Goal: Task Accomplishment & Management: Complete application form

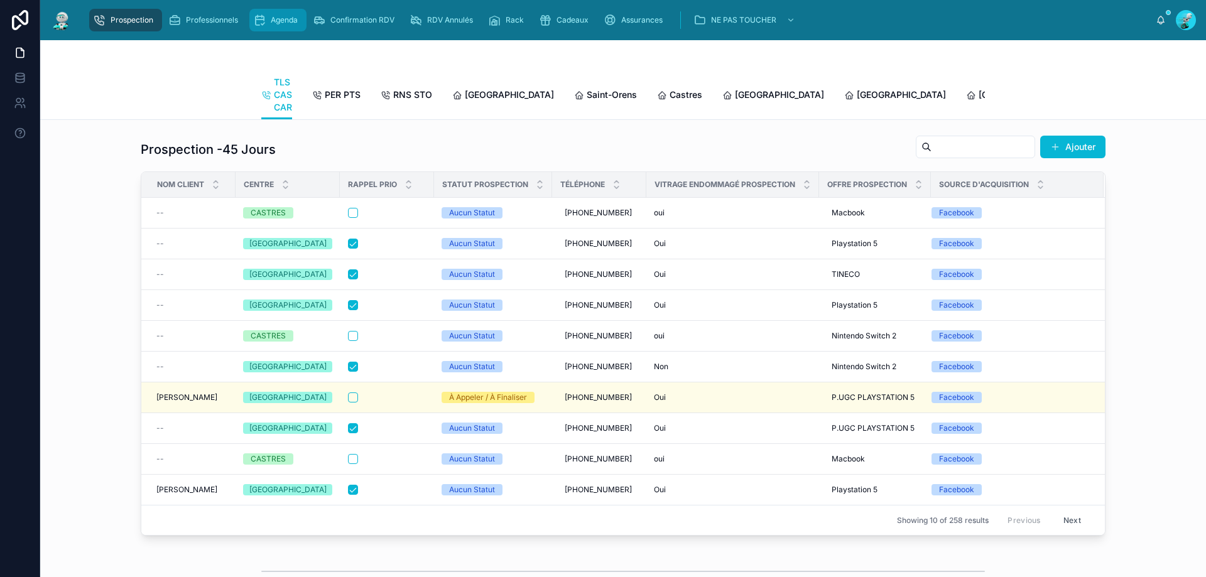
click at [268, 16] on div "Agenda" at bounding box center [278, 20] width 50 height 20
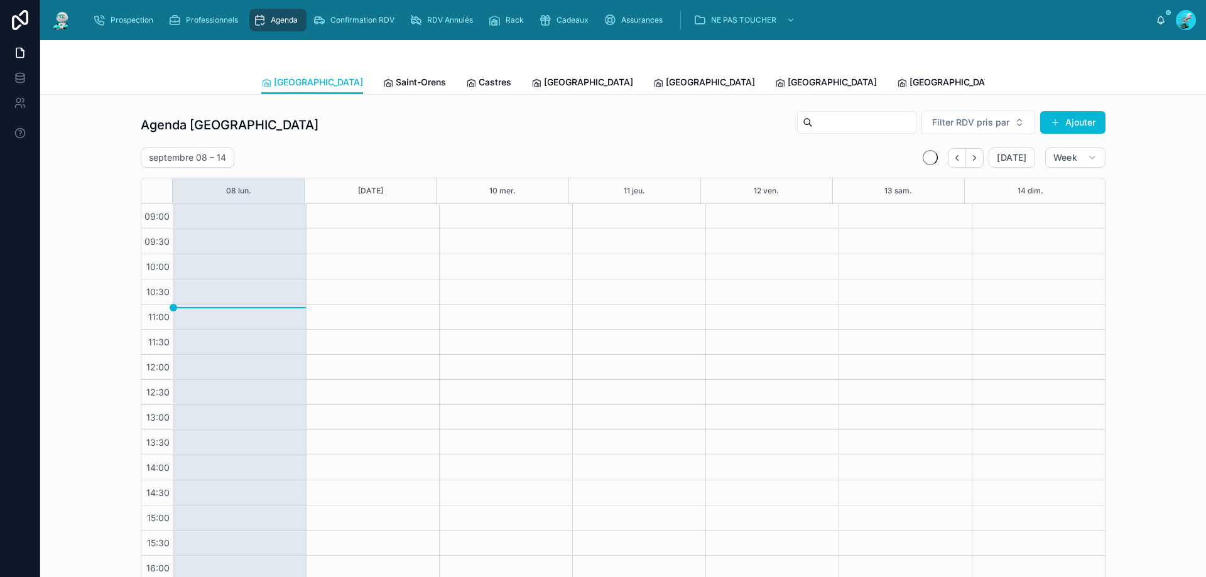
scroll to position [68, 0]
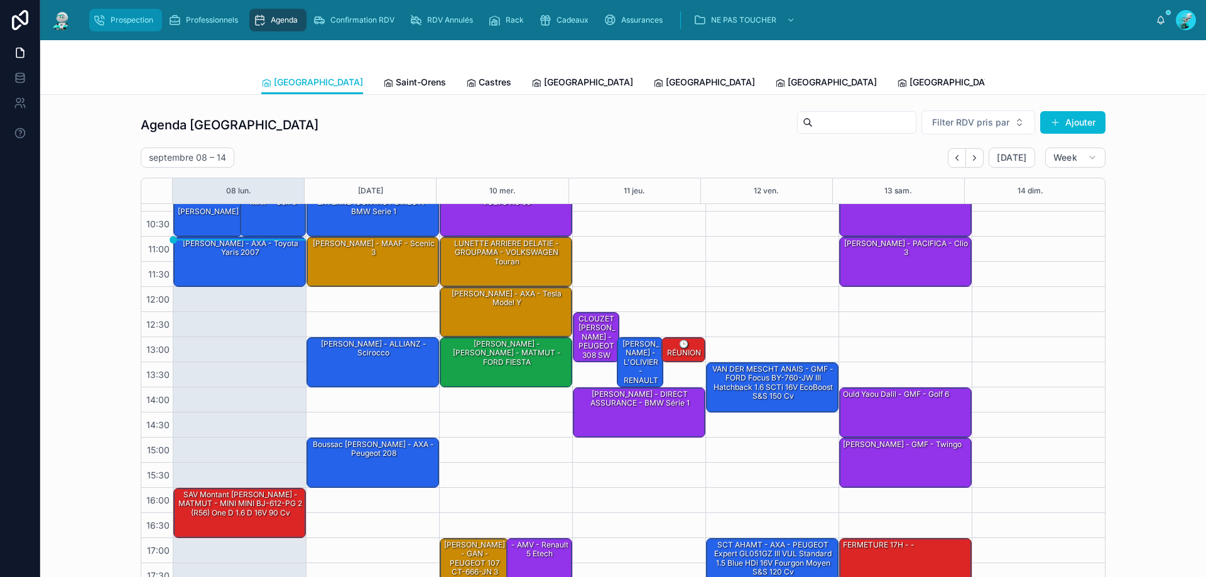
drag, startPoint x: 128, startPoint y: 19, endPoint x: 330, endPoint y: 5, distance: 202.8
click at [127, 18] on span "Prospection" at bounding box center [132, 20] width 43 height 10
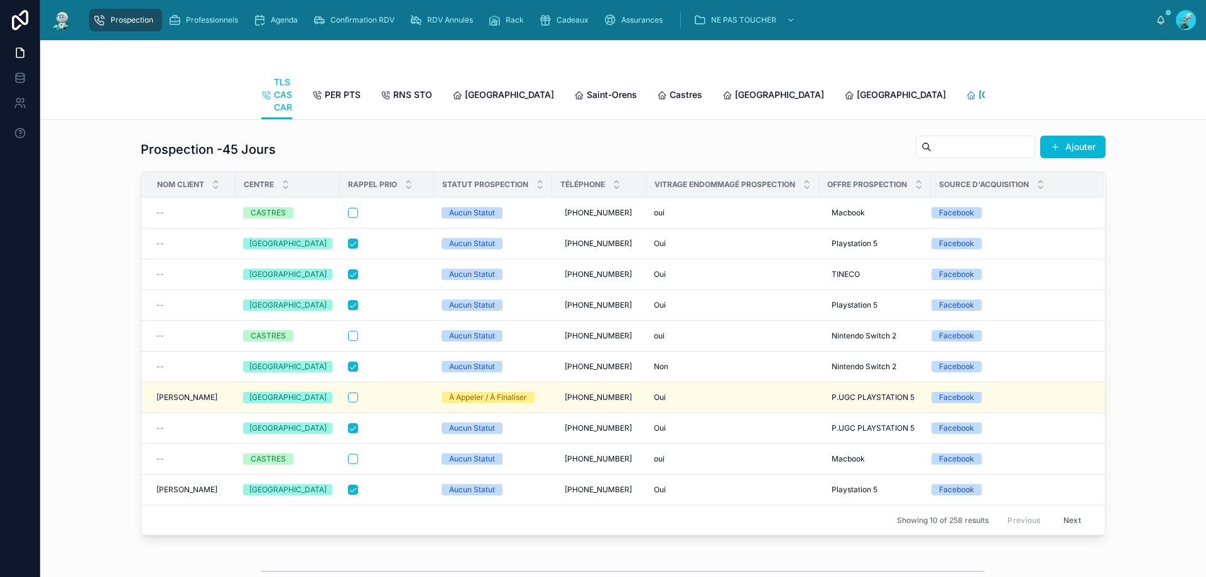
click at [583, 89] on div "[GEOGRAPHIC_DATA]" at bounding box center [1017, 95] width 102 height 13
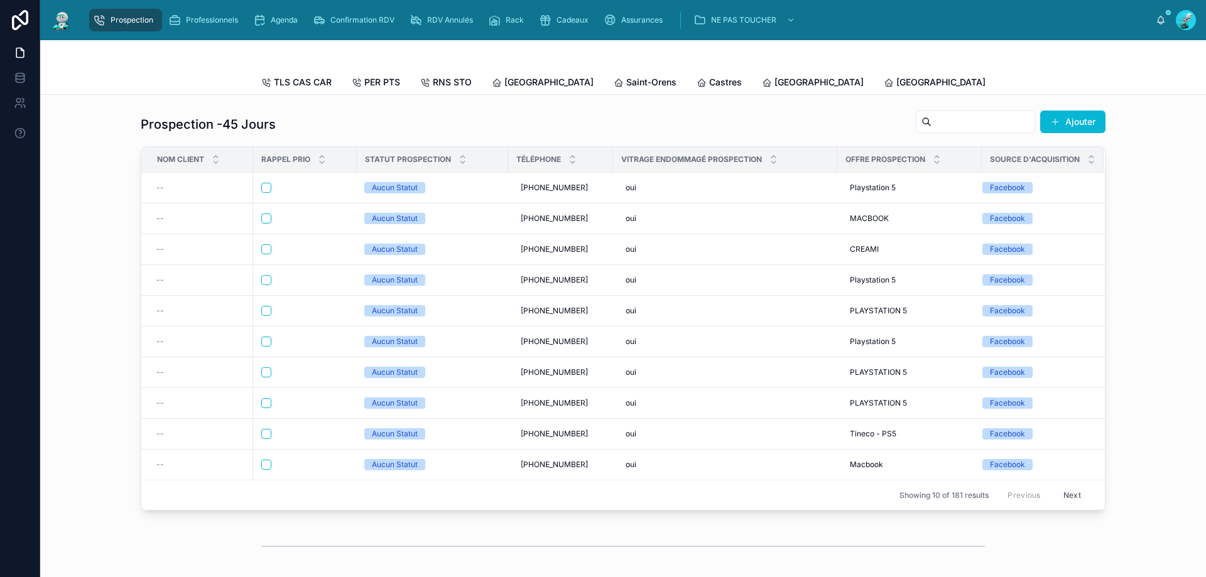
click at [583, 439] on button "Next" at bounding box center [1072, 495] width 35 height 19
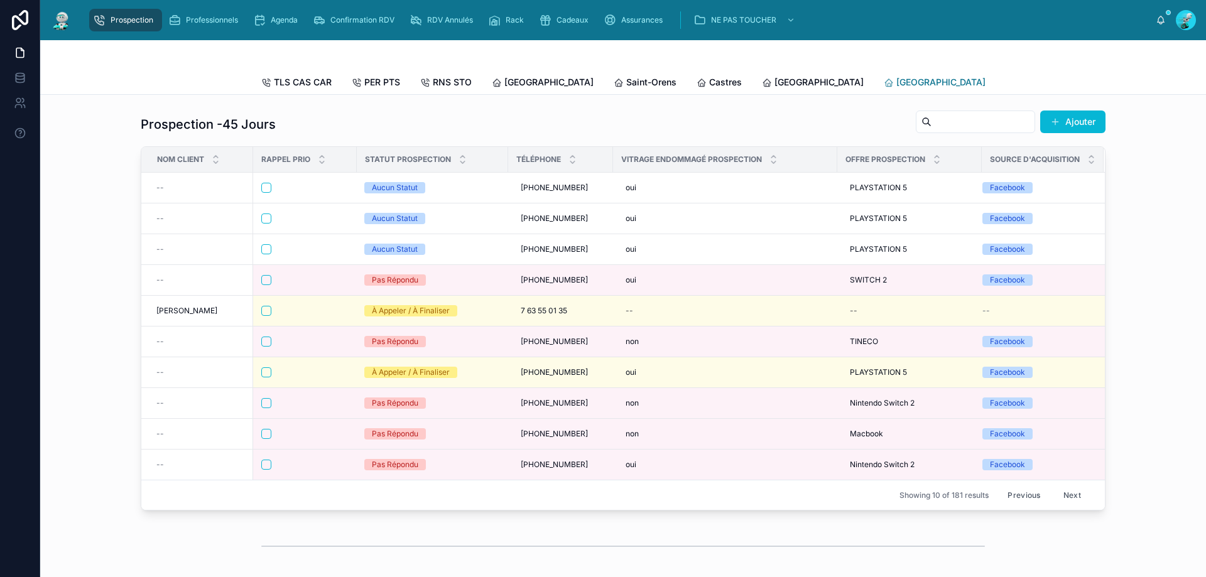
click at [583, 79] on span "[GEOGRAPHIC_DATA]" at bounding box center [941, 82] width 89 height 13
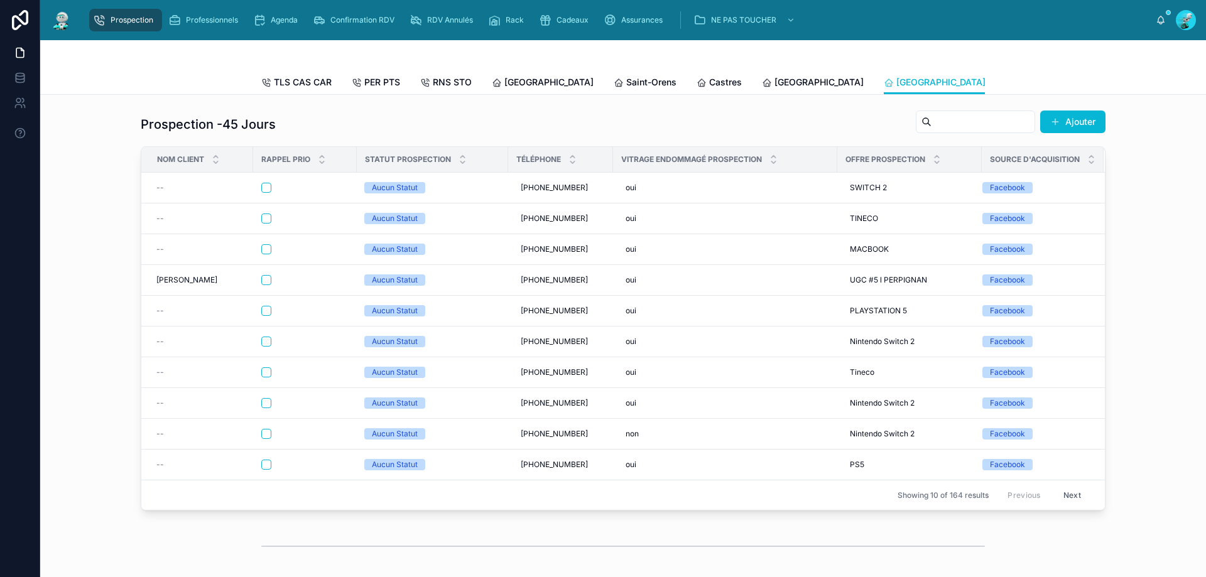
click at [583, 439] on button "Next" at bounding box center [1072, 495] width 35 height 19
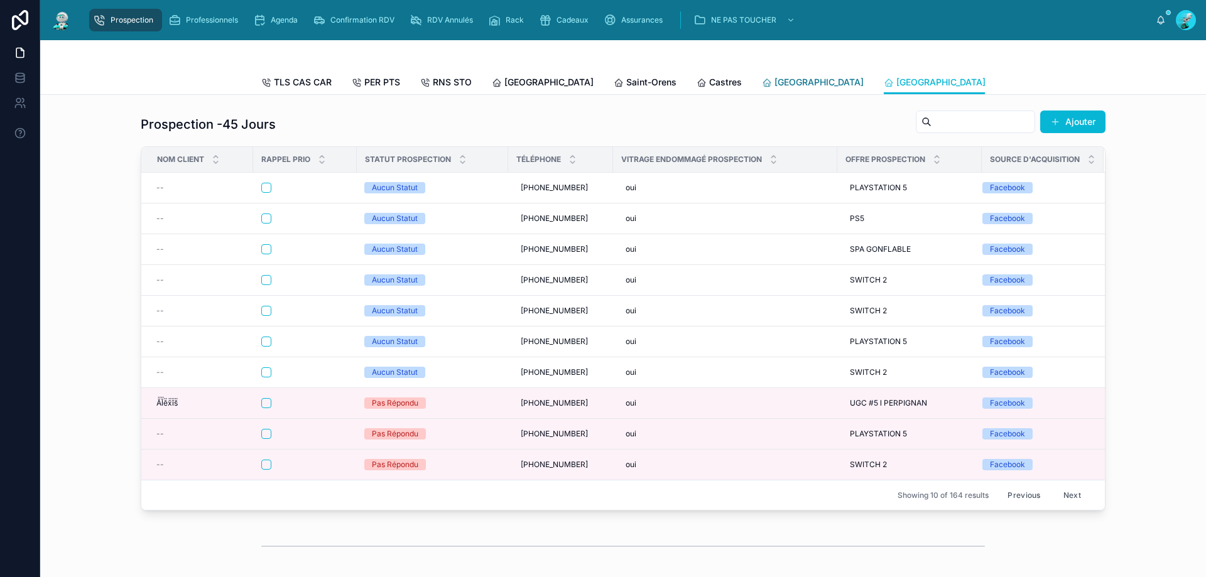
click at [583, 77] on span "[GEOGRAPHIC_DATA]" at bounding box center [819, 82] width 89 height 13
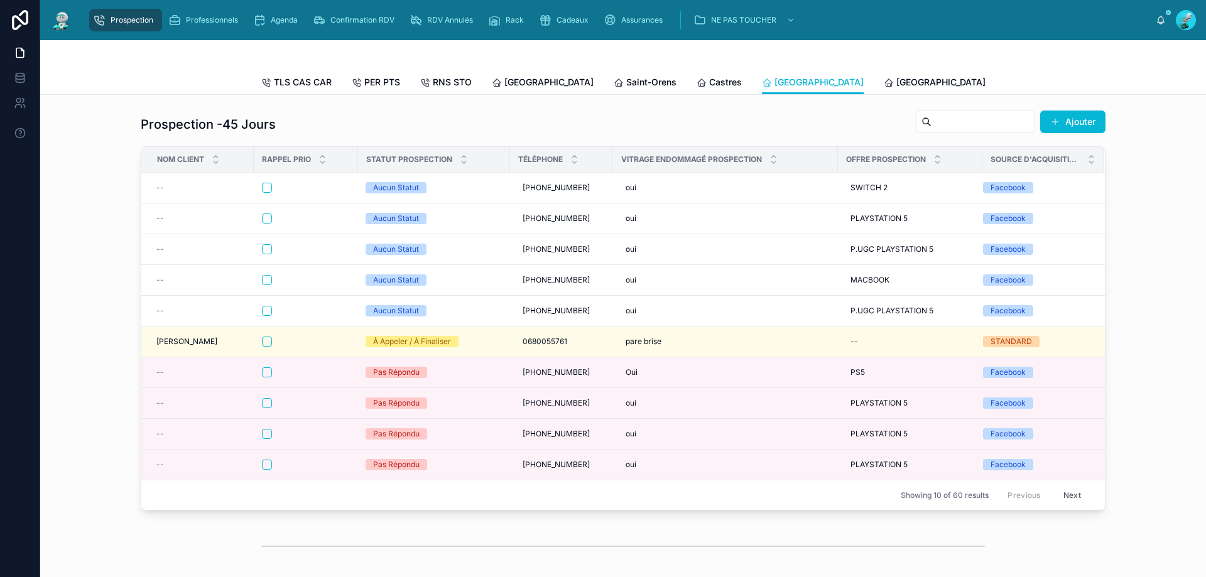
click at [583, 78] on span "[GEOGRAPHIC_DATA]" at bounding box center [1062, 82] width 89 height 13
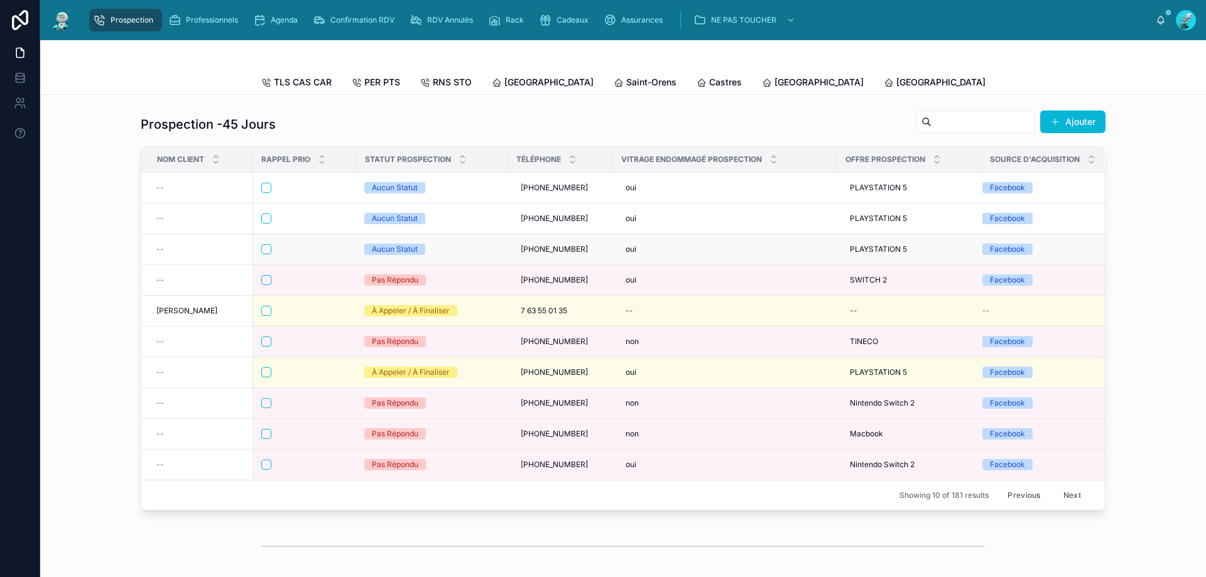
click at [301, 254] on div at bounding box center [304, 249] width 87 height 10
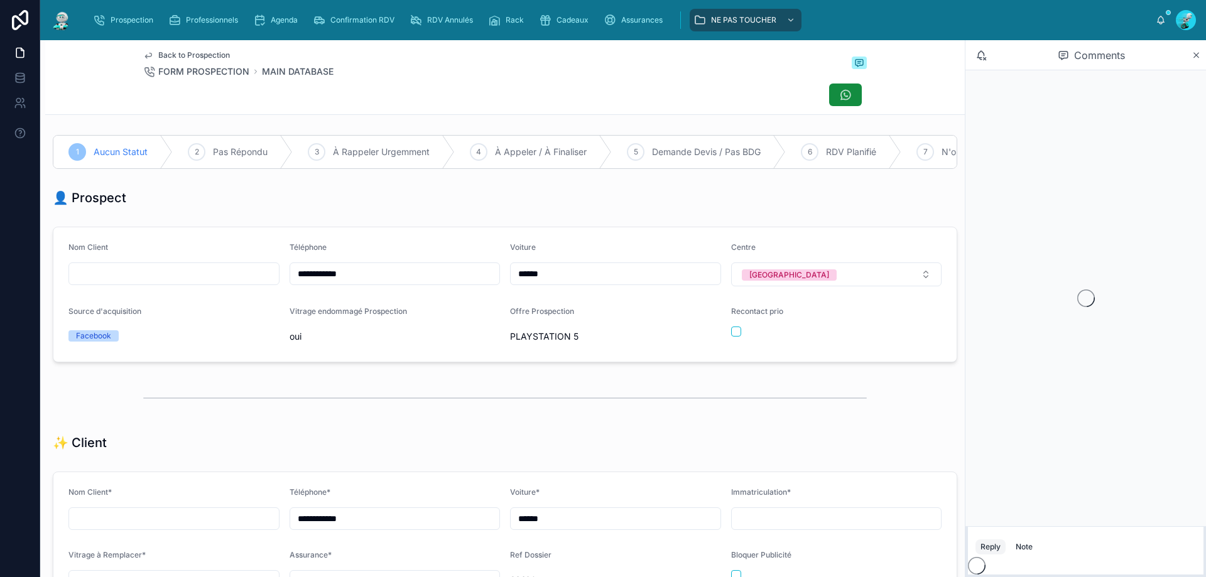
scroll to position [55, 0]
drag, startPoint x: 374, startPoint y: 289, endPoint x: 286, endPoint y: 286, distance: 87.4
click at [234, 302] on form "**********" at bounding box center [504, 294] width 903 height 134
drag, startPoint x: 731, startPoint y: 344, endPoint x: 934, endPoint y: 429, distance: 220.8
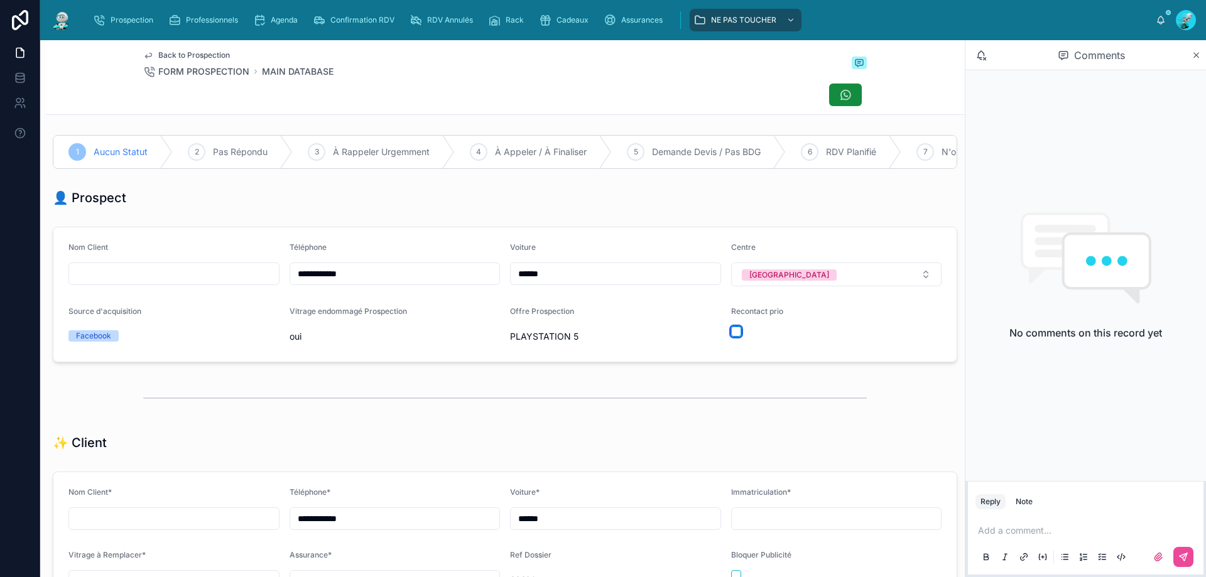
click at [583, 337] on div at bounding box center [836, 332] width 211 height 10
click at [583, 439] on p at bounding box center [1088, 531] width 221 height 13
click at [583, 439] on button at bounding box center [1184, 557] width 20 height 20
click at [563, 89] on div at bounding box center [505, 95] width 724 height 24
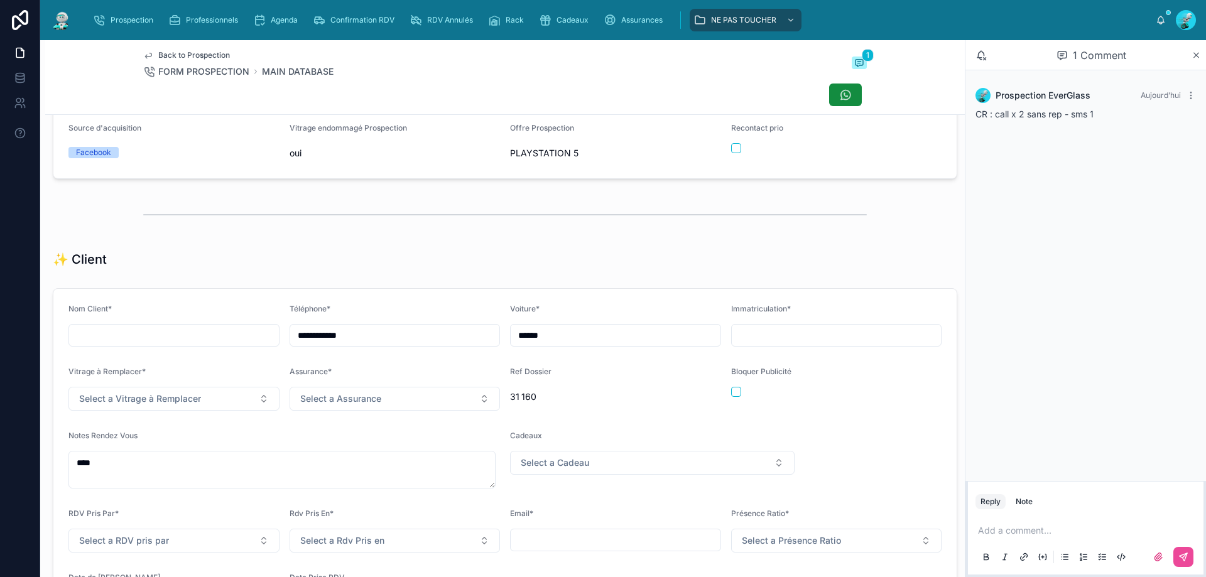
scroll to position [188, 0]
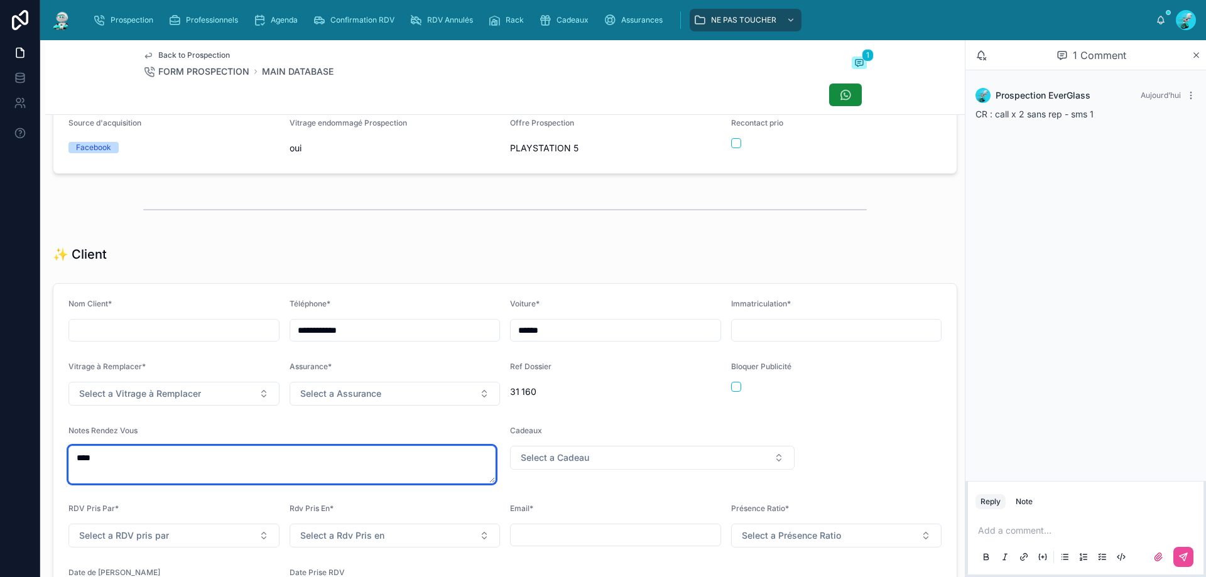
drag, startPoint x: 139, startPoint y: 463, endPoint x: 191, endPoint y: 361, distance: 114.1
click at [139, 439] on textarea "****" at bounding box center [281, 465] width 427 height 38
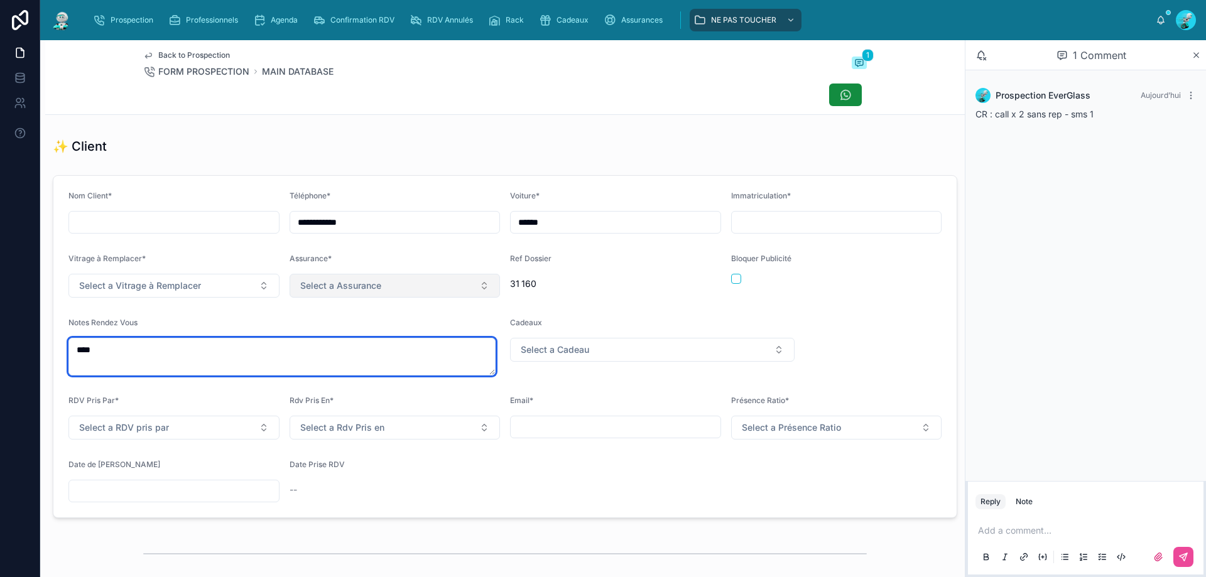
scroll to position [314, 0]
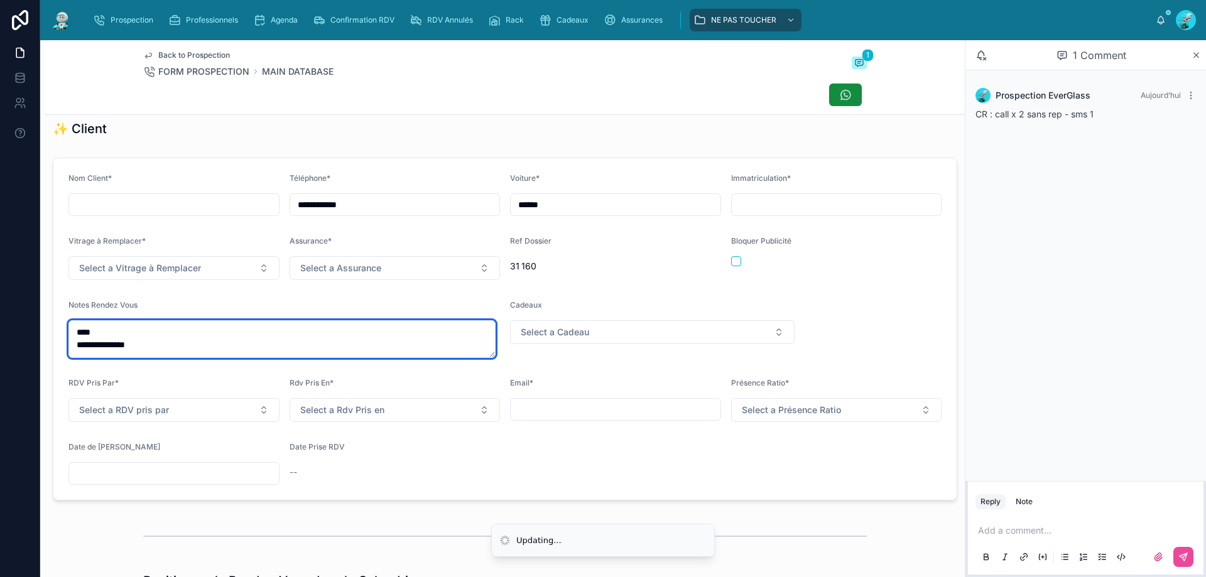
drag, startPoint x: 45, startPoint y: 343, endPoint x: 54, endPoint y: 342, distance: 8.8
type textarea "**********"
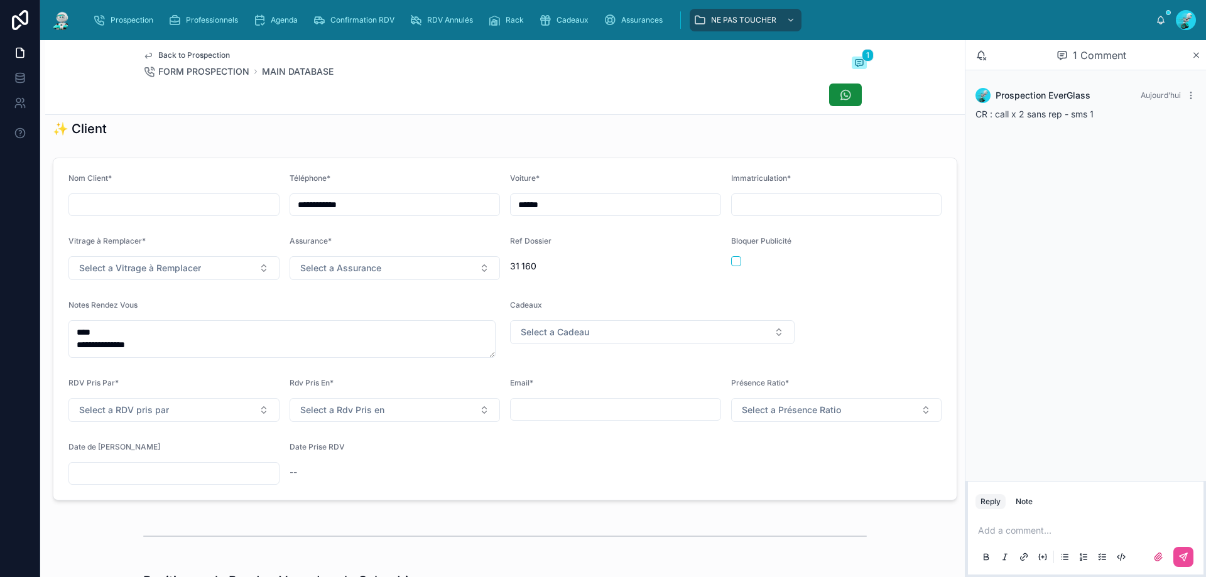
click at [303, 124] on div "✨ Client" at bounding box center [505, 129] width 920 height 28
click at [570, 97] on div at bounding box center [505, 95] width 724 height 24
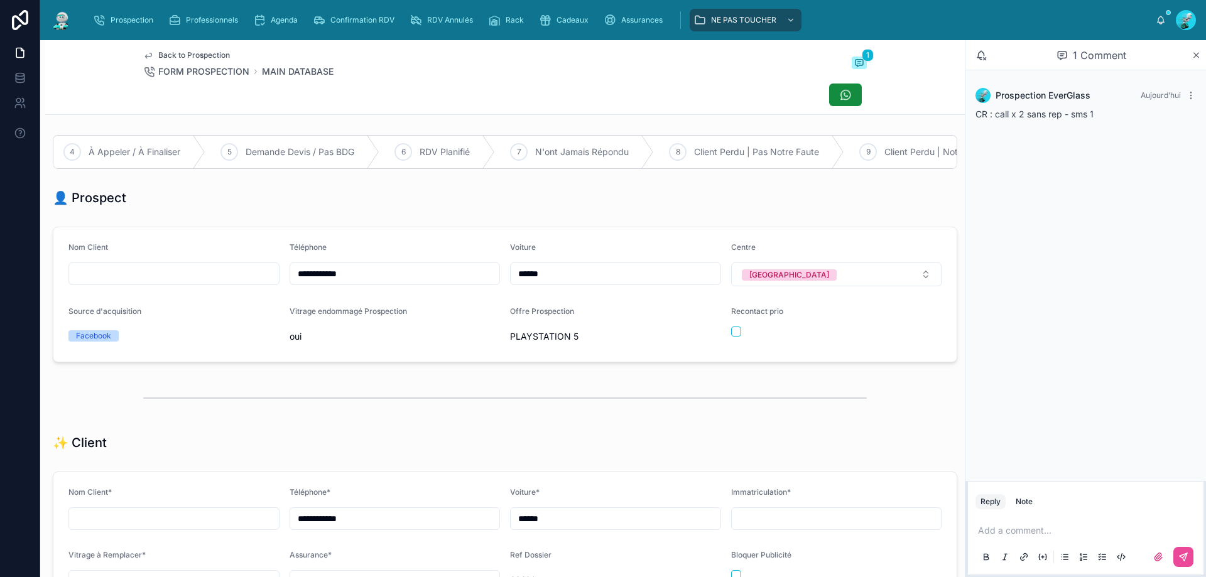
scroll to position [0, 0]
click at [583, 337] on button "button" at bounding box center [736, 332] width 10 height 10
click at [345, 133] on div "1 Aucun Statut 2 Pas Répondu 3 À Rappeler Urgemment 4 À Appeler / À Finaliser 5…" at bounding box center [505, 152] width 920 height 44
click at [397, 157] on span "À Rappeler Urgemment" at bounding box center [381, 152] width 97 height 13
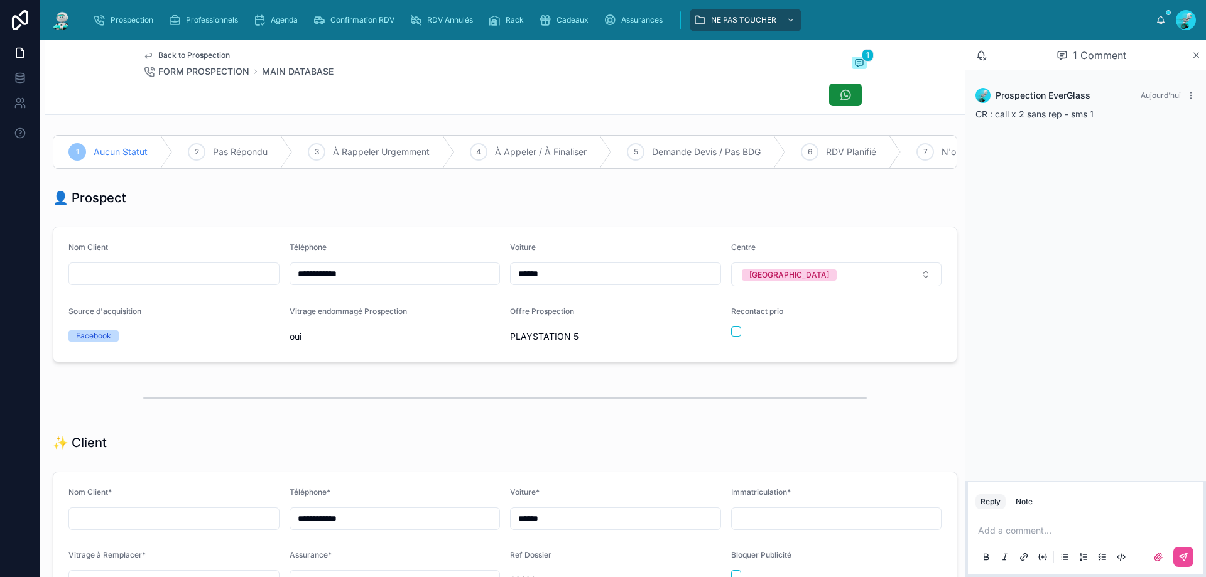
click at [583, 439] on p at bounding box center [1088, 531] width 221 height 13
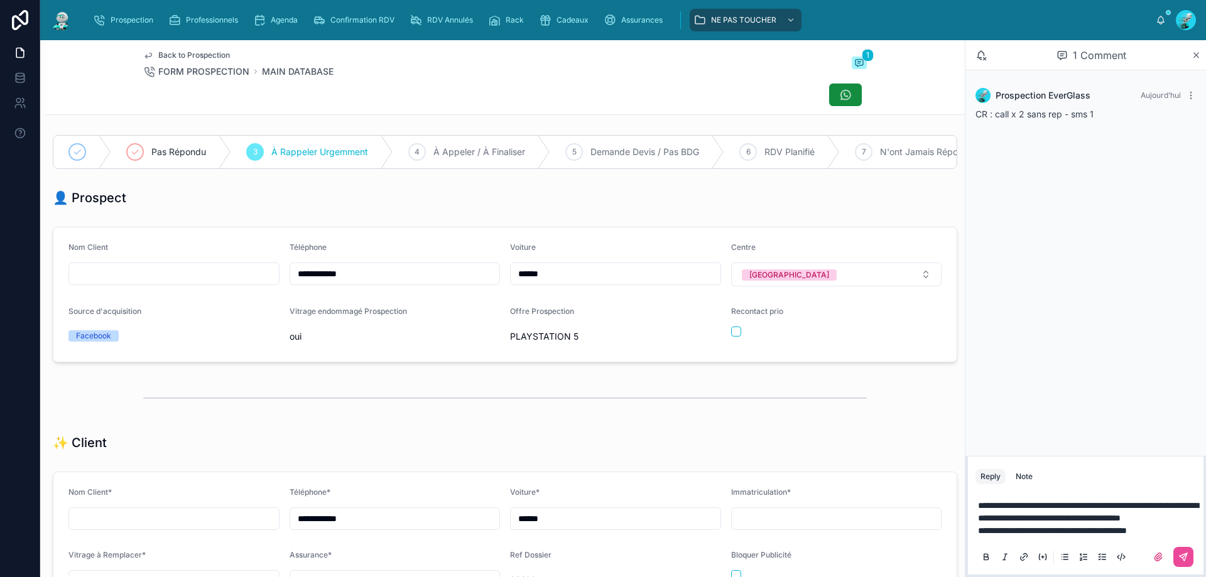
drag, startPoint x: 1146, startPoint y: 532, endPoint x: 1011, endPoint y: 260, distance: 303.7
click at [583, 258] on div "Prospection EverGlass Aujourd’hui CR : call x 2 sans rep - sms 1" at bounding box center [1086, 263] width 241 height 386
click at [583, 439] on icon at bounding box center [1184, 557] width 10 height 10
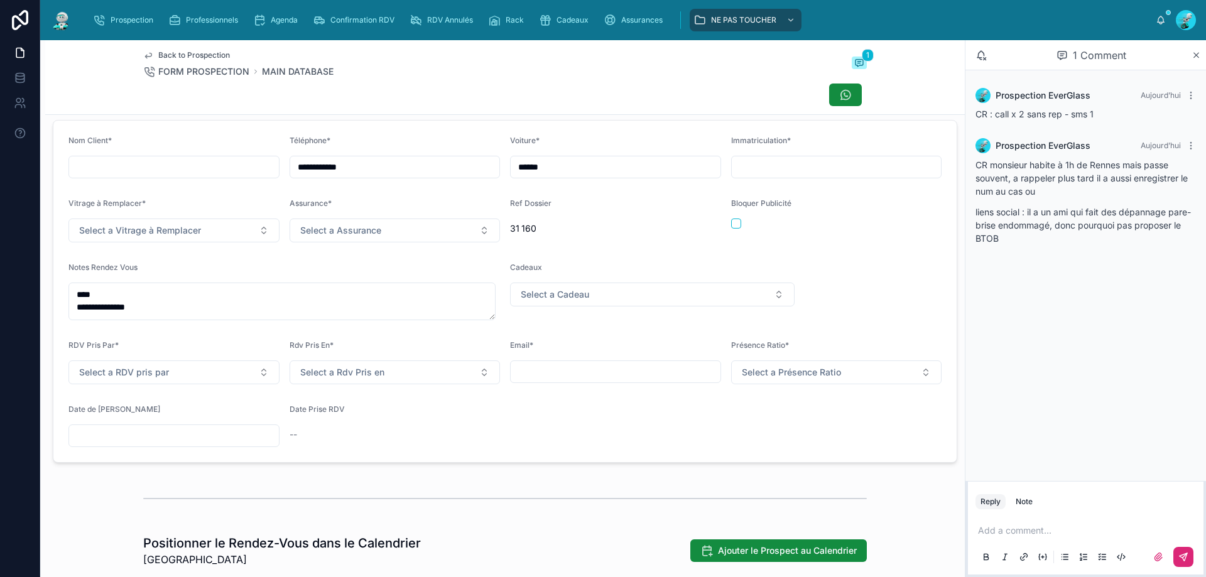
scroll to position [356, 0]
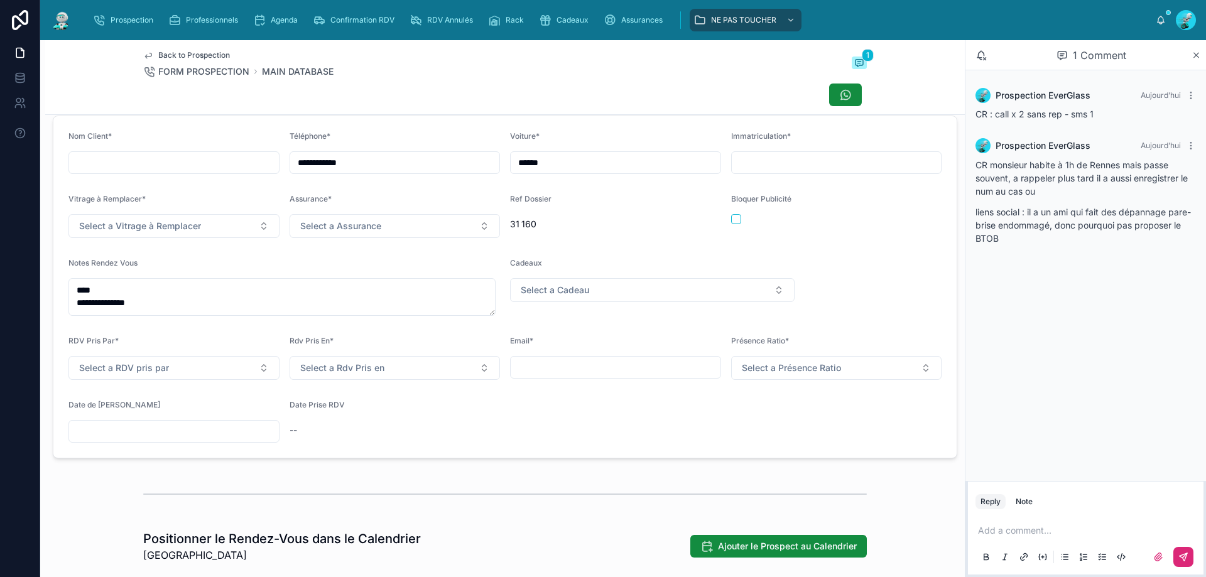
click at [91, 439] on div at bounding box center [173, 431] width 211 height 23
click at [103, 439] on input "text" at bounding box center [174, 432] width 210 height 18
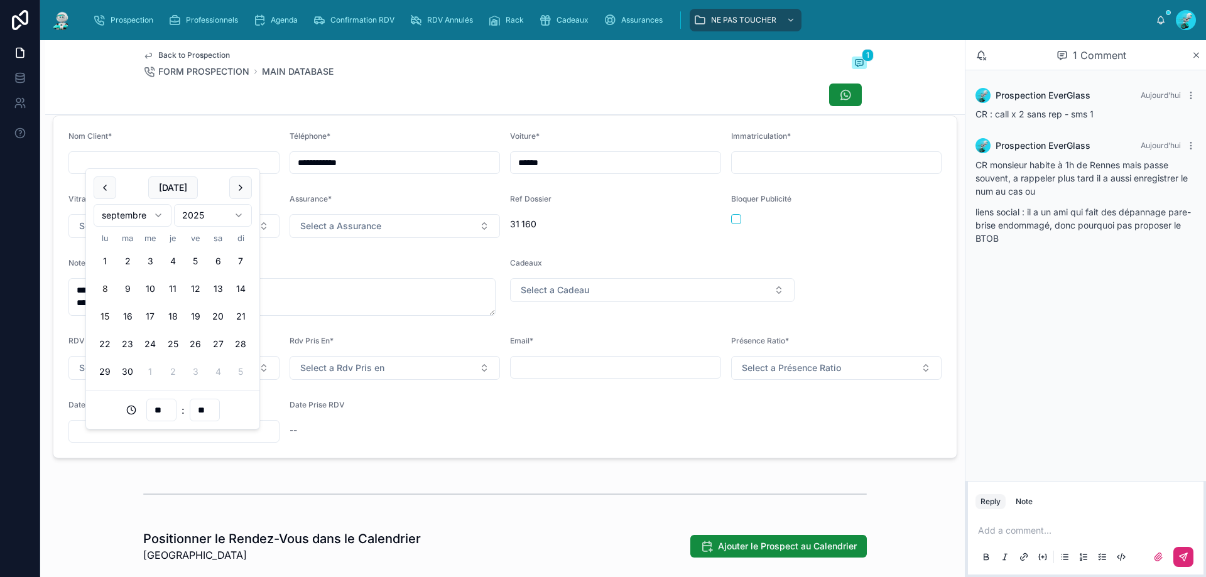
click at [103, 314] on button "15" at bounding box center [105, 316] width 23 height 23
click at [161, 410] on input "**" at bounding box center [161, 410] width 29 height 18
click at [154, 350] on div "13" at bounding box center [161, 359] width 57 height 20
type input "**********"
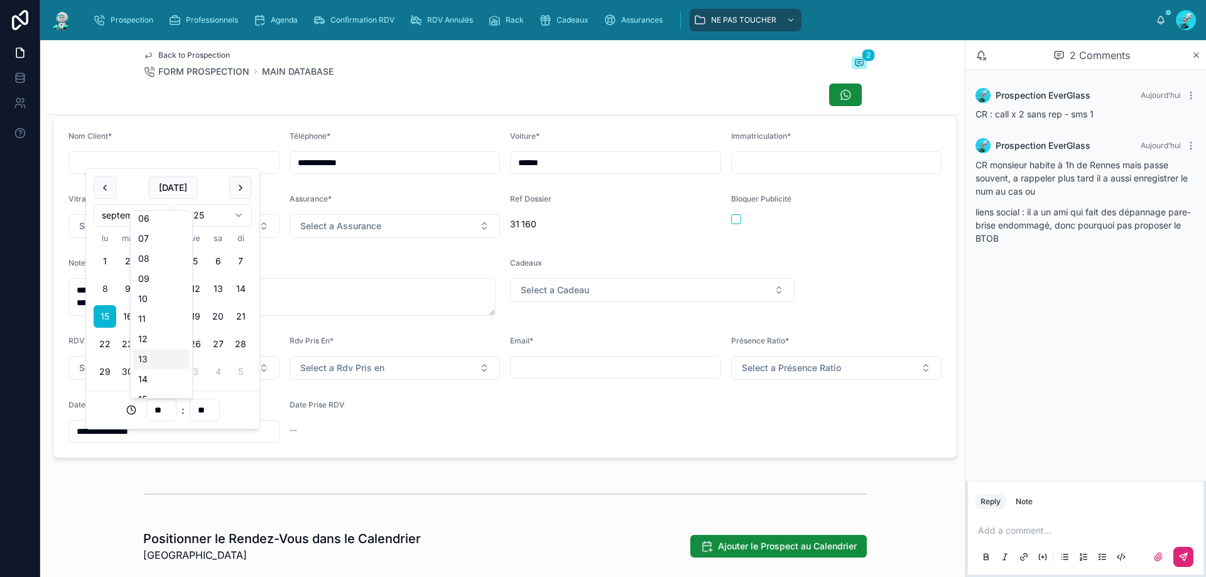
type input "**"
click at [180, 439] on div at bounding box center [505, 494] width 724 height 31
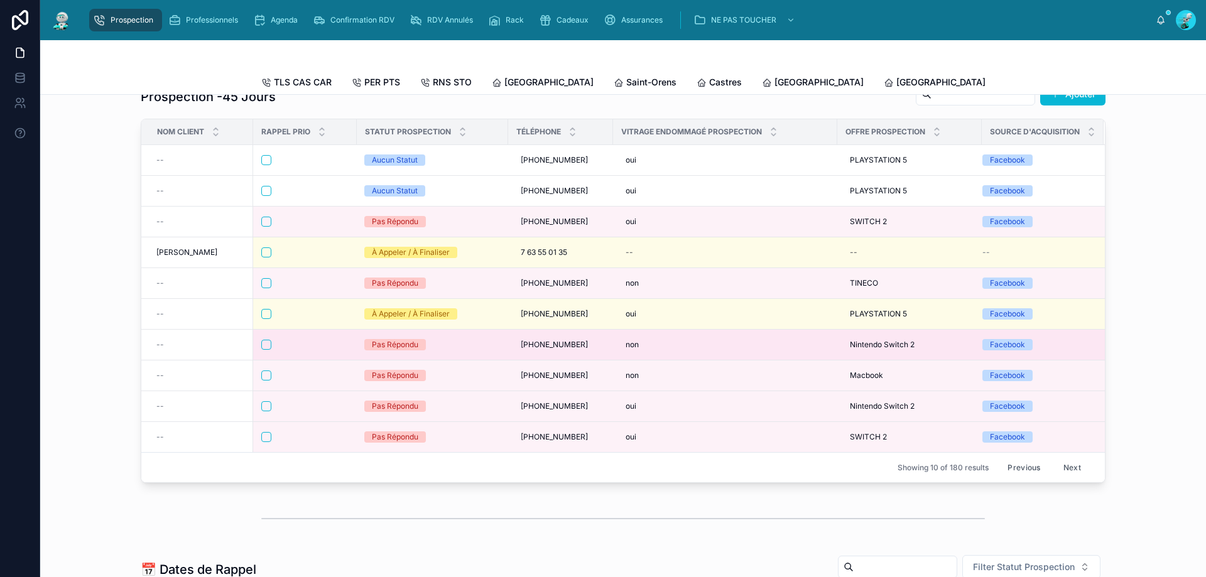
scroll to position [21, 0]
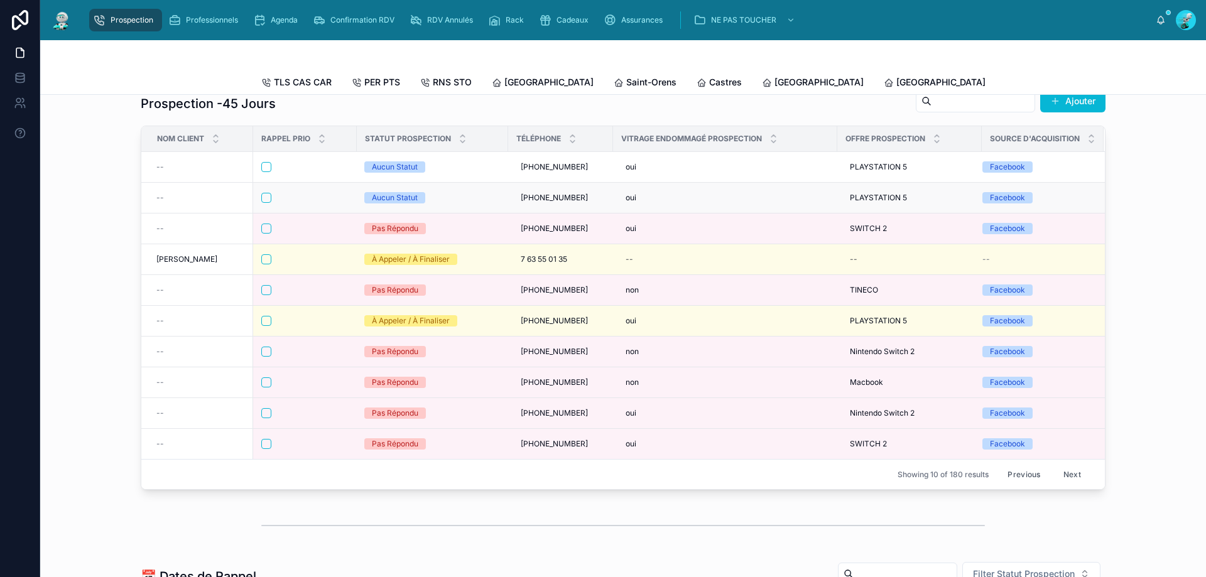
click at [309, 203] on div at bounding box center [304, 198] width 87 height 10
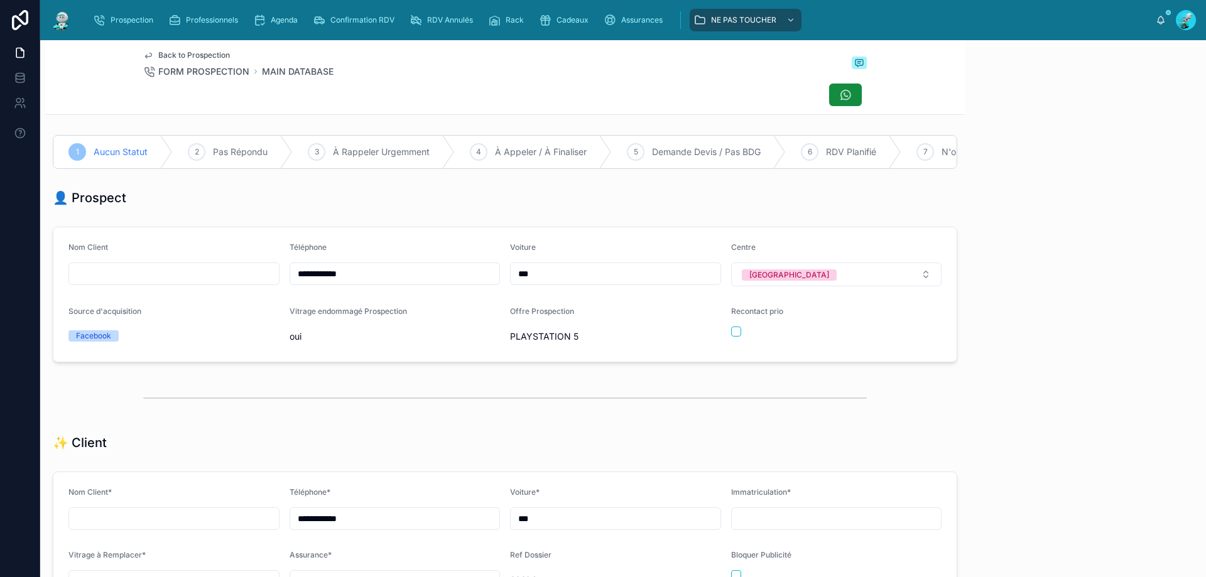
scroll to position [70, 0]
drag, startPoint x: 370, startPoint y: 286, endPoint x: 231, endPoint y: 292, distance: 139.6
click at [231, 292] on form "**********" at bounding box center [504, 294] width 903 height 134
click at [434, 90] on div at bounding box center [505, 95] width 724 height 24
drag, startPoint x: 732, startPoint y: 341, endPoint x: 926, endPoint y: 501, distance: 252.1
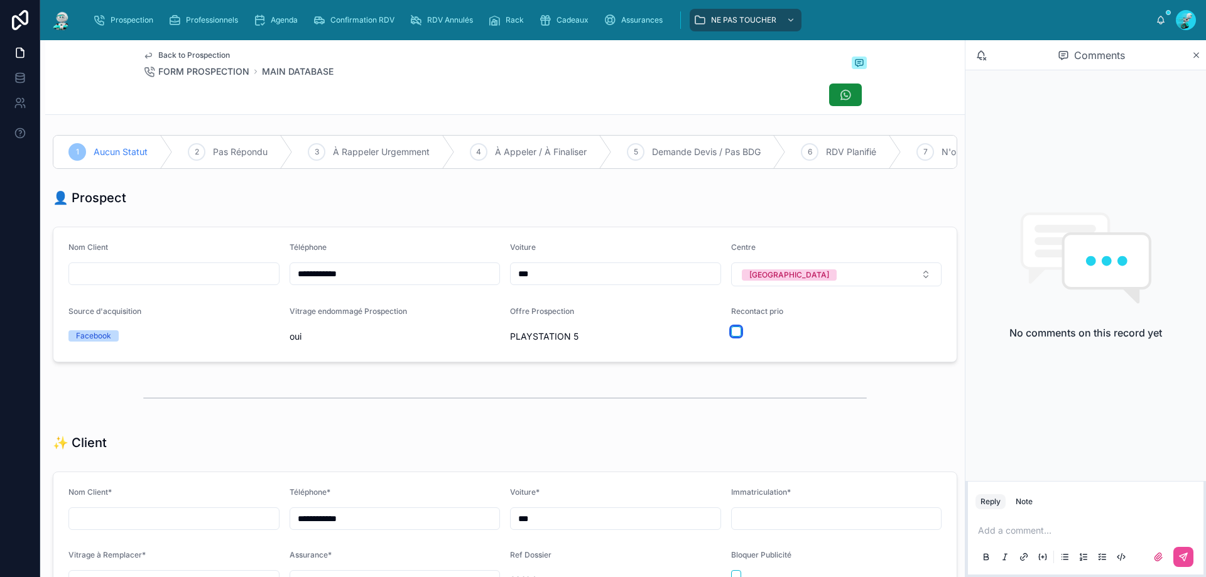
click at [583, 337] on button "button" at bounding box center [736, 332] width 10 height 10
click at [583, 439] on p at bounding box center [1088, 531] width 221 height 13
click at [583, 439] on button at bounding box center [1184, 557] width 20 height 20
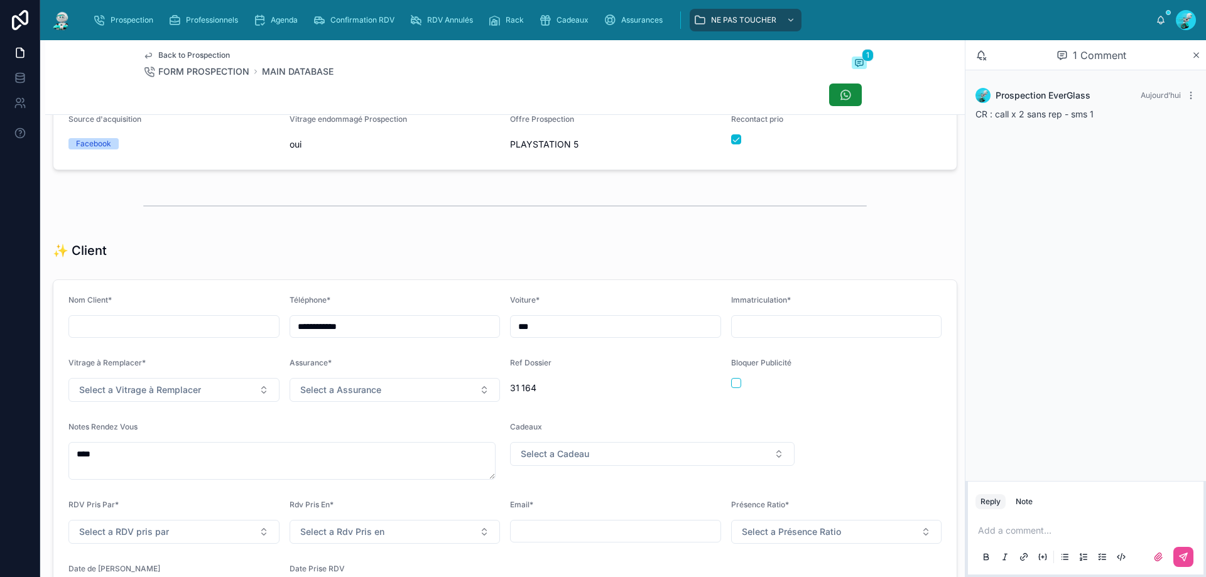
scroll to position [272, 0]
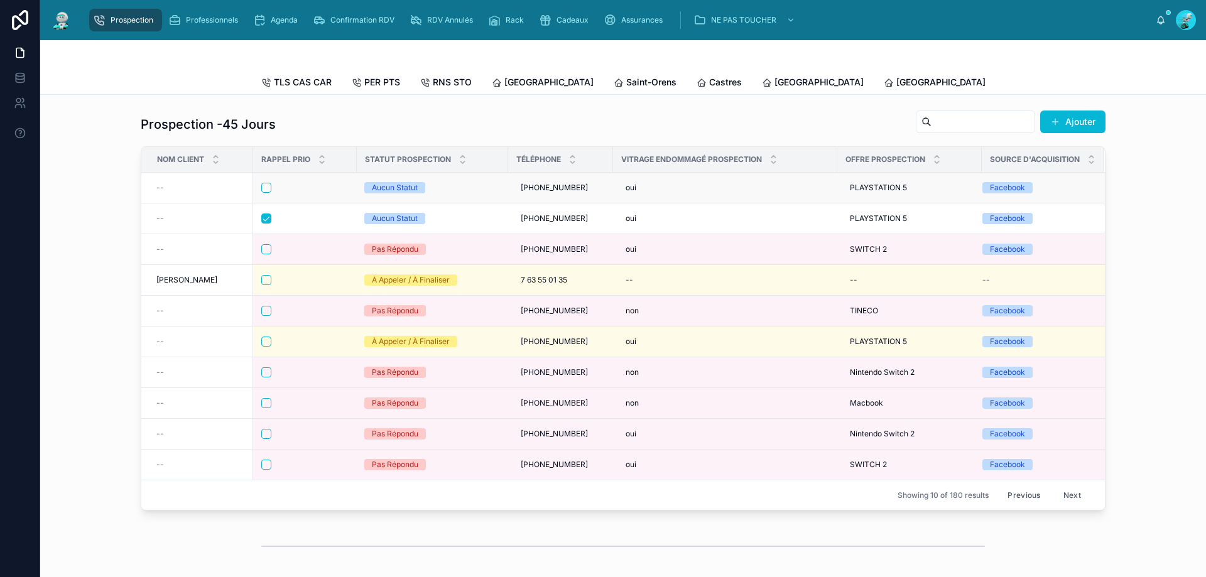
click at [319, 193] on div at bounding box center [304, 188] width 87 height 10
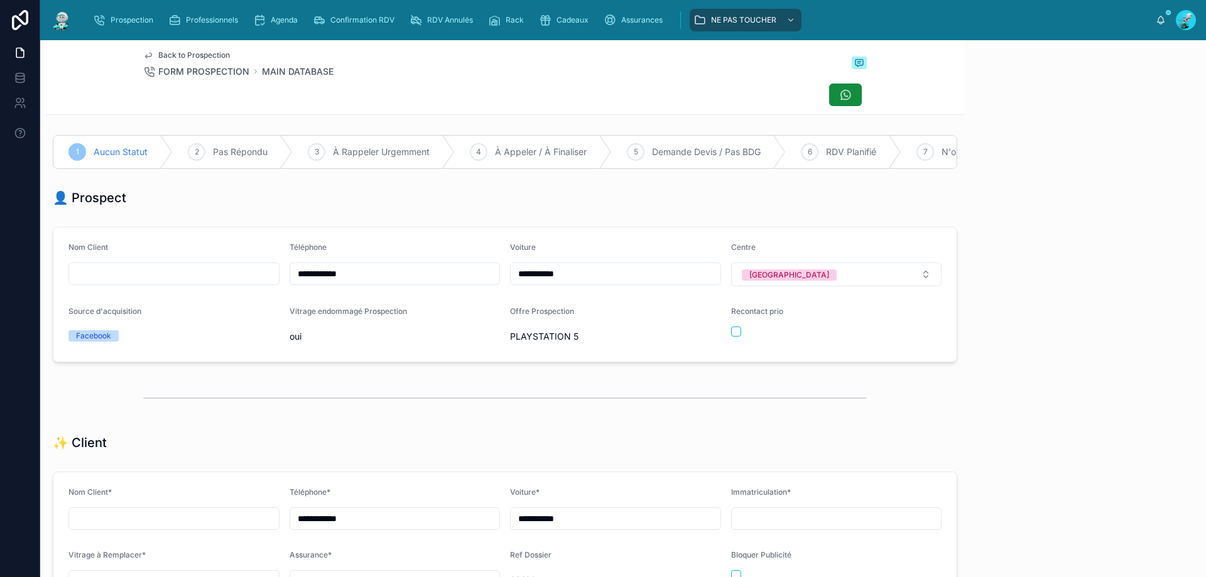
scroll to position [70, 0]
drag, startPoint x: 369, startPoint y: 285, endPoint x: 248, endPoint y: 295, distance: 121.7
click at [248, 295] on form "**********" at bounding box center [504, 294] width 903 height 134
click at [540, 99] on div at bounding box center [505, 95] width 724 height 24
click at [583, 337] on button "button" at bounding box center [736, 332] width 10 height 10
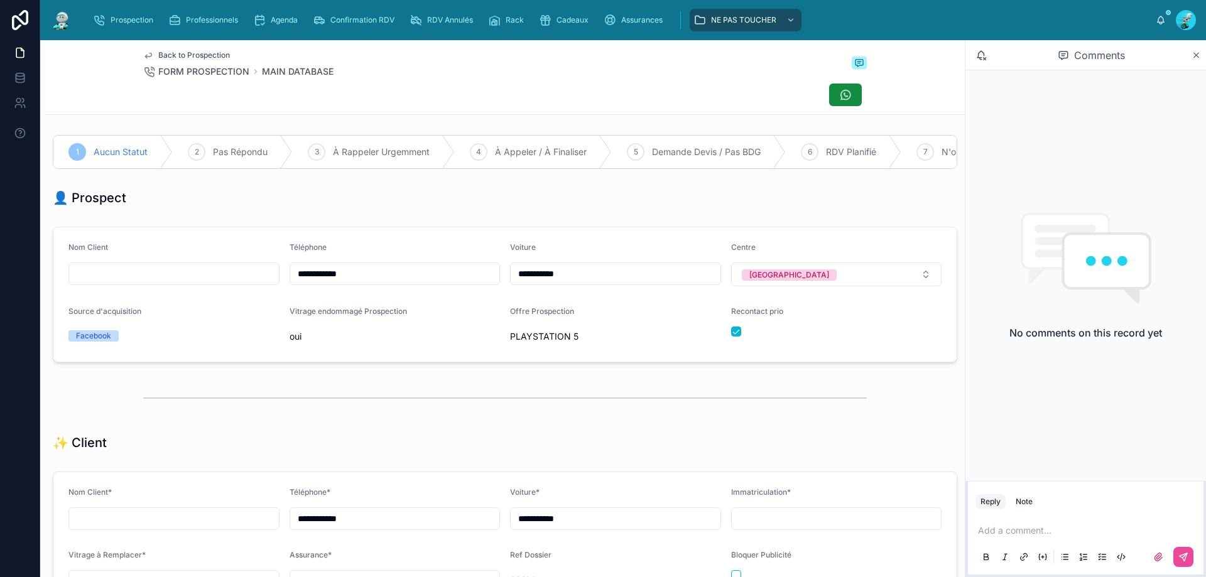
click at [583, 439] on p at bounding box center [1088, 531] width 221 height 13
click at [583, 439] on icon at bounding box center [1184, 557] width 10 height 10
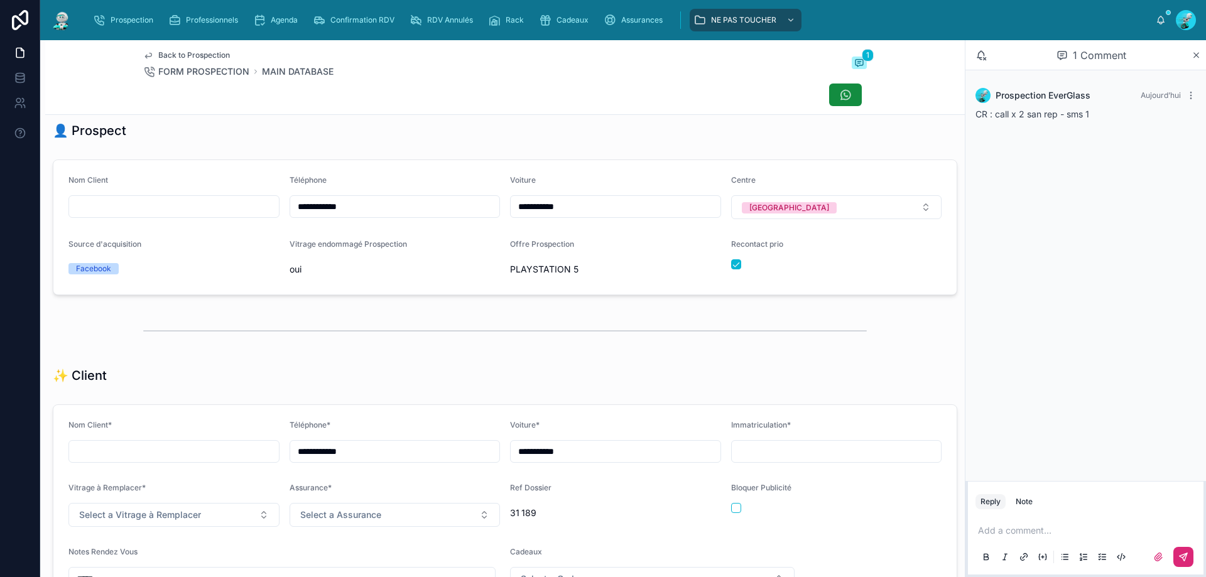
scroll to position [63, 0]
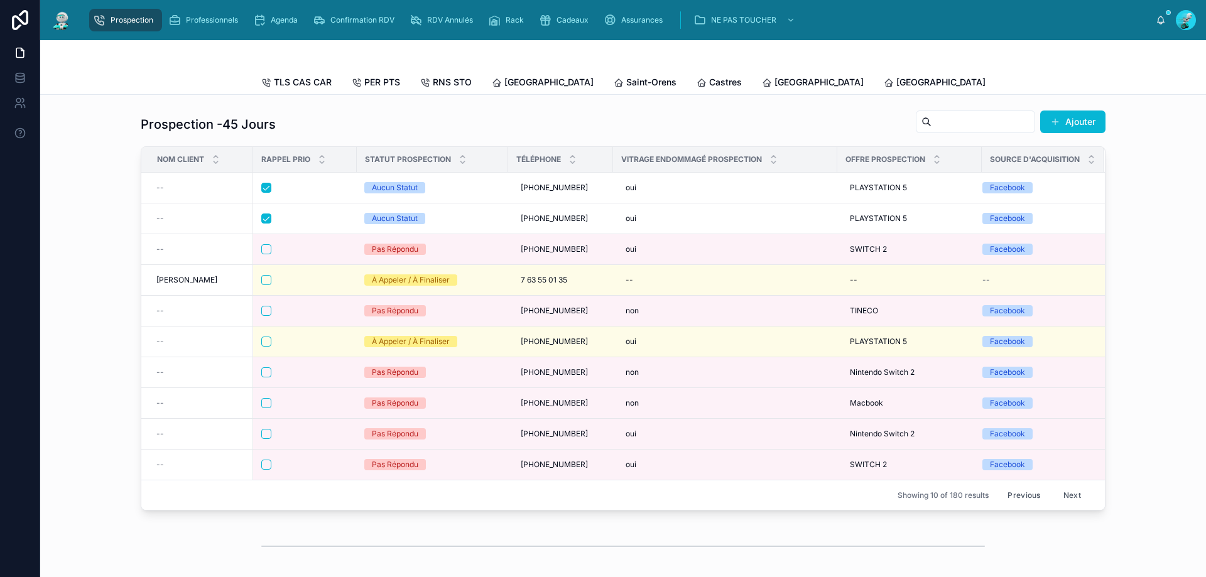
click at [583, 439] on button "Previous" at bounding box center [1024, 495] width 50 height 19
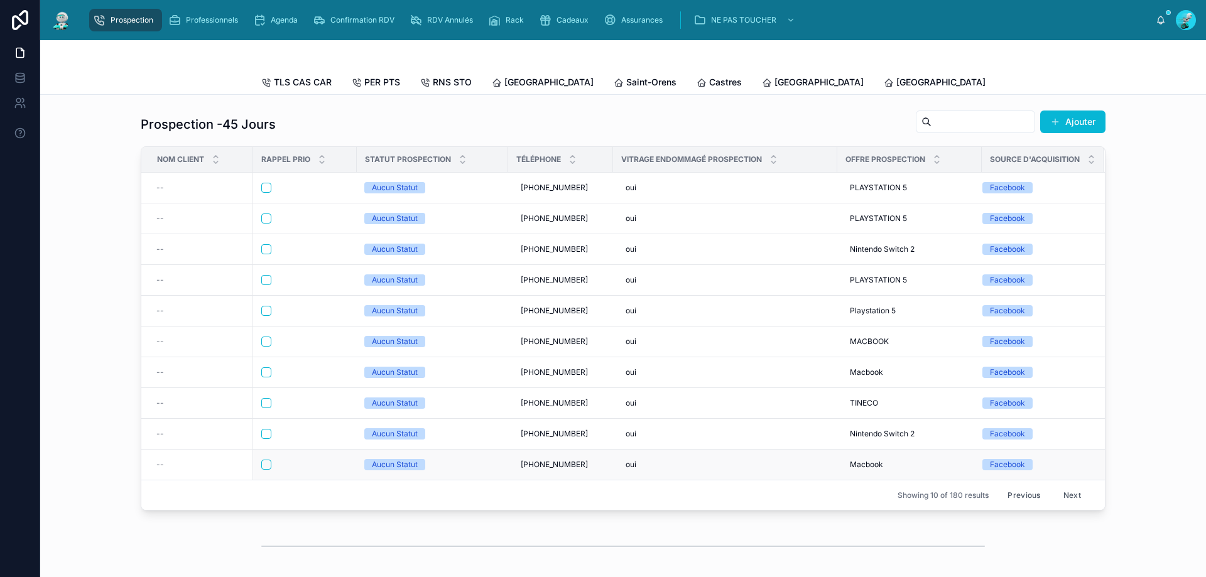
click at [324, 439] on div at bounding box center [304, 465] width 87 height 10
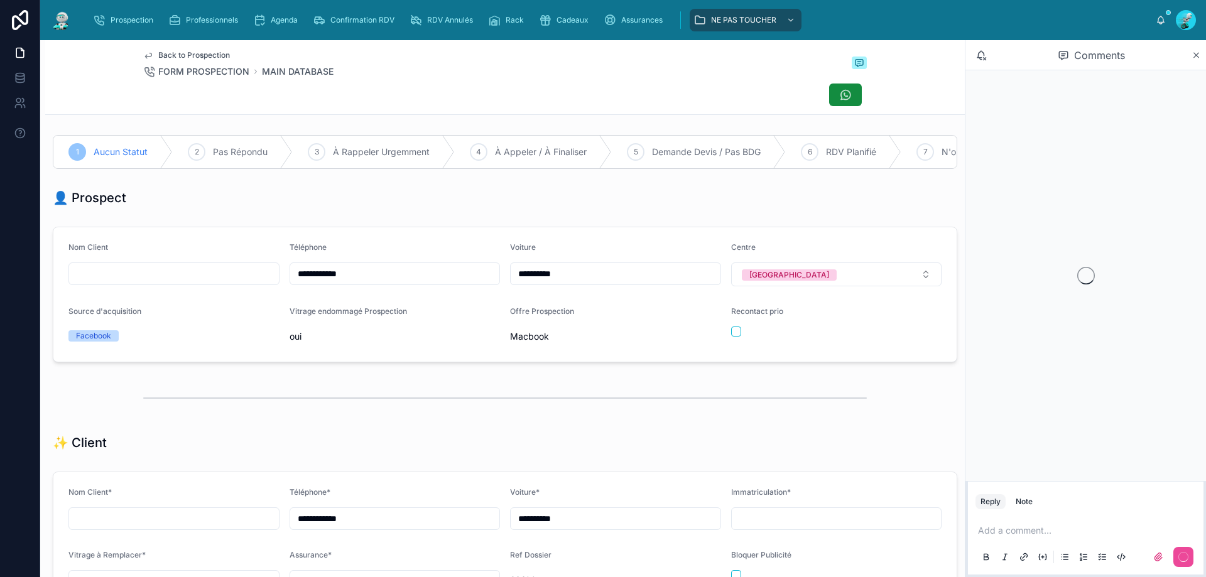
scroll to position [70, 0]
drag, startPoint x: 259, startPoint y: 297, endPoint x: 103, endPoint y: 299, distance: 155.8
click at [95, 302] on form "**********" at bounding box center [504, 294] width 903 height 134
click at [538, 86] on div at bounding box center [505, 95] width 724 height 24
click at [583, 337] on button "button" at bounding box center [736, 332] width 10 height 10
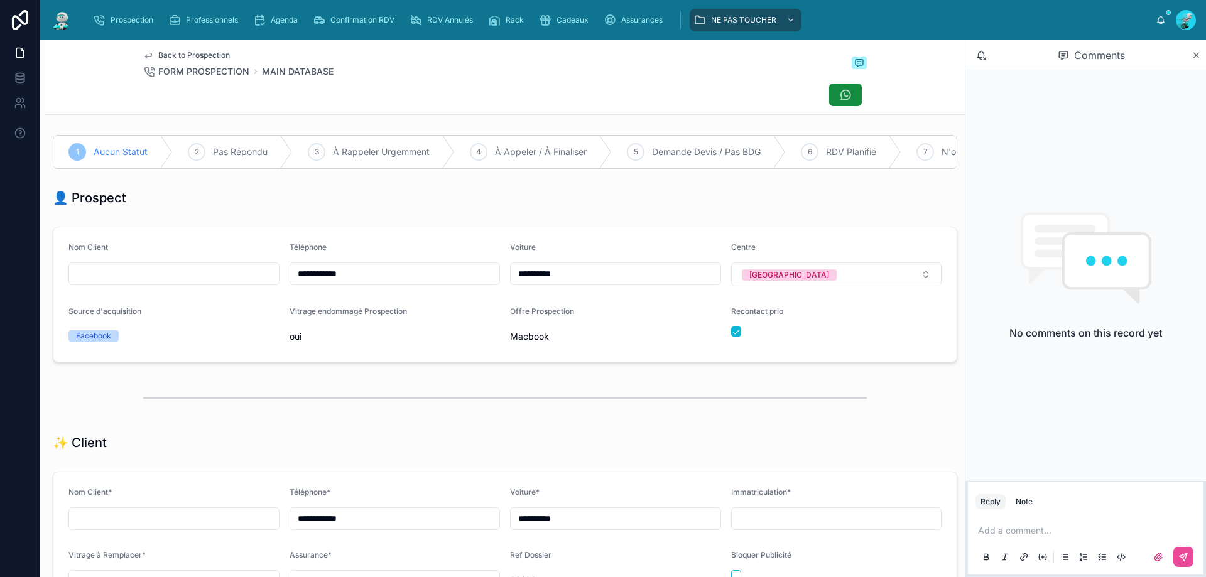
click at [583, 439] on p at bounding box center [1088, 531] width 221 height 13
click at [583, 439] on icon at bounding box center [1184, 557] width 10 height 10
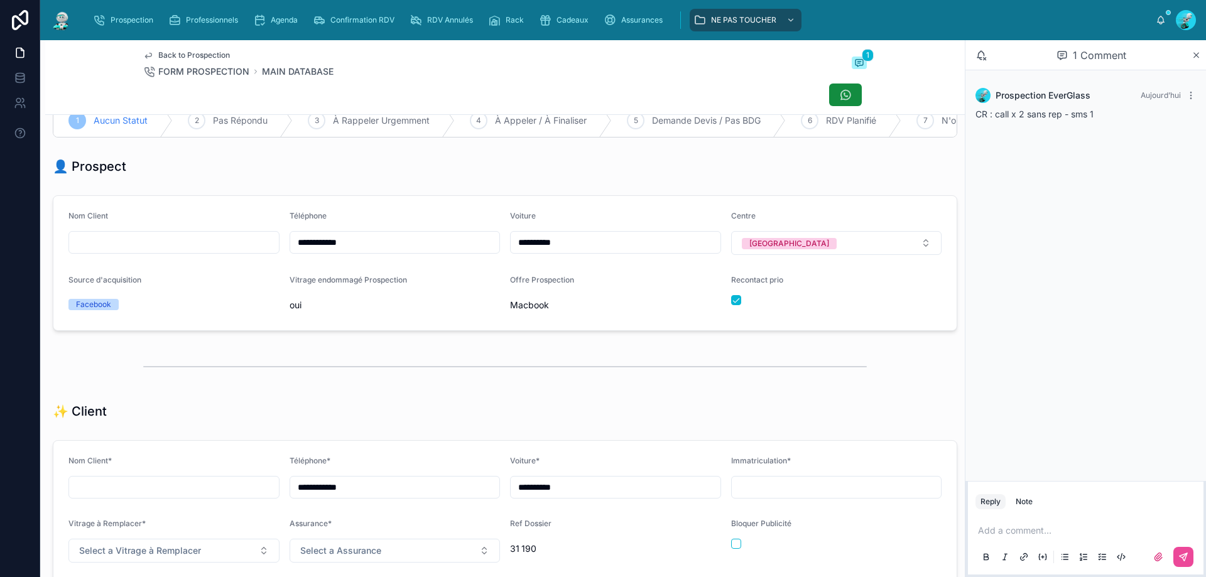
scroll to position [0, 0]
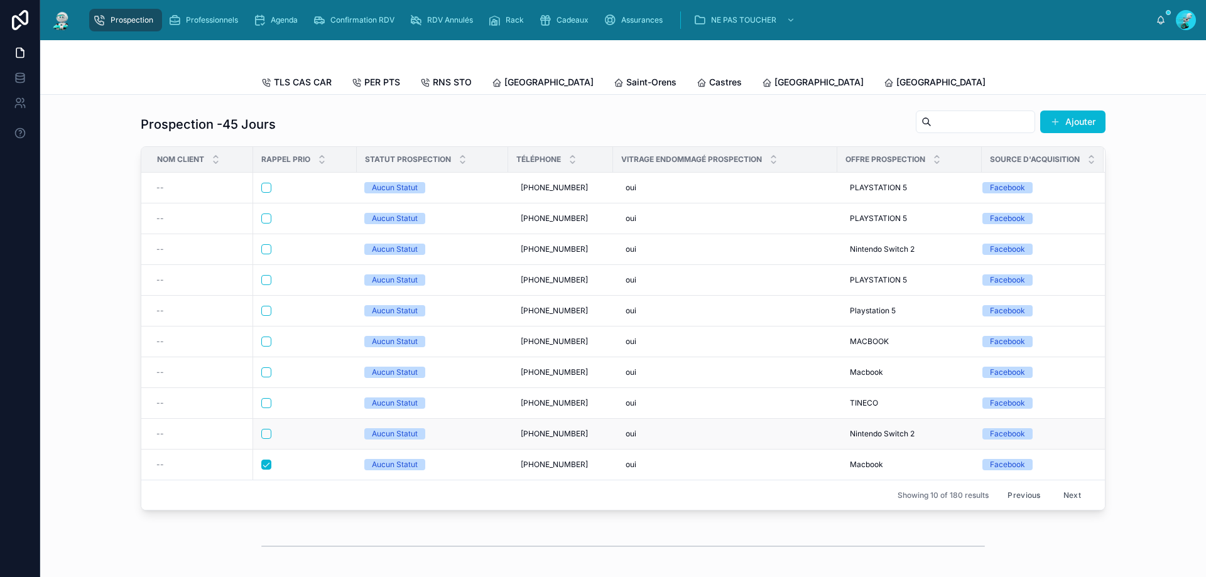
click at [305, 439] on div at bounding box center [304, 434] width 87 height 10
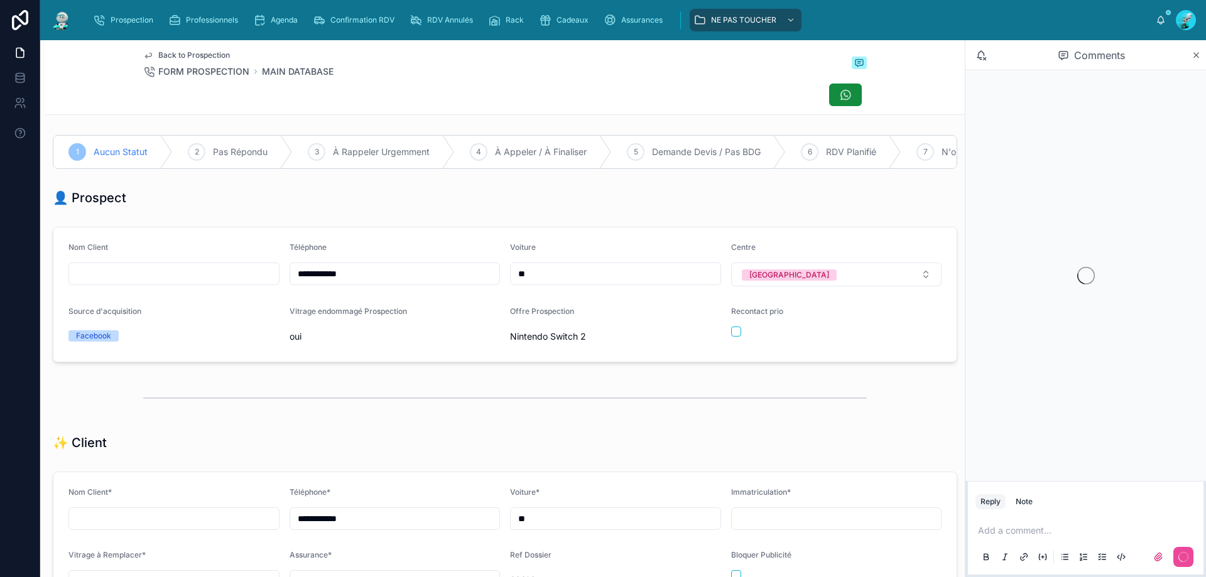
scroll to position [70, 0]
drag, startPoint x: 364, startPoint y: 283, endPoint x: 276, endPoint y: 293, distance: 89.1
click at [276, 293] on form "**********" at bounding box center [504, 294] width 903 height 134
click at [434, 61] on div "Back to Prospection FORM PROSPECTION MAIN DATABASE" at bounding box center [505, 64] width 724 height 28
drag, startPoint x: 731, startPoint y: 337, endPoint x: 884, endPoint y: 366, distance: 156.1
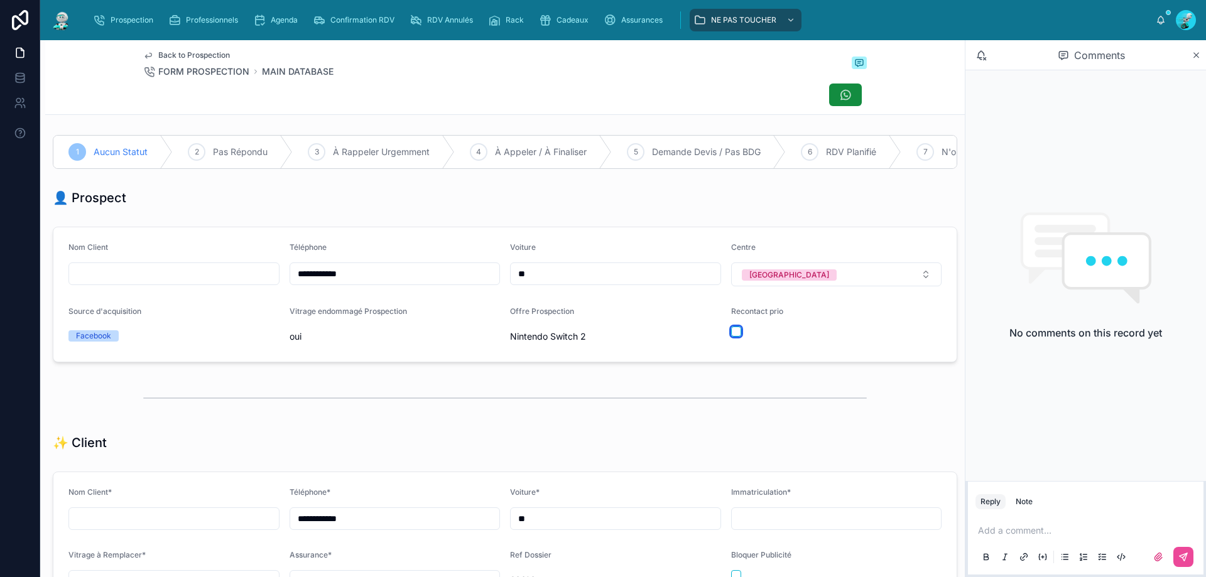
click at [583, 337] on div at bounding box center [836, 332] width 211 height 10
click at [583, 337] on button "button" at bounding box center [736, 332] width 10 height 10
click at [583, 439] on p at bounding box center [1088, 531] width 221 height 13
click at [583, 439] on button at bounding box center [1184, 557] width 20 height 20
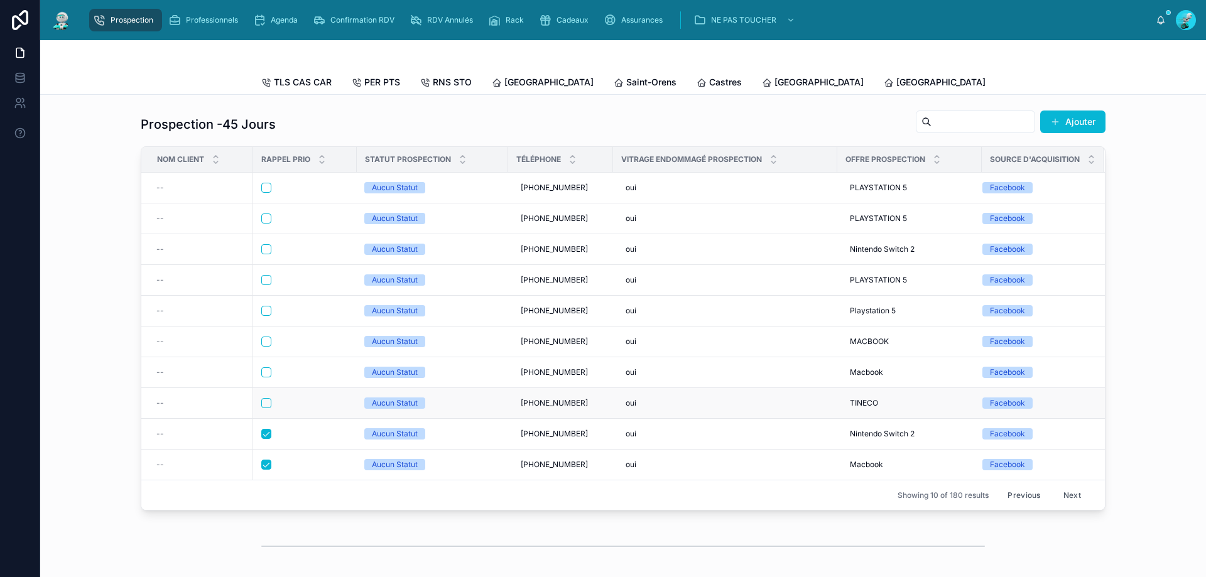
click at [295, 407] on form at bounding box center [305, 403] width 89 height 11
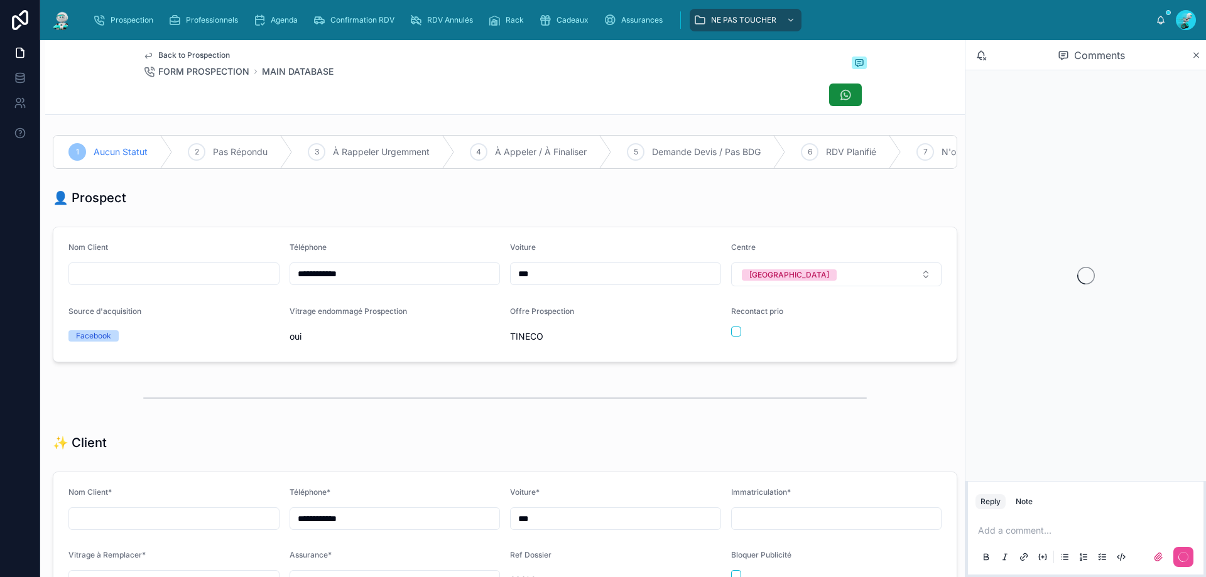
scroll to position [70, 0]
drag, startPoint x: 368, startPoint y: 281, endPoint x: 245, endPoint y: 295, distance: 123.9
click at [244, 295] on form "**********" at bounding box center [504, 294] width 903 height 134
click at [481, 75] on div "Back to Prospection FORM PROSPECTION MAIN DATABASE" at bounding box center [505, 64] width 724 height 28
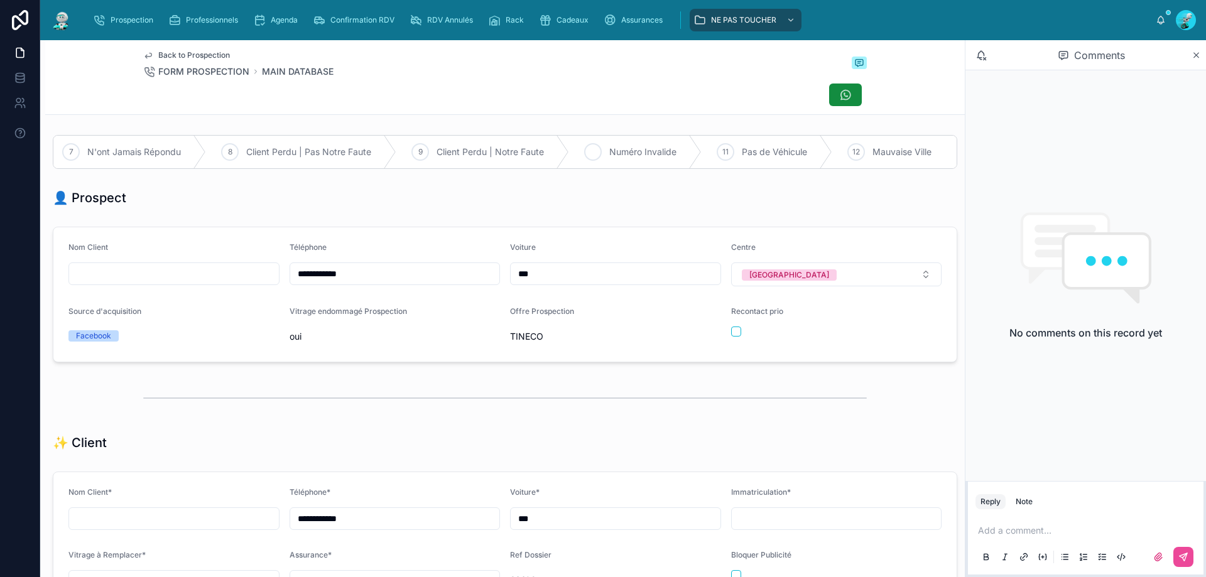
click at [583, 148] on span "Numéro Invalide" at bounding box center [642, 152] width 67 height 13
click at [583, 439] on p at bounding box center [1088, 531] width 221 height 13
click at [583, 439] on icon at bounding box center [1184, 557] width 10 height 10
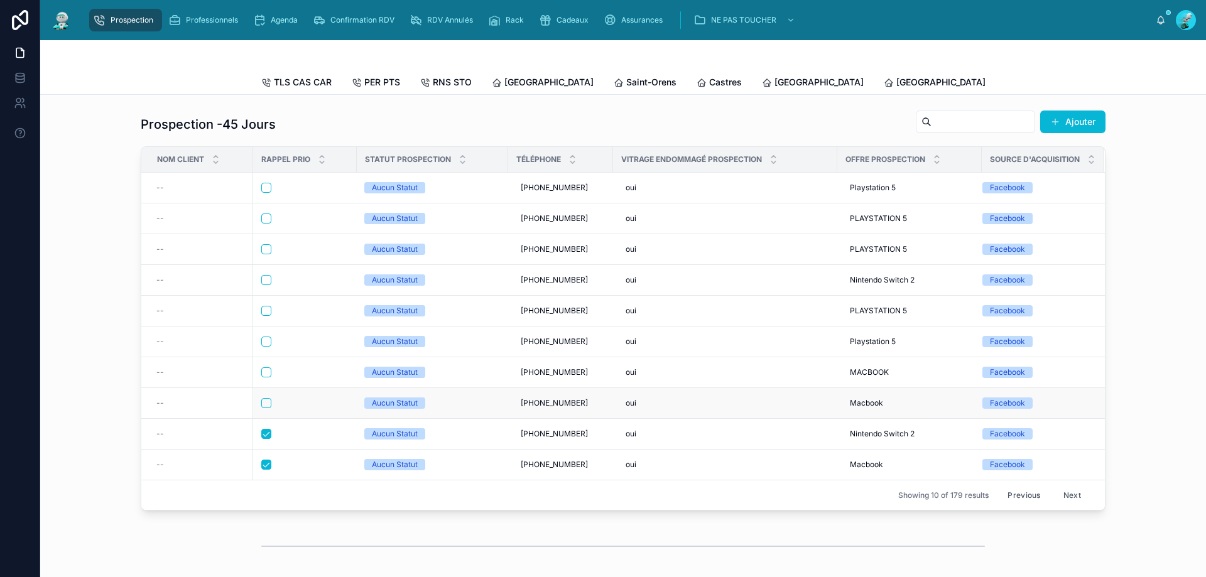
click at [293, 408] on div at bounding box center [304, 403] width 87 height 10
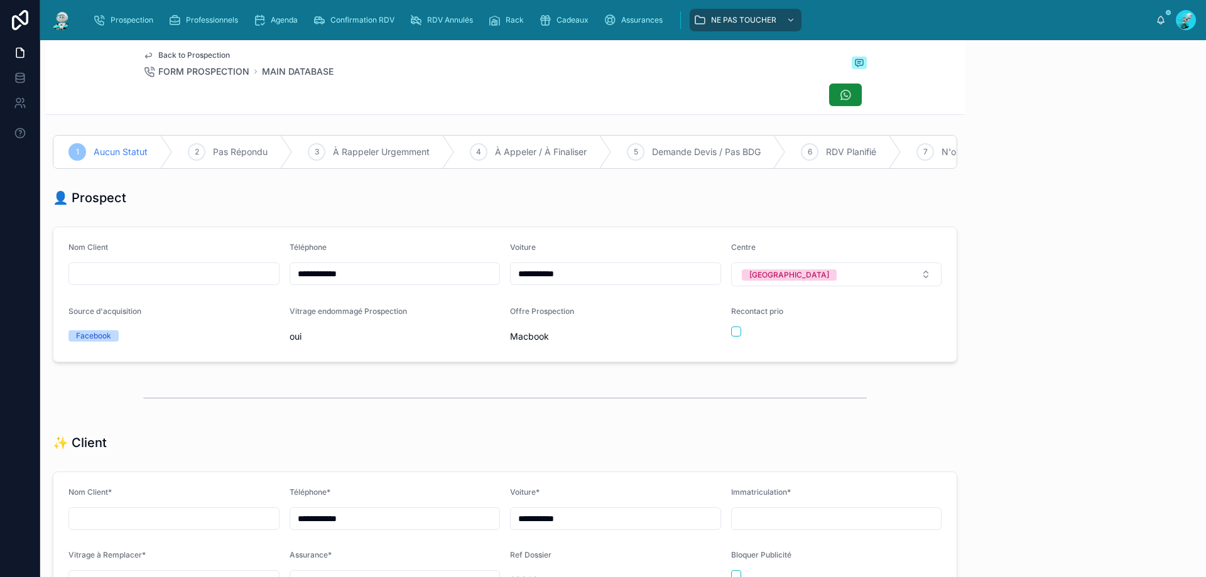
scroll to position [70, 0]
drag, startPoint x: 368, startPoint y: 279, endPoint x: 304, endPoint y: 278, distance: 63.5
click at [272, 280] on form "**********" at bounding box center [504, 294] width 903 height 134
click at [423, 39] on div "Prospection Professionnels Agenda Confirmation RDV RDV Annulés Rack Cadeaux Ass…" at bounding box center [623, 20] width 1166 height 40
click at [583, 337] on button "button" at bounding box center [736, 332] width 10 height 10
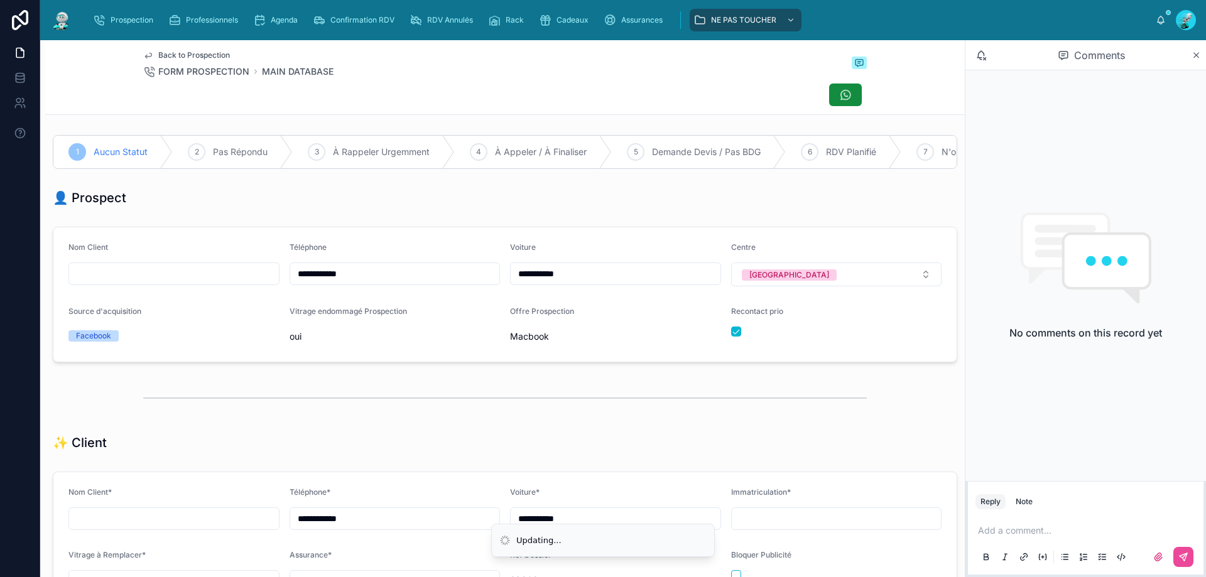
drag, startPoint x: 987, startPoint y: 528, endPoint x: 963, endPoint y: 481, distance: 53.7
click at [583, 439] on p at bounding box center [1088, 531] width 221 height 13
click at [583, 439] on icon at bounding box center [1184, 557] width 10 height 10
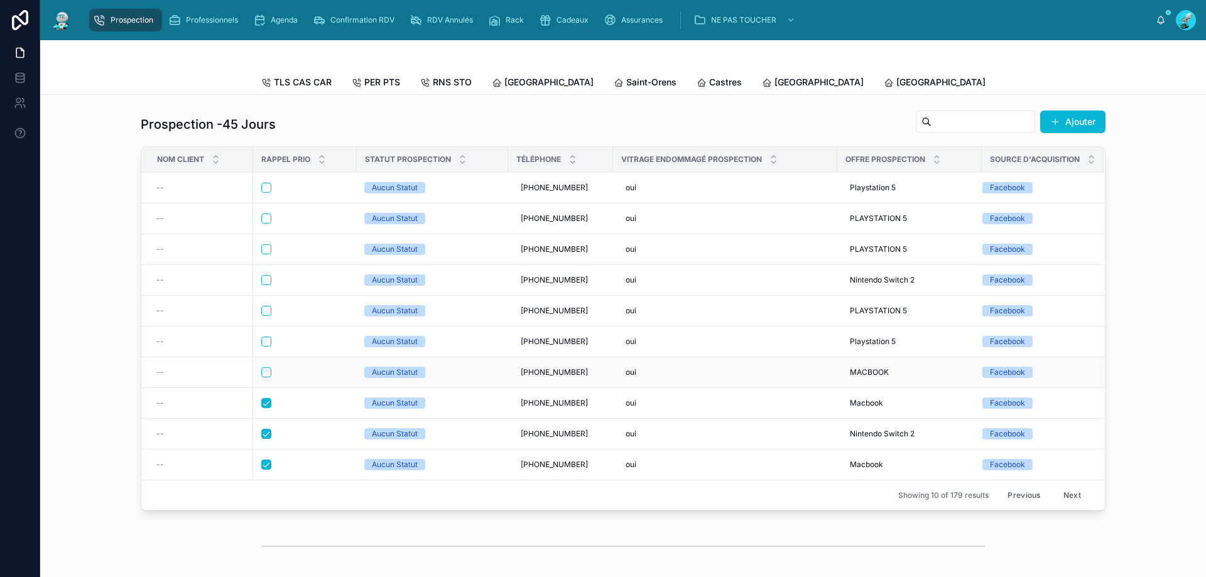
click at [311, 378] on div at bounding box center [304, 373] width 87 height 10
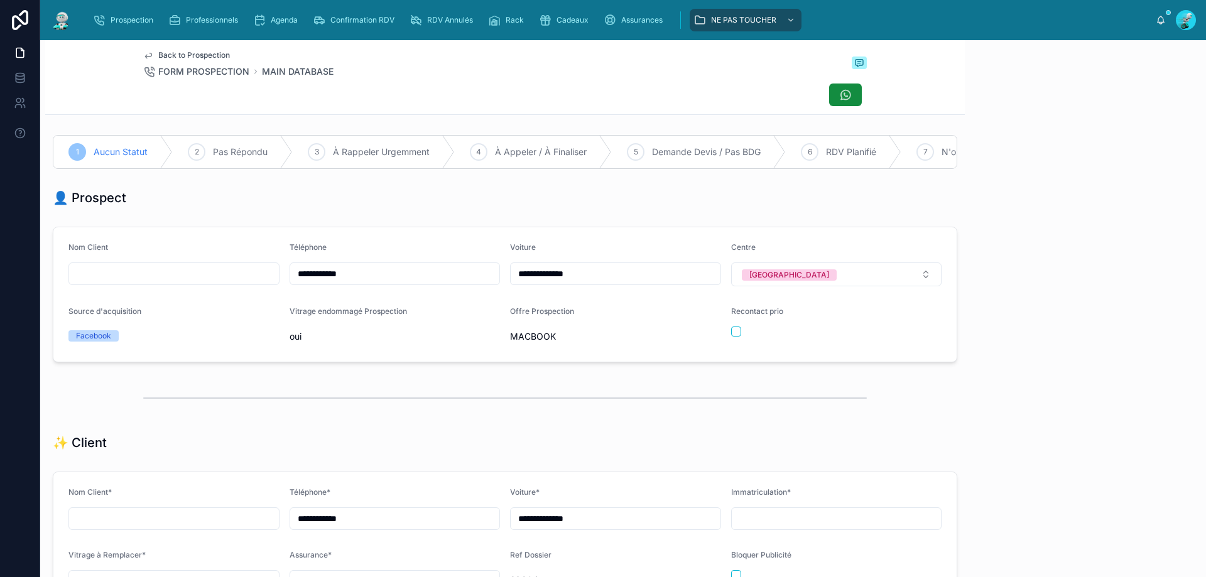
scroll to position [70, 0]
drag, startPoint x: 368, startPoint y: 281, endPoint x: 253, endPoint y: 281, distance: 114.3
click at [245, 281] on form "**********" at bounding box center [504, 294] width 903 height 134
click at [258, 212] on div "👤 Prospect" at bounding box center [505, 198] width 920 height 28
drag, startPoint x: 731, startPoint y: 339, endPoint x: 876, endPoint y: 450, distance: 183.3
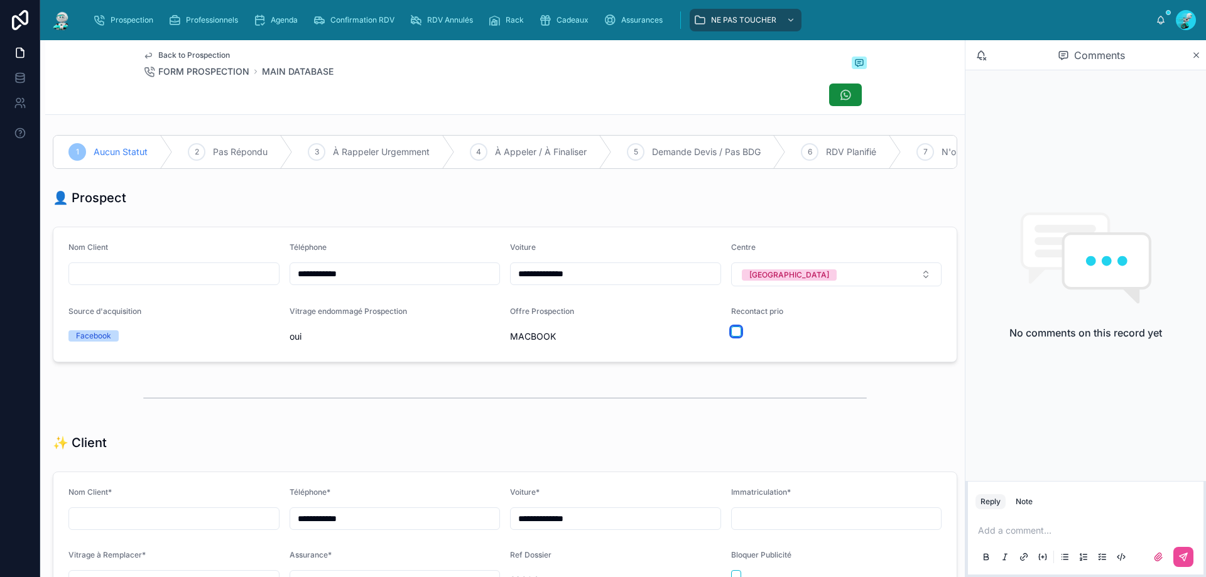
click at [583, 347] on div "Recontact prio" at bounding box center [836, 327] width 211 height 40
click at [583, 439] on p at bounding box center [1088, 531] width 221 height 13
click at [583, 337] on button "button" at bounding box center [736, 332] width 10 height 10
click at [583, 439] on p at bounding box center [1088, 531] width 221 height 13
click at [583, 439] on icon at bounding box center [1184, 557] width 10 height 10
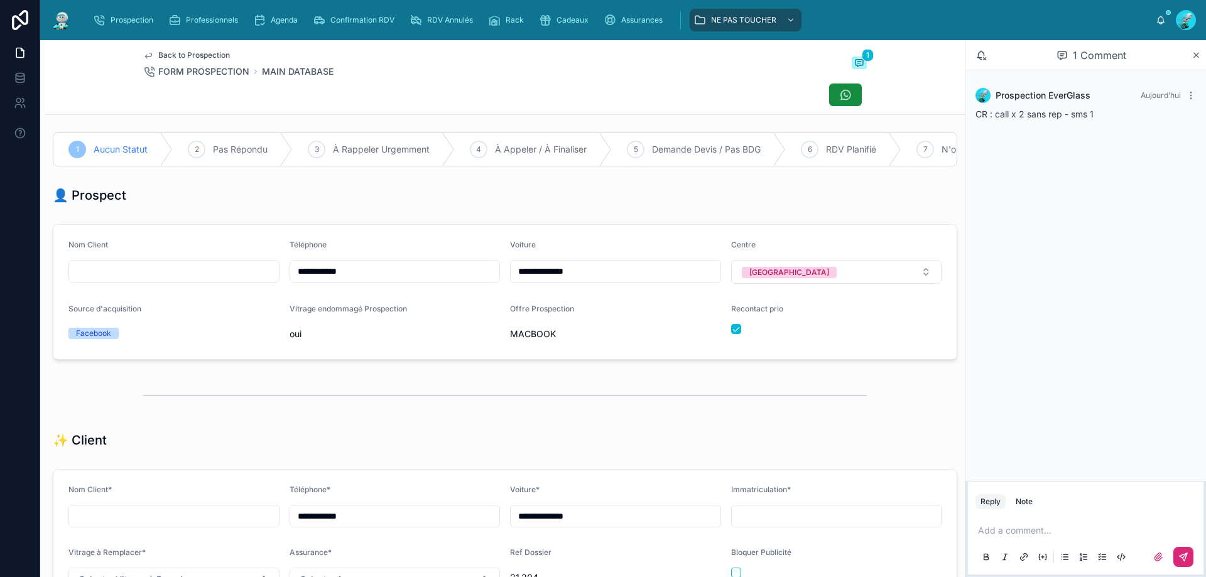
scroll to position [0, 0]
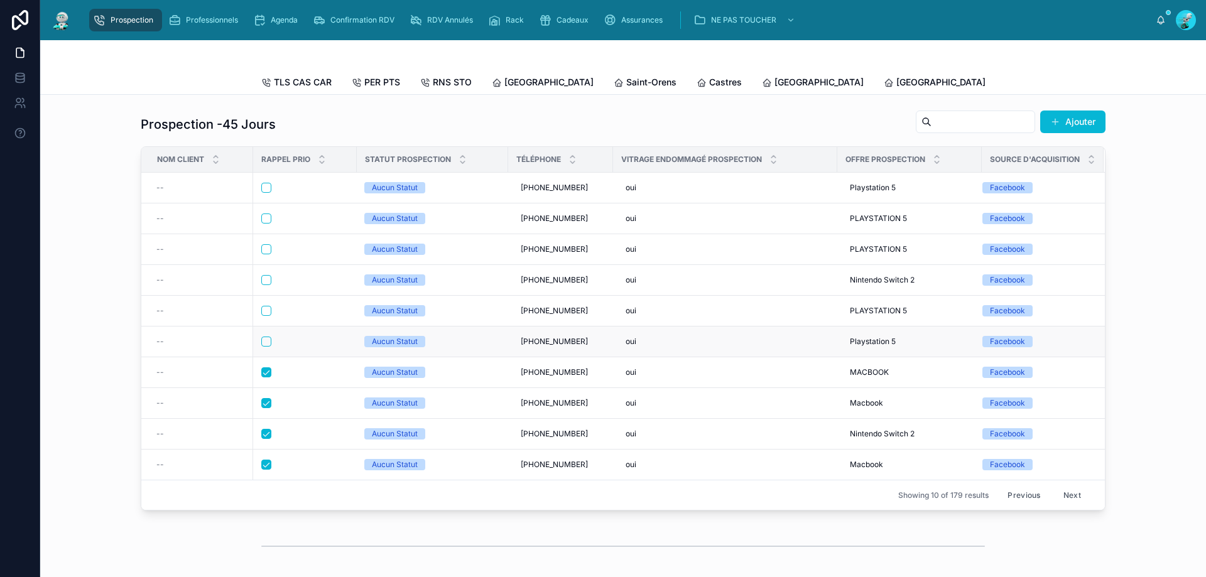
click at [319, 347] on div at bounding box center [304, 342] width 87 height 10
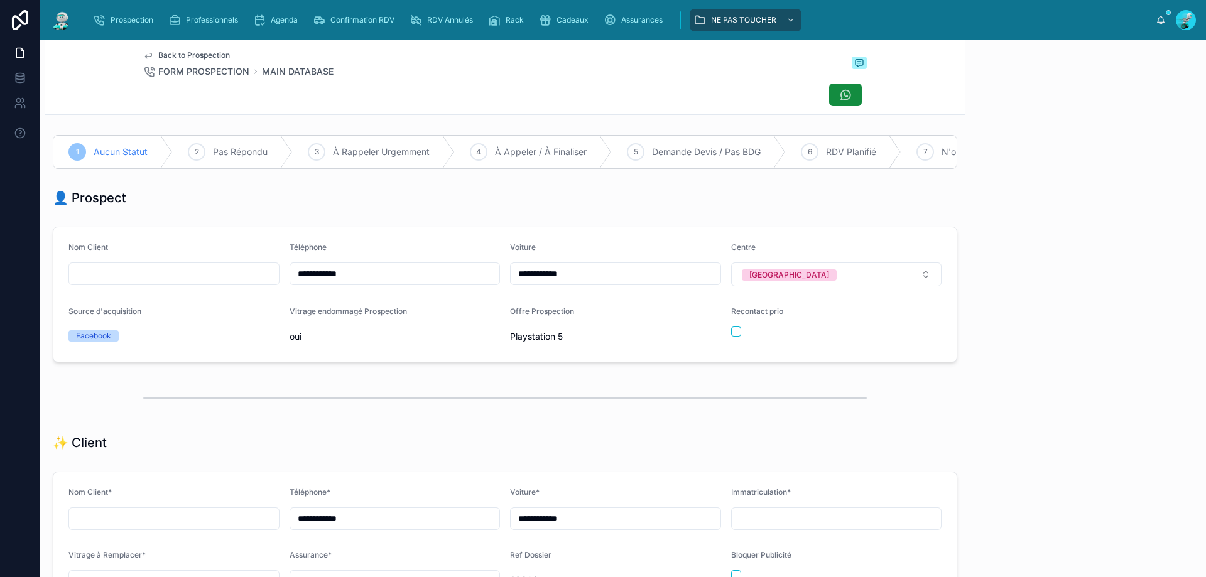
scroll to position [70, 0]
drag, startPoint x: 361, startPoint y: 285, endPoint x: 266, endPoint y: 286, distance: 94.2
click at [256, 286] on form "**********" at bounding box center [504, 294] width 903 height 134
click at [463, 49] on div "Back to Prospection FORM PROSPECTION MAIN DATABASE" at bounding box center [505, 77] width 724 height 74
click at [420, 89] on div at bounding box center [505, 95] width 724 height 24
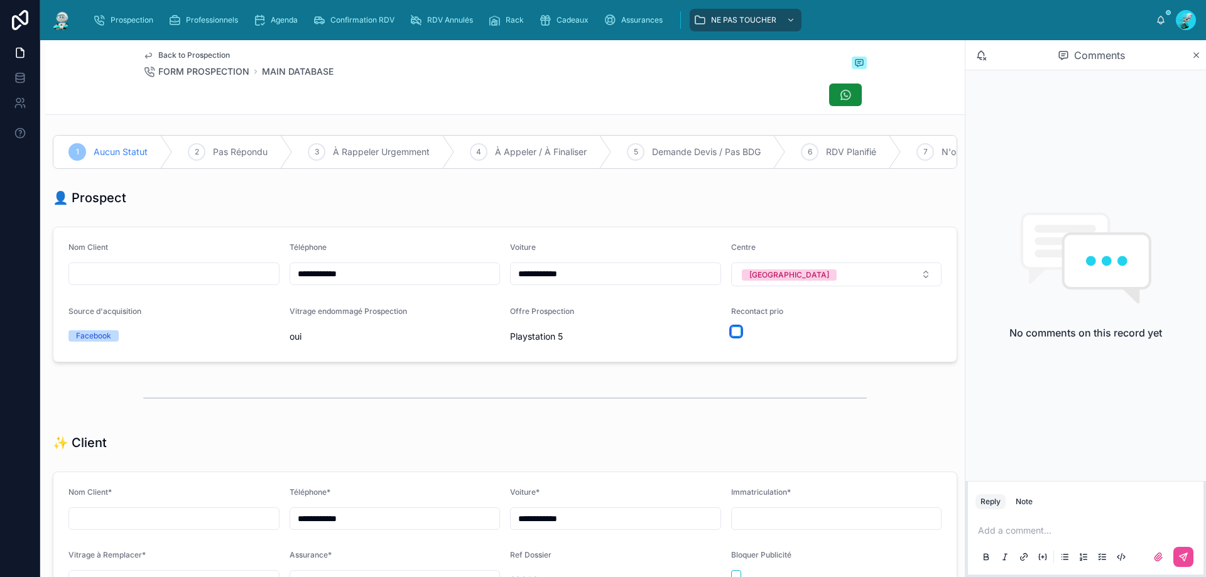
click at [583, 337] on button "button" at bounding box center [736, 332] width 10 height 10
click at [583, 439] on p at bounding box center [1088, 531] width 221 height 13
click at [583, 439] on button at bounding box center [1184, 557] width 20 height 20
drag, startPoint x: 421, startPoint y: 70, endPoint x: 422, endPoint y: 251, distance: 180.9
click at [421, 75] on div "Back to Prospection FORM PROSPECTION MAIN DATABASE" at bounding box center [505, 64] width 724 height 28
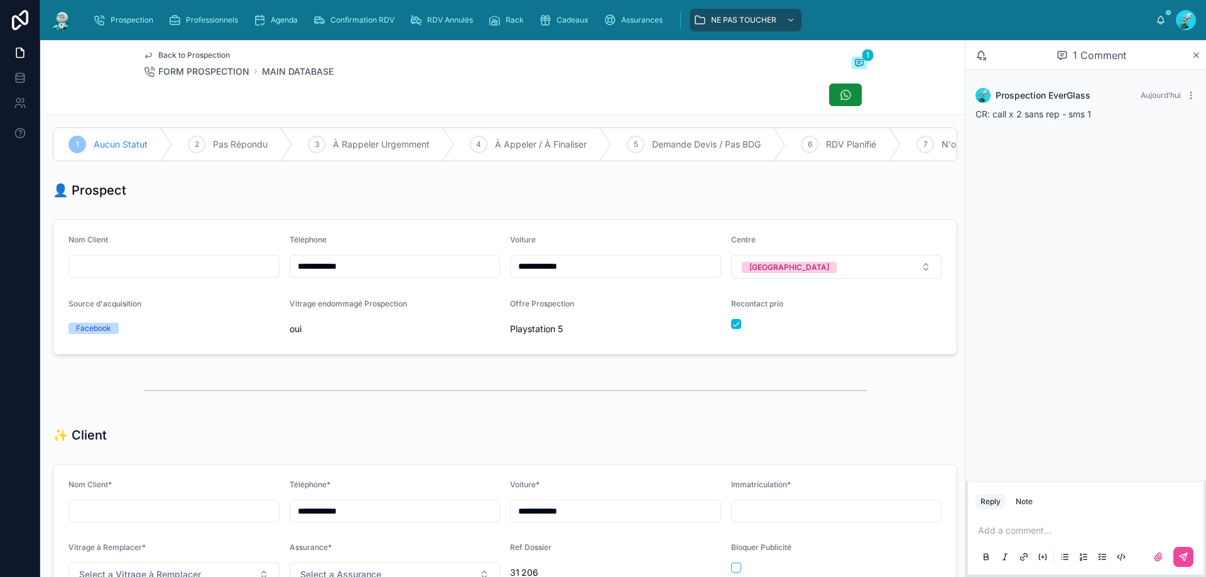
scroll to position [0, 0]
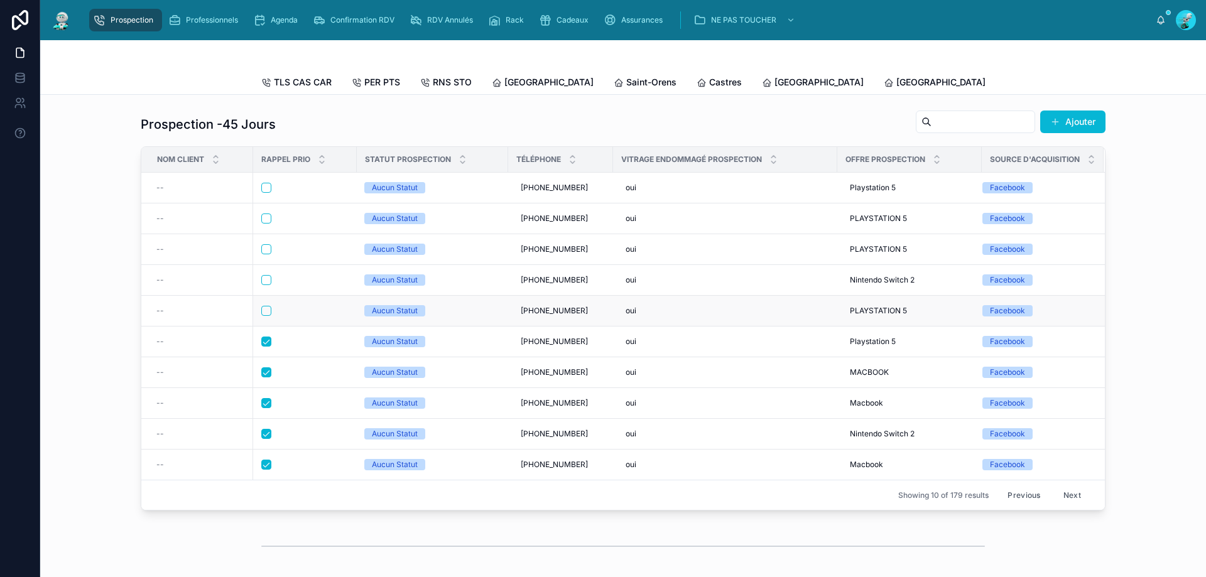
click at [306, 316] on div at bounding box center [304, 311] width 87 height 10
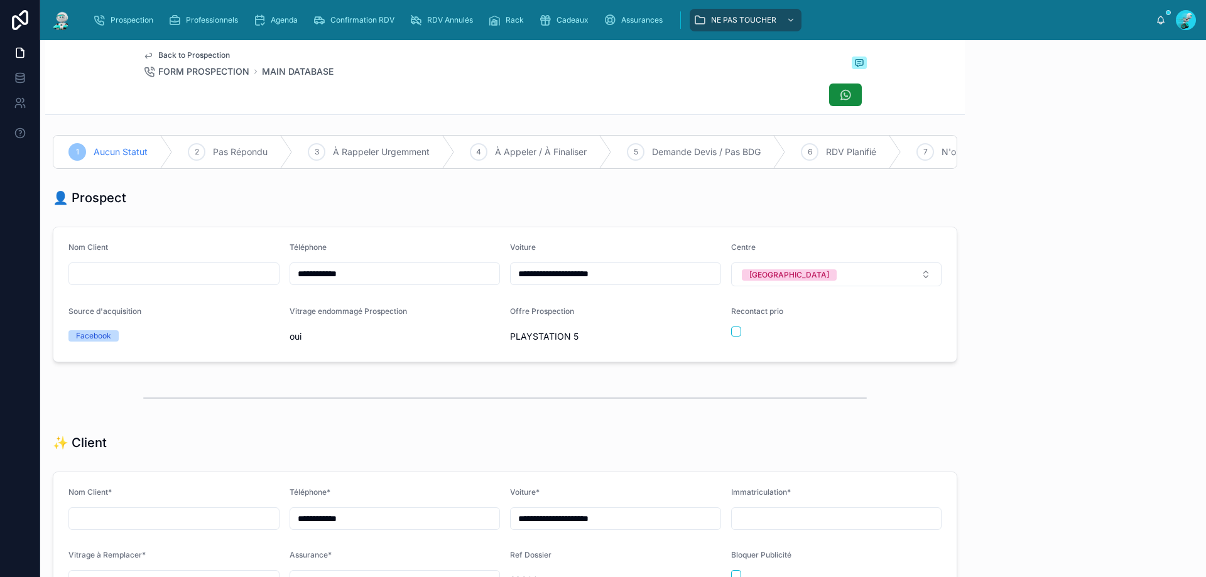
scroll to position [70, 0]
drag, startPoint x: 305, startPoint y: 280, endPoint x: 271, endPoint y: 283, distance: 34.6
click at [271, 283] on form "**********" at bounding box center [504, 294] width 903 height 134
click at [365, 207] on div "👤 Prospect" at bounding box center [505, 198] width 905 height 18
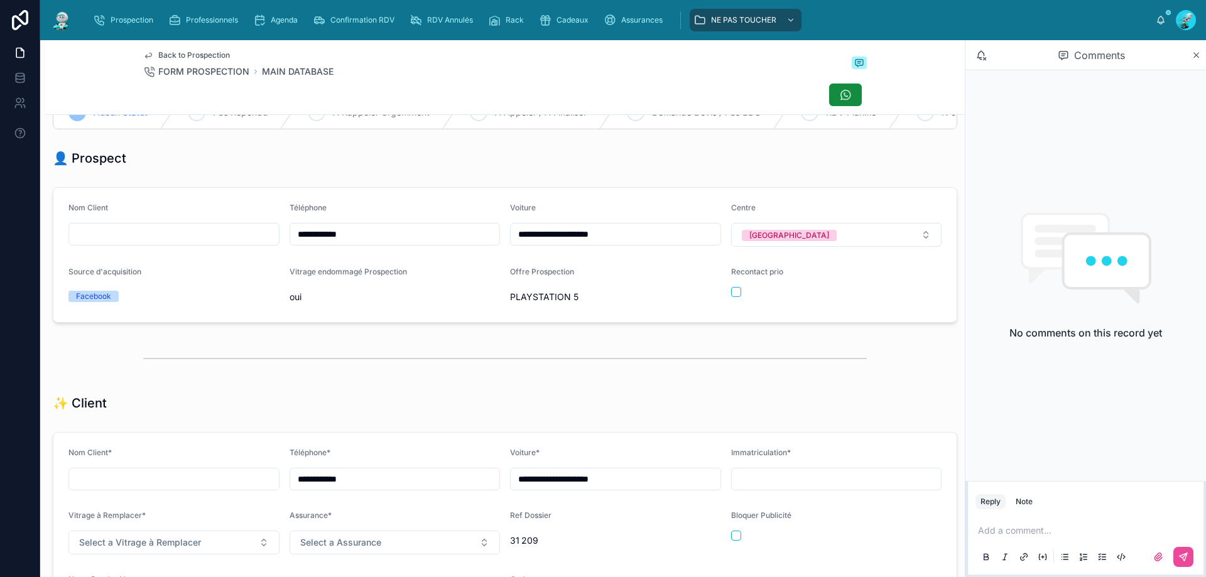
scroll to position [0, 0]
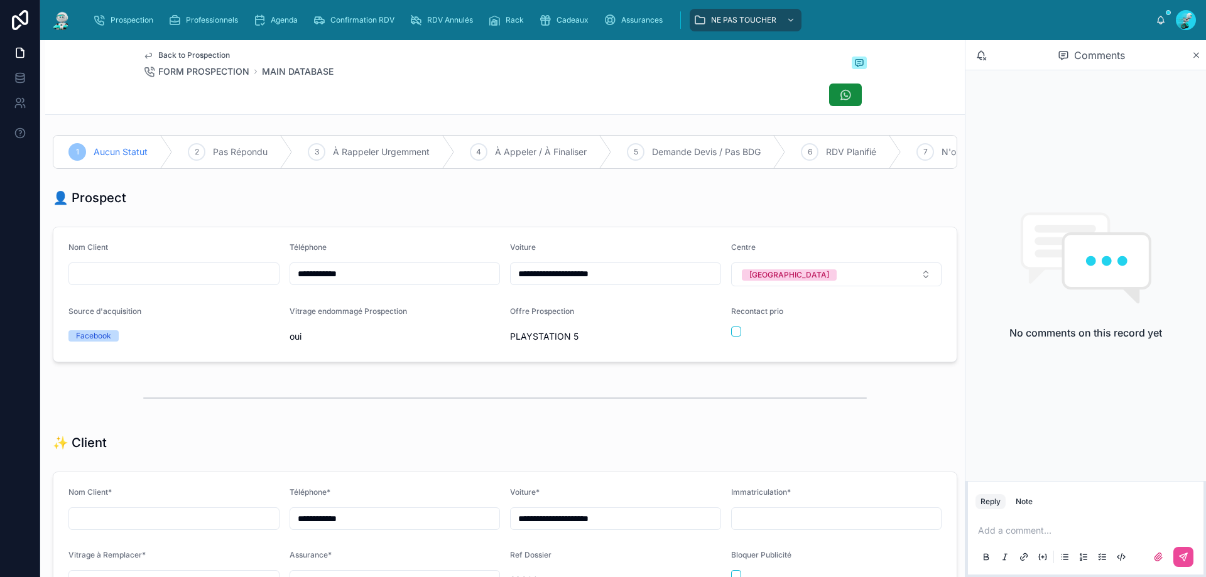
click at [398, 207] on div "👤 Prospect" at bounding box center [505, 198] width 905 height 18
drag, startPoint x: 724, startPoint y: 337, endPoint x: 891, endPoint y: 431, distance: 191.6
click at [583, 337] on button "button" at bounding box center [736, 332] width 10 height 10
click at [583, 439] on p at bounding box center [1088, 531] width 221 height 13
click at [583, 439] on button at bounding box center [1184, 557] width 20 height 20
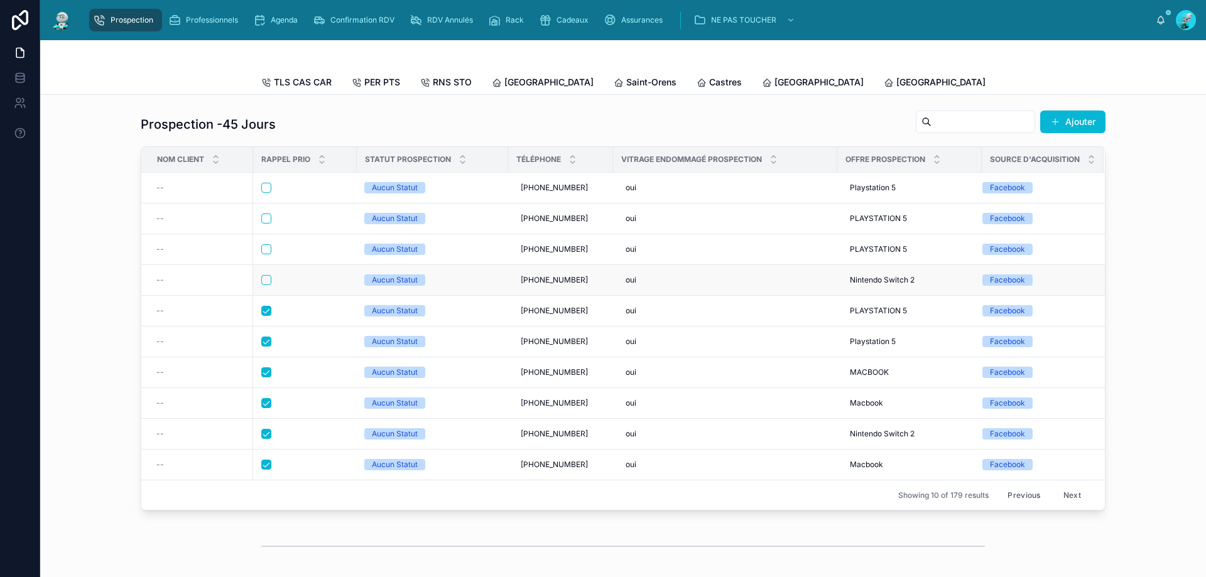
click at [303, 285] on div at bounding box center [304, 280] width 87 height 10
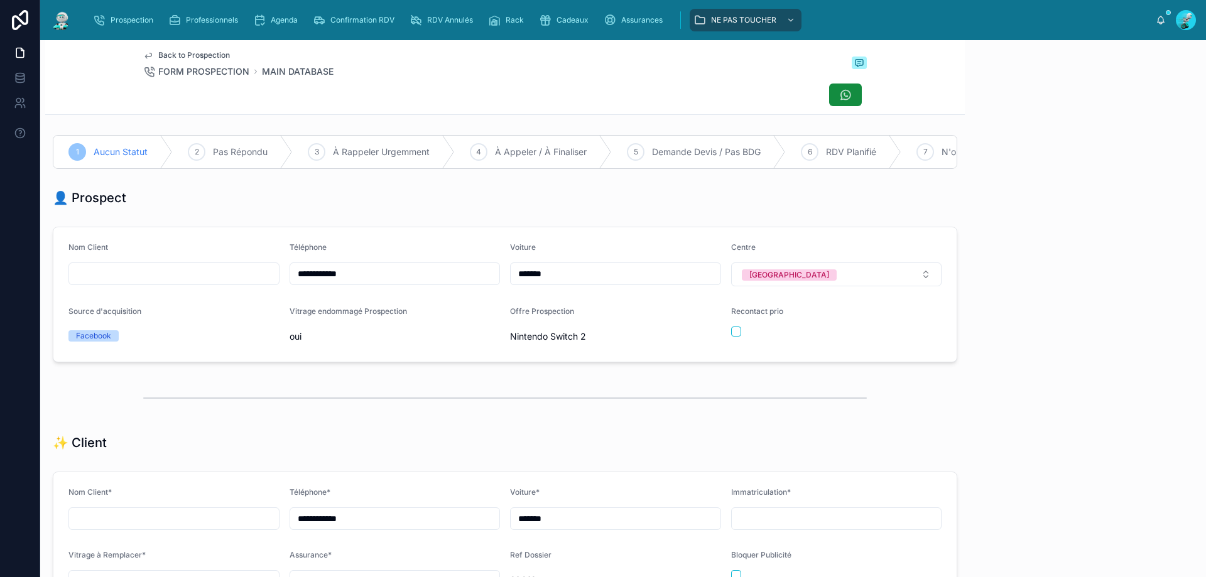
scroll to position [70, 0]
drag, startPoint x: 362, startPoint y: 282, endPoint x: 205, endPoint y: 309, distance: 159.4
click at [192, 309] on form "**********" at bounding box center [504, 294] width 903 height 134
click at [583, 439] on p at bounding box center [1088, 531] width 221 height 13
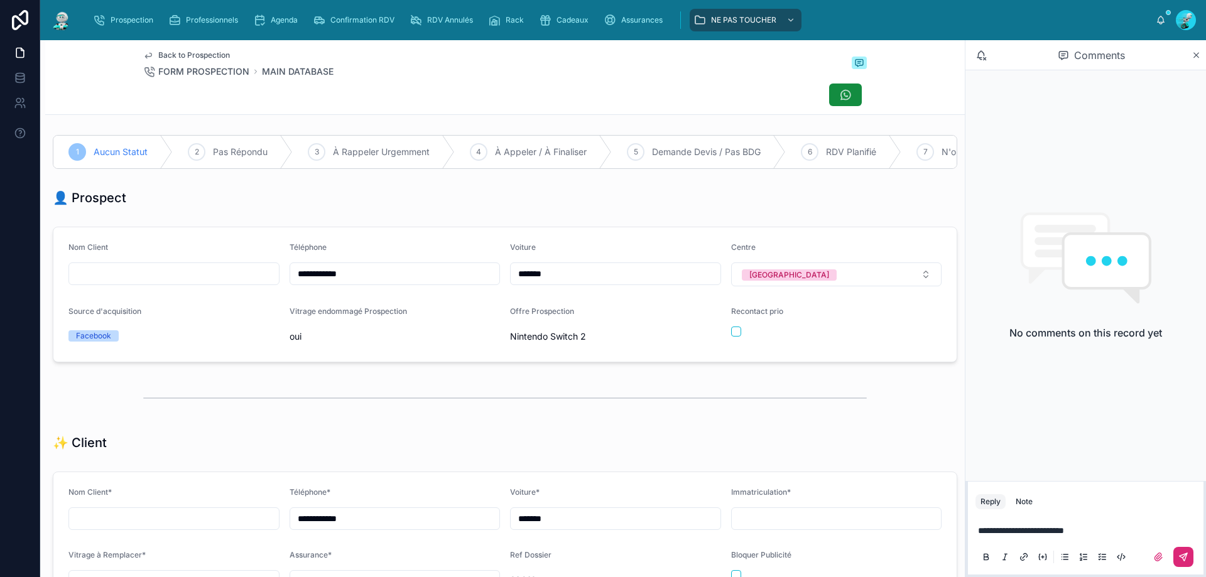
click at [583, 439] on icon at bounding box center [1185, 556] width 4 height 4
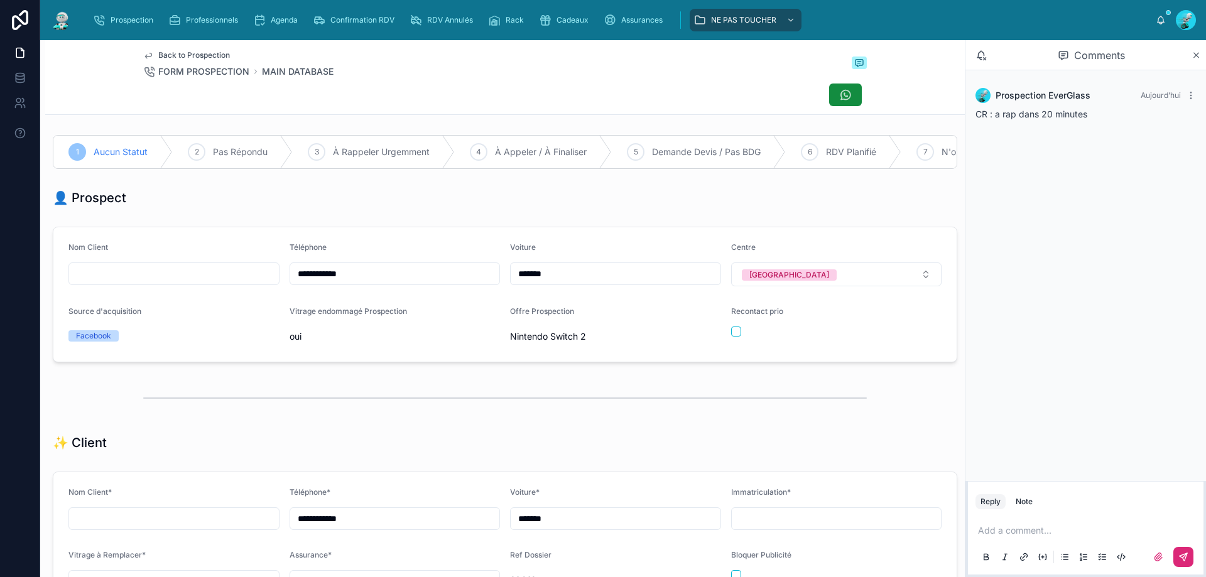
click at [583, 337] on div at bounding box center [836, 332] width 211 height 10
click at [583, 337] on button "button" at bounding box center [736, 332] width 10 height 10
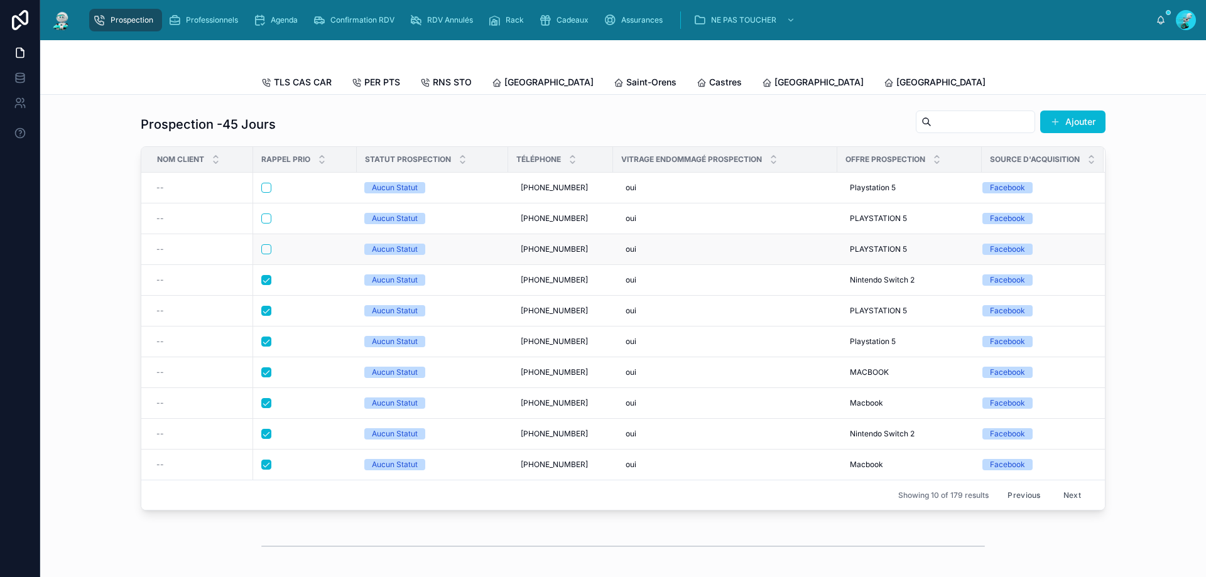
click at [313, 254] on div at bounding box center [304, 249] width 87 height 10
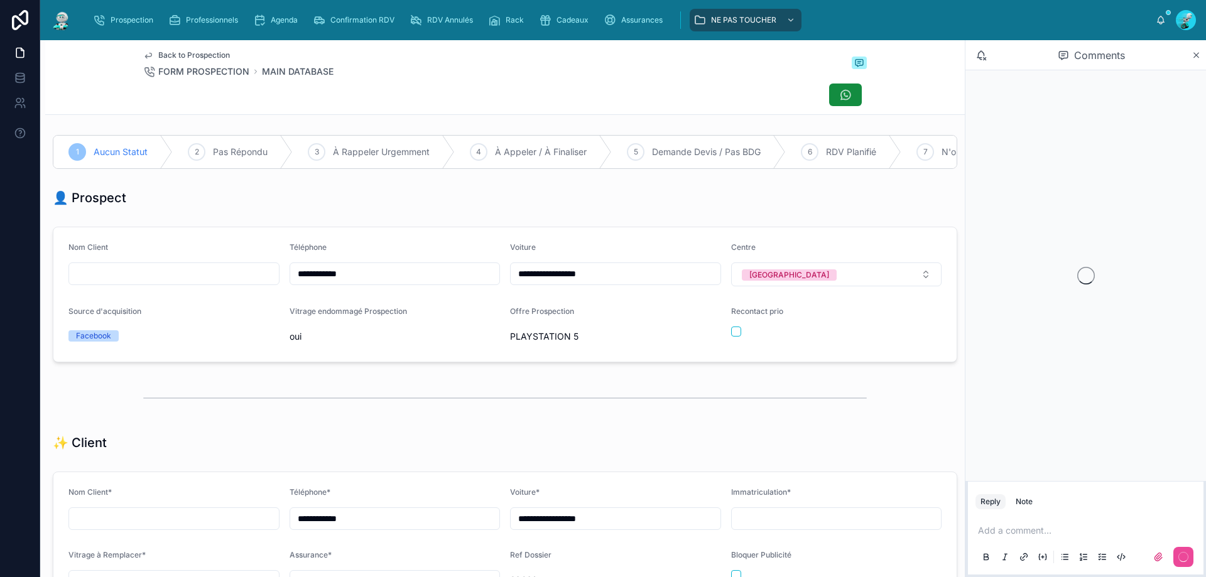
scroll to position [70, 0]
drag, startPoint x: 365, startPoint y: 282, endPoint x: 316, endPoint y: 270, distance: 50.4
click at [278, 280] on form "**********" at bounding box center [504, 294] width 903 height 134
click at [440, 99] on div at bounding box center [505, 95] width 724 height 24
drag, startPoint x: 729, startPoint y: 337, endPoint x: 927, endPoint y: 442, distance: 223.7
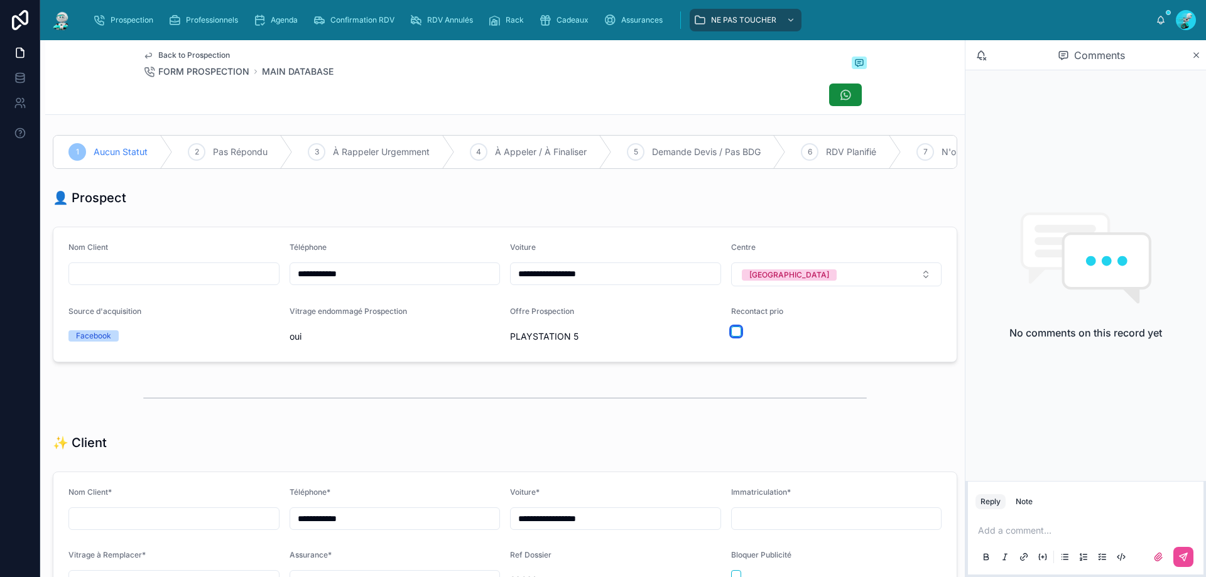
click at [583, 337] on button "button" at bounding box center [736, 332] width 10 height 10
click at [583, 439] on p at bounding box center [1088, 531] width 221 height 13
click at [583, 439] on icon at bounding box center [1184, 557] width 10 height 10
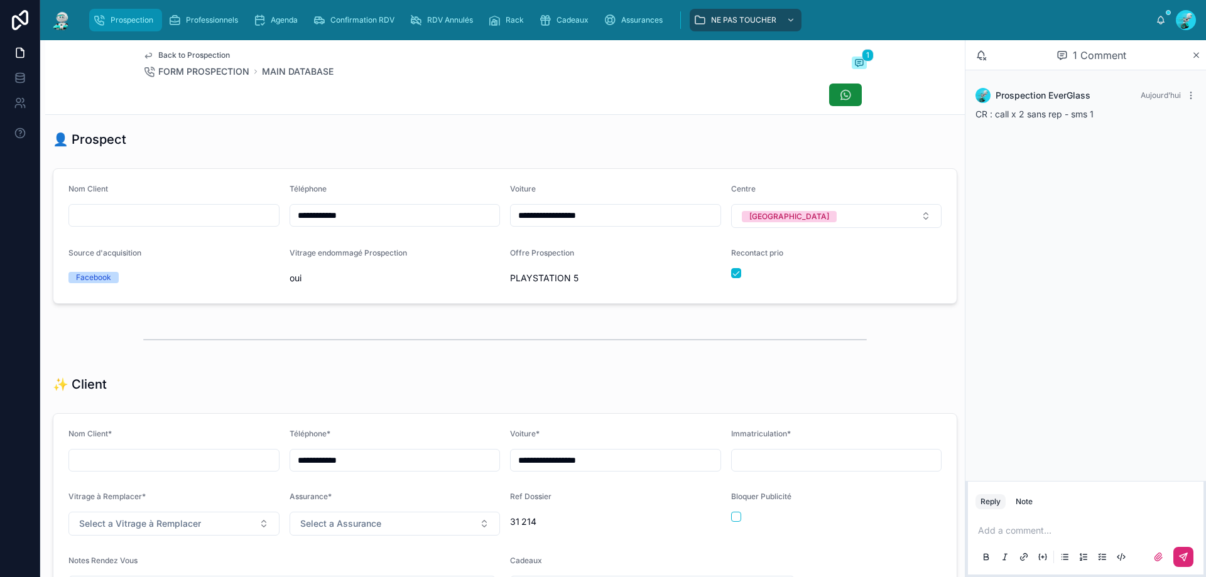
scroll to position [0, 0]
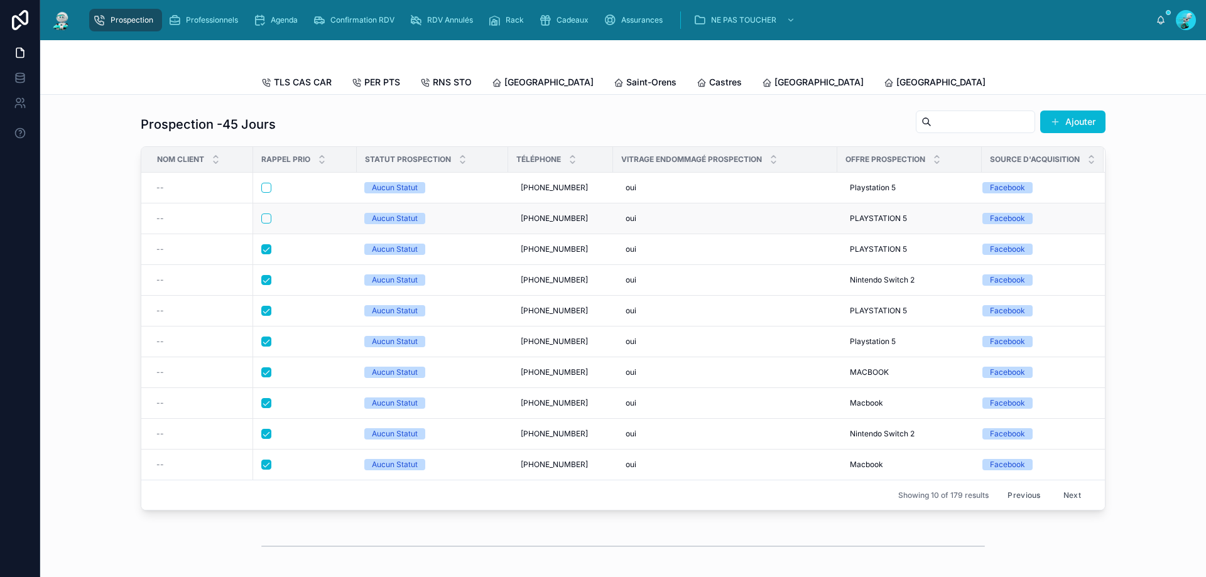
click at [299, 224] on div at bounding box center [304, 219] width 87 height 10
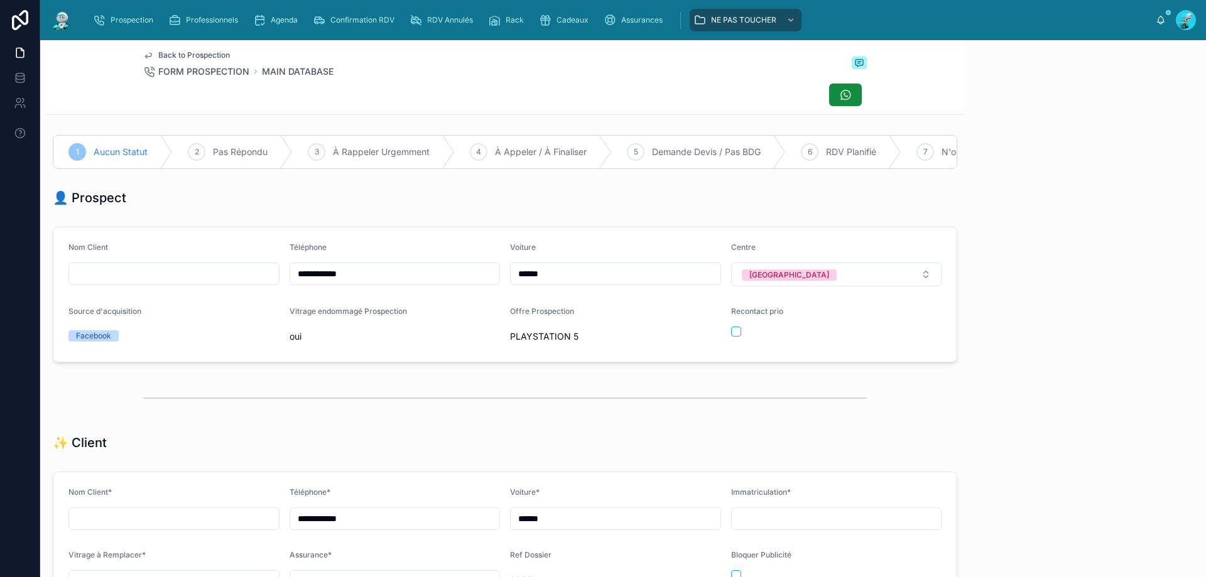
scroll to position [70, 0]
drag, startPoint x: 364, startPoint y: 288, endPoint x: 253, endPoint y: 304, distance: 112.3
click at [253, 304] on form "**********" at bounding box center [504, 294] width 903 height 134
drag, startPoint x: 368, startPoint y: 224, endPoint x: 447, endPoint y: 249, distance: 83.8
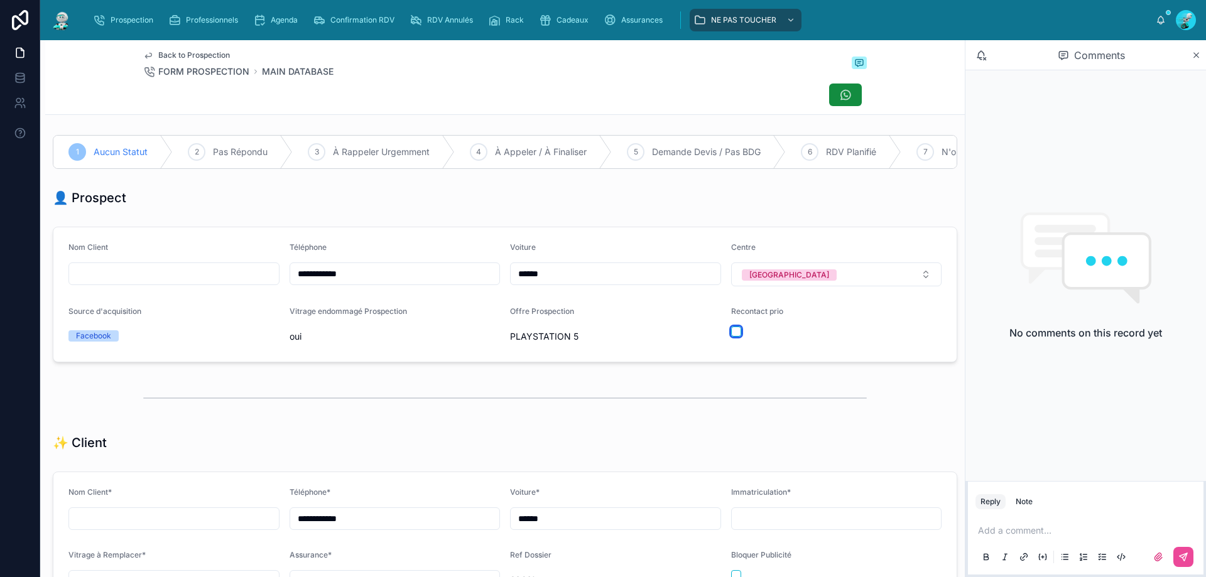
click at [583, 337] on button "button" at bounding box center [736, 332] width 10 height 10
drag, startPoint x: 1039, startPoint y: 530, endPoint x: 868, endPoint y: 418, distance: 204.4
click at [583, 439] on p at bounding box center [1088, 531] width 221 height 13
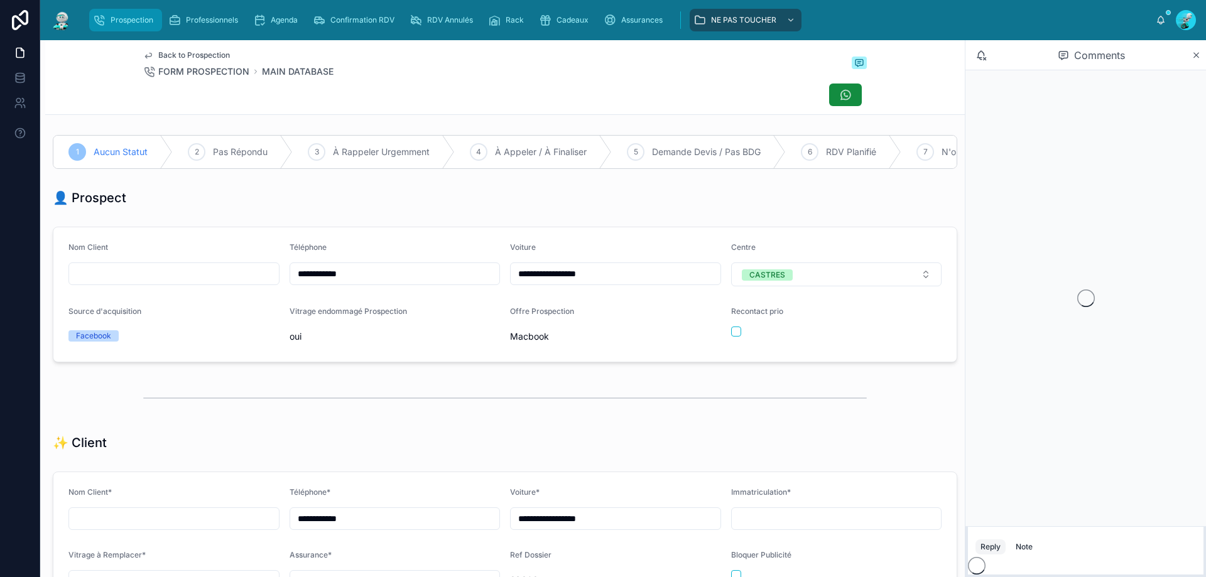
scroll to position [55, 0]
drag, startPoint x: 129, startPoint y: 17, endPoint x: 196, endPoint y: 75, distance: 89.1
click at [129, 17] on span "Prospection" at bounding box center [132, 20] width 43 height 10
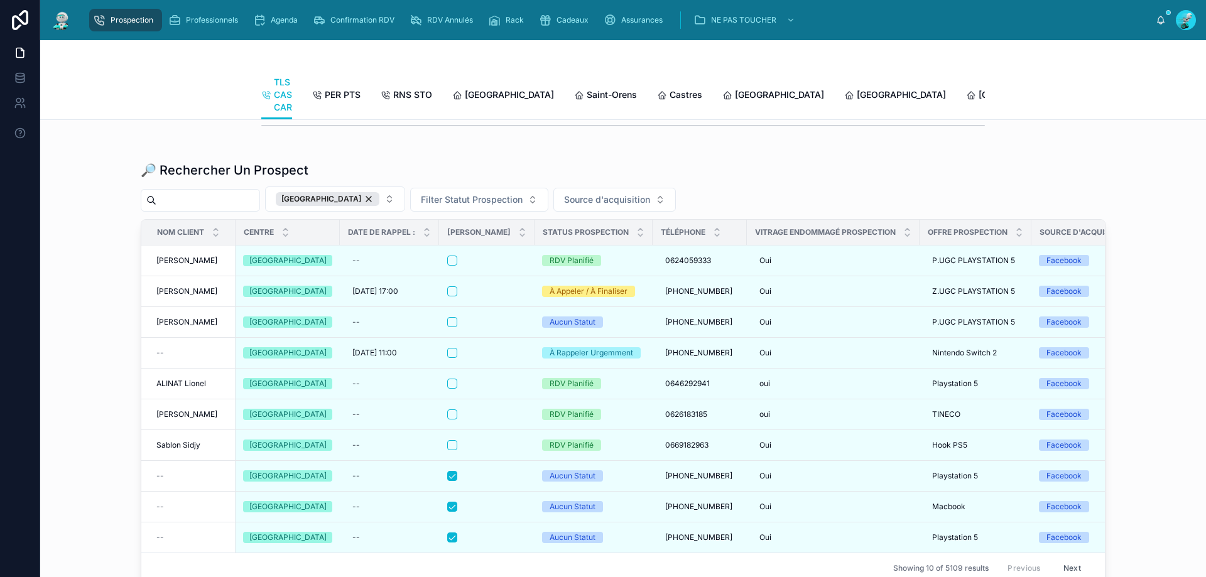
scroll to position [1571, 0]
click at [355, 207] on div "[GEOGRAPHIC_DATA]" at bounding box center [328, 201] width 104 height 14
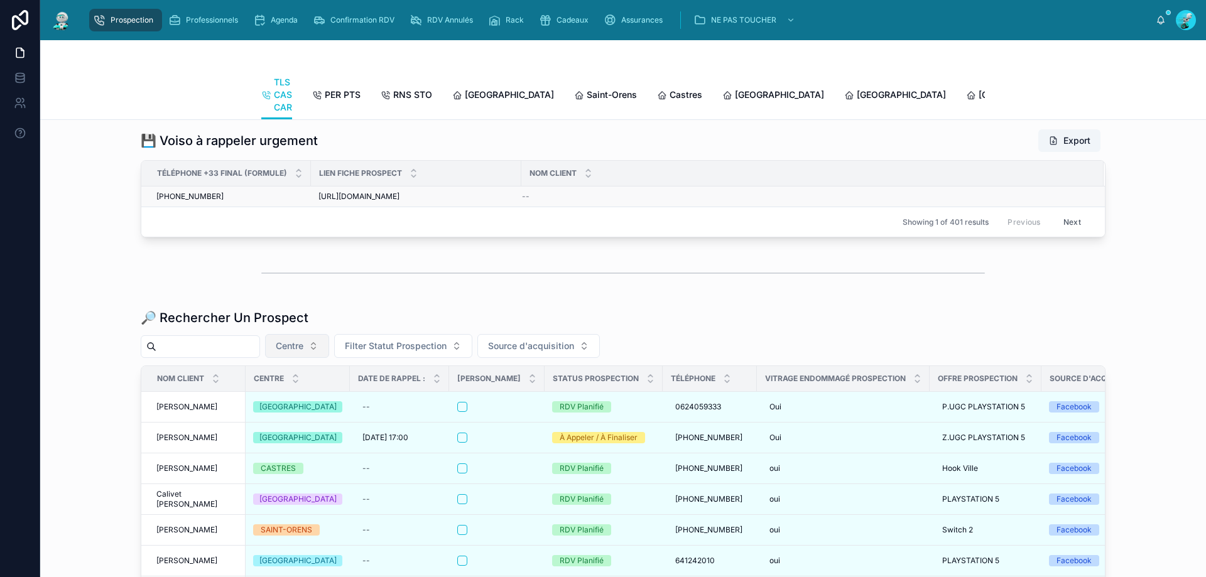
scroll to position [1571, 0]
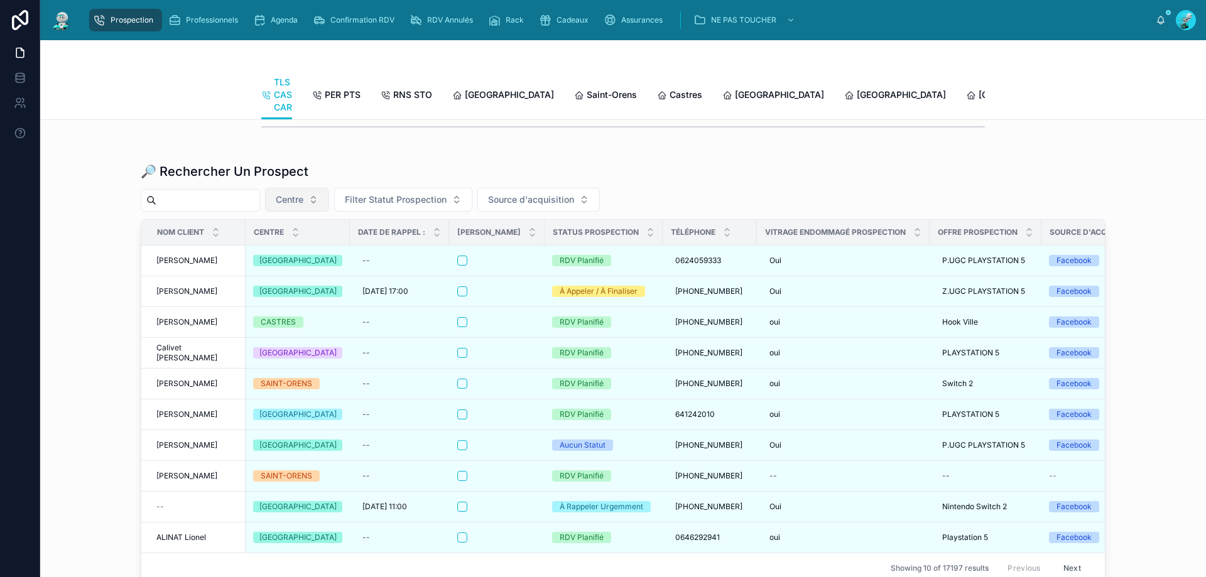
paste input "**********"
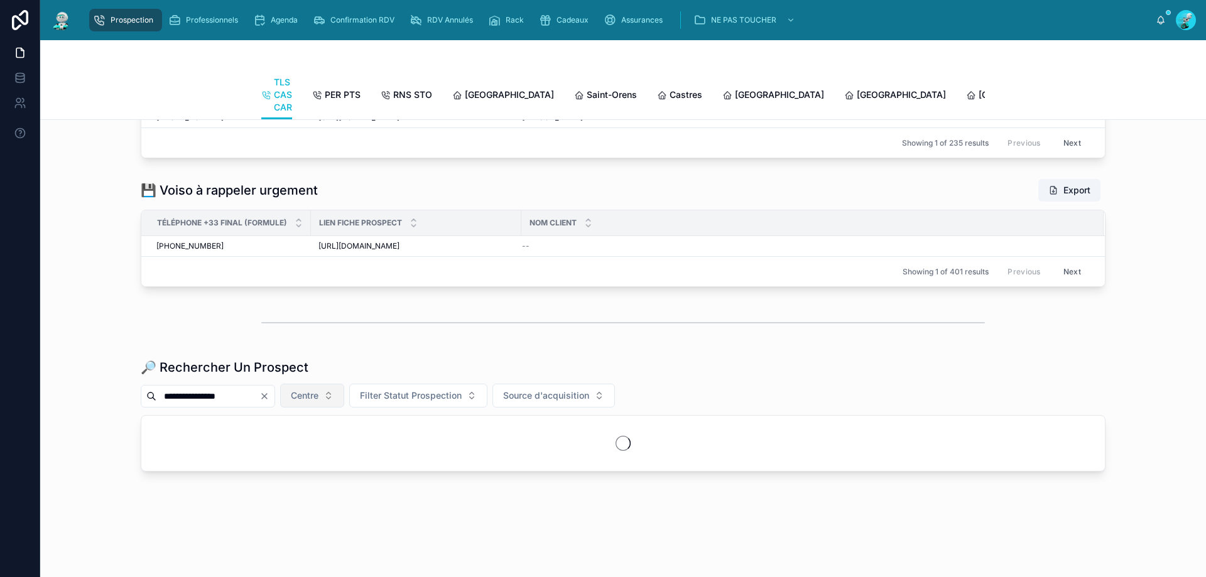
scroll to position [1424, 0]
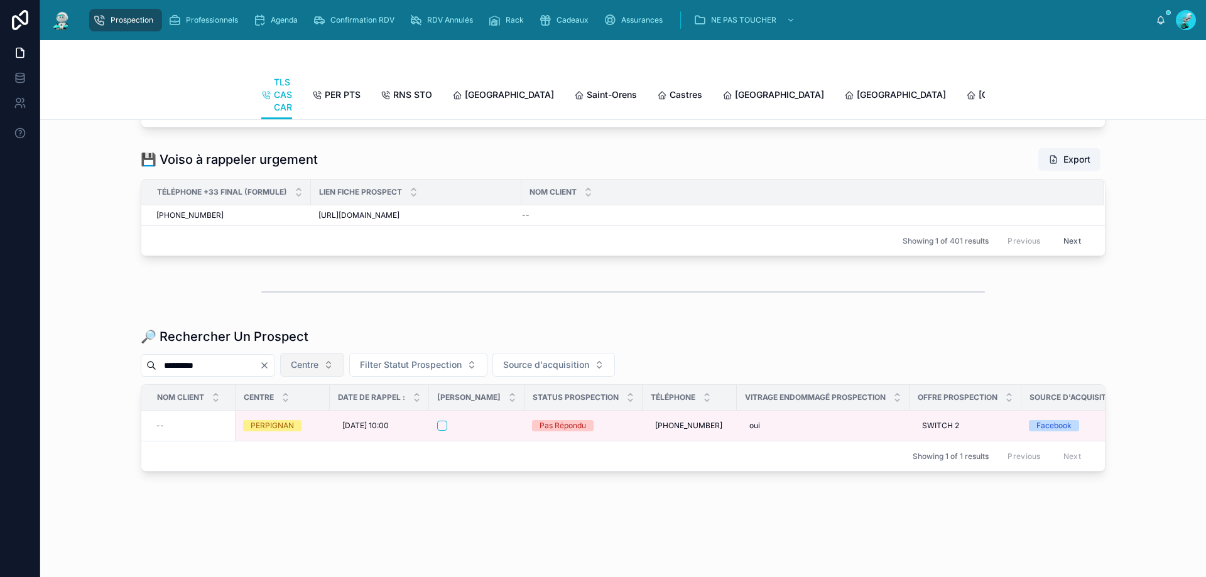
scroll to position [1465, 0]
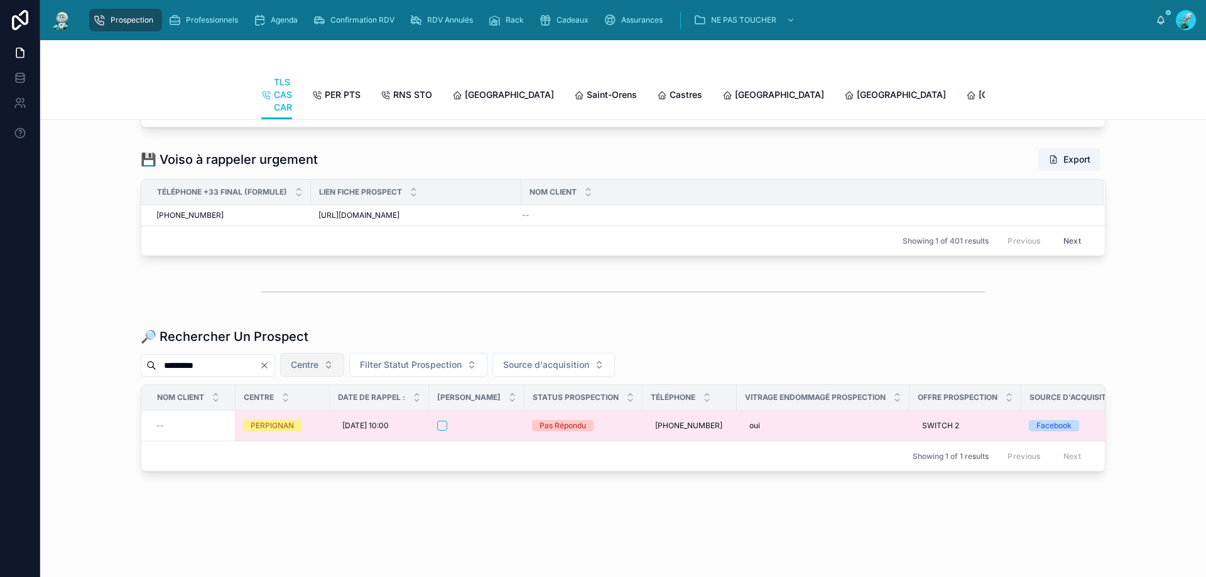
type input "*********"
click at [499, 421] on div at bounding box center [476, 426] width 79 height 10
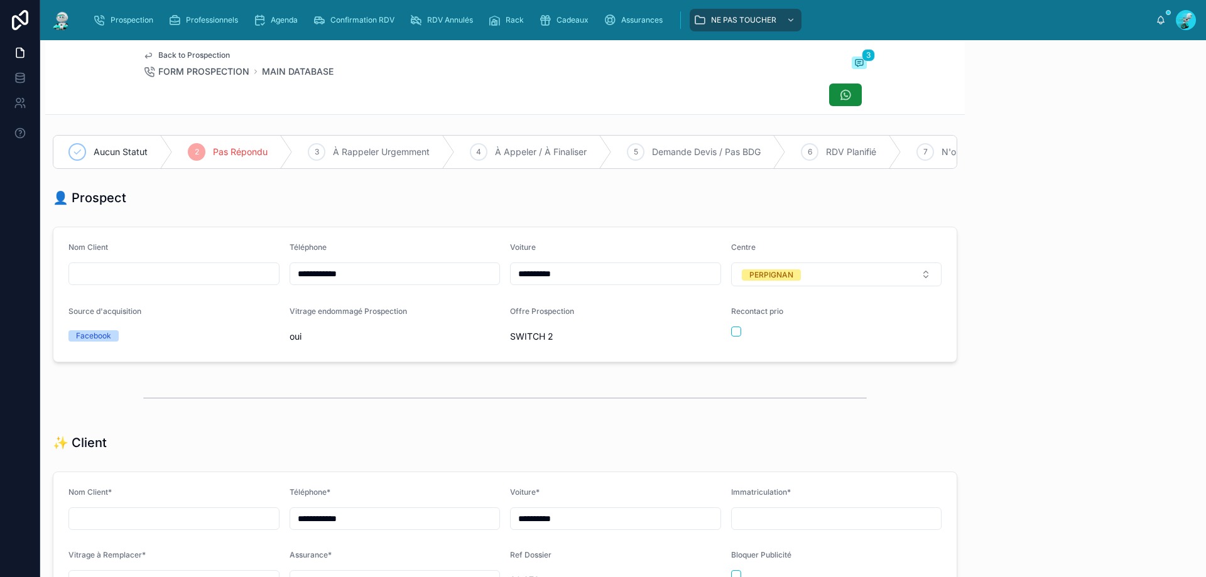
scroll to position [55, 0]
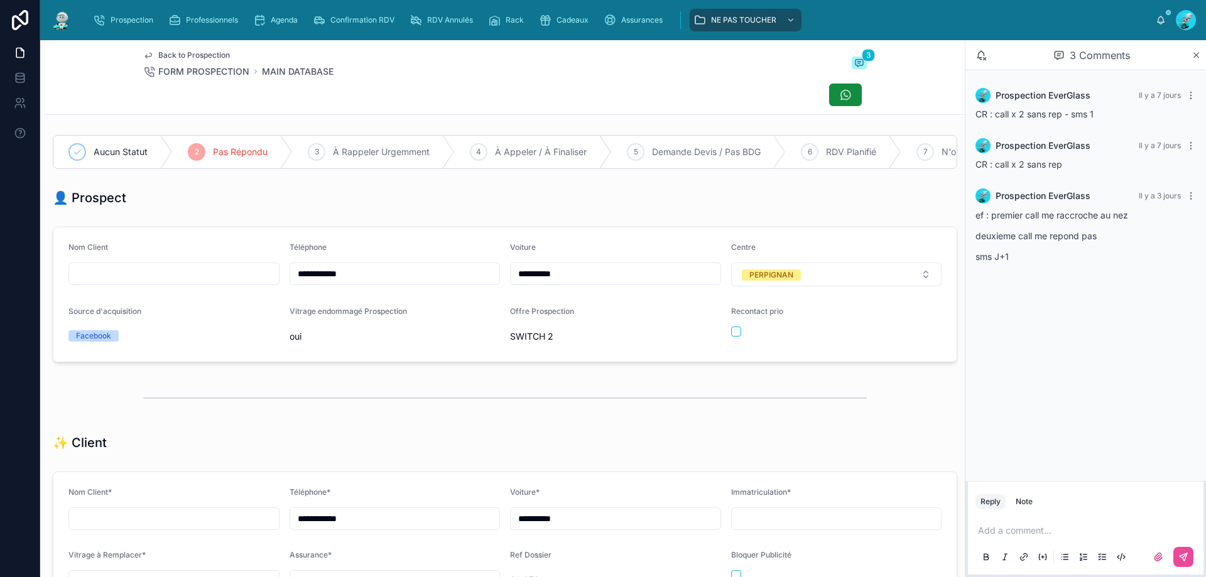
click at [1023, 525] on p at bounding box center [1088, 531] width 221 height 13
click at [1184, 552] on icon at bounding box center [1184, 557] width 10 height 10
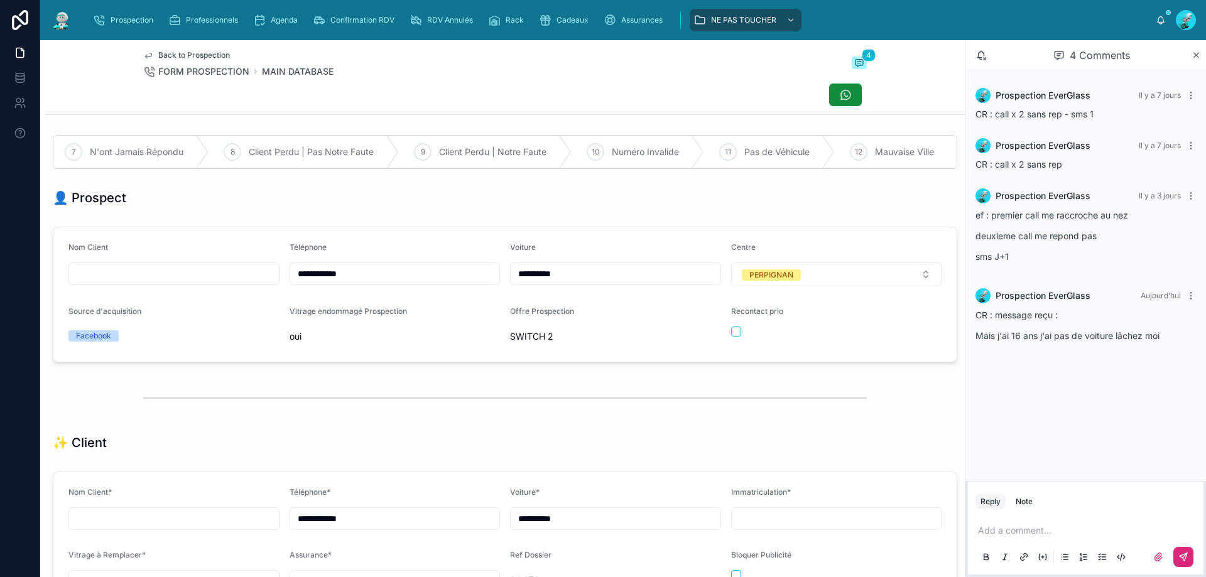
scroll to position [0, 868]
click at [342, 148] on span "Client Perdu | Pas Notre Faute" at bounding box center [308, 152] width 125 height 13
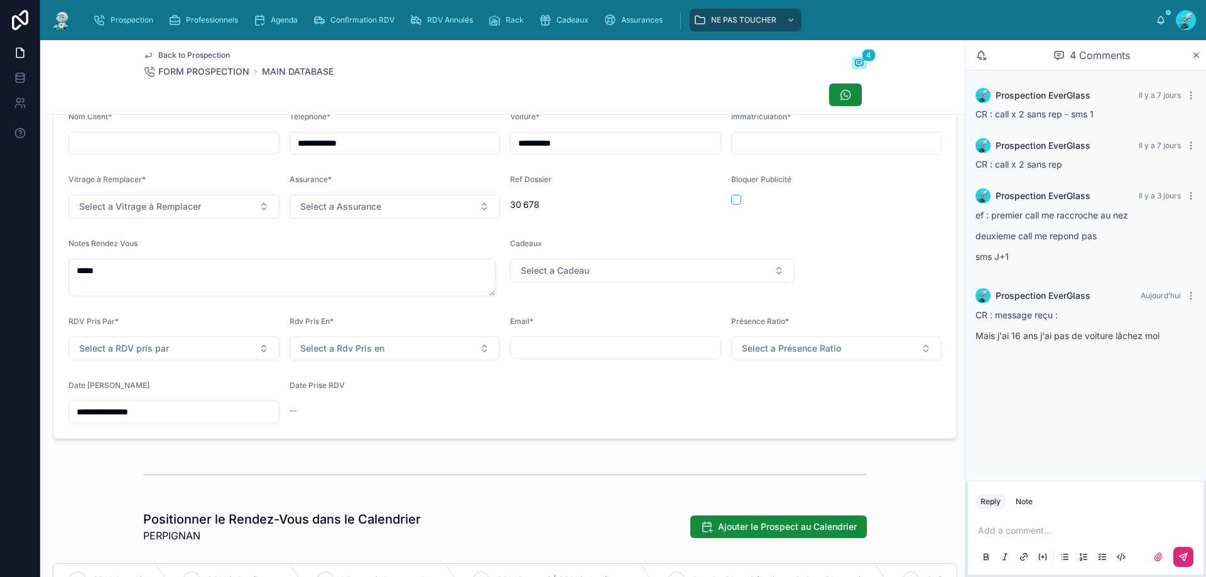
scroll to position [377, 0]
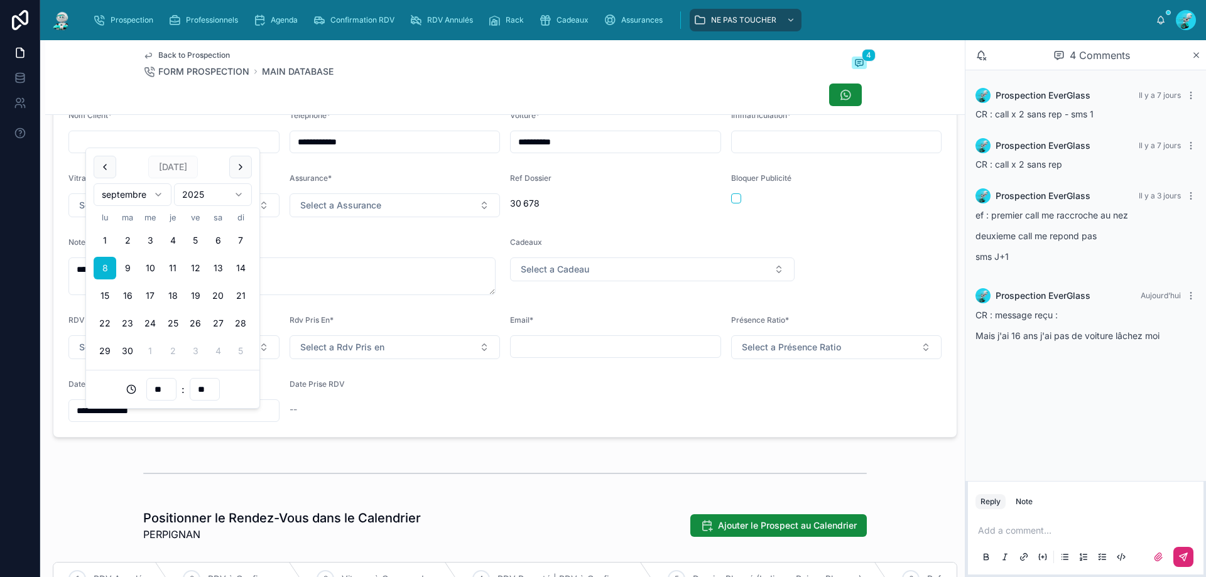
drag, startPoint x: 162, startPoint y: 415, endPoint x: 0, endPoint y: 421, distance: 162.2
click at [0, 421] on div "**********" at bounding box center [603, 288] width 1206 height 577
type input "**"
drag, startPoint x: 449, startPoint y: 420, endPoint x: 459, endPoint y: 423, distance: 11.0
click at [448, 416] on div "--" at bounding box center [395, 409] width 211 height 13
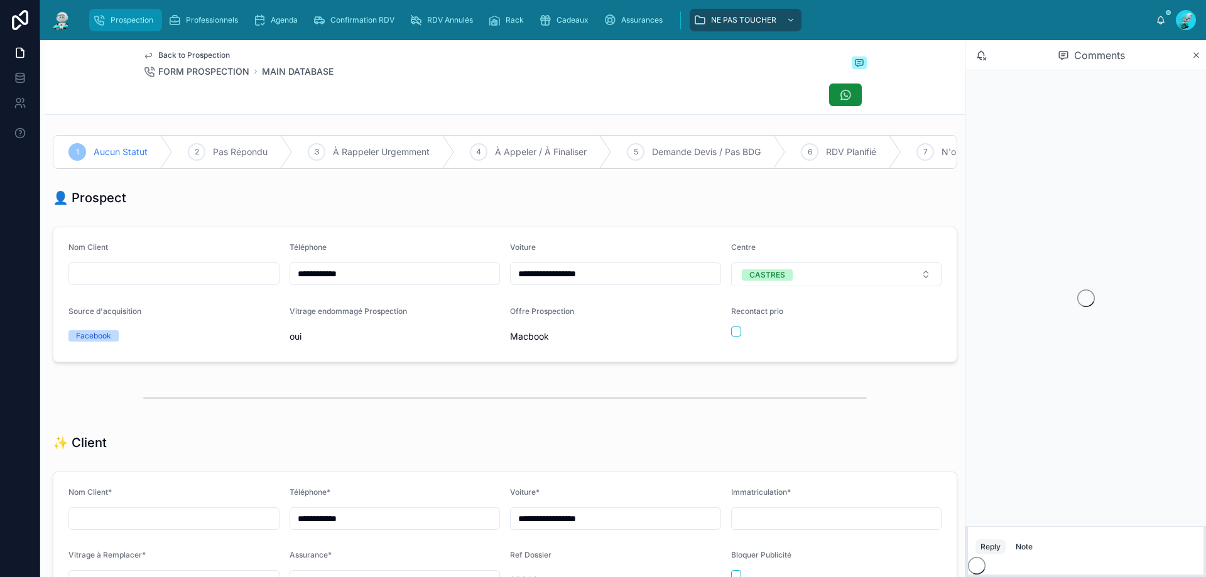
scroll to position [55, 0]
click at [136, 23] on span "Prospection" at bounding box center [132, 20] width 43 height 10
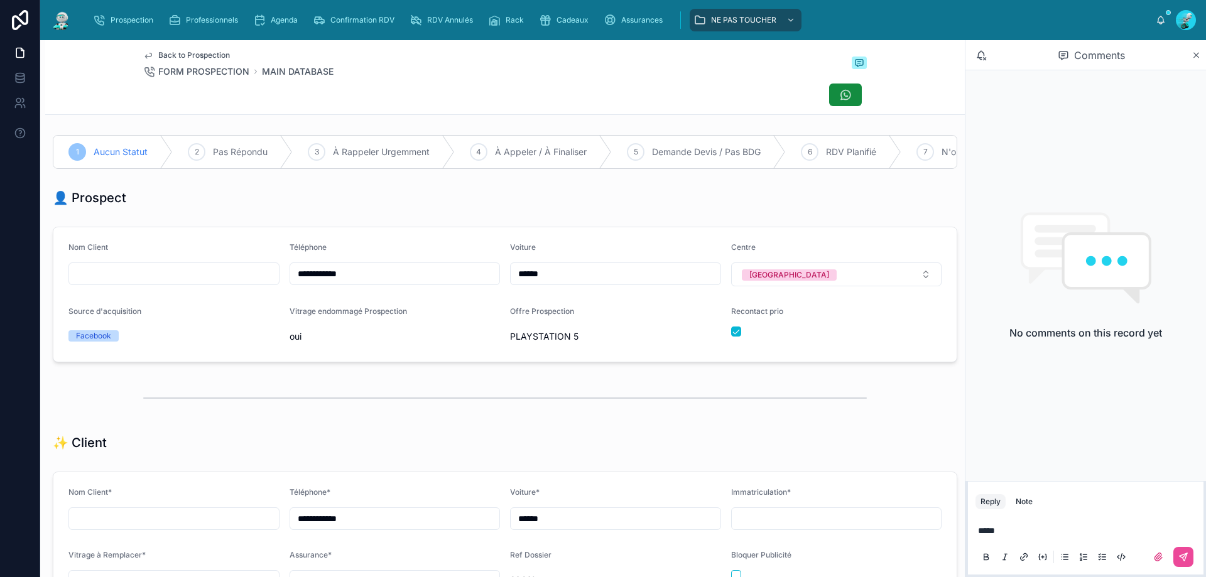
scroll to position [70, 0]
click at [1175, 559] on button at bounding box center [1184, 557] width 20 height 20
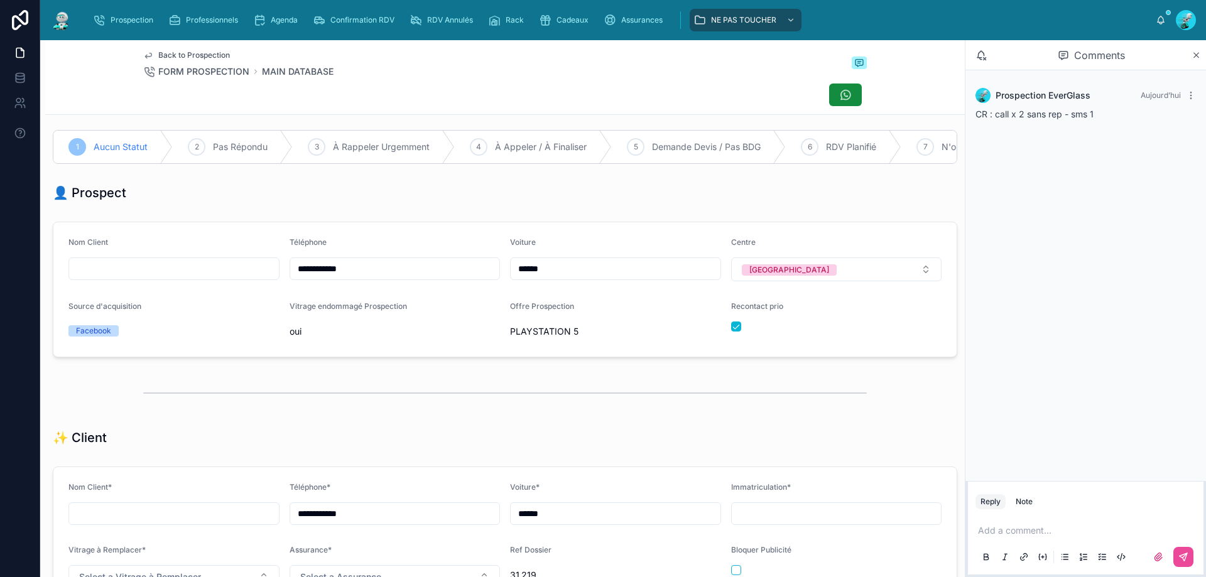
scroll to position [0, 0]
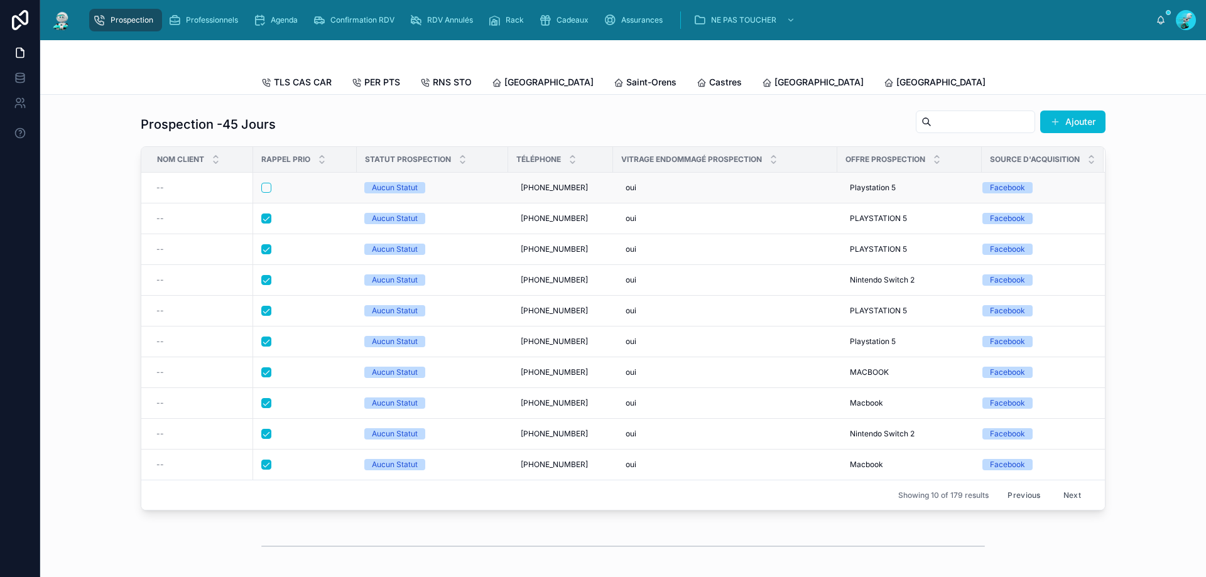
click at [315, 193] on div at bounding box center [304, 188] width 87 height 10
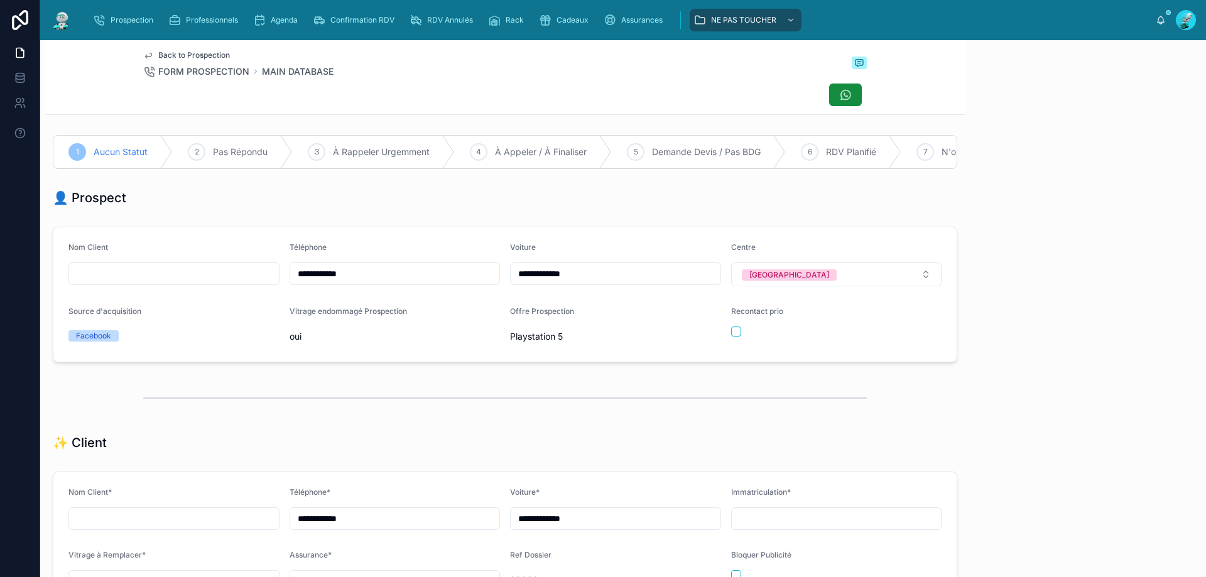
scroll to position [70, 0]
drag, startPoint x: 337, startPoint y: 280, endPoint x: 310, endPoint y: 281, distance: 27.1
click at [271, 280] on form "**********" at bounding box center [504, 294] width 903 height 134
click at [562, 104] on div at bounding box center [505, 95] width 724 height 24
click at [1000, 529] on p at bounding box center [1088, 531] width 221 height 13
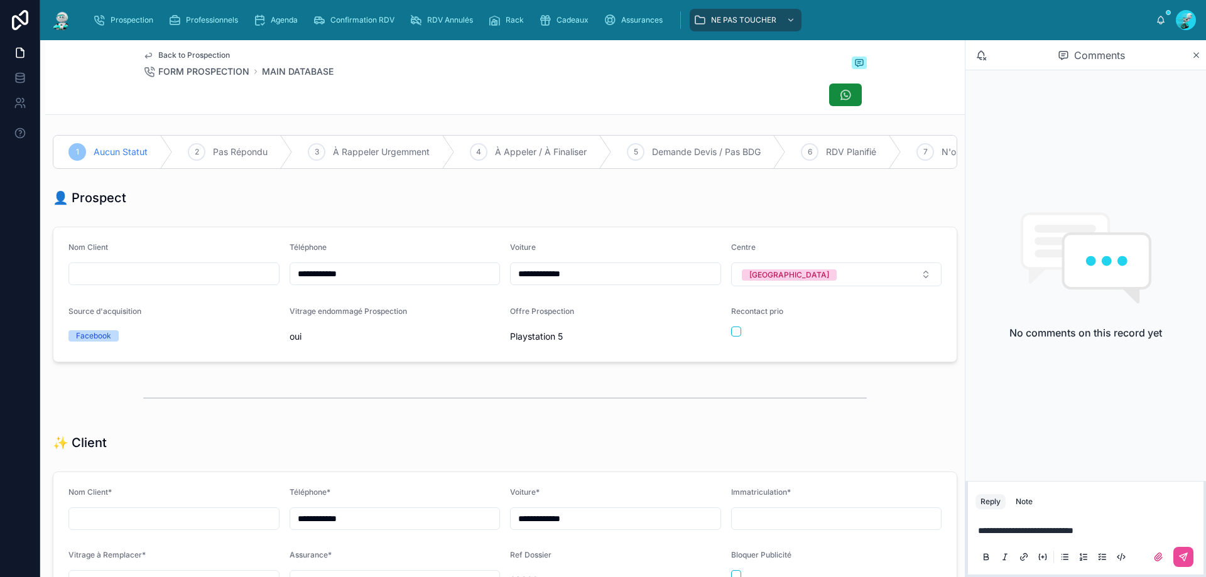
click at [1199, 557] on div "**********" at bounding box center [1086, 543] width 236 height 63
click at [1186, 563] on button at bounding box center [1184, 557] width 20 height 20
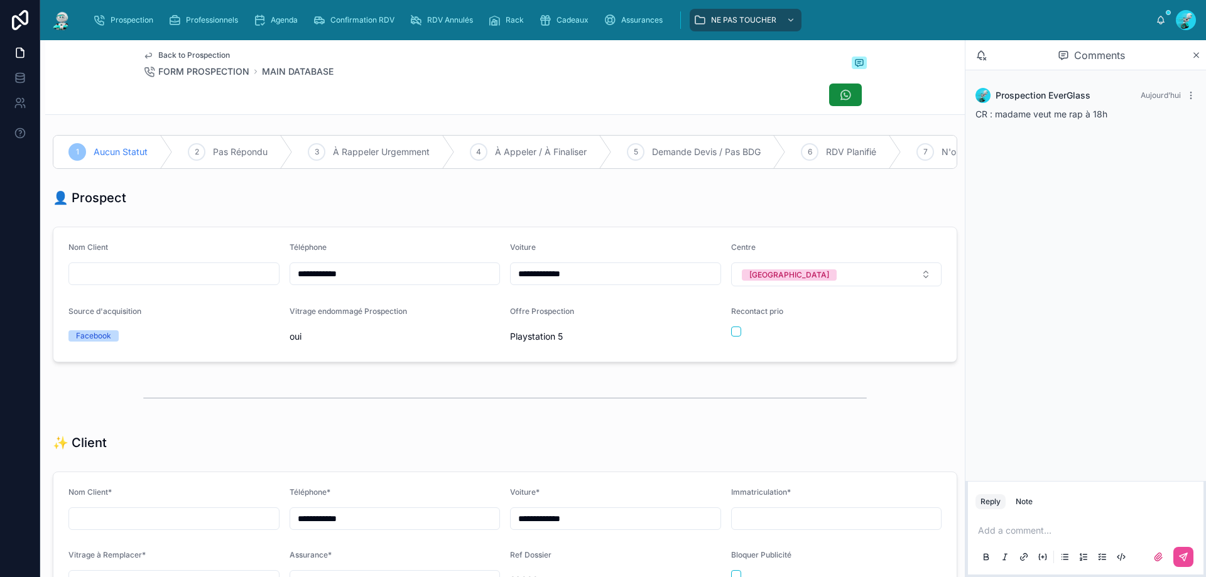
click at [731, 347] on div "Recontact prio" at bounding box center [836, 327] width 211 height 40
click at [731, 337] on button "button" at bounding box center [736, 332] width 10 height 10
drag, startPoint x: 670, startPoint y: 444, endPoint x: 468, endPoint y: 337, distance: 228.8
click at [670, 443] on div "✨ Client" at bounding box center [505, 443] width 920 height 28
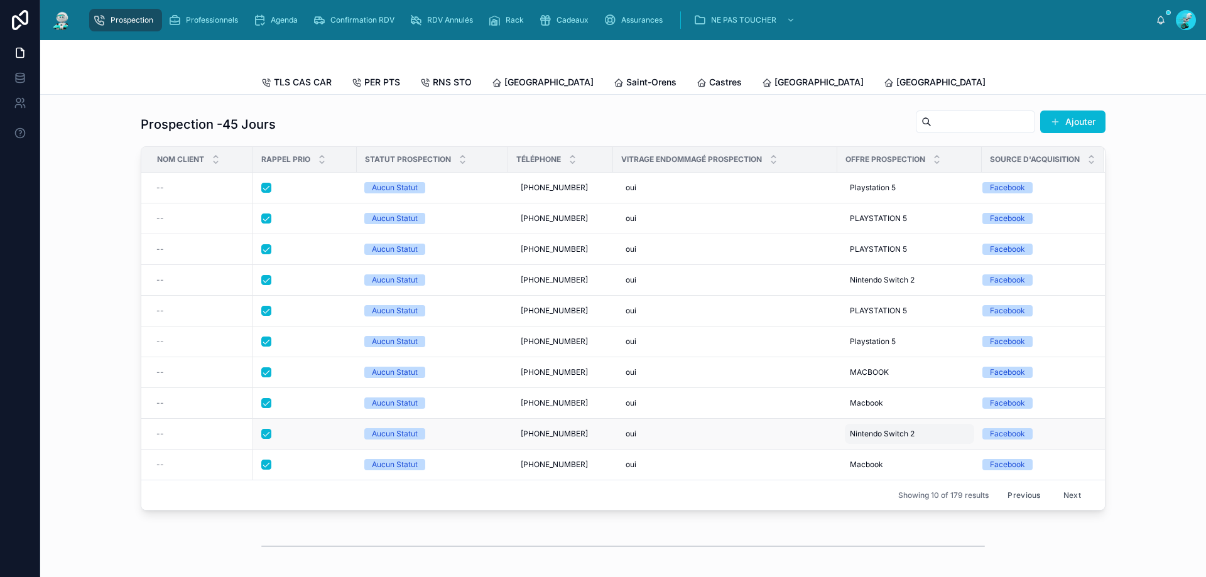
scroll to position [84, 0]
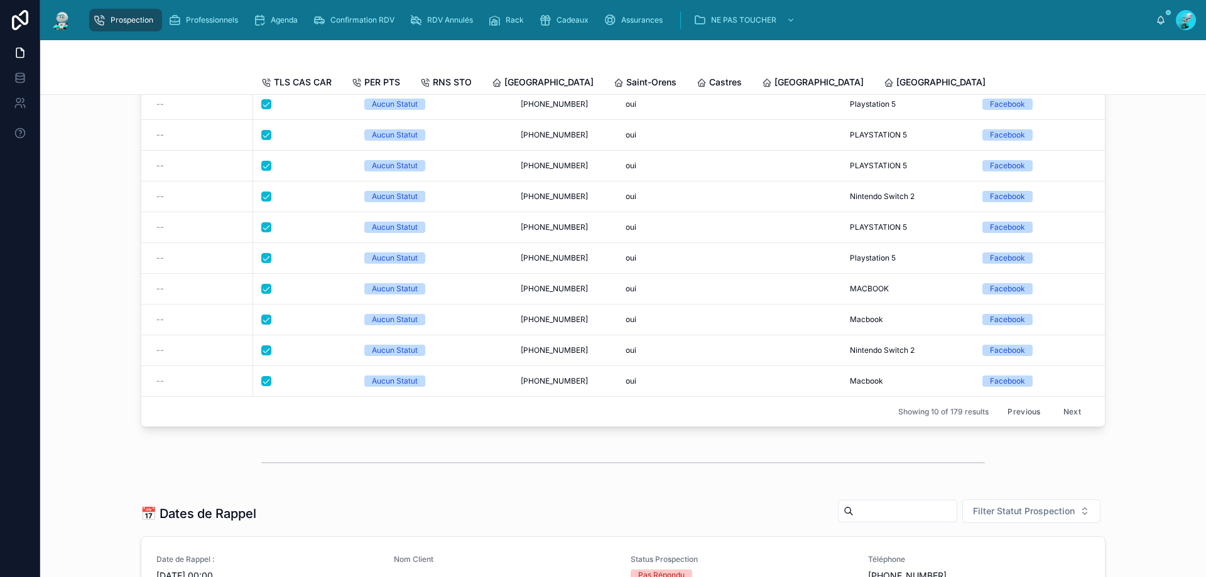
click at [1018, 419] on button "Previous" at bounding box center [1024, 411] width 50 height 19
click at [317, 386] on div at bounding box center [304, 381] width 87 height 10
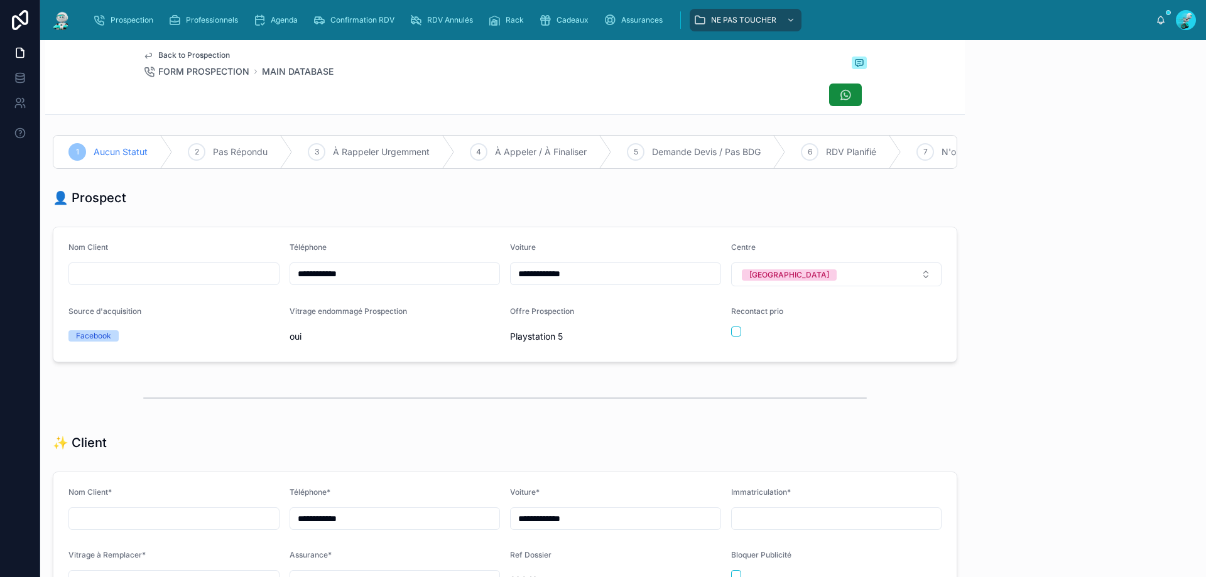
scroll to position [70, 0]
drag, startPoint x: 359, startPoint y: 286, endPoint x: 205, endPoint y: 286, distance: 153.3
click at [205, 286] on form "**********" at bounding box center [504, 294] width 903 height 134
drag, startPoint x: 486, startPoint y: 55, endPoint x: 513, endPoint y: 79, distance: 35.2
click at [487, 56] on div "Back to Prospection FORM PROSPECTION MAIN DATABASE" at bounding box center [505, 64] width 724 height 28
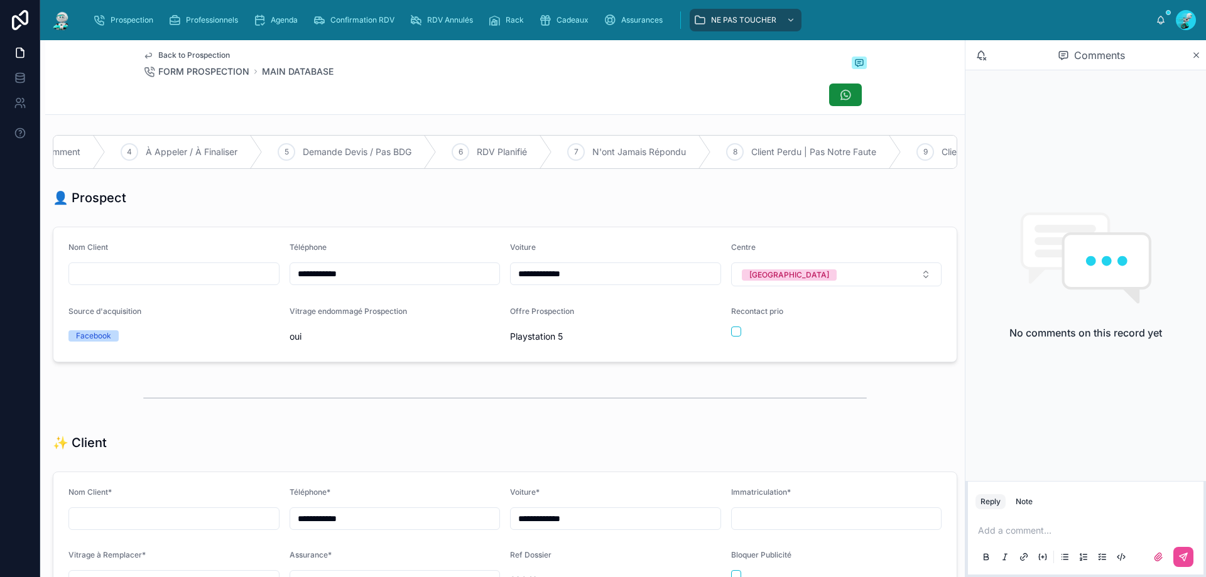
scroll to position [0, 868]
drag, startPoint x: 757, startPoint y: 147, endPoint x: 766, endPoint y: 174, distance: 28.4
click at [758, 148] on span "Pas de Véhicule" at bounding box center [774, 152] width 65 height 13
drag, startPoint x: 1015, startPoint y: 533, endPoint x: 981, endPoint y: 508, distance: 42.2
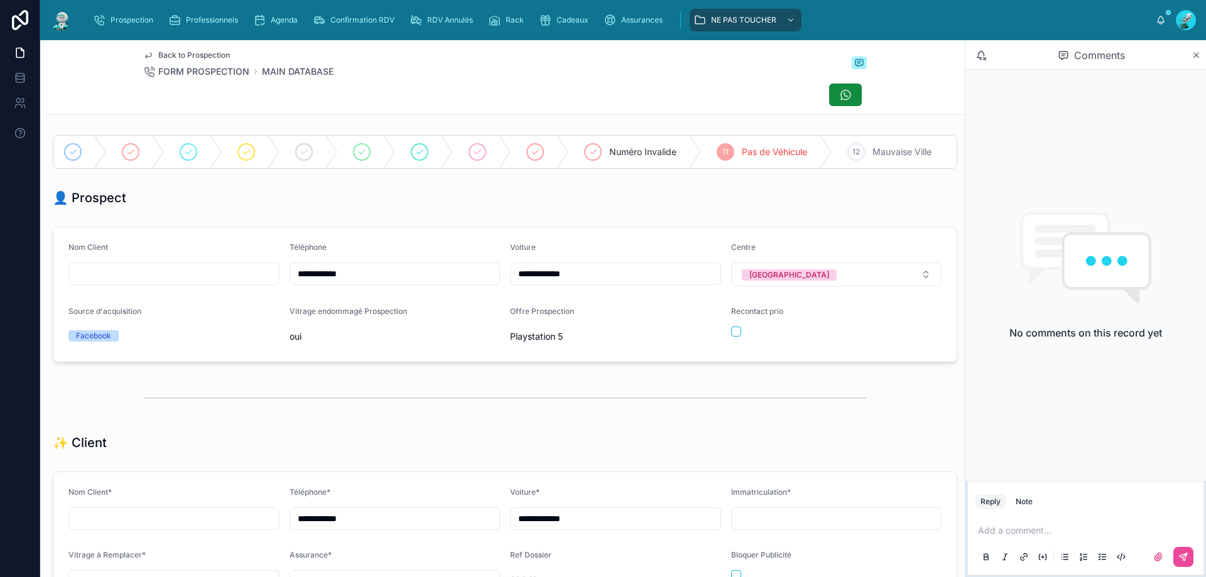
click at [1013, 532] on p at bounding box center [1088, 531] width 221 height 13
click at [1181, 549] on button at bounding box center [1184, 557] width 20 height 20
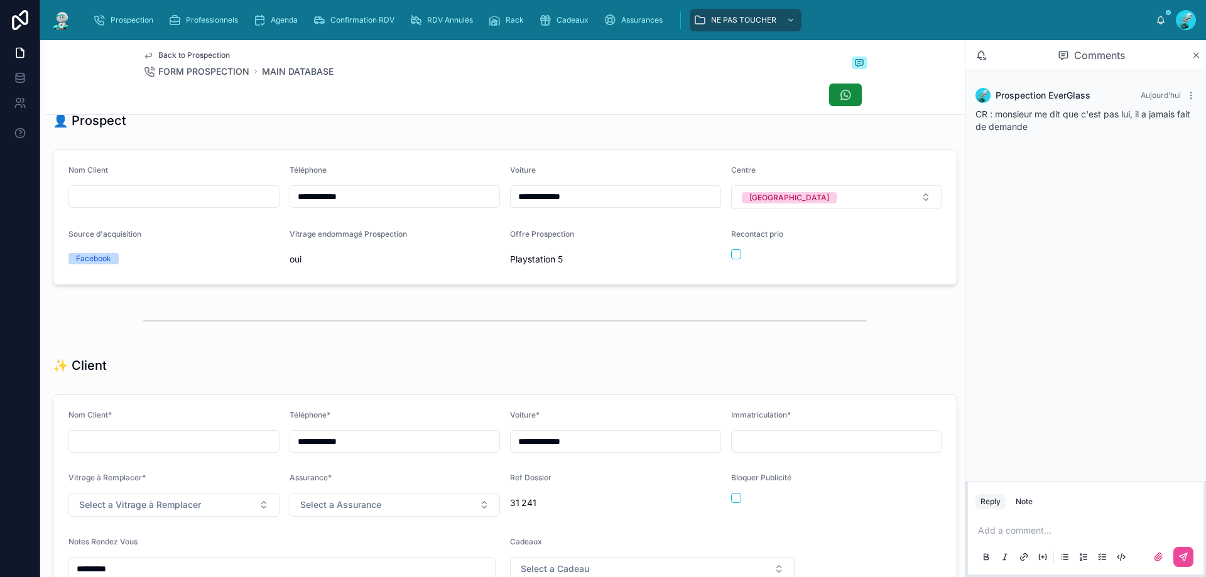
scroll to position [0, 0]
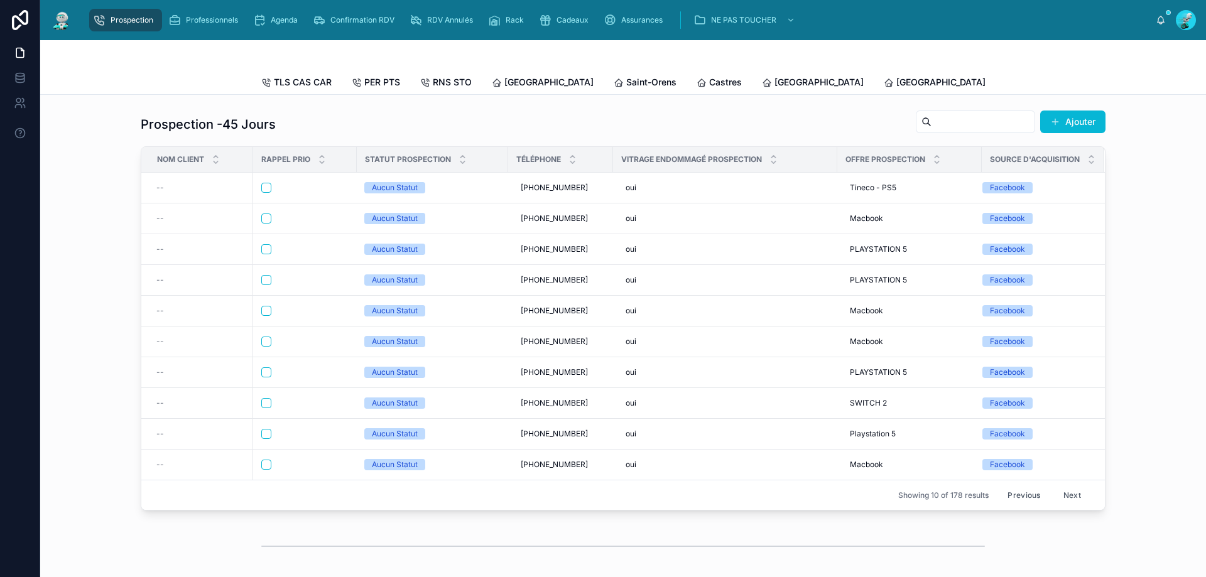
click at [296, 470] on div at bounding box center [304, 465] width 87 height 10
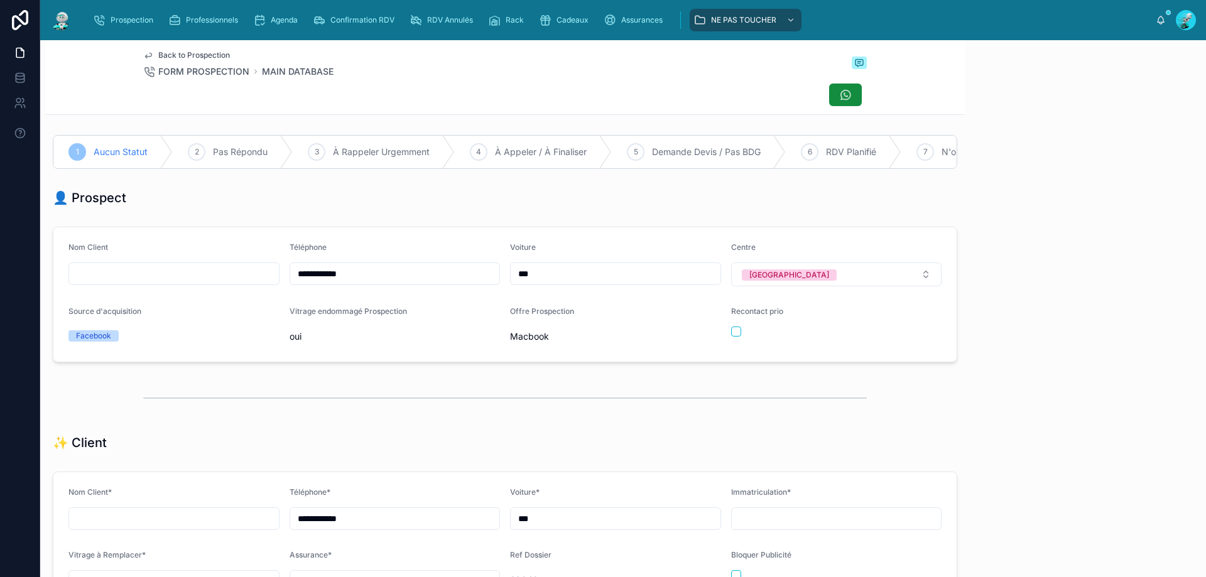
scroll to position [70, 0]
click at [270, 302] on form "**********" at bounding box center [504, 294] width 903 height 134
click at [619, 101] on div at bounding box center [505, 95] width 724 height 24
drag, startPoint x: 1046, startPoint y: 523, endPoint x: 1042, endPoint y: 532, distance: 9.3
click at [1043, 530] on div "Add a comment..." at bounding box center [1086, 543] width 221 height 53
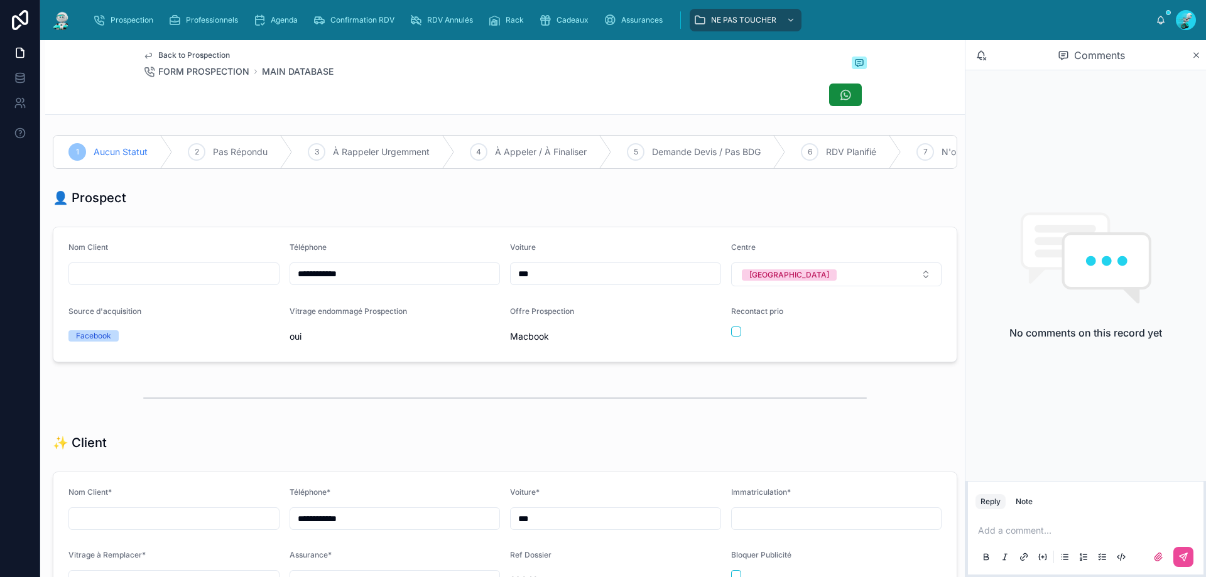
click at [1042, 532] on p at bounding box center [1088, 531] width 221 height 13
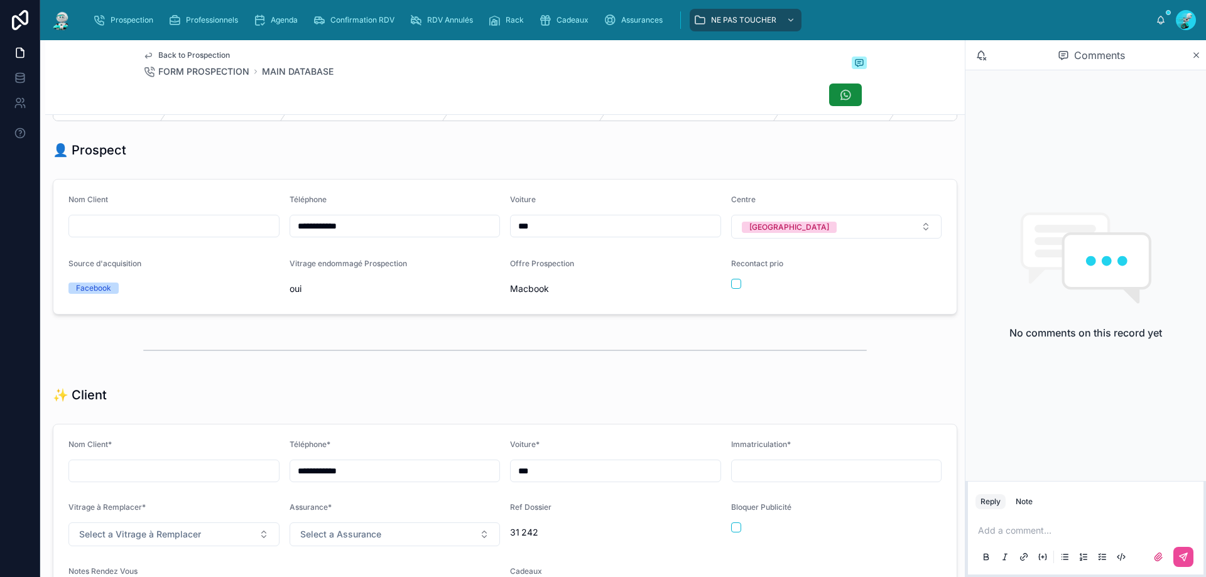
scroll to position [0, 0]
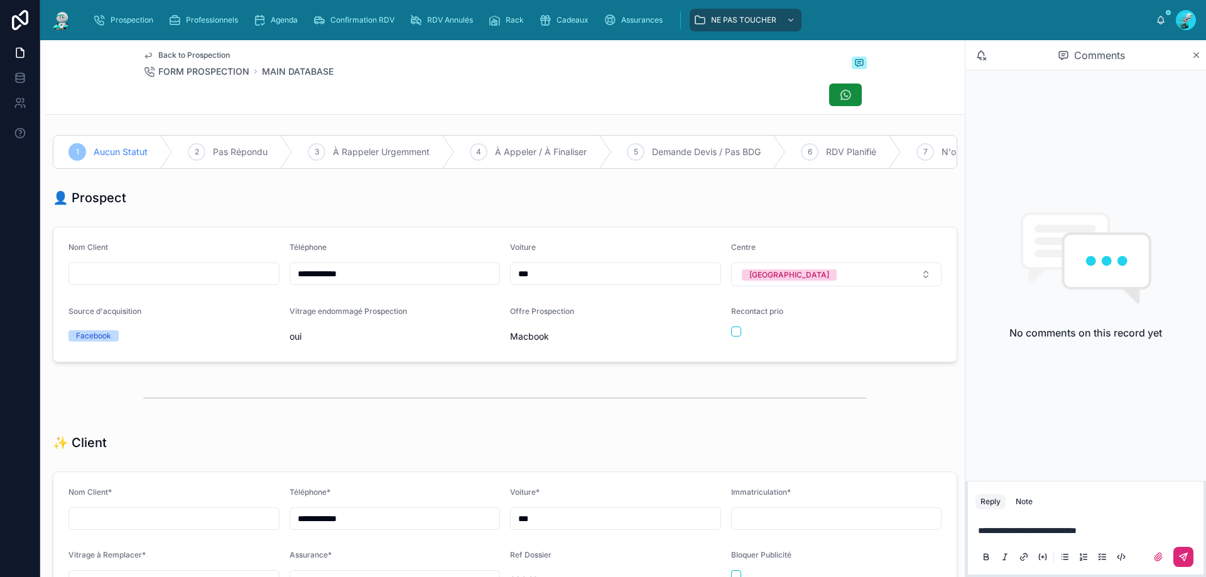
click at [1180, 554] on icon at bounding box center [1184, 557] width 10 height 10
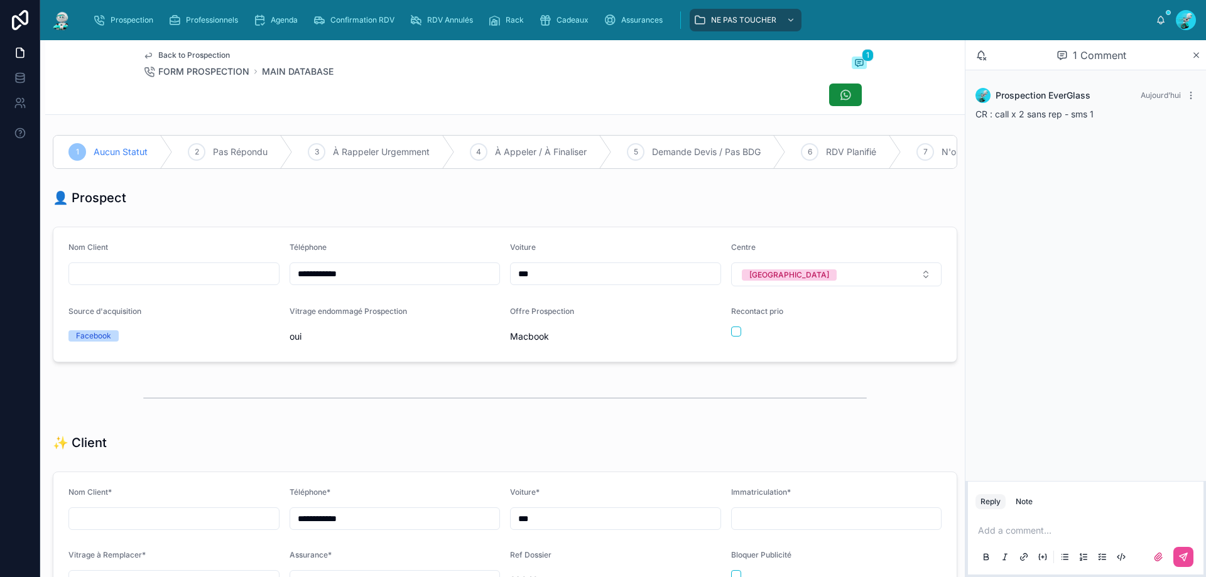
drag, startPoint x: 728, startPoint y: 345, endPoint x: 344, endPoint y: 170, distance: 422.6
click at [731, 337] on button "button" at bounding box center [736, 332] width 10 height 10
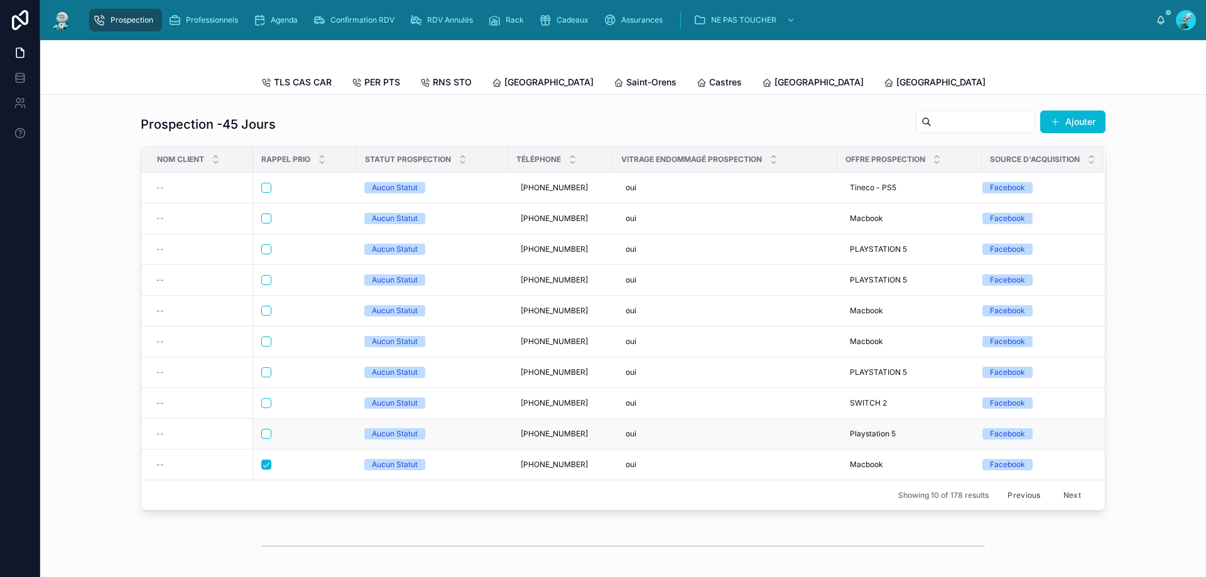
click at [306, 439] on div at bounding box center [304, 434] width 87 height 10
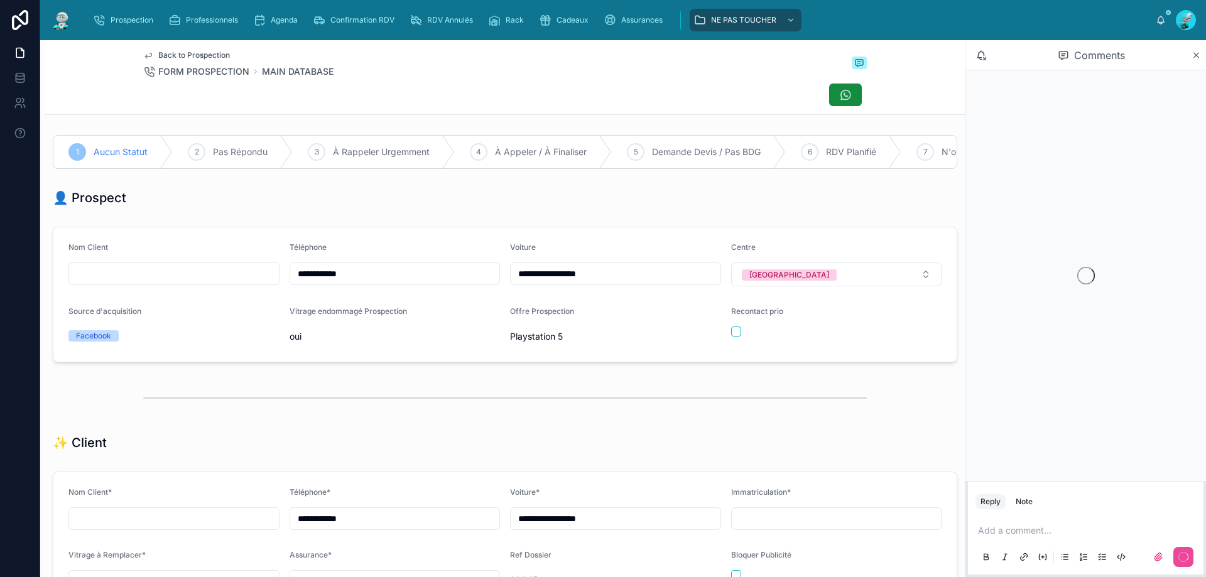
scroll to position [70, 0]
drag, startPoint x: 361, startPoint y: 285, endPoint x: 321, endPoint y: 285, distance: 40.2
click at [290, 283] on input "**********" at bounding box center [395, 274] width 210 height 18
click at [451, 89] on div at bounding box center [505, 95] width 724 height 24
drag, startPoint x: 730, startPoint y: 341, endPoint x: 864, endPoint y: 391, distance: 143.2
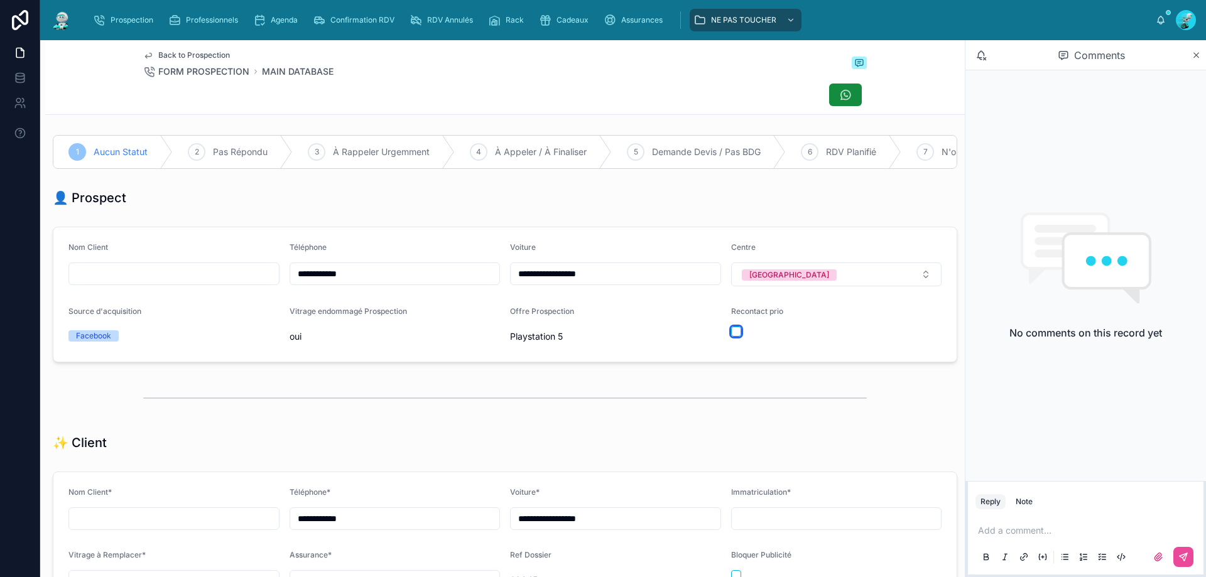
click at [736, 337] on div at bounding box center [836, 332] width 211 height 10
click at [731, 337] on button "button" at bounding box center [736, 332] width 10 height 10
click at [986, 525] on p at bounding box center [1088, 531] width 221 height 13
click at [1189, 555] on button at bounding box center [1184, 557] width 20 height 20
click at [420, 85] on div at bounding box center [505, 95] width 724 height 24
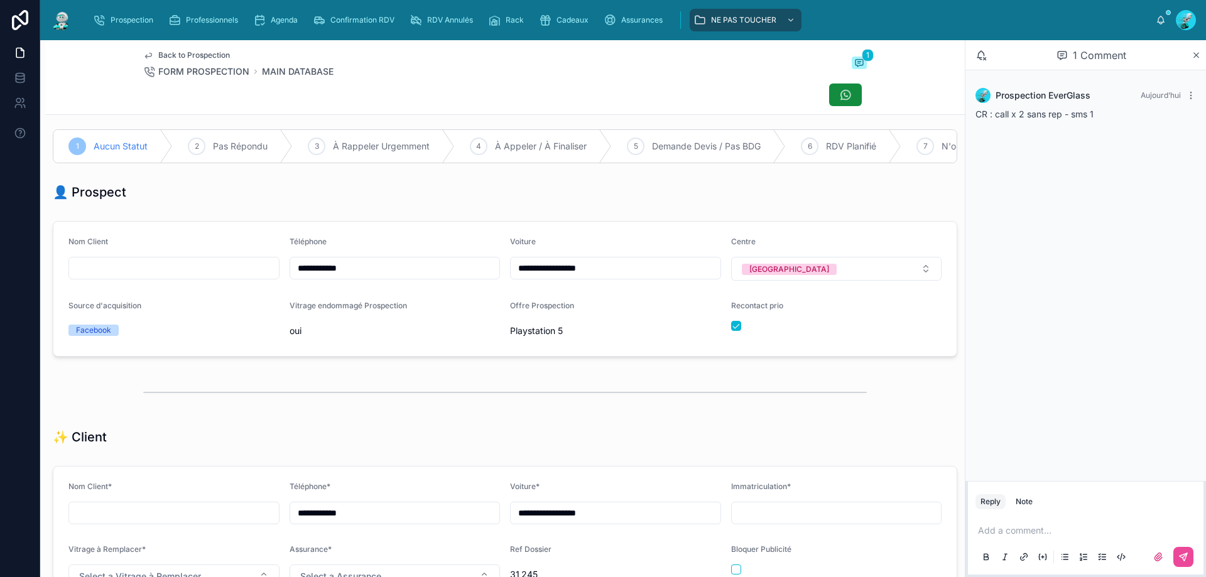
scroll to position [0, 0]
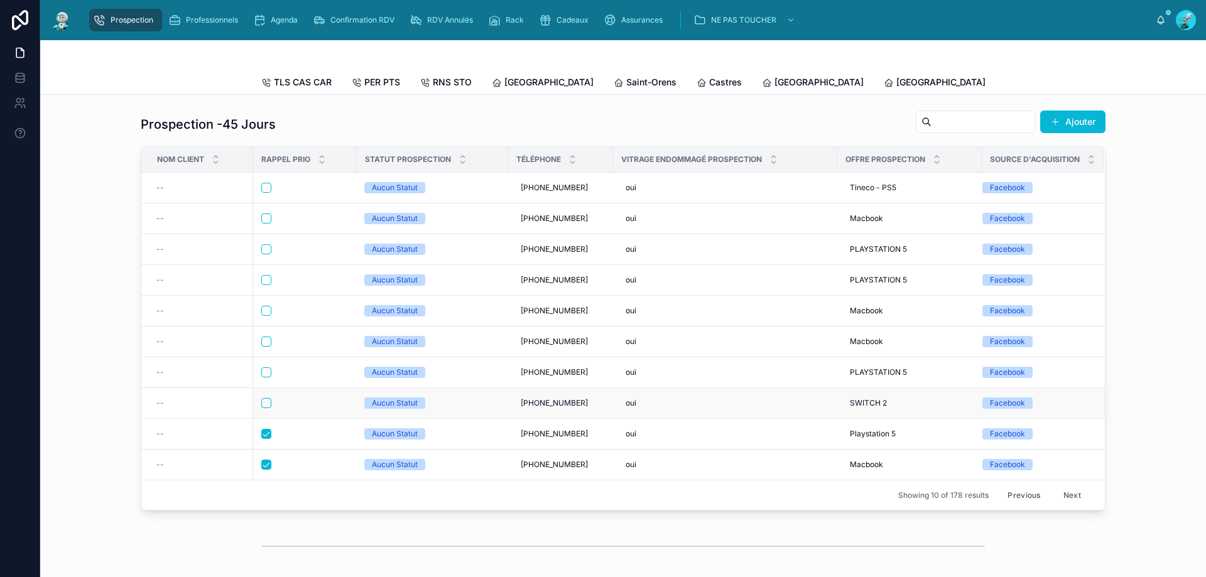
click at [293, 408] on div at bounding box center [304, 403] width 87 height 10
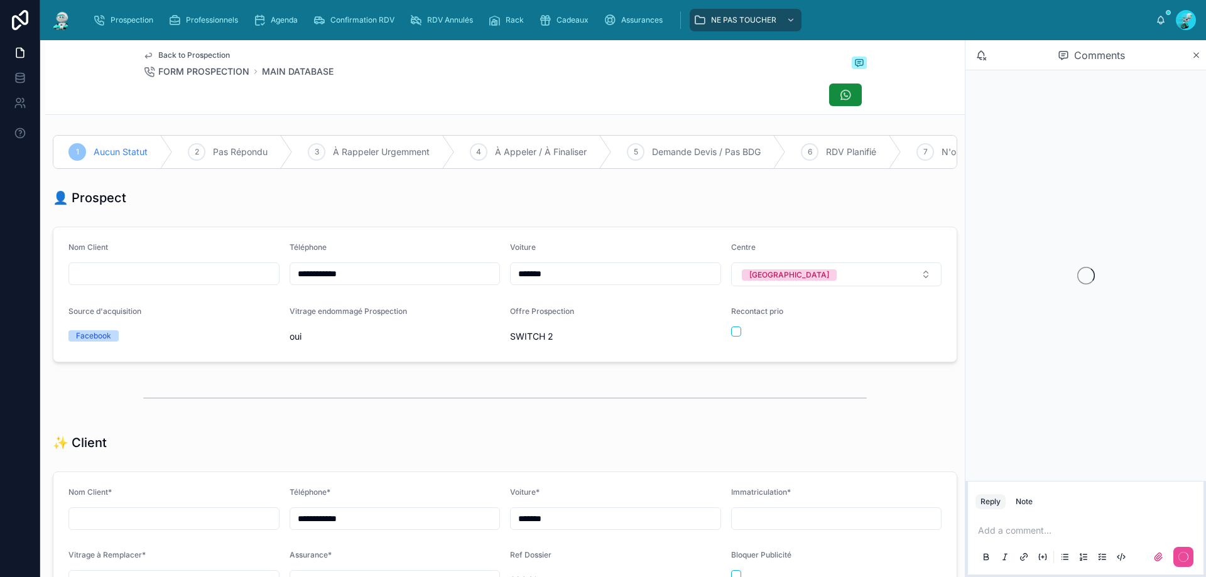
scroll to position [70, 0]
drag, startPoint x: 376, startPoint y: 283, endPoint x: 237, endPoint y: 291, distance: 139.1
click at [237, 291] on form "**********" at bounding box center [504, 294] width 903 height 134
click at [564, 97] on div at bounding box center [505, 95] width 724 height 24
click at [731, 346] on div "Recontact prio" at bounding box center [836, 327] width 211 height 40
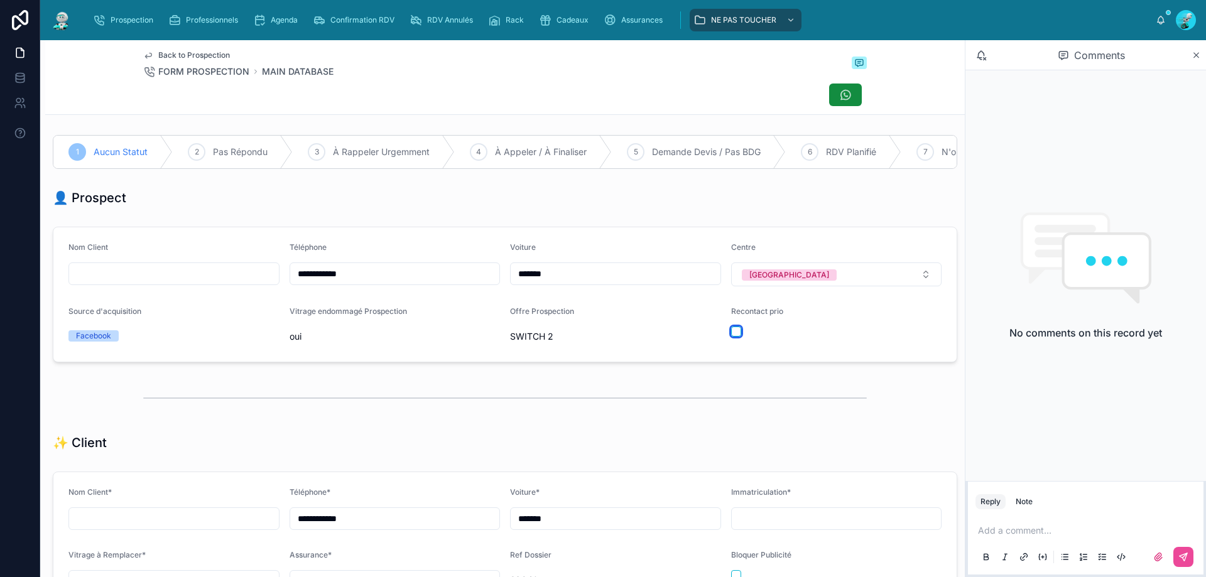
drag, startPoint x: 729, startPoint y: 339, endPoint x: 1029, endPoint y: 549, distance: 366.2
click at [734, 337] on button "button" at bounding box center [736, 332] width 10 height 10
click at [1027, 530] on p at bounding box center [1088, 531] width 221 height 13
click at [1187, 560] on icon at bounding box center [1184, 557] width 10 height 10
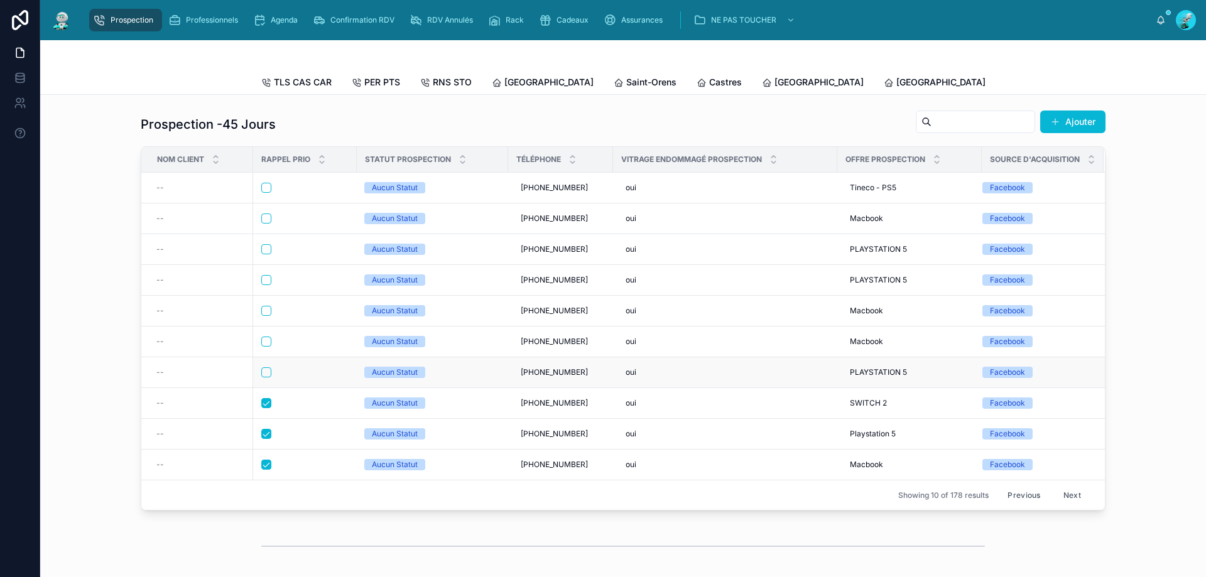
click at [317, 376] on form at bounding box center [305, 372] width 89 height 11
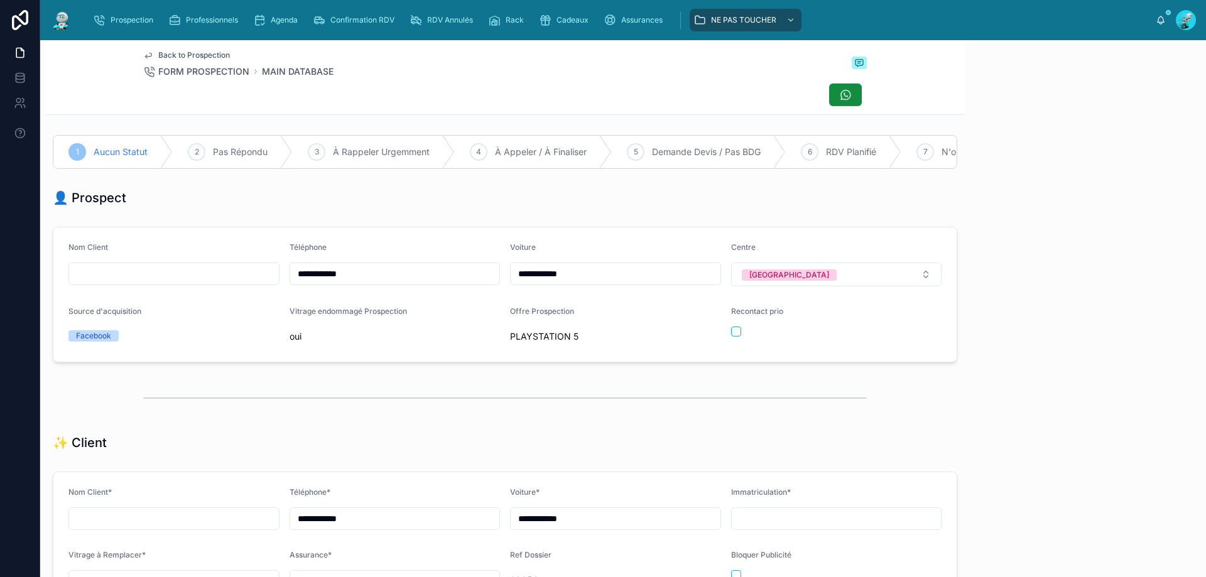
scroll to position [70, 0]
drag, startPoint x: 370, startPoint y: 281, endPoint x: 262, endPoint y: 285, distance: 108.2
click at [262, 285] on form "**********" at bounding box center [504, 294] width 903 height 134
click at [510, 74] on div "Back to Prospection FORM PROSPECTION MAIN DATABASE" at bounding box center [505, 64] width 724 height 28
click at [995, 528] on p at bounding box center [1088, 531] width 221 height 13
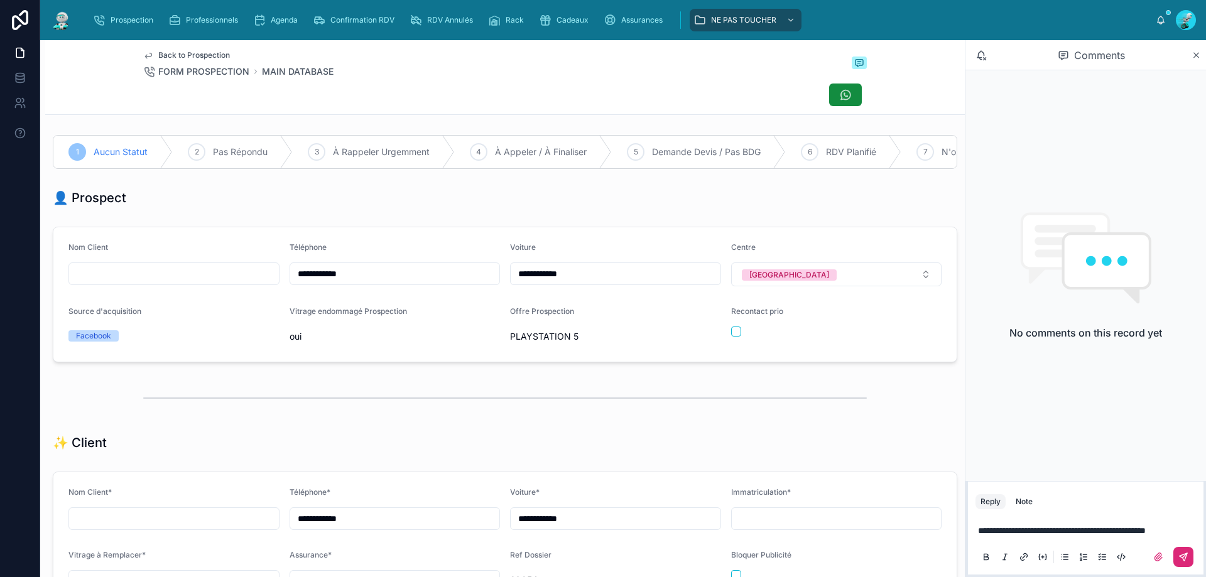
click at [1191, 563] on button at bounding box center [1184, 557] width 20 height 20
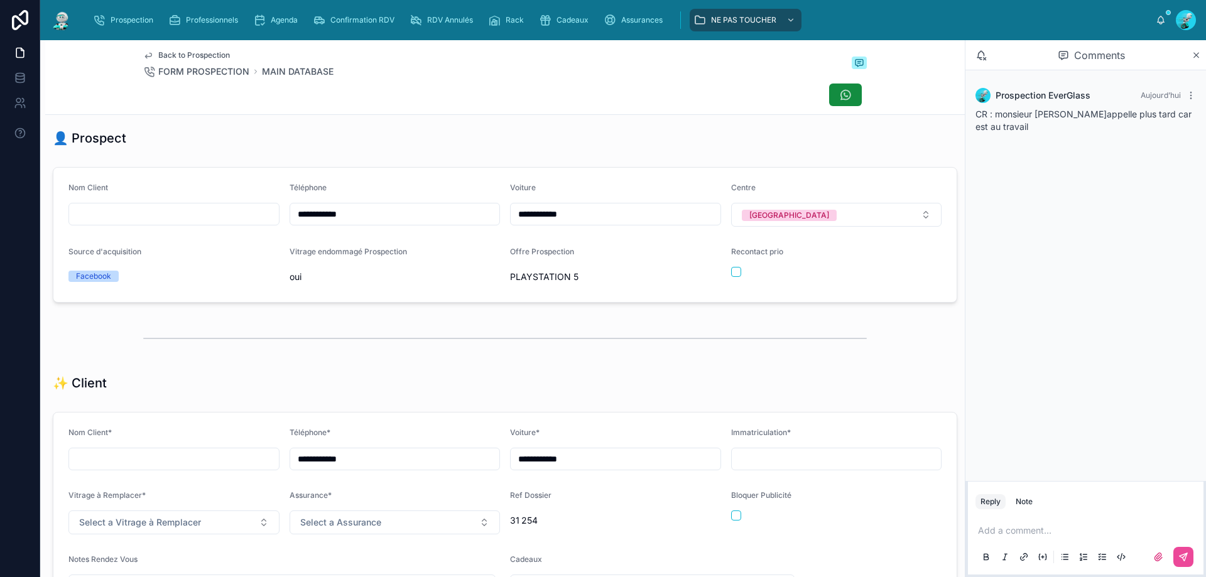
scroll to position [0, 0]
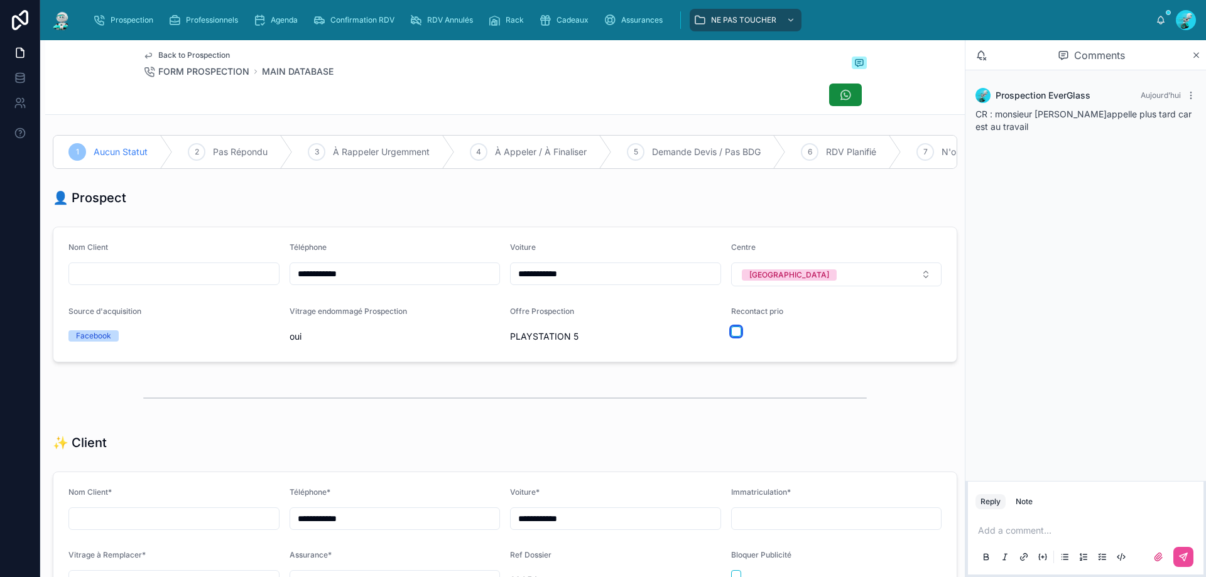
click at [731, 337] on button "button" at bounding box center [736, 332] width 10 height 10
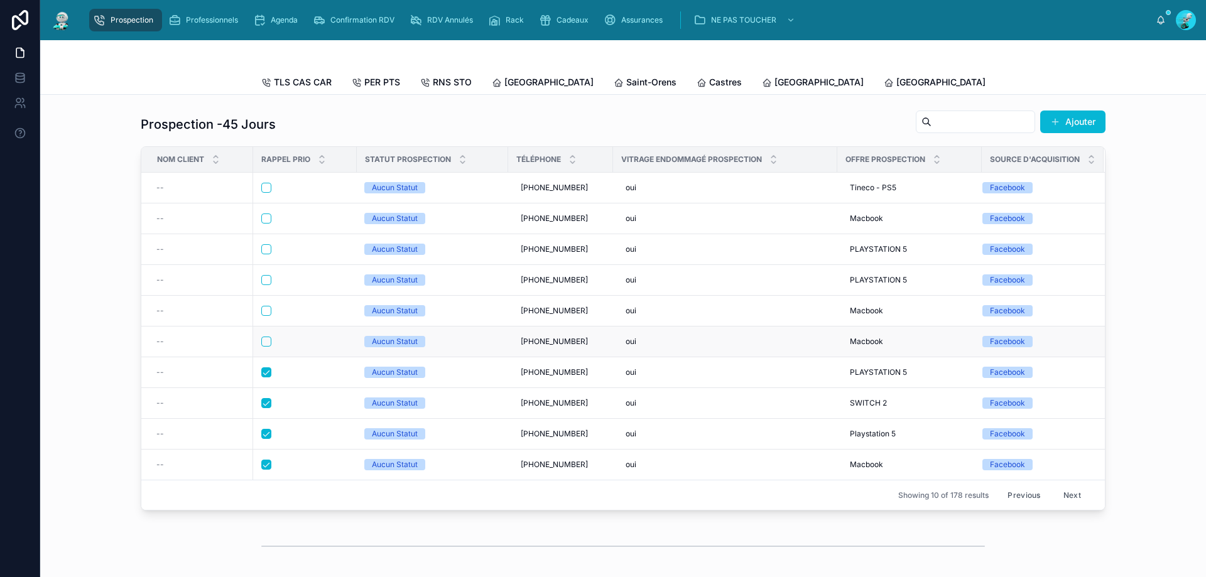
click at [310, 347] on div at bounding box center [304, 342] width 87 height 10
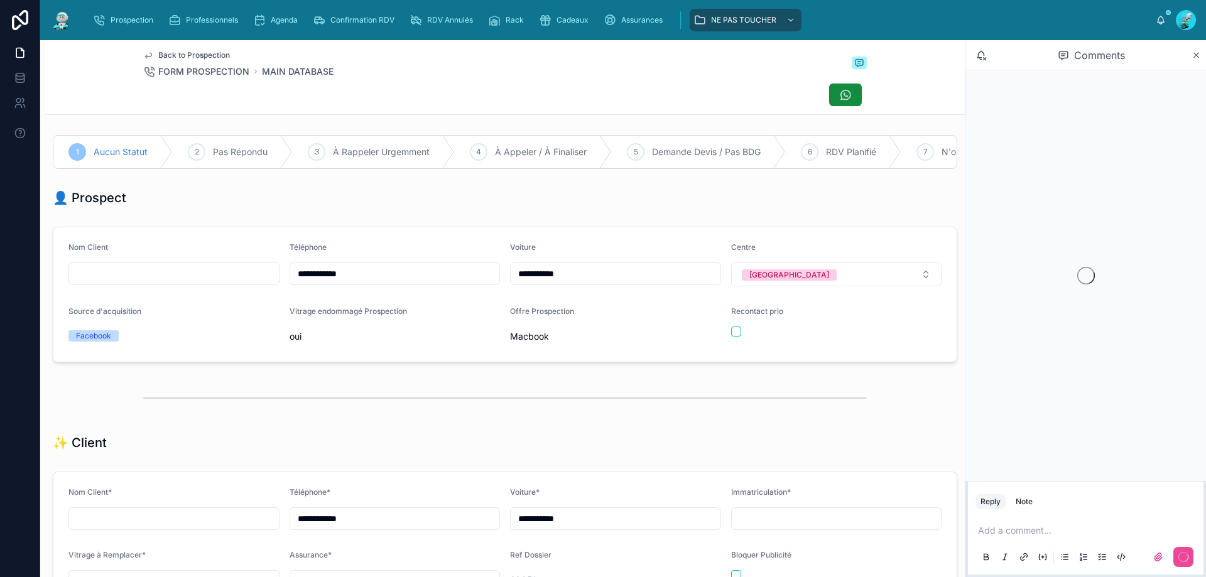
scroll to position [70, 0]
drag, startPoint x: 370, startPoint y: 281, endPoint x: 256, endPoint y: 290, distance: 114.7
click at [251, 291] on form "**********" at bounding box center [504, 294] width 903 height 134
click at [476, 70] on div "Back to Prospection FORM PROSPECTION MAIN DATABASE" at bounding box center [505, 64] width 724 height 28
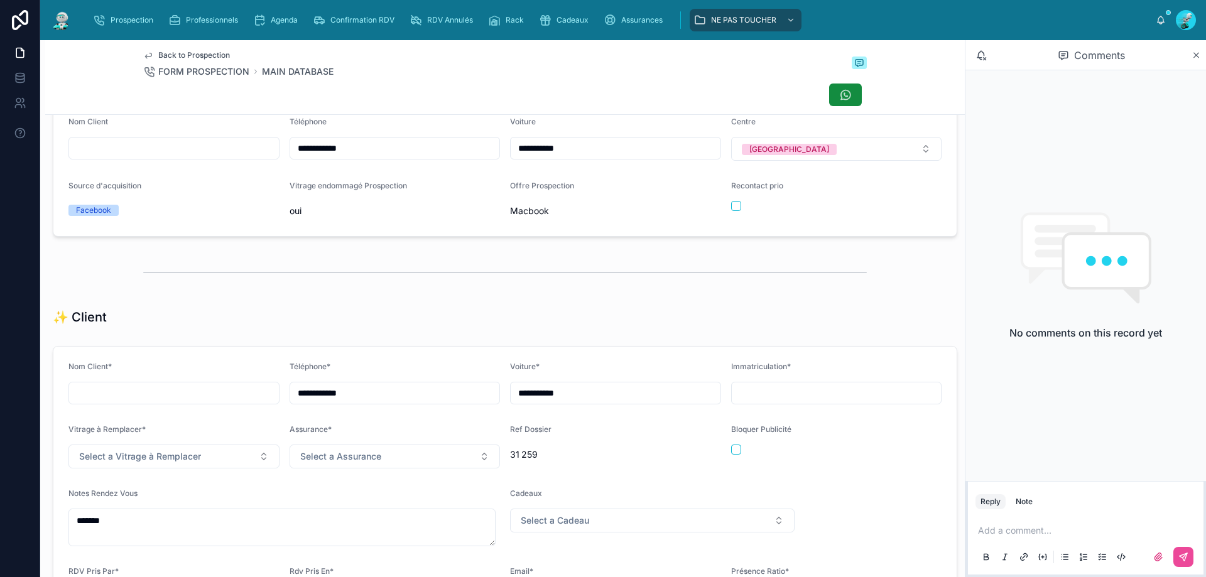
scroll to position [188, 0]
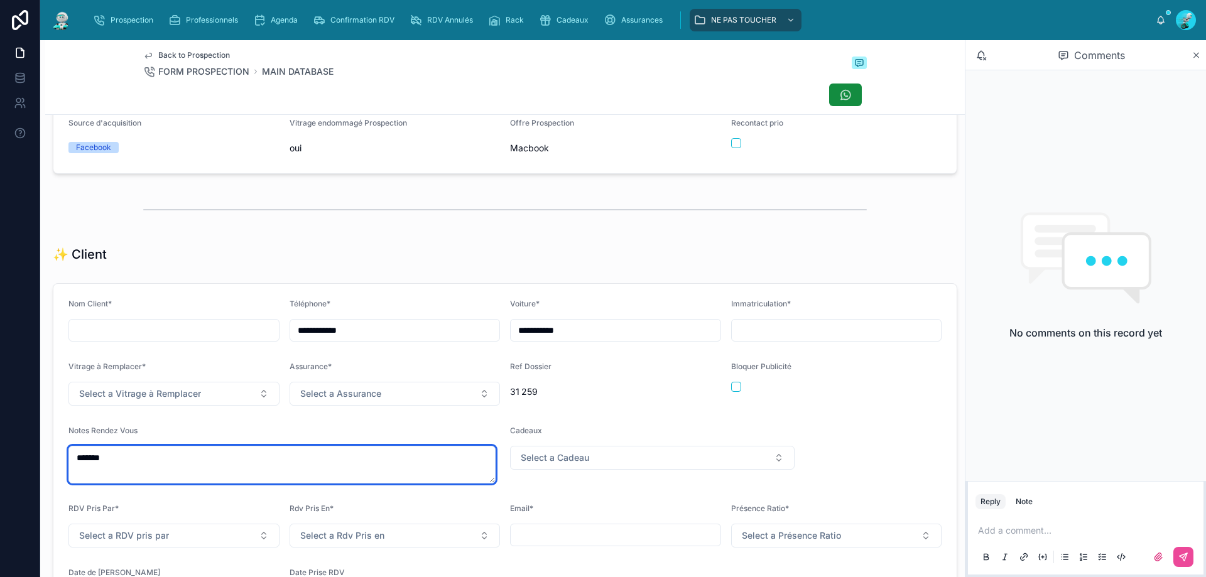
click at [171, 462] on textarea "*******" at bounding box center [281, 465] width 427 height 38
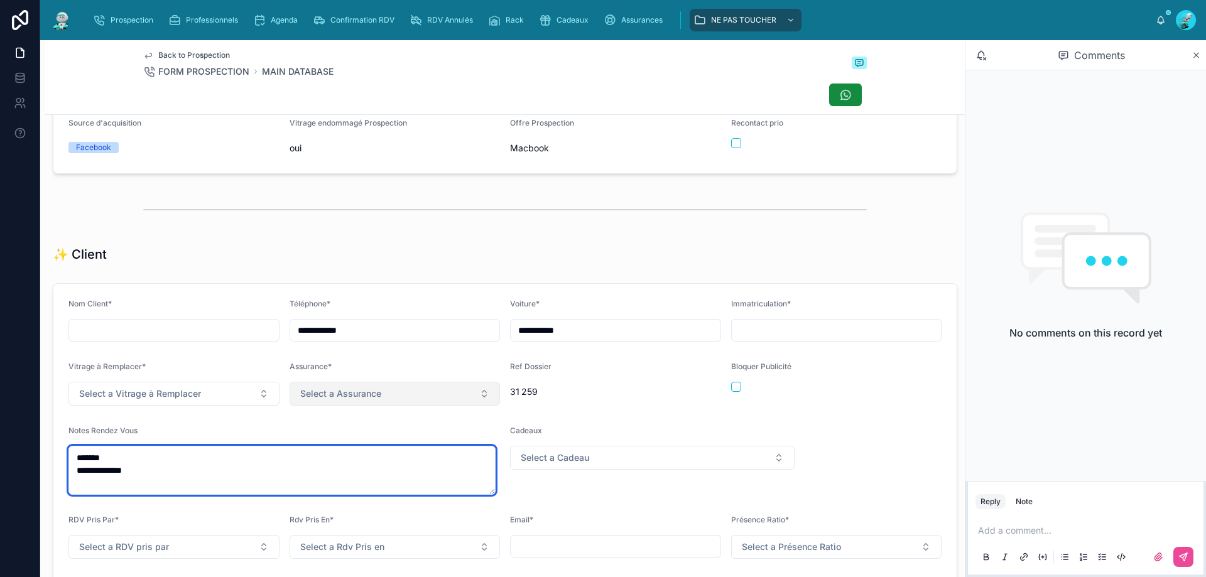
type textarea "**********"
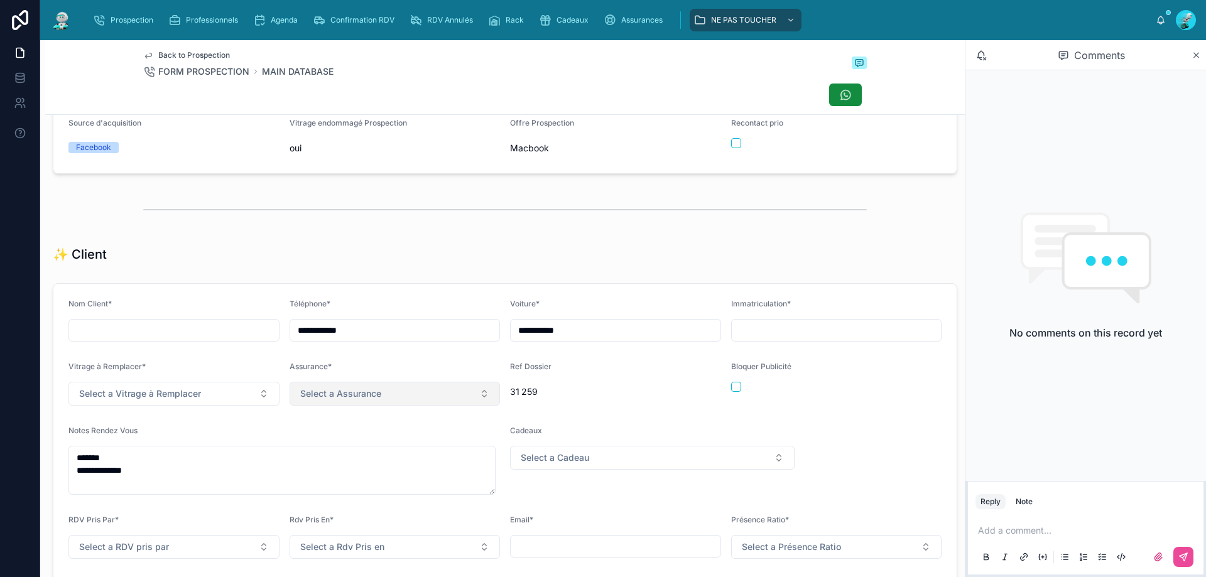
click at [373, 406] on button "Select a Assurance" at bounding box center [395, 394] width 211 height 24
type input "****"
drag, startPoint x: 330, startPoint y: 448, endPoint x: 351, endPoint y: 446, distance: 21.4
click at [330, 448] on div "PACIFICA" at bounding box center [320, 453] width 34 height 11
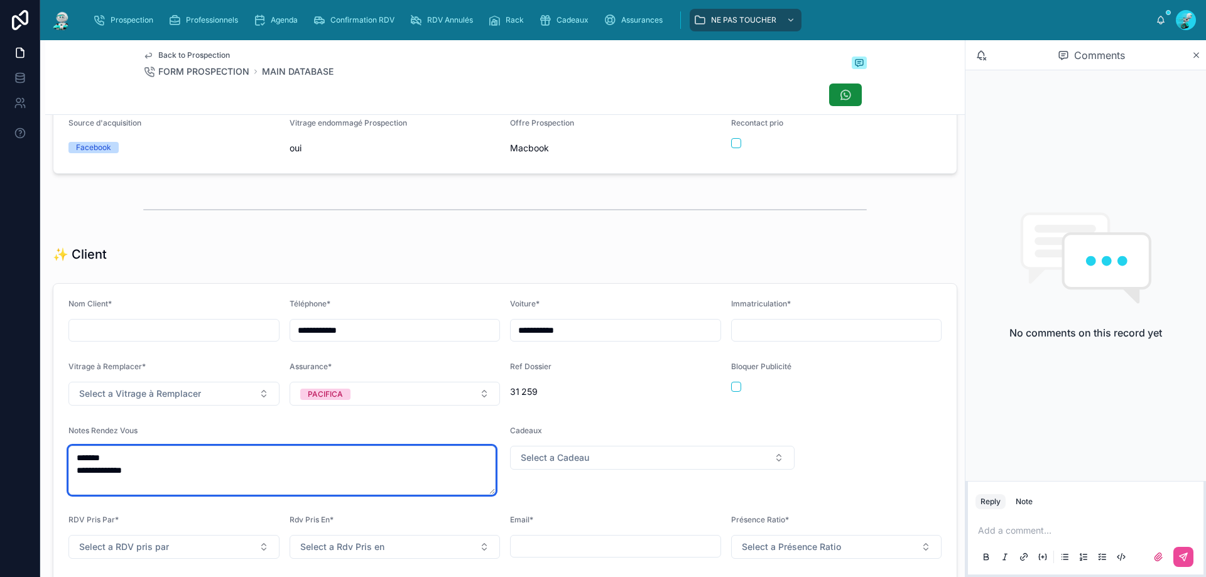
click at [128, 489] on textarea "**********" at bounding box center [281, 470] width 427 height 49
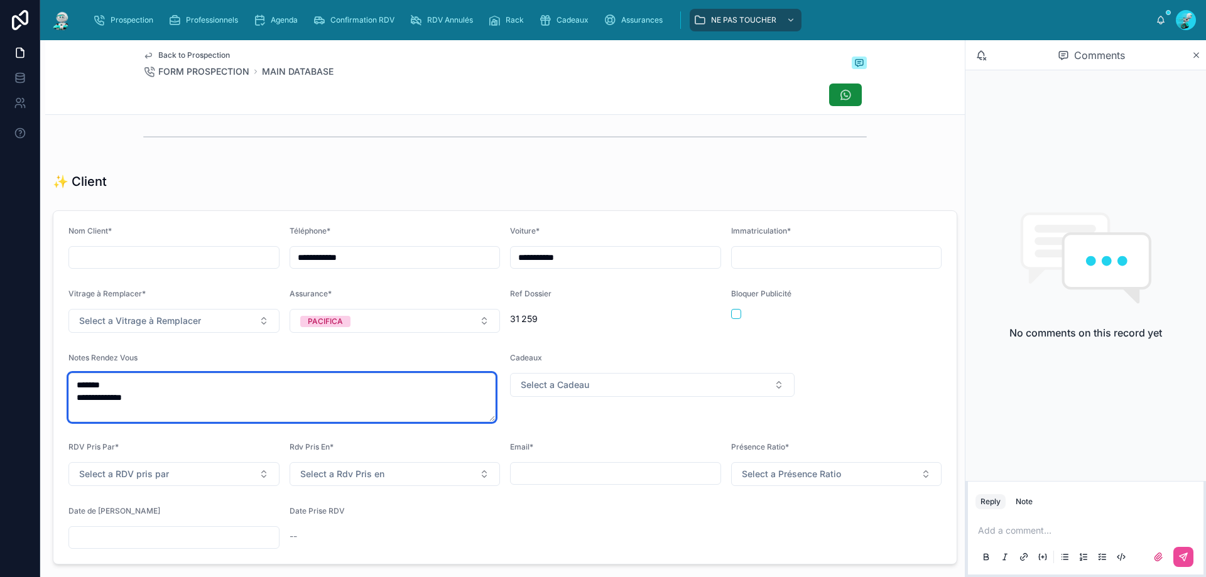
scroll to position [272, 0]
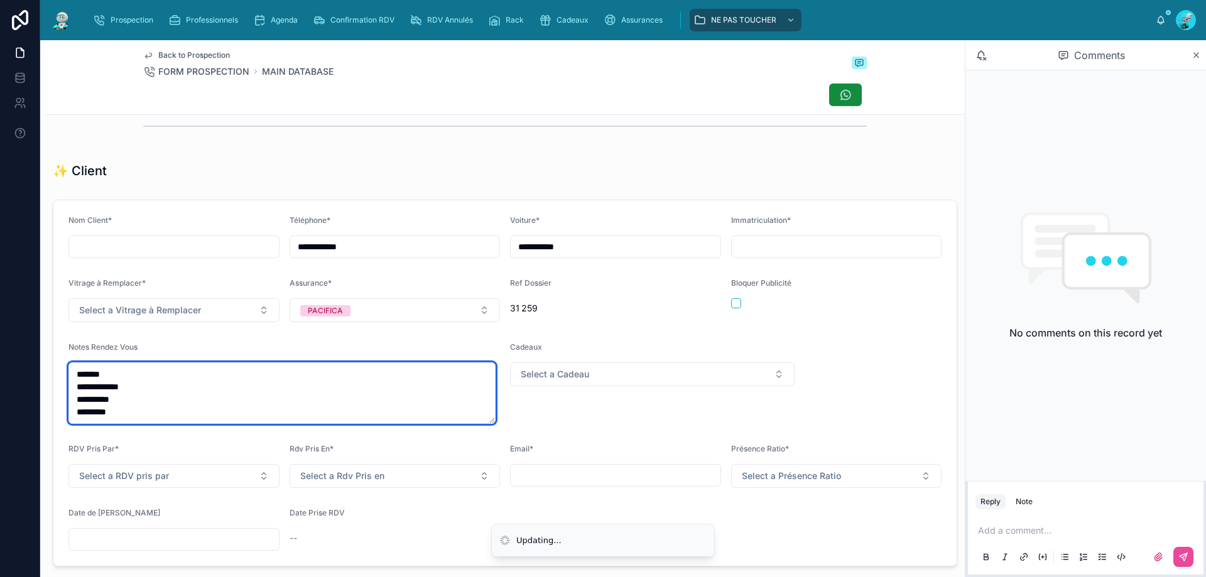
type textarea "**********"
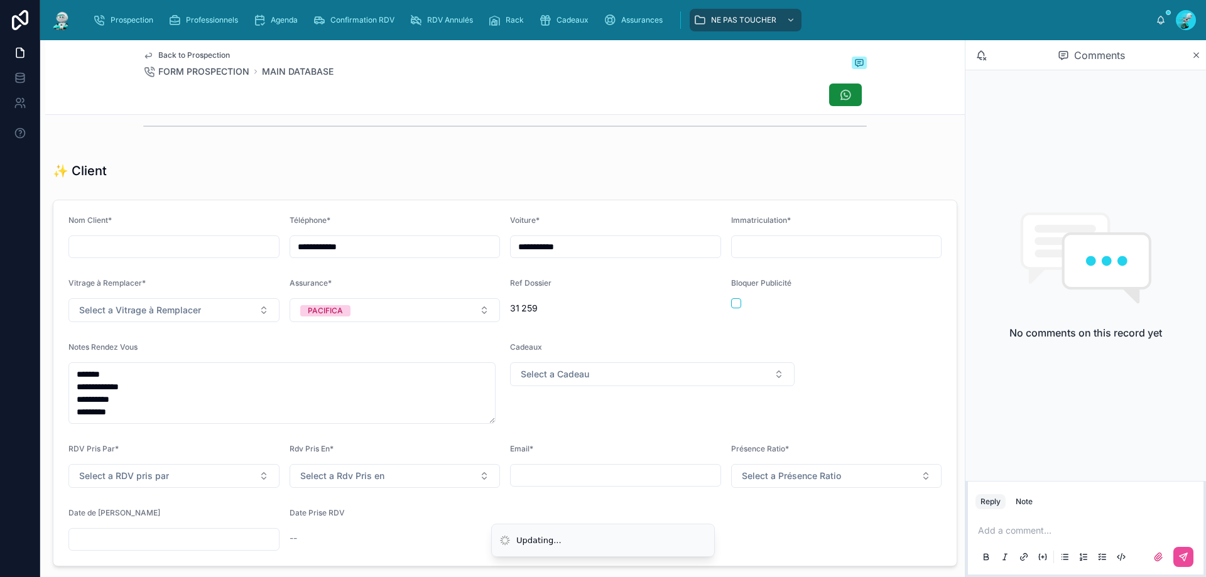
click at [333, 169] on div "✨ Client" at bounding box center [505, 171] width 920 height 28
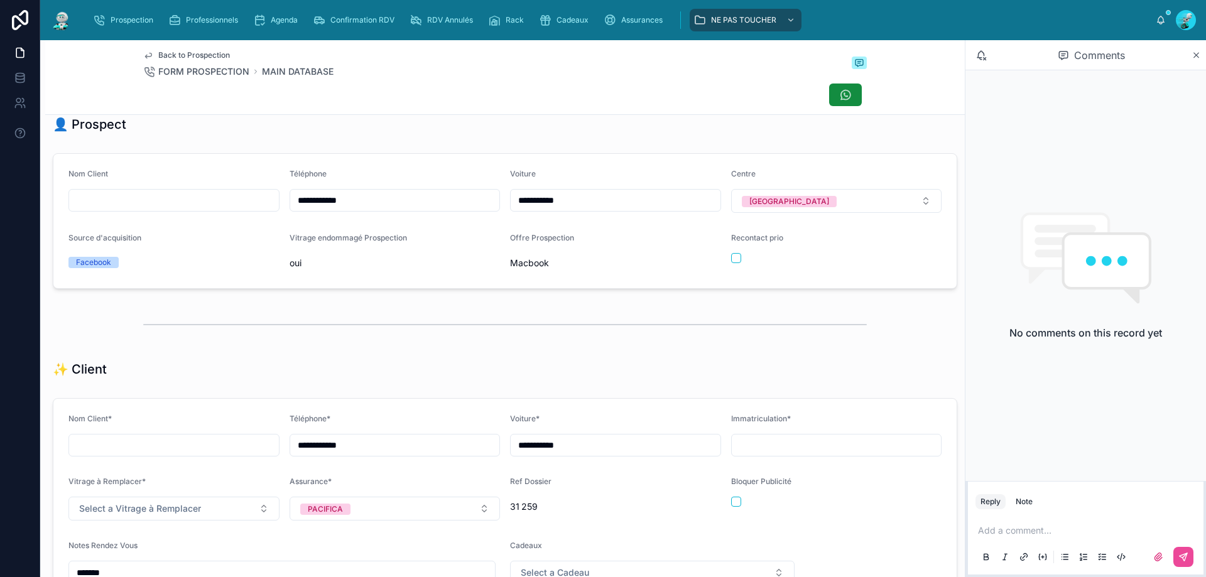
scroll to position [0, 0]
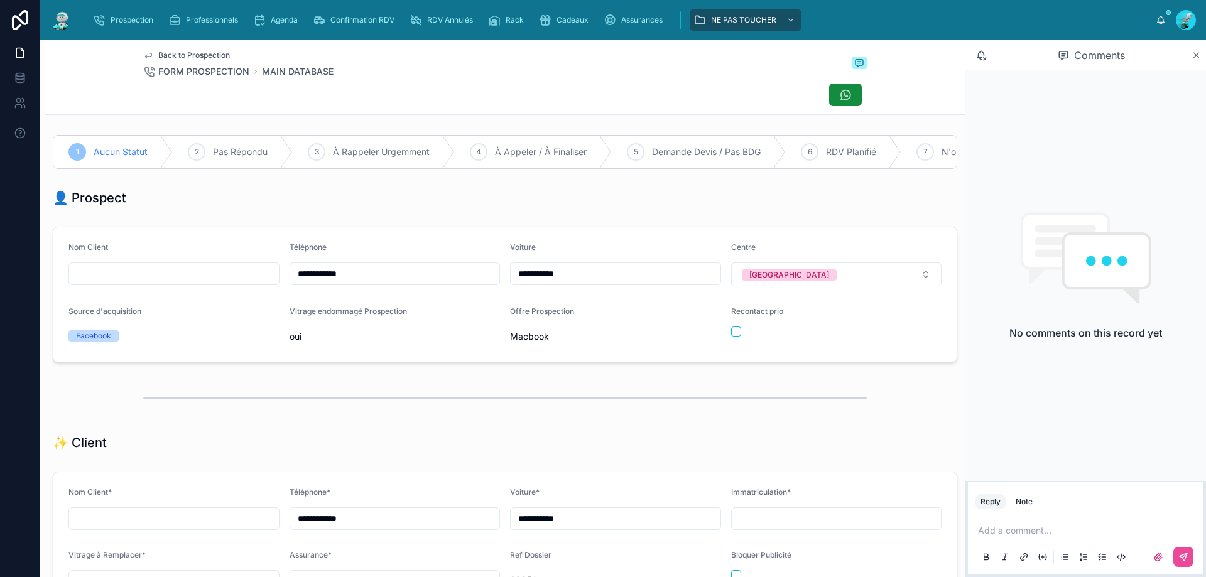
click at [450, 106] on div at bounding box center [505, 95] width 724 height 24
click at [329, 147] on span "À Rappeler Urgemment" at bounding box center [367, 152] width 97 height 13
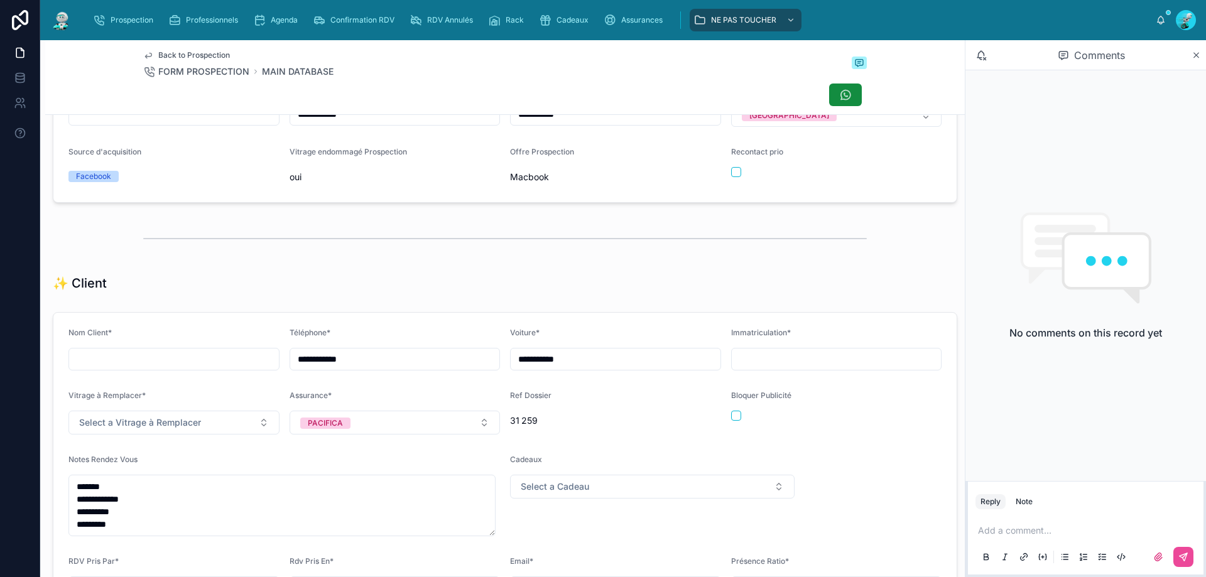
scroll to position [168, 0]
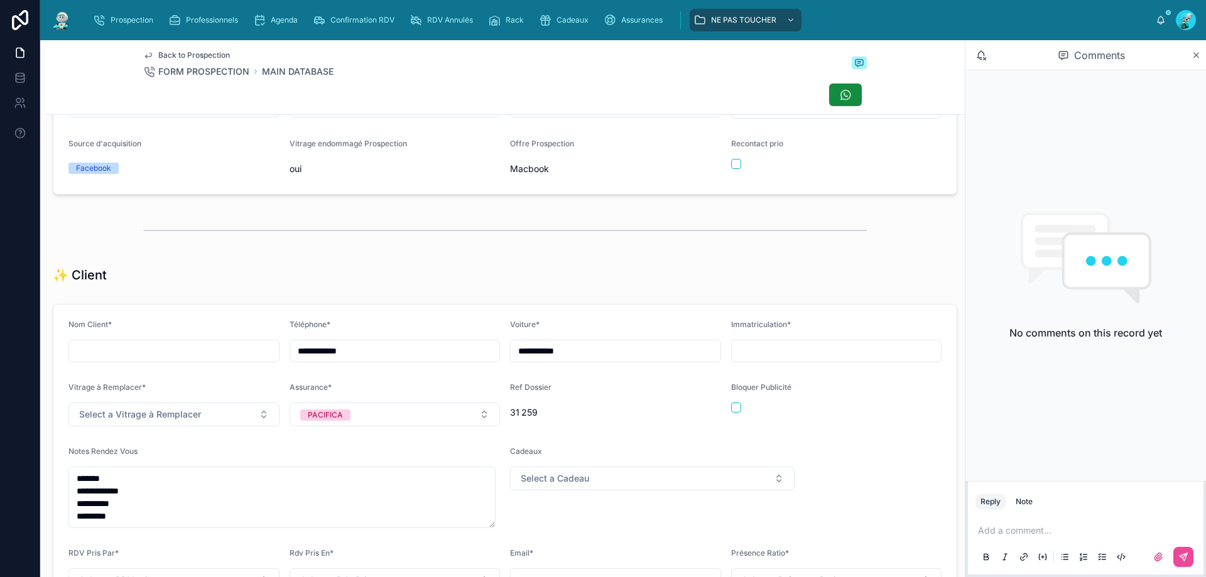
click at [1008, 531] on p at bounding box center [1088, 531] width 221 height 13
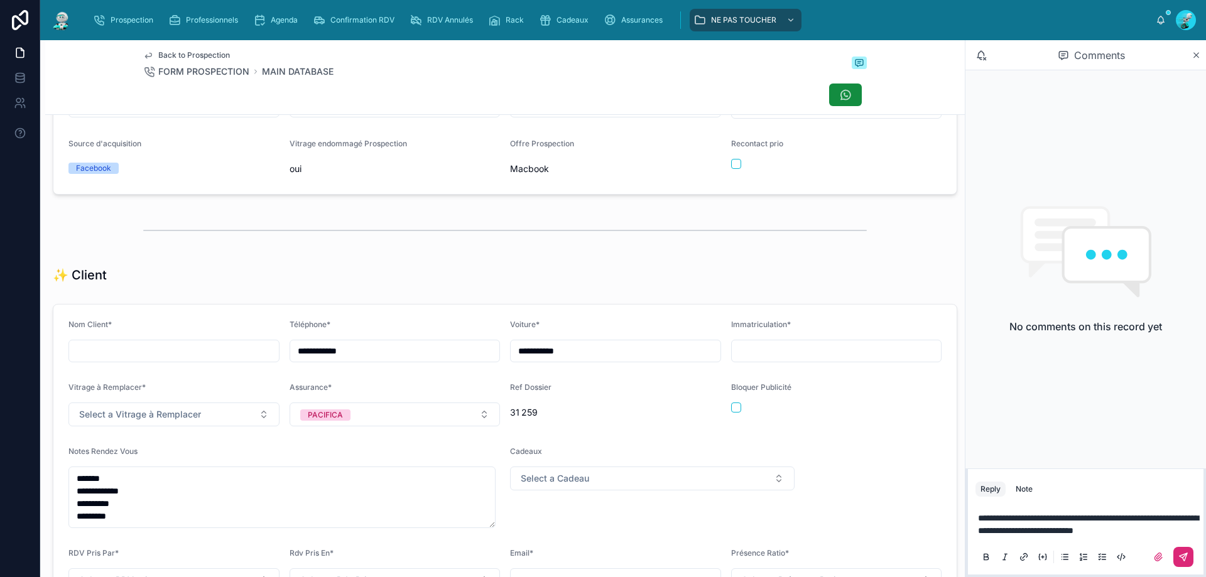
click at [1181, 556] on icon at bounding box center [1184, 558] width 8 height 8
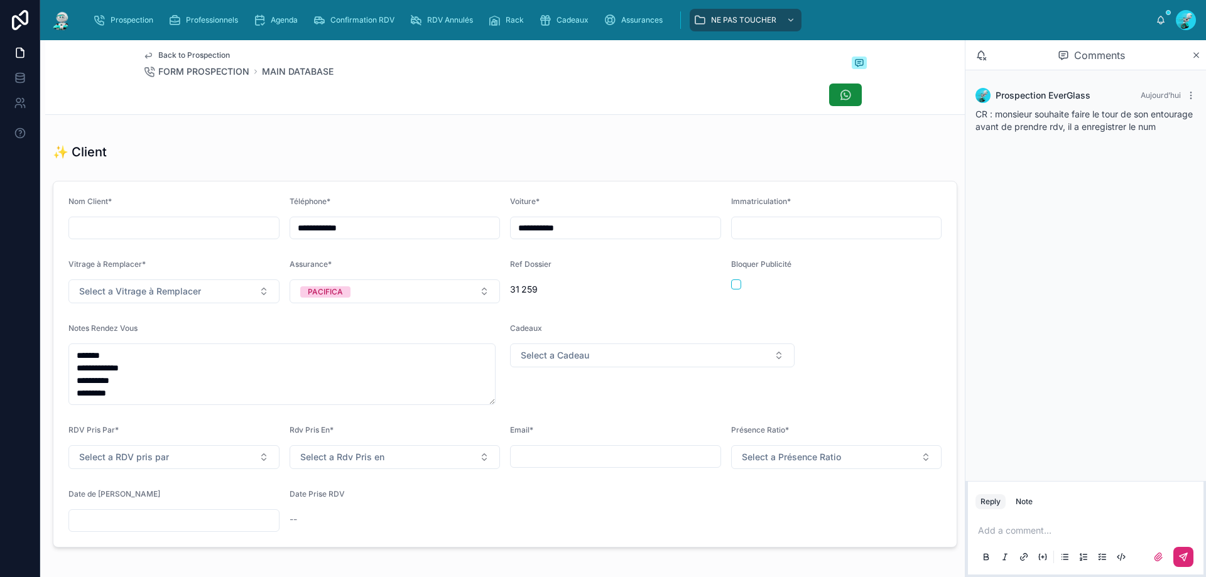
scroll to position [314, 0]
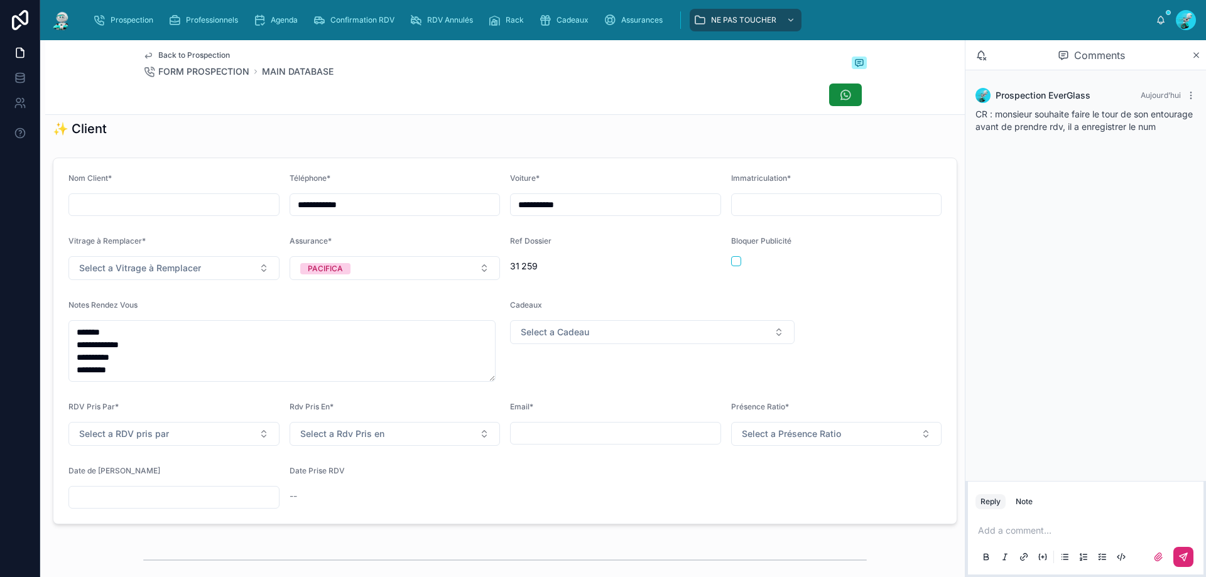
click at [151, 506] on input "text" at bounding box center [174, 498] width 210 height 18
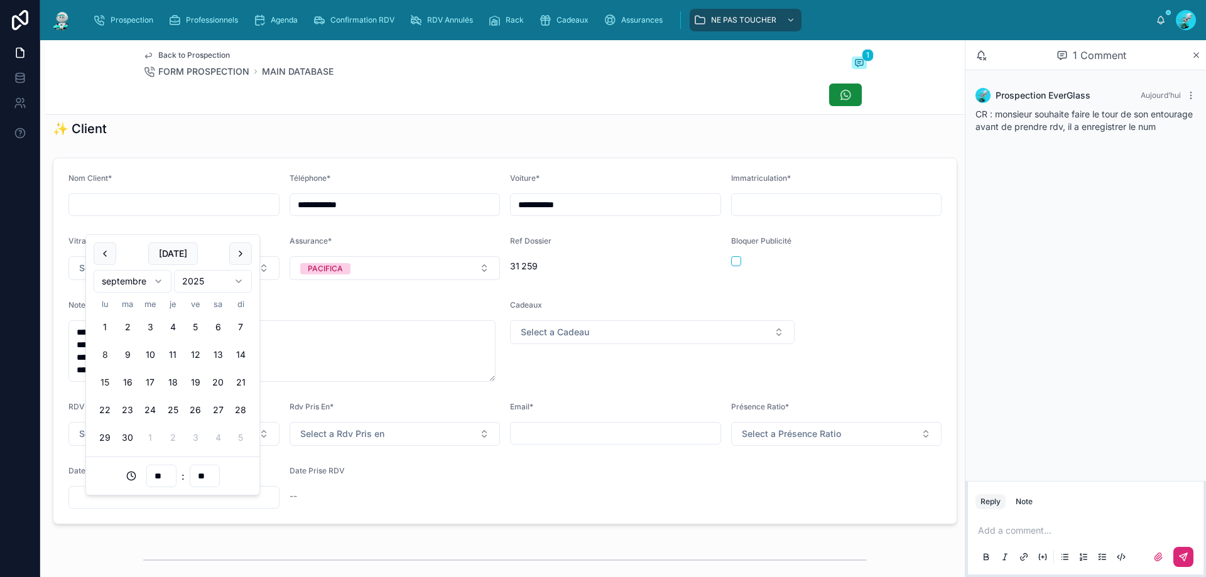
click at [104, 381] on button "15" at bounding box center [105, 382] width 23 height 23
click at [155, 476] on input "**" at bounding box center [161, 476] width 29 height 18
click at [156, 441] on div "14" at bounding box center [161, 445] width 57 height 20
type input "**********"
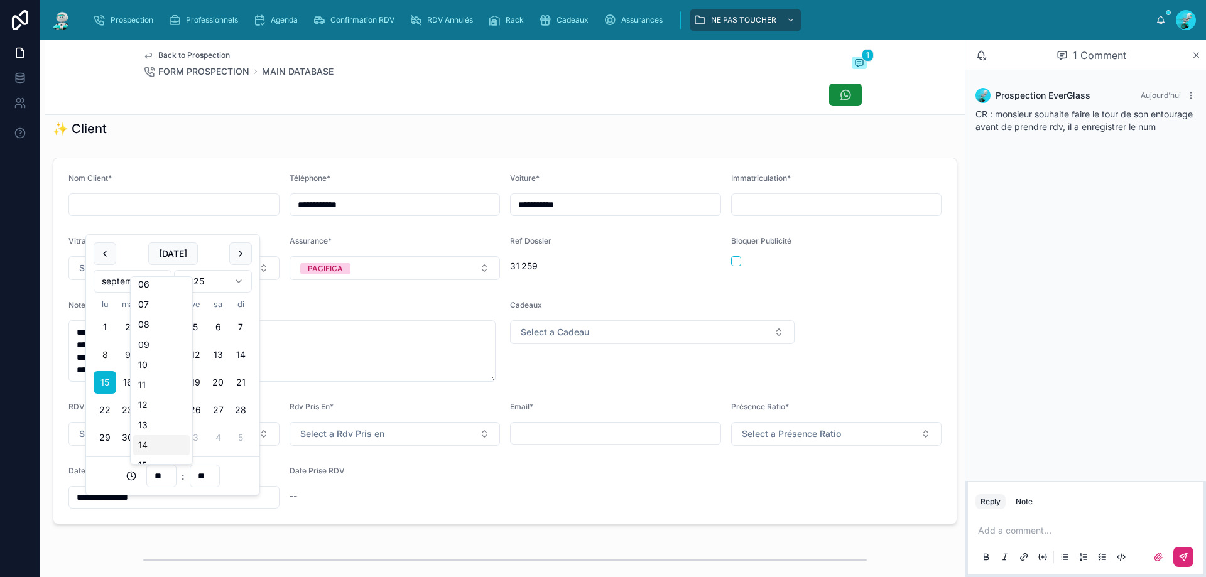
type input "**"
click at [307, 524] on form "**********" at bounding box center [504, 341] width 903 height 366
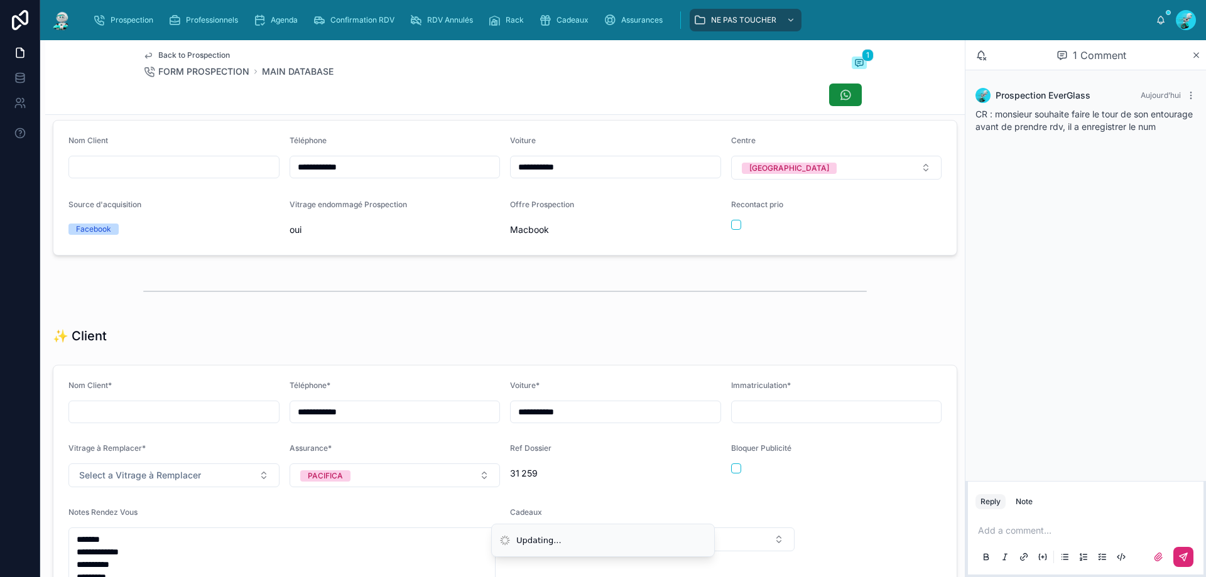
scroll to position [105, 0]
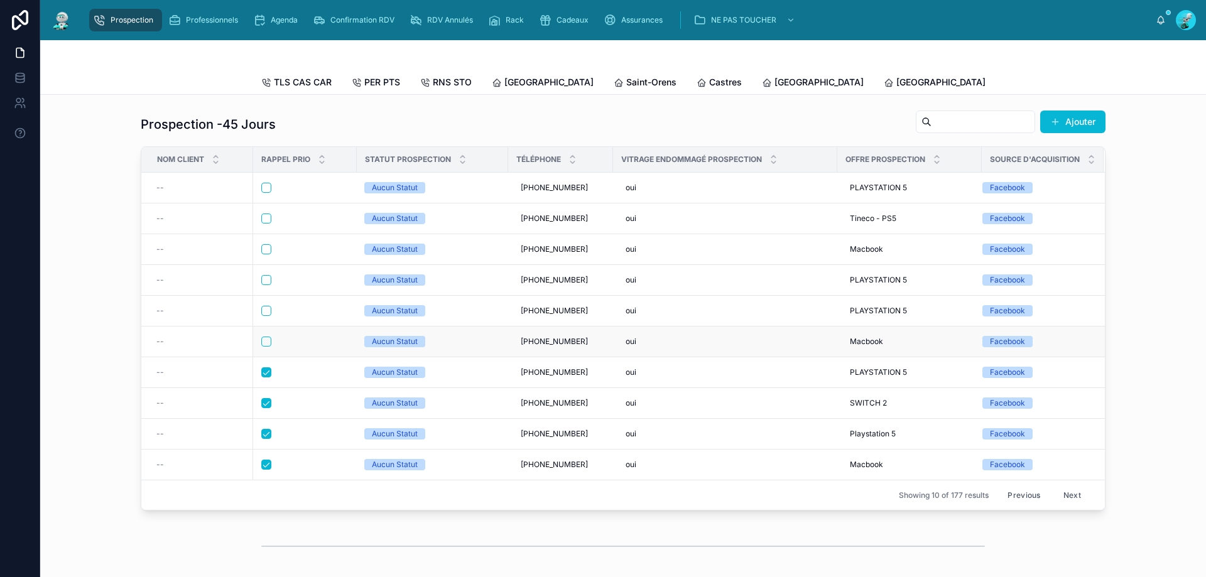
click at [305, 357] on td at bounding box center [305, 342] width 104 height 31
click at [315, 347] on div at bounding box center [304, 342] width 87 height 10
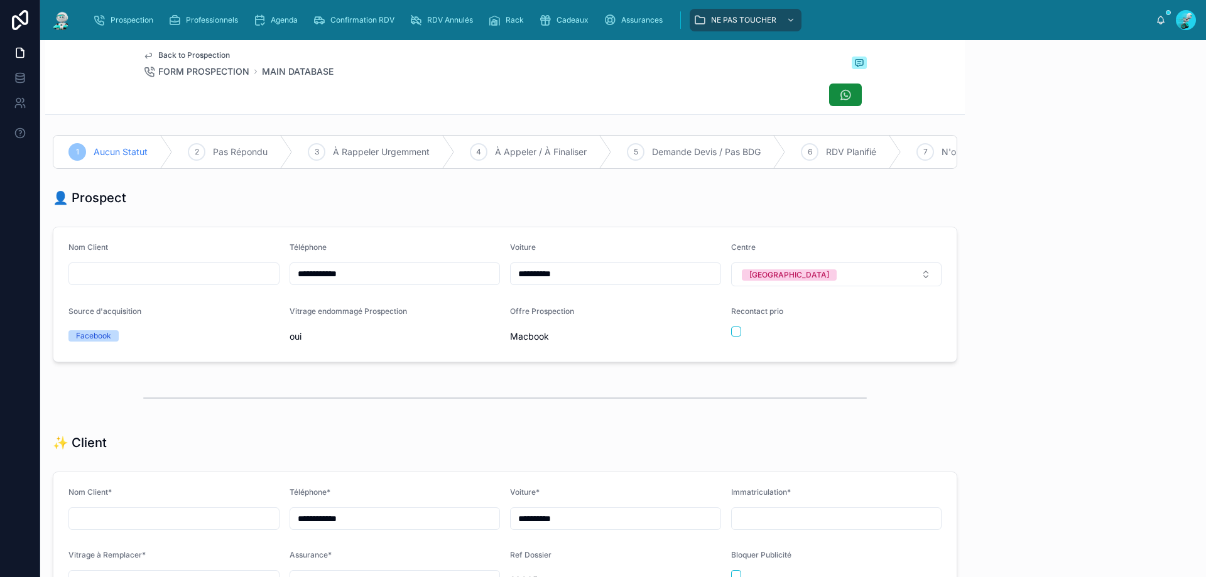
scroll to position [70, 0]
drag, startPoint x: 373, startPoint y: 285, endPoint x: 240, endPoint y: 293, distance: 133.5
click at [240, 293] on form "**********" at bounding box center [504, 294] width 903 height 134
click at [510, 79] on div "Back to Prospection FORM PROSPECTION MAIN DATABASE" at bounding box center [505, 77] width 724 height 74
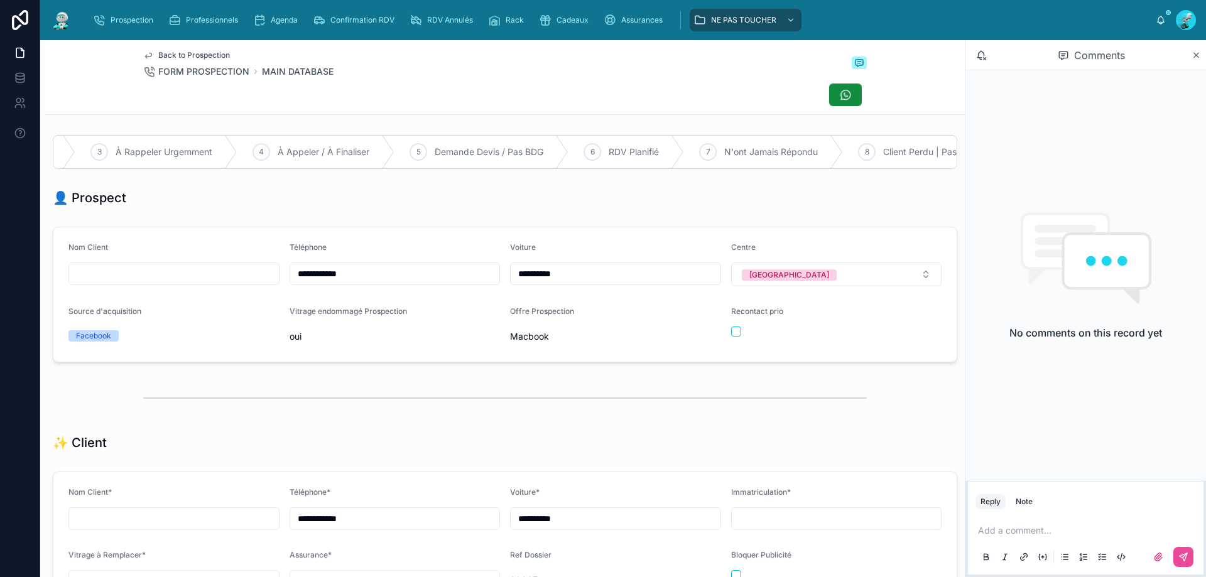
scroll to position [0, 868]
click at [755, 146] on span "Pas de Véhicule" at bounding box center [774, 152] width 65 height 13
drag, startPoint x: 1006, startPoint y: 533, endPoint x: 944, endPoint y: 495, distance: 73.1
click at [1007, 533] on p at bounding box center [1088, 531] width 221 height 13
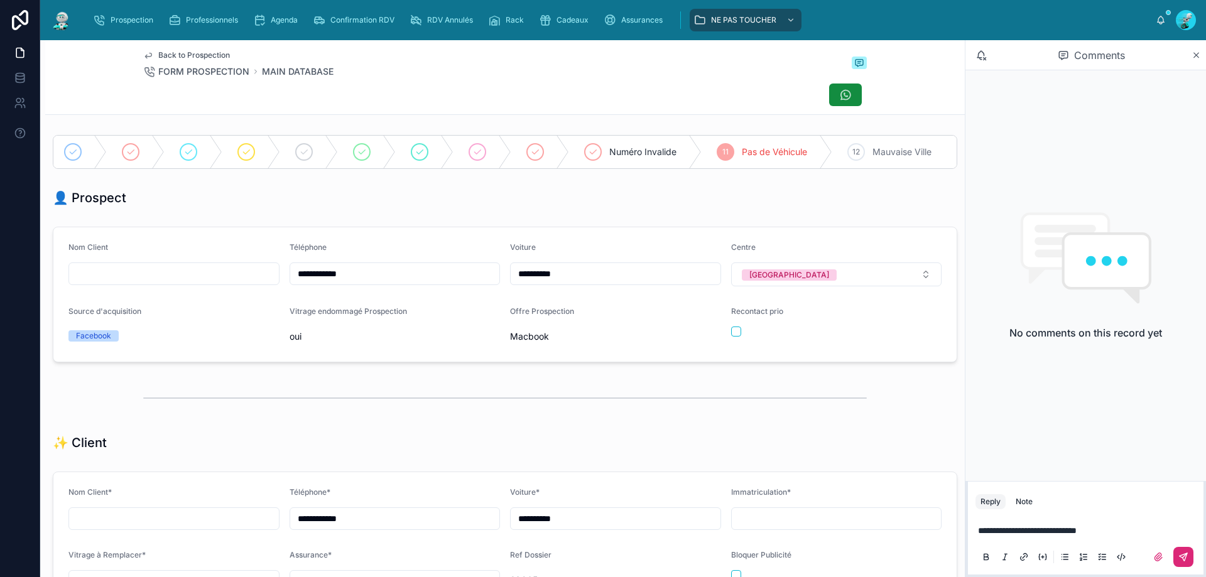
click at [1183, 564] on button at bounding box center [1184, 557] width 20 height 20
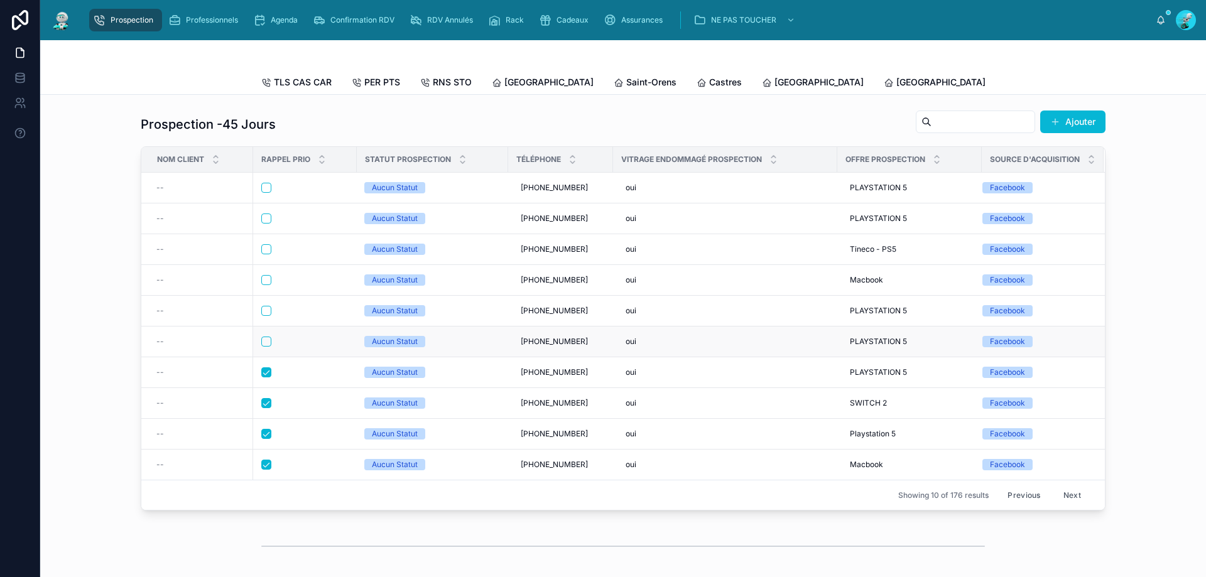
click at [314, 347] on div at bounding box center [304, 342] width 87 height 10
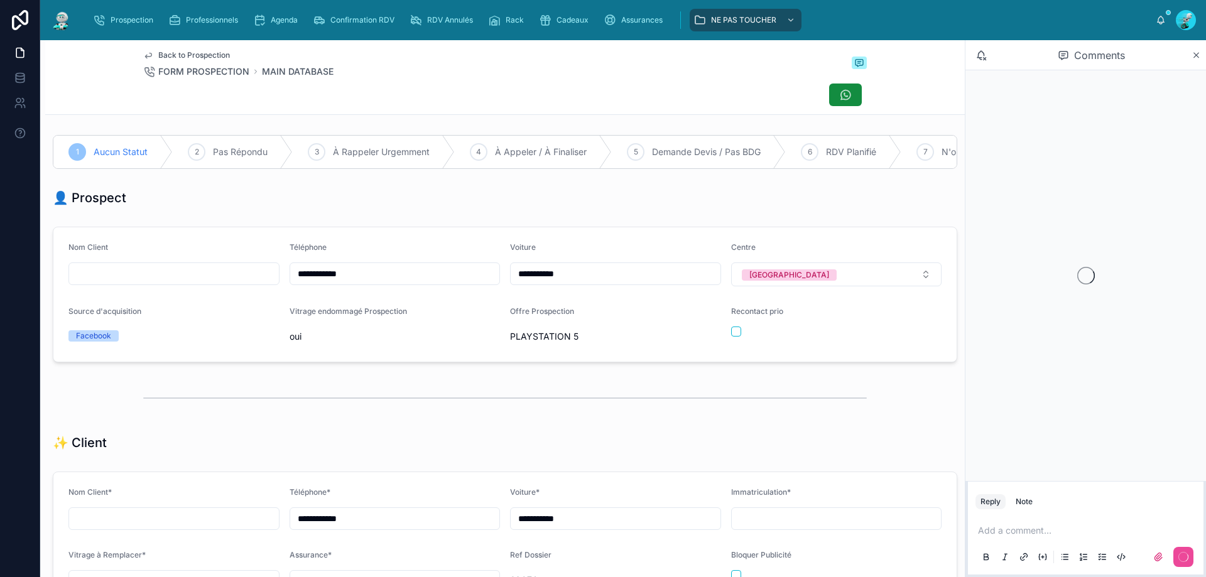
scroll to position [70, 0]
drag, startPoint x: 365, startPoint y: 285, endPoint x: 297, endPoint y: 270, distance: 70.0
click at [249, 283] on form "**********" at bounding box center [504, 294] width 903 height 134
click at [461, 75] on div "Back to Prospection FORM PROSPECTION MAIN DATABASE" at bounding box center [505, 64] width 724 height 28
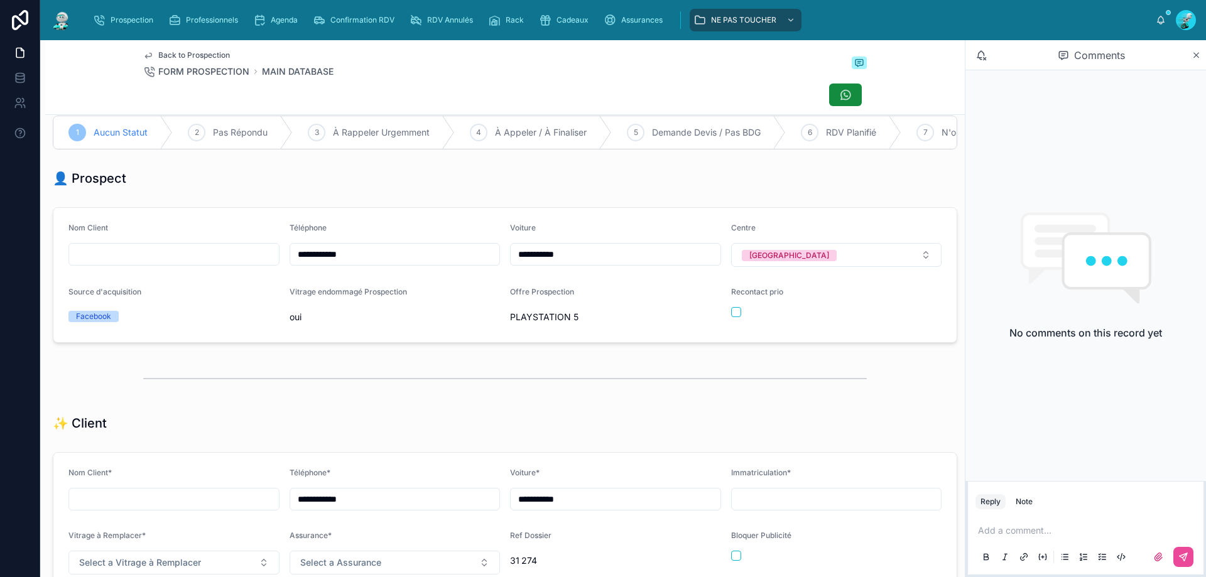
scroll to position [0, 0]
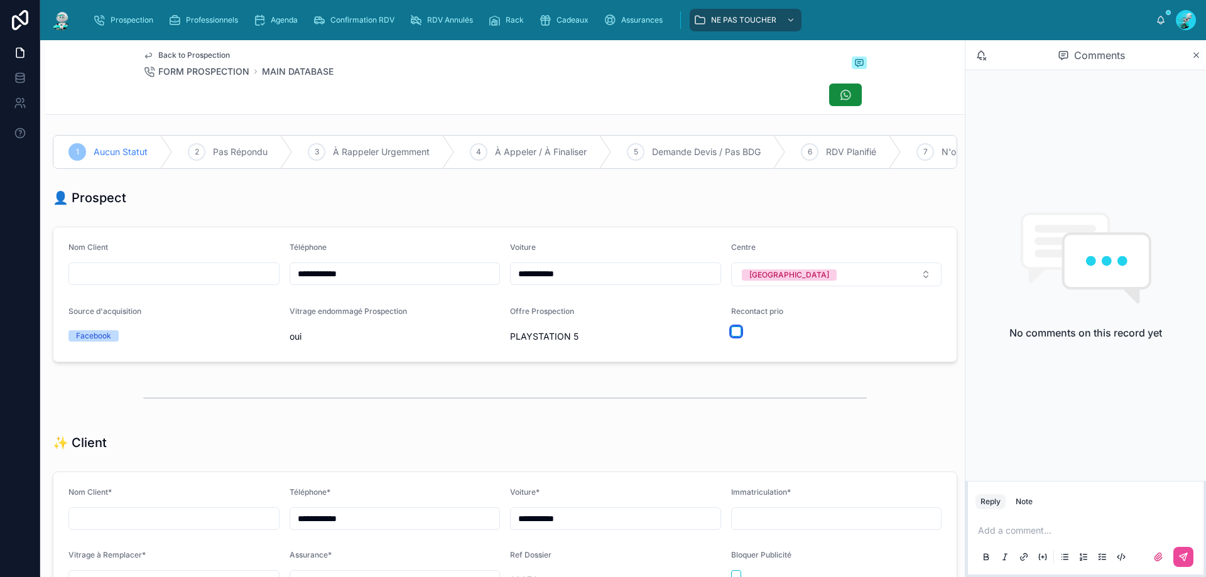
drag, startPoint x: 727, startPoint y: 338, endPoint x: 1065, endPoint y: 540, distance: 393.6
click at [731, 337] on button "button" at bounding box center [736, 332] width 10 height 10
click at [1044, 533] on p at bounding box center [1088, 531] width 221 height 13
click at [1185, 558] on icon at bounding box center [1184, 557] width 10 height 10
click at [294, 278] on input "**********" at bounding box center [395, 274] width 210 height 18
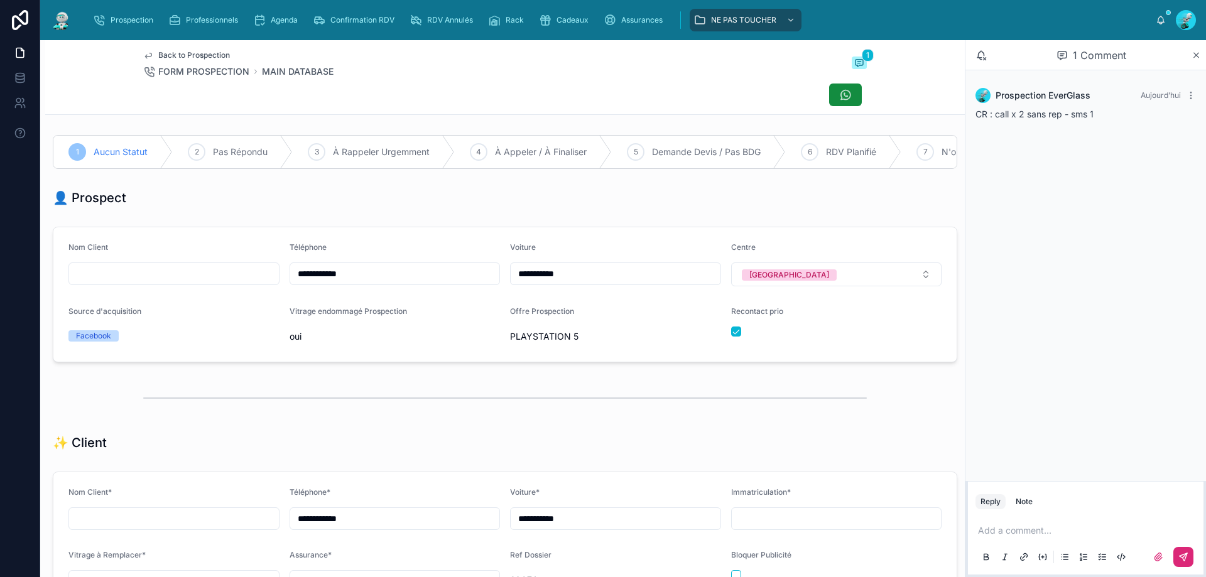
click at [417, 92] on div at bounding box center [505, 95] width 724 height 24
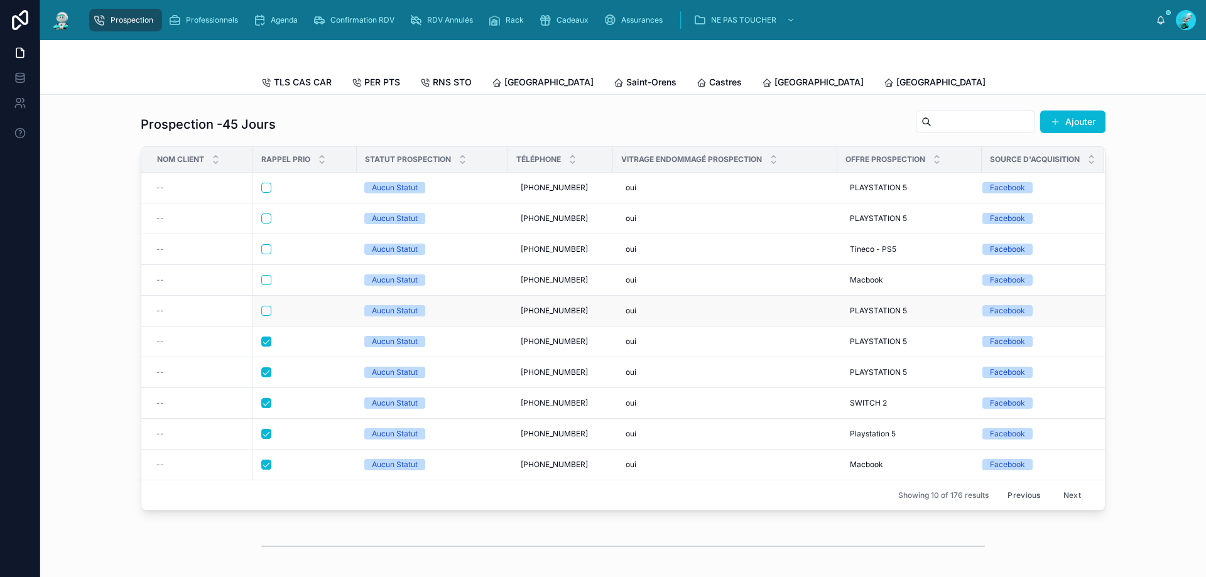
click at [314, 316] on div at bounding box center [304, 311] width 87 height 10
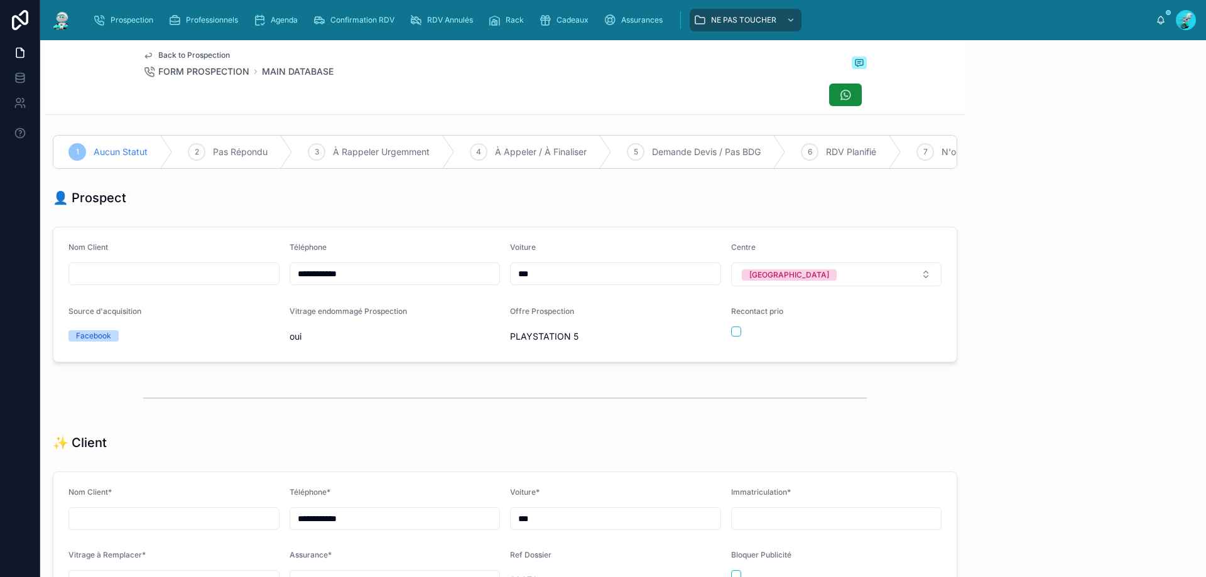
scroll to position [70, 0]
drag, startPoint x: 369, startPoint y: 284, endPoint x: 253, endPoint y: 290, distance: 115.8
click at [251, 290] on form "**********" at bounding box center [504, 294] width 903 height 134
drag, startPoint x: 368, startPoint y: 111, endPoint x: 707, endPoint y: 299, distance: 387.8
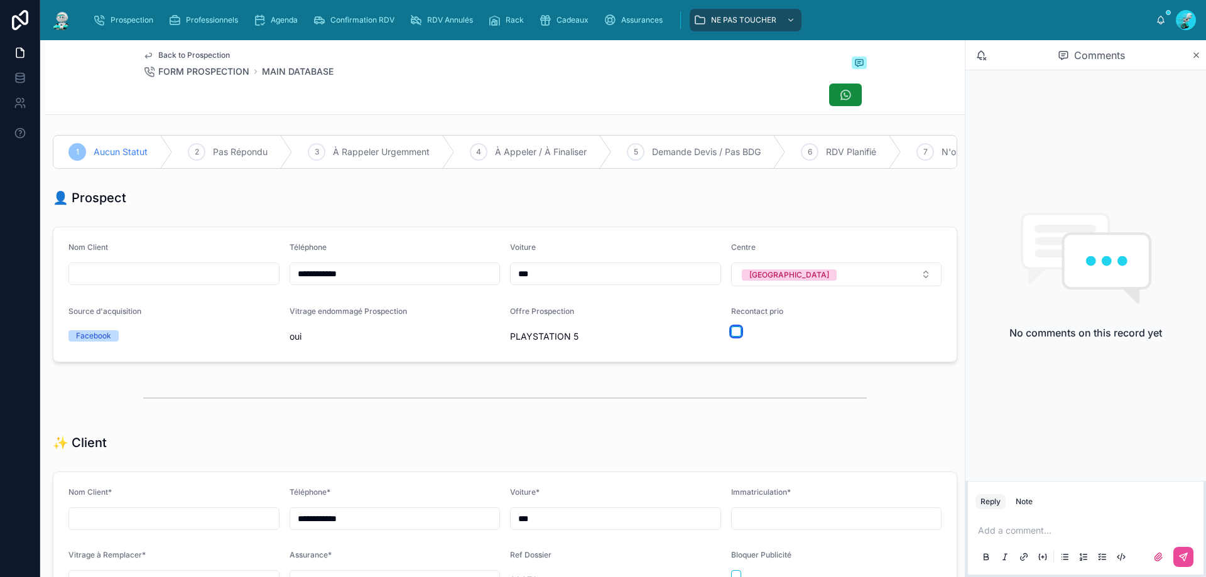
drag, startPoint x: 730, startPoint y: 343, endPoint x: 861, endPoint y: 428, distance: 155.8
click at [733, 347] on div "Recontact prio" at bounding box center [836, 327] width 211 height 40
drag, startPoint x: 1018, startPoint y: 531, endPoint x: 1008, endPoint y: 529, distance: 10.8
click at [1017, 531] on p at bounding box center [1088, 531] width 221 height 13
click at [734, 337] on div at bounding box center [836, 332] width 211 height 10
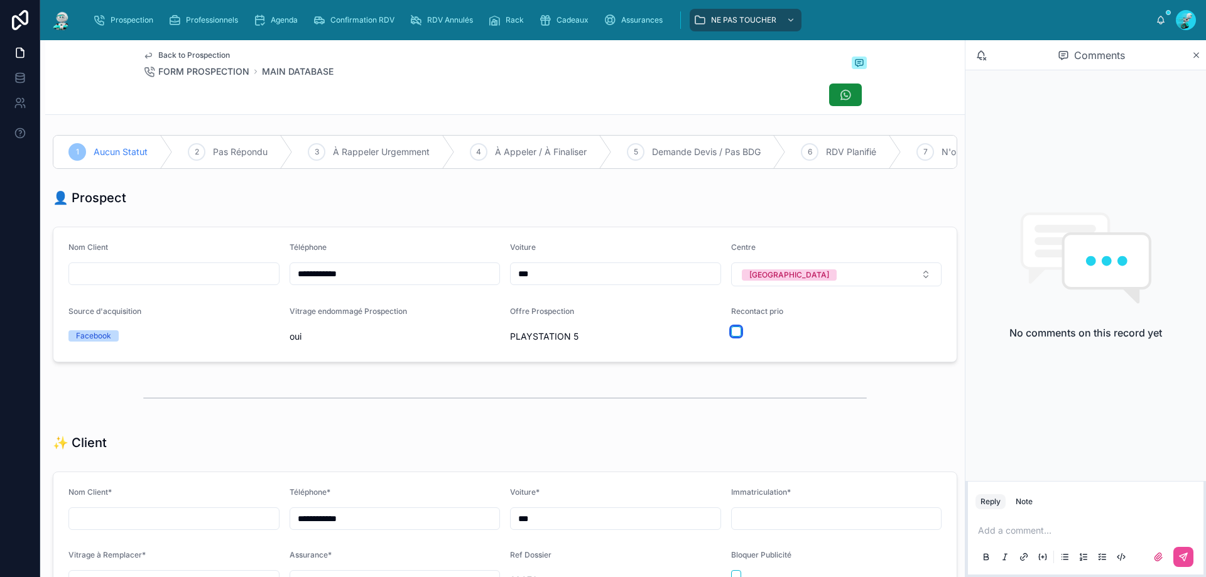
click at [731, 337] on button "button" at bounding box center [736, 332] width 10 height 10
click at [996, 531] on p at bounding box center [1088, 531] width 221 height 13
click at [1187, 558] on icon at bounding box center [1184, 557] width 10 height 10
drag, startPoint x: 369, startPoint y: 97, endPoint x: 514, endPoint y: 240, distance: 203.5
click at [368, 97] on div at bounding box center [505, 95] width 724 height 24
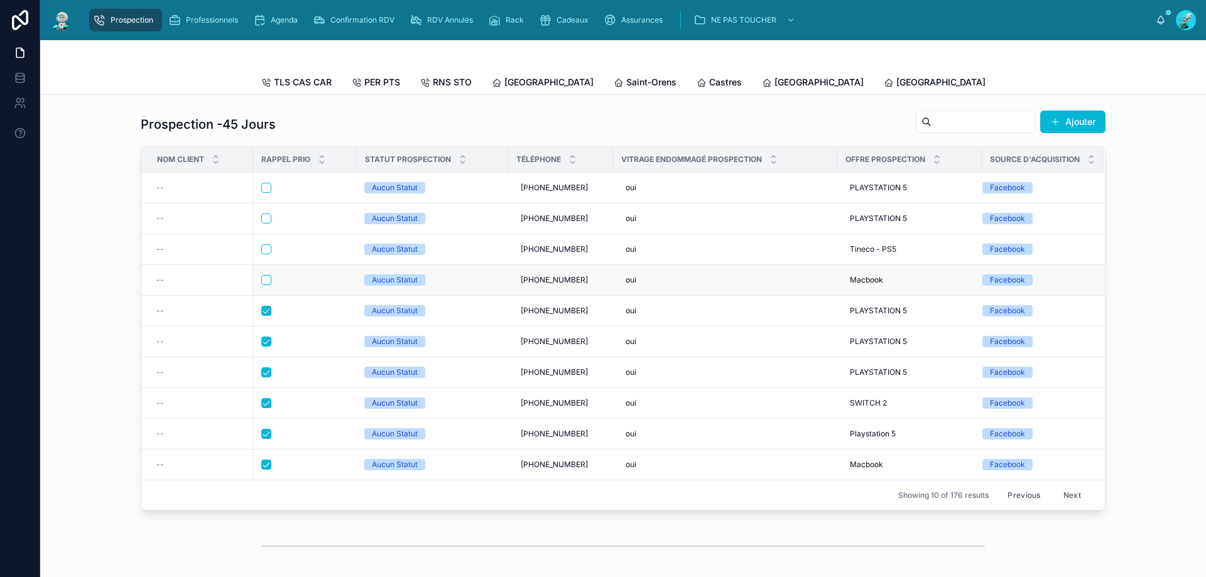
click at [319, 285] on div at bounding box center [304, 280] width 87 height 10
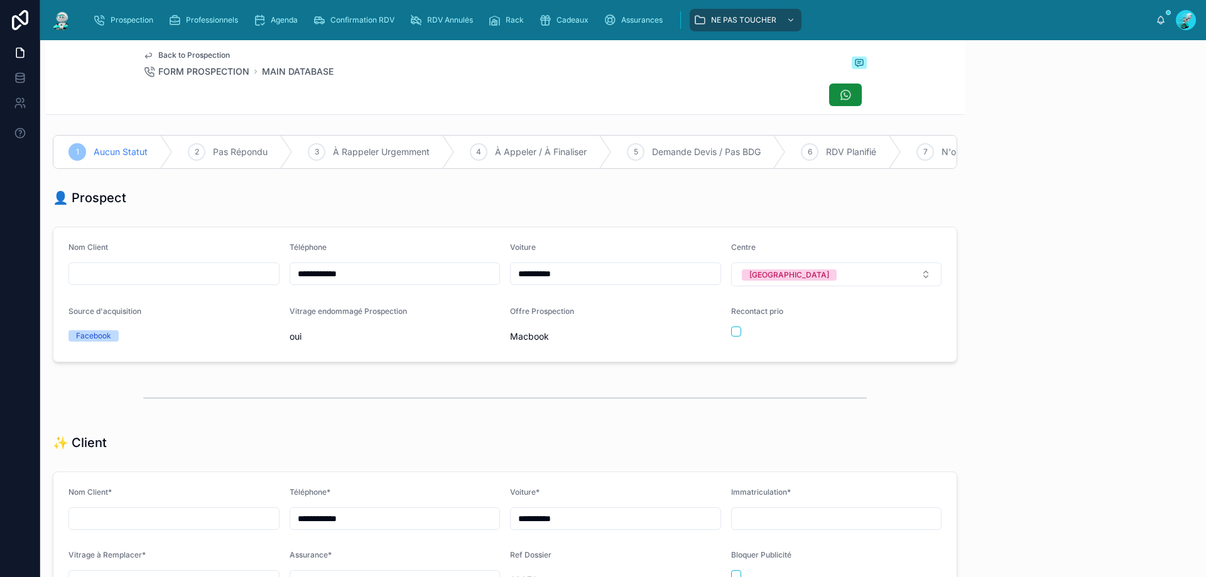
scroll to position [70, 0]
drag, startPoint x: 363, startPoint y: 282, endPoint x: 251, endPoint y: 281, distance: 111.8
click at [215, 281] on form "**********" at bounding box center [504, 294] width 903 height 134
click at [459, 69] on div "Back to Prospection FORM PROSPECTION MAIN DATABASE" at bounding box center [505, 64] width 724 height 28
drag, startPoint x: 431, startPoint y: 119, endPoint x: 687, endPoint y: 157, distance: 258.6
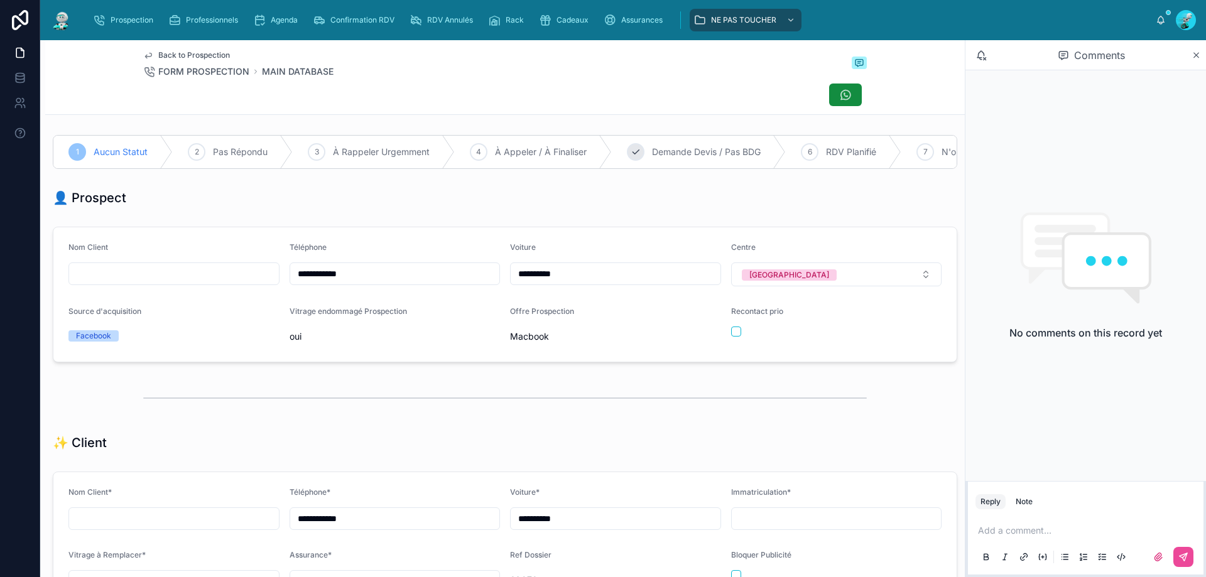
click at [1022, 528] on p at bounding box center [1088, 531] width 221 height 13
click at [1055, 534] on span "**********" at bounding box center [1016, 530] width 77 height 9
click at [1079, 533] on p "**********" at bounding box center [1088, 531] width 221 height 13
click at [1184, 550] on button at bounding box center [1184, 557] width 20 height 20
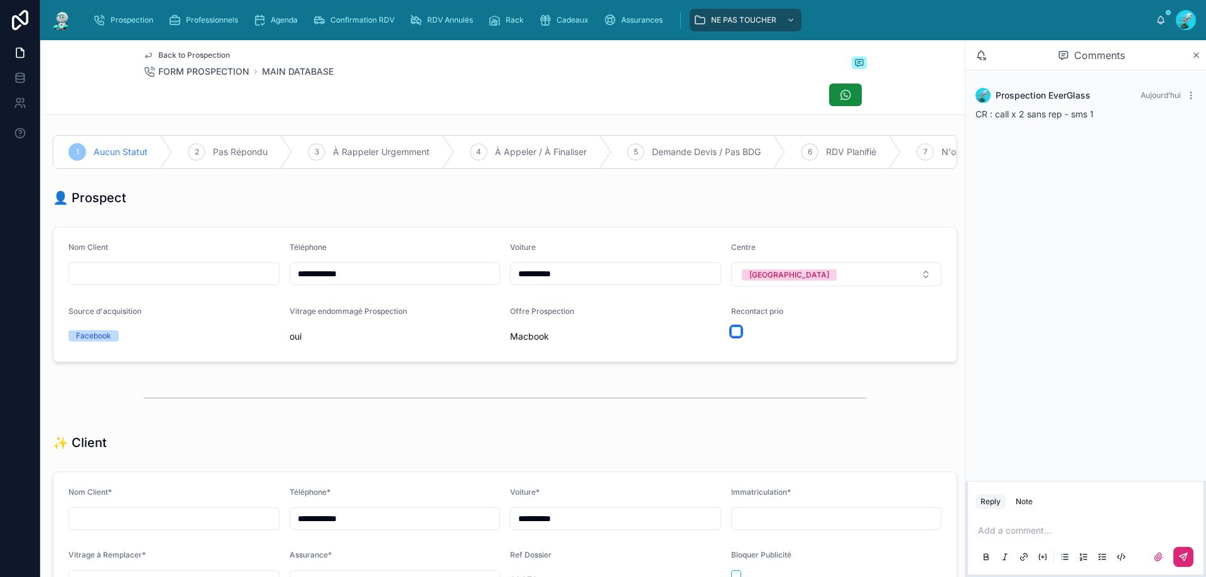
click at [731, 337] on button "button" at bounding box center [736, 332] width 10 height 10
click at [449, 212] on div "👤 Prospect" at bounding box center [505, 198] width 920 height 28
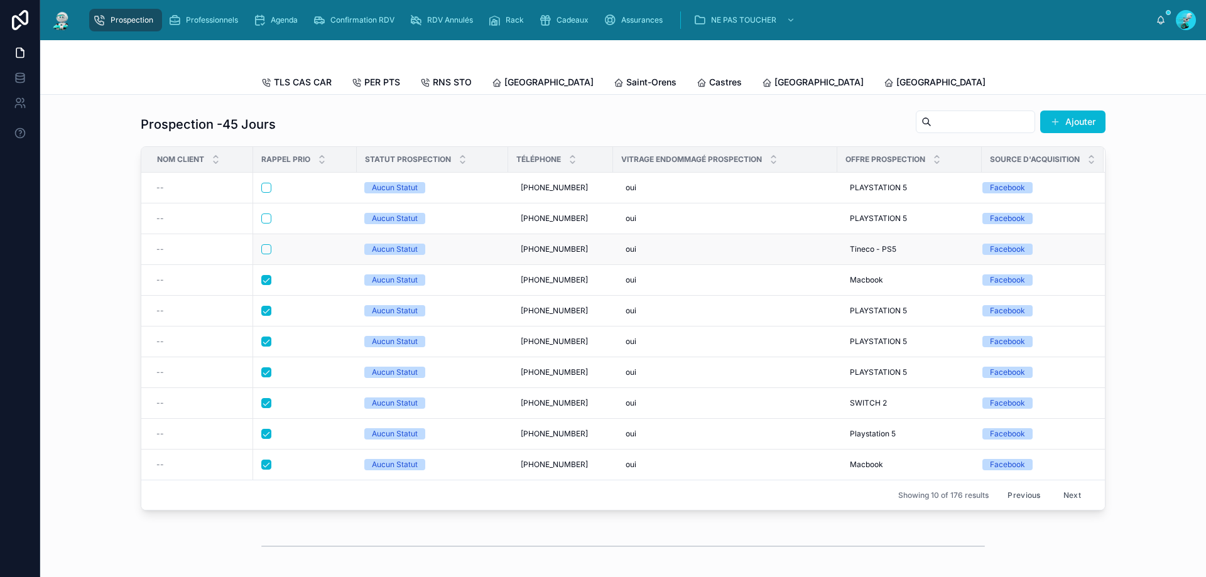
click at [313, 254] on div at bounding box center [304, 249] width 87 height 10
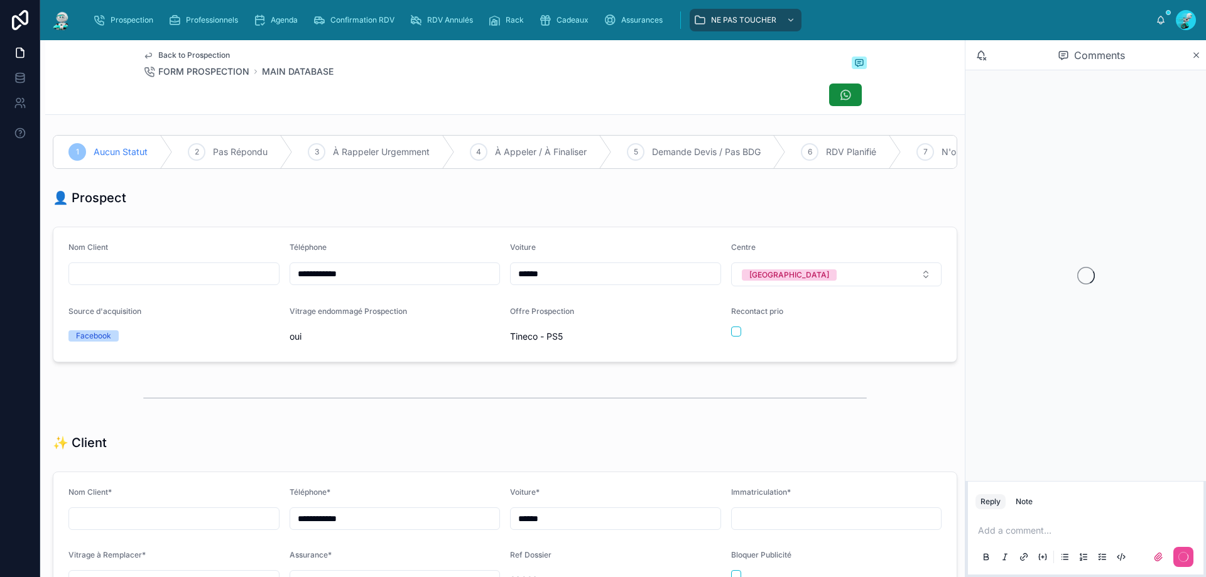
scroll to position [70, 0]
drag, startPoint x: 376, startPoint y: 281, endPoint x: 278, endPoint y: 285, distance: 97.5
click at [243, 286] on form "**********" at bounding box center [504, 294] width 903 height 134
click at [572, 75] on div "Back to Prospection FORM PROSPECTION MAIN DATABASE" at bounding box center [505, 64] width 724 height 28
click at [530, 100] on div at bounding box center [505, 95] width 724 height 24
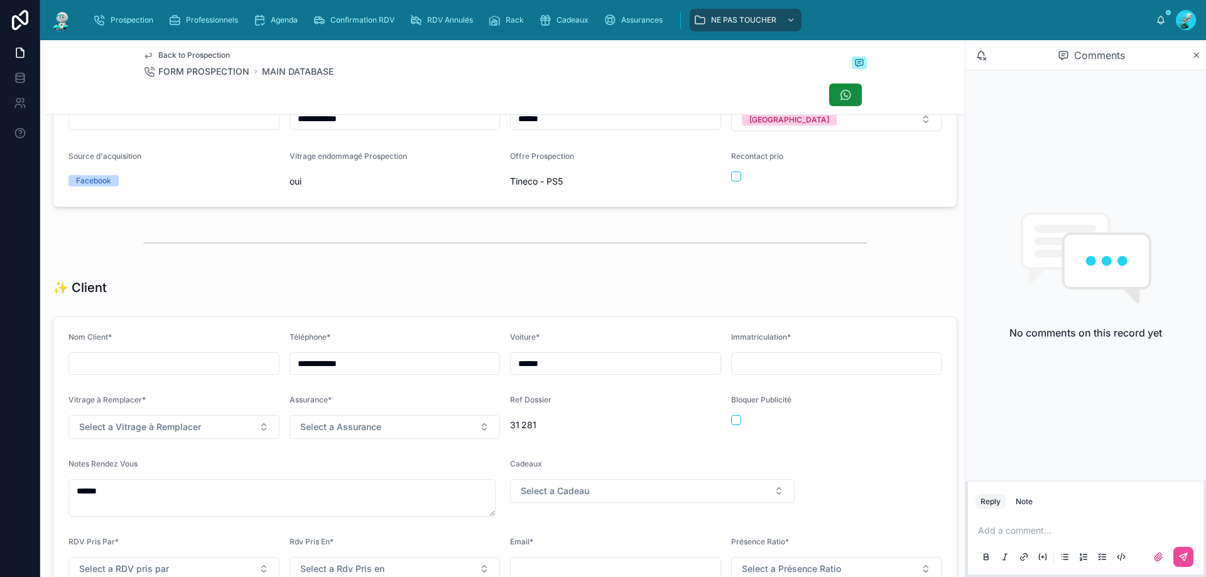
scroll to position [231, 0]
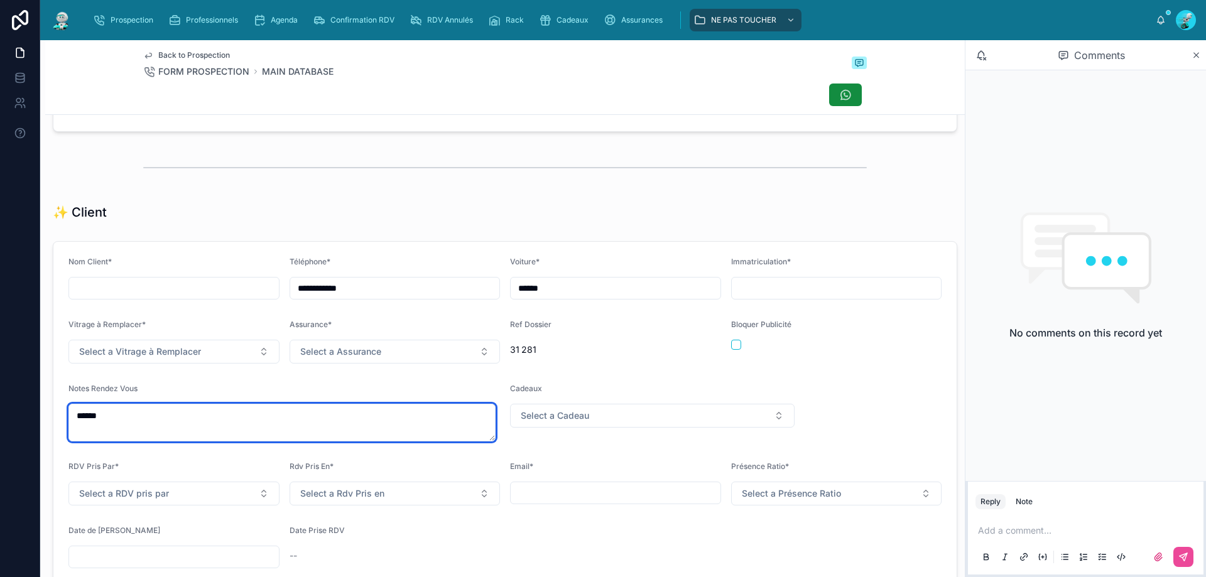
click at [180, 429] on textarea "******" at bounding box center [281, 423] width 427 height 38
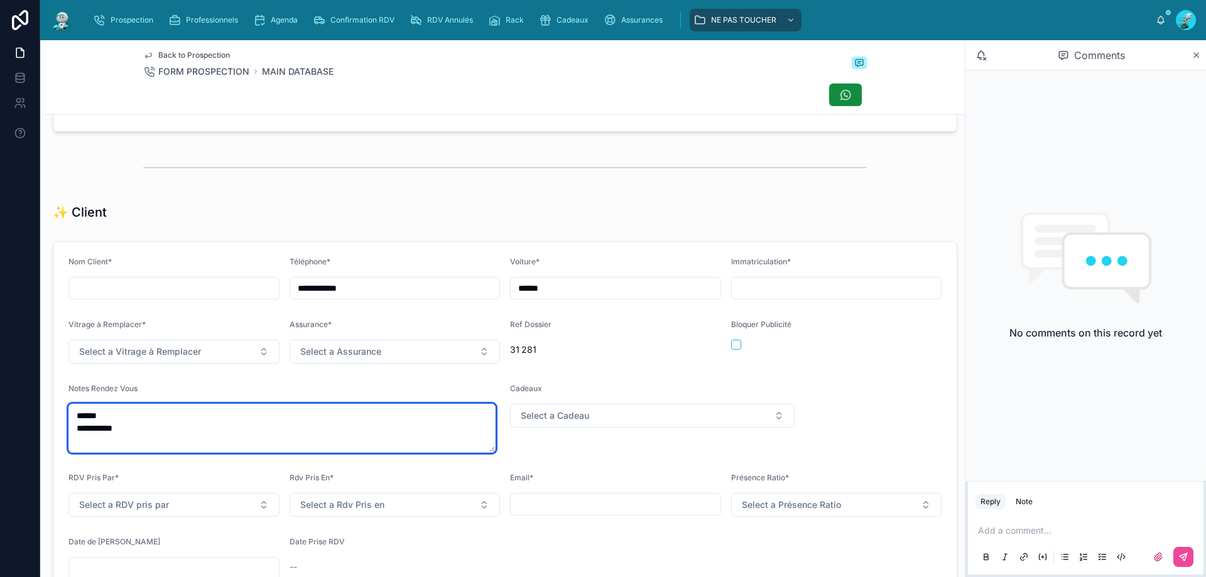
scroll to position [0, 0]
type textarea "**********"
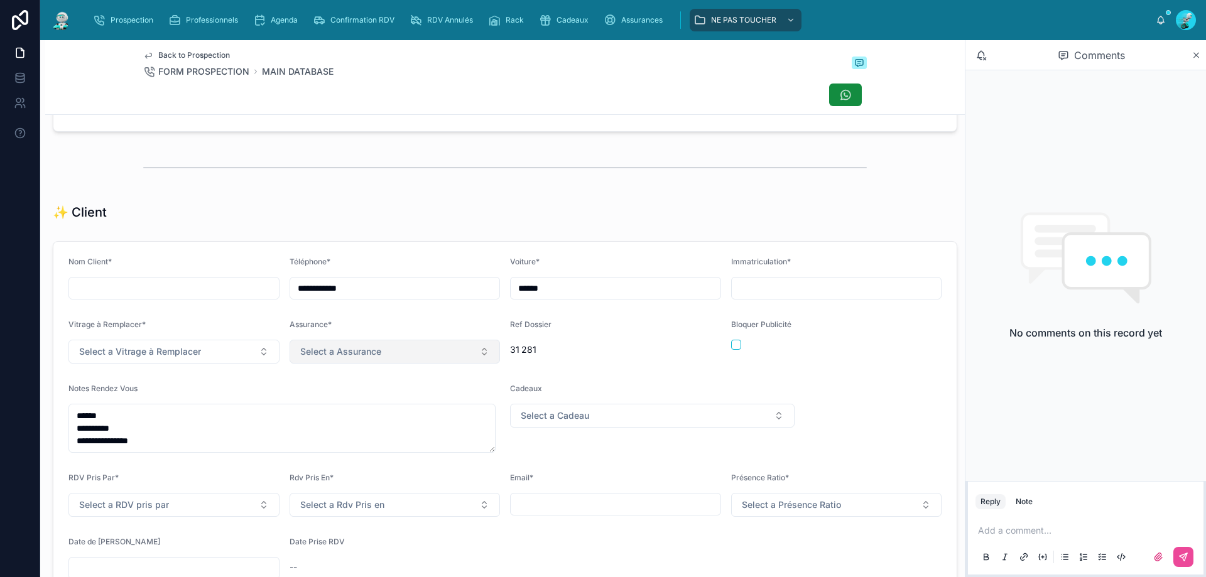
click at [396, 364] on button "Select a Assurance" at bounding box center [395, 352] width 211 height 24
type input "***"
click at [362, 415] on div "MATMUT" at bounding box center [391, 411] width 202 height 19
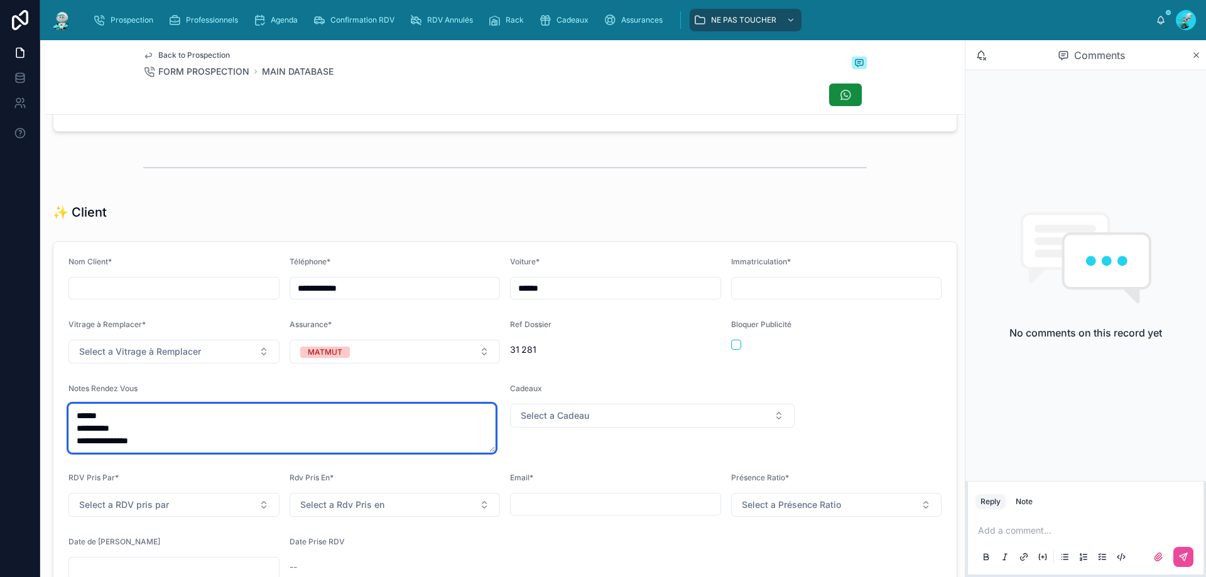
drag, startPoint x: 151, startPoint y: 448, endPoint x: 170, endPoint y: 425, distance: 30.3
click at [150, 448] on textarea "**********" at bounding box center [281, 428] width 427 height 49
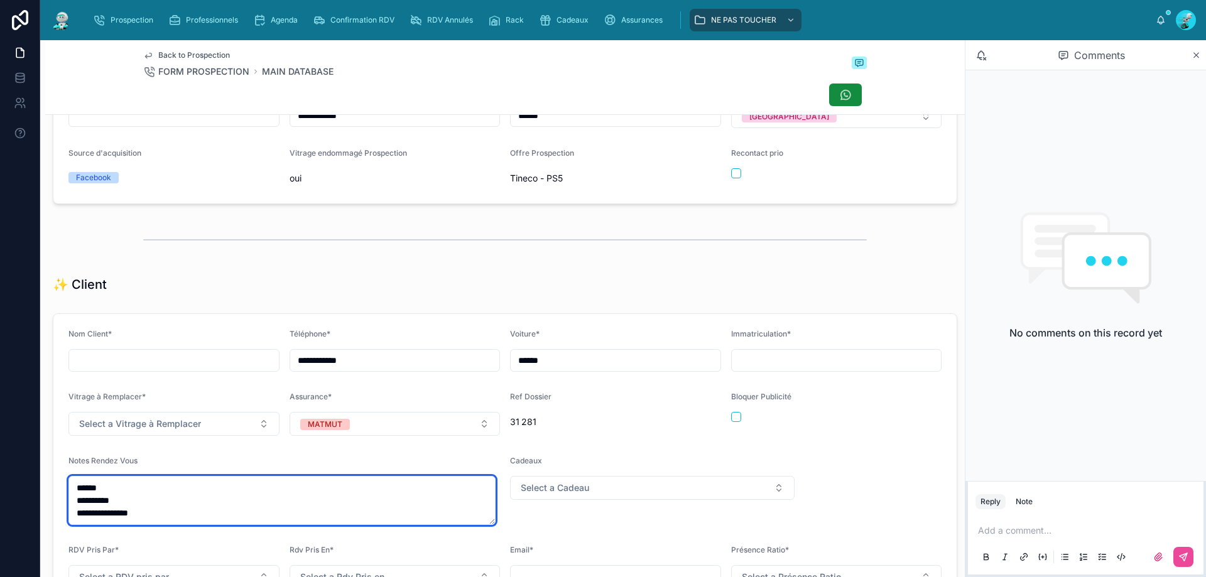
scroll to position [146, 0]
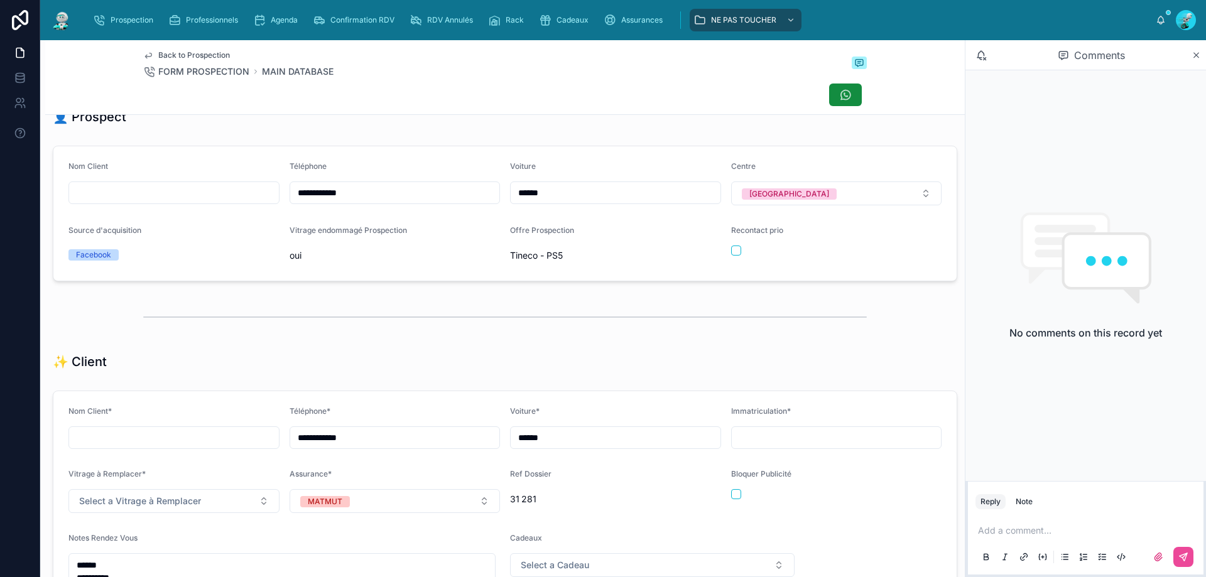
scroll to position [0, 0]
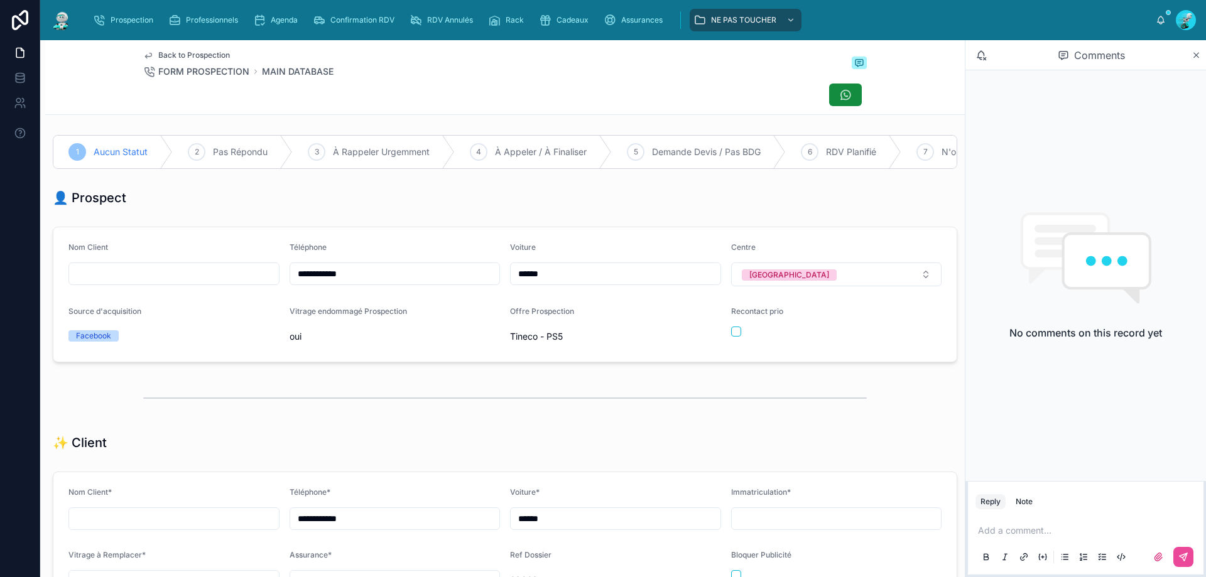
click at [496, 64] on div "Back to Prospection FORM PROSPECTION MAIN DATABASE" at bounding box center [505, 64] width 724 height 28
click at [1008, 528] on p at bounding box center [1088, 531] width 221 height 13
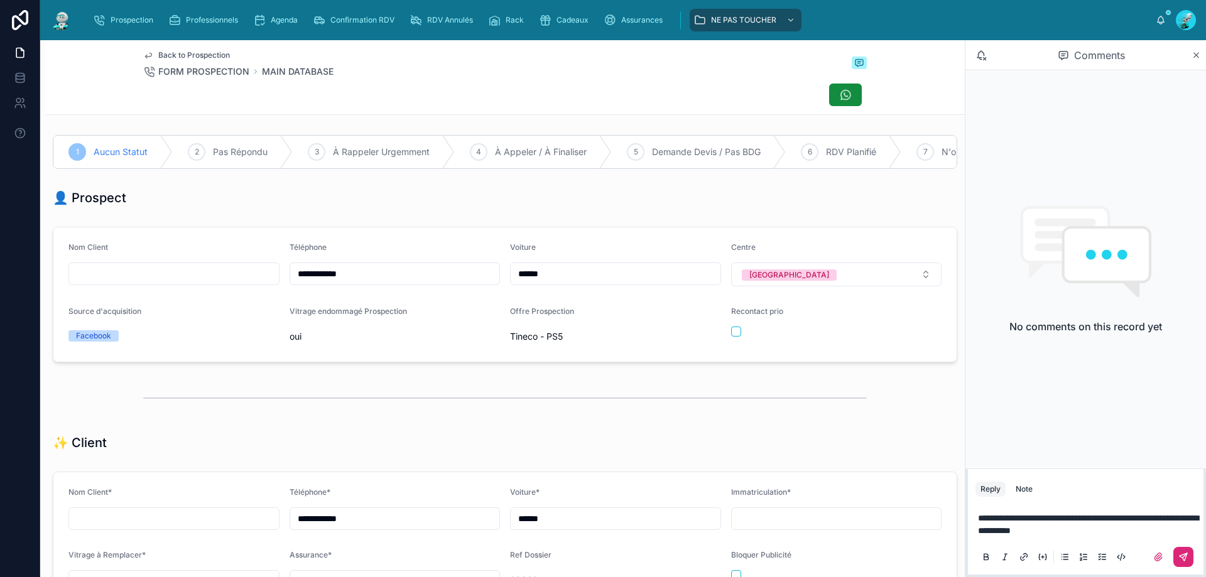
click at [1187, 556] on icon at bounding box center [1184, 557] width 10 height 10
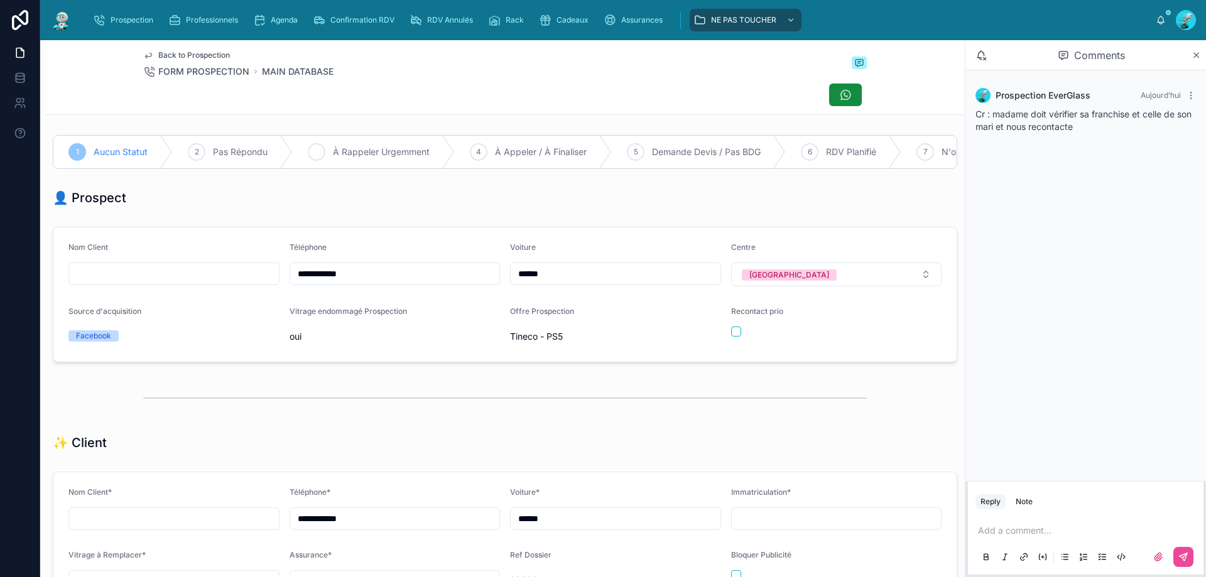
click at [347, 152] on span "À Rappeler Urgemment" at bounding box center [381, 152] width 97 height 13
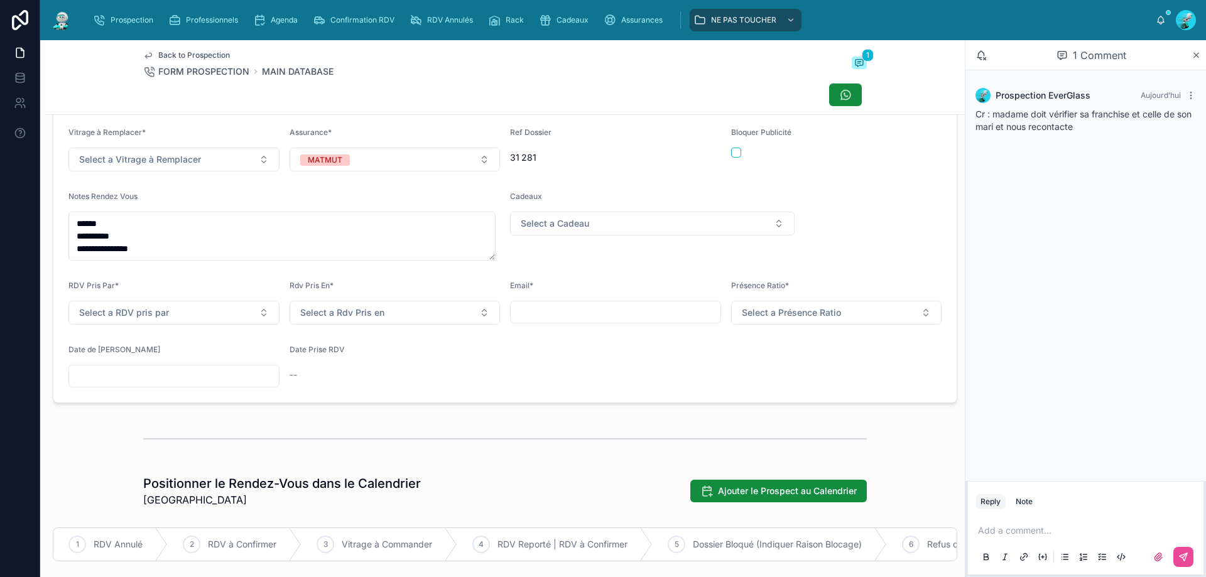
scroll to position [440, 0]
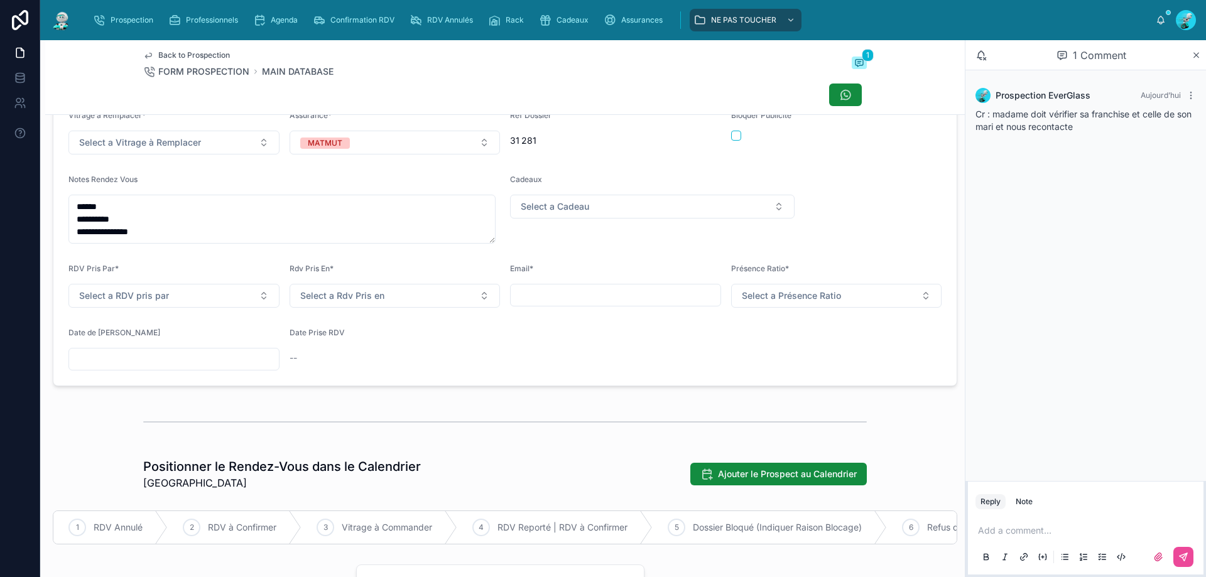
click at [155, 381] on form "**********" at bounding box center [504, 209] width 903 height 353
click at [160, 368] on input "text" at bounding box center [174, 360] width 210 height 18
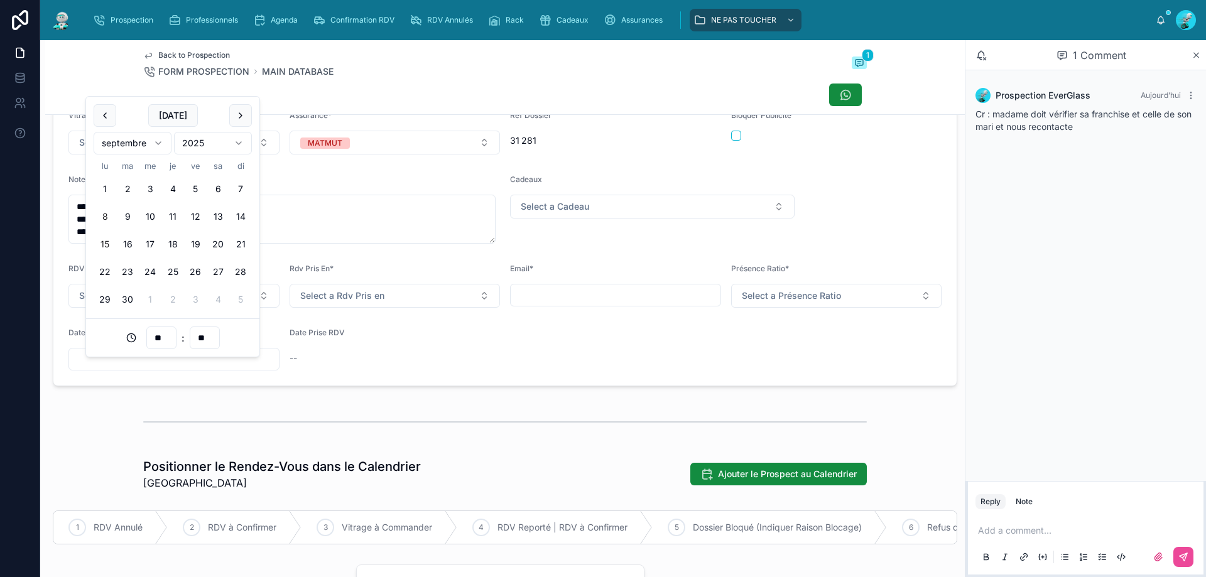
click at [105, 243] on button "15" at bounding box center [105, 244] width 23 height 23
click at [155, 210] on button "10" at bounding box center [150, 216] width 23 height 23
click at [164, 336] on input "**" at bounding box center [161, 338] width 29 height 18
click at [153, 470] on div "14" at bounding box center [161, 476] width 57 height 20
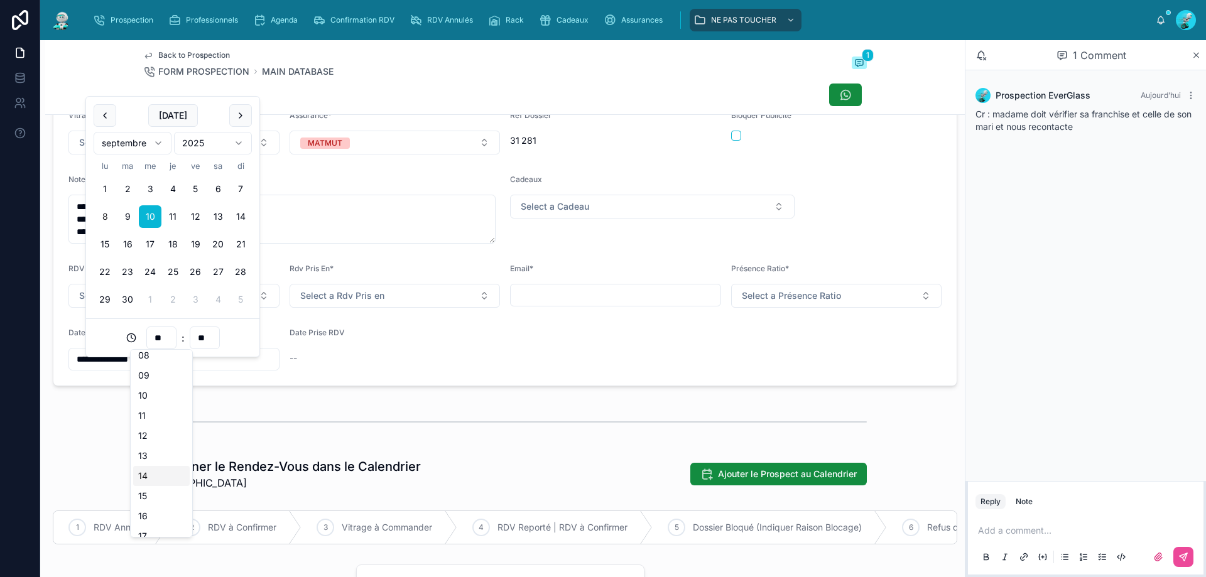
type input "**********"
type input "**"
click at [287, 404] on div "**********" at bounding box center [505, 582] width 920 height 1784
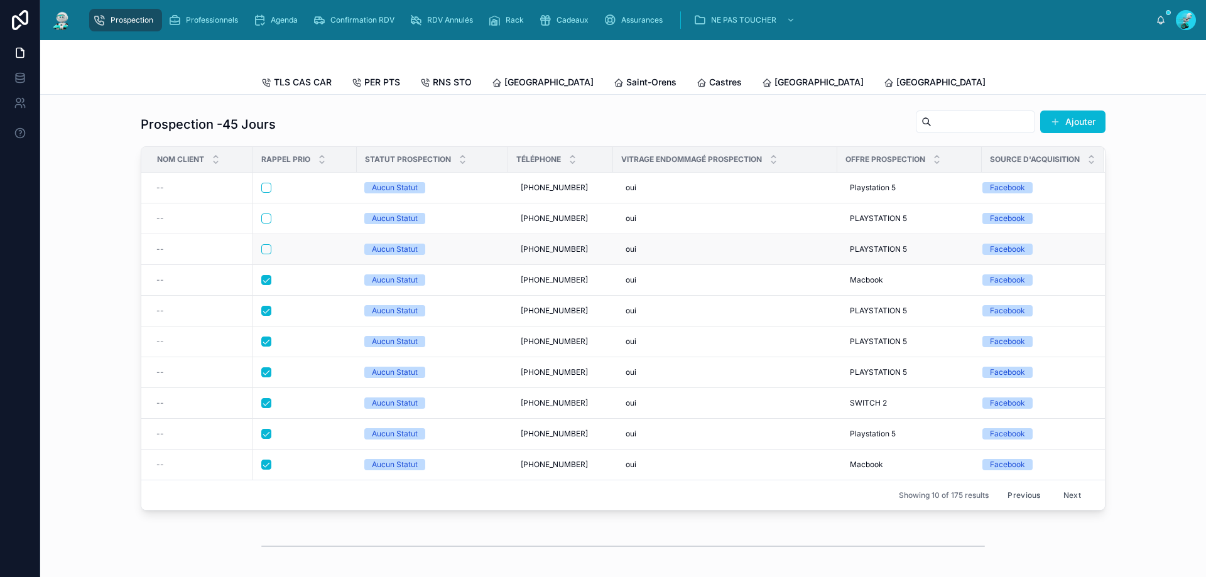
click at [320, 254] on div at bounding box center [304, 249] width 87 height 10
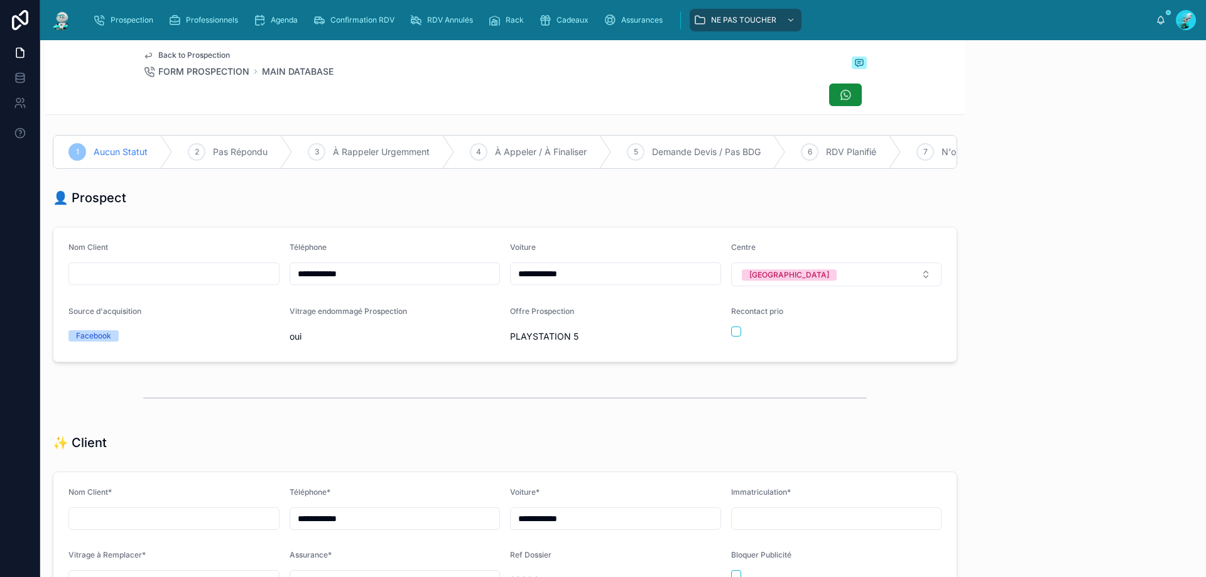
scroll to position [70, 0]
drag, startPoint x: 362, startPoint y: 288, endPoint x: 258, endPoint y: 295, distance: 103.9
click at [258, 295] on form "**********" at bounding box center [504, 294] width 903 height 134
click at [382, 68] on div "Back to Prospection FORM PROSPECTION MAIN DATABASE" at bounding box center [505, 64] width 724 height 28
click at [731, 337] on button "button" at bounding box center [736, 332] width 10 height 10
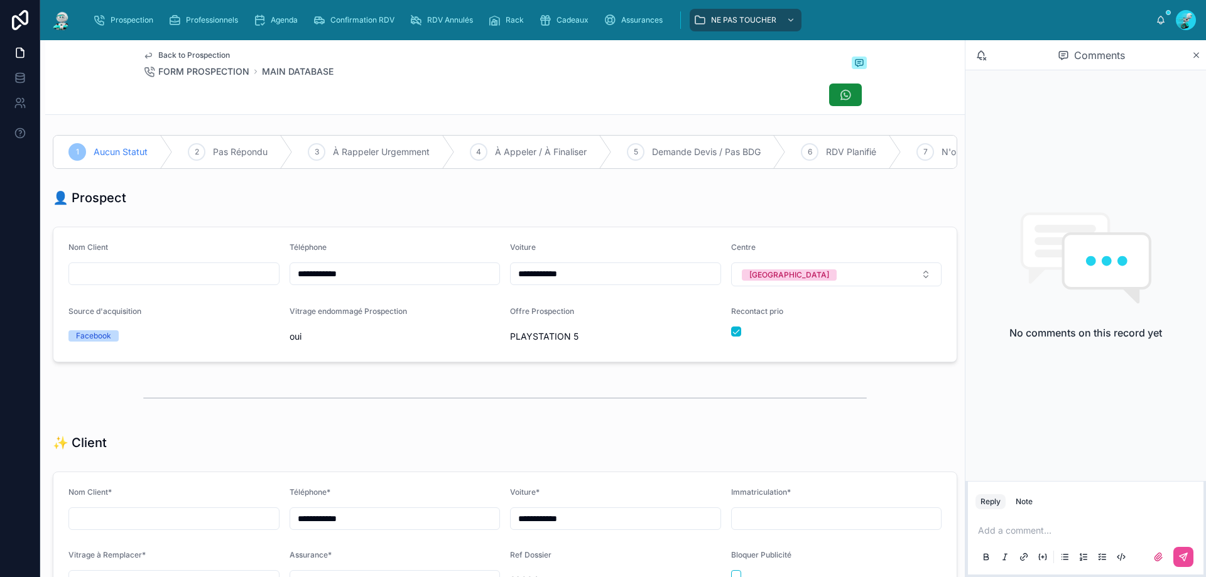
click at [1001, 530] on p at bounding box center [1088, 531] width 221 height 13
click at [1186, 564] on button at bounding box center [1184, 557] width 20 height 20
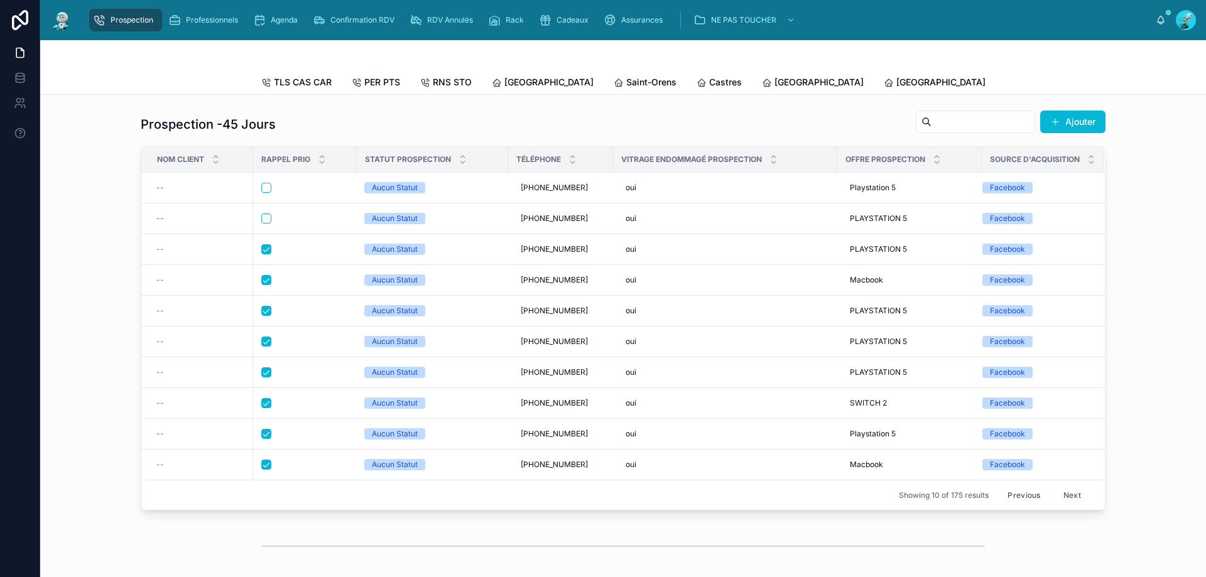
click at [1019, 504] on button "Previous" at bounding box center [1024, 495] width 50 height 19
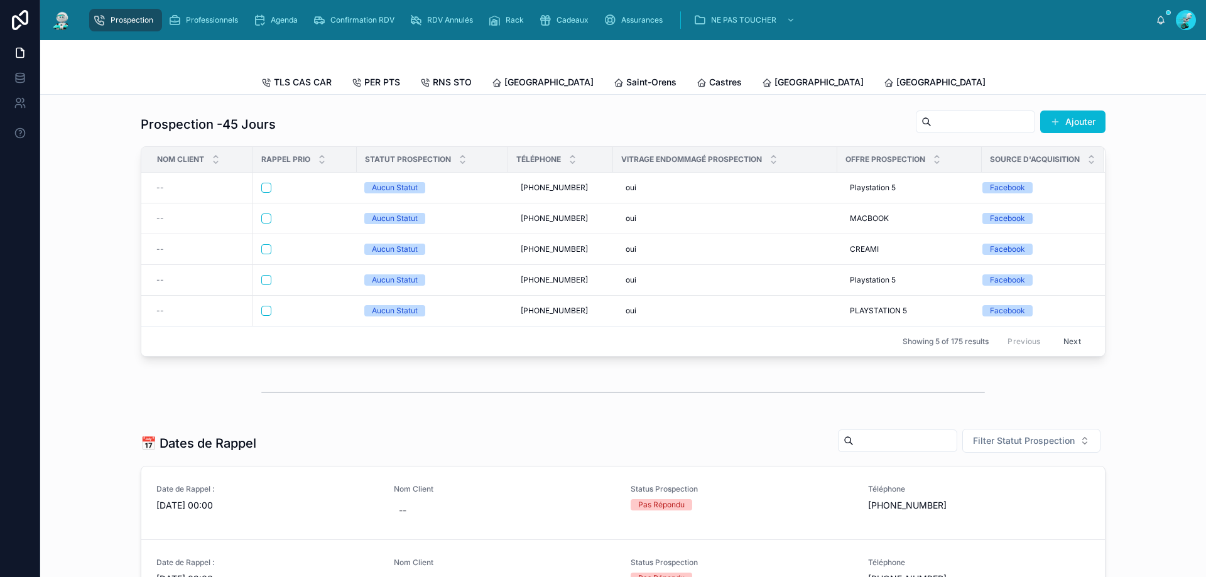
click at [1068, 351] on button "Next" at bounding box center [1072, 341] width 35 height 19
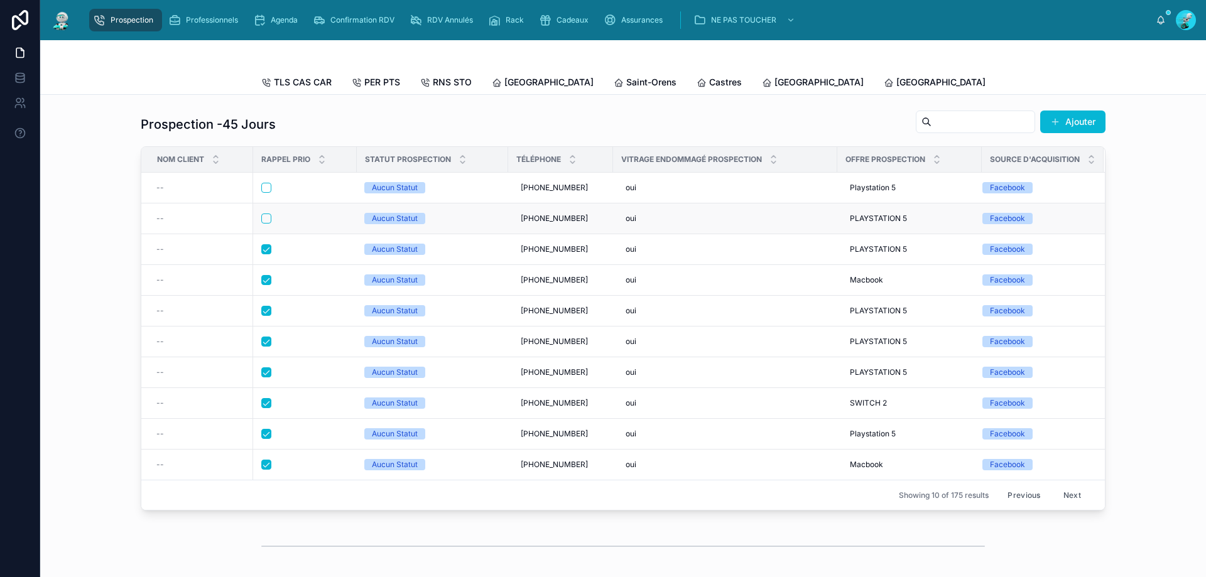
click at [300, 224] on div at bounding box center [304, 219] width 87 height 10
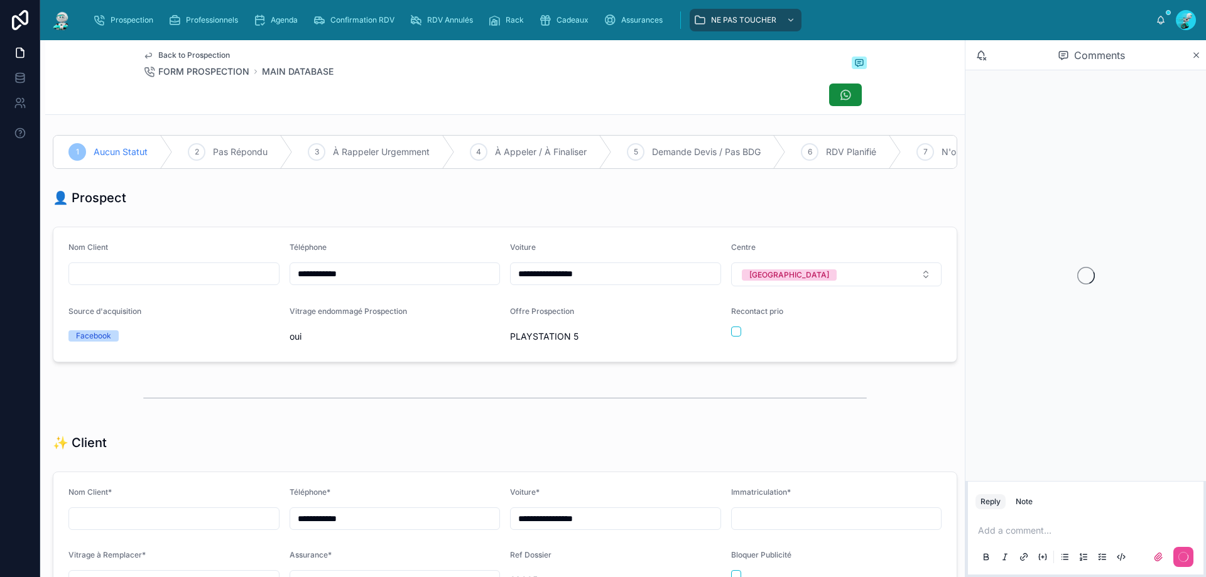
scroll to position [70, 0]
drag, startPoint x: 388, startPoint y: 280, endPoint x: 229, endPoint y: 280, distance: 159.0
click at [181, 280] on form "**********" at bounding box center [504, 294] width 903 height 134
drag, startPoint x: 697, startPoint y: 218, endPoint x: 757, endPoint y: 275, distance: 82.7
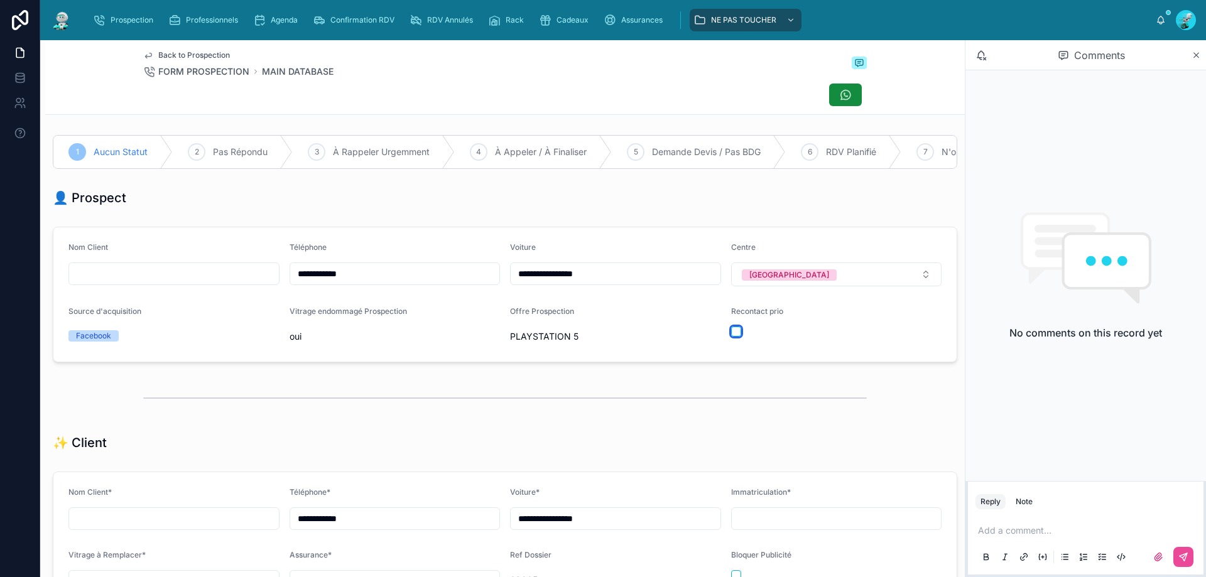
click at [731, 337] on button "button" at bounding box center [736, 332] width 10 height 10
drag, startPoint x: 1007, startPoint y: 537, endPoint x: 848, endPoint y: 388, distance: 217.4
click at [998, 524] on div "Add a comment..." at bounding box center [1086, 543] width 221 height 53
click at [1184, 551] on button at bounding box center [1184, 557] width 20 height 20
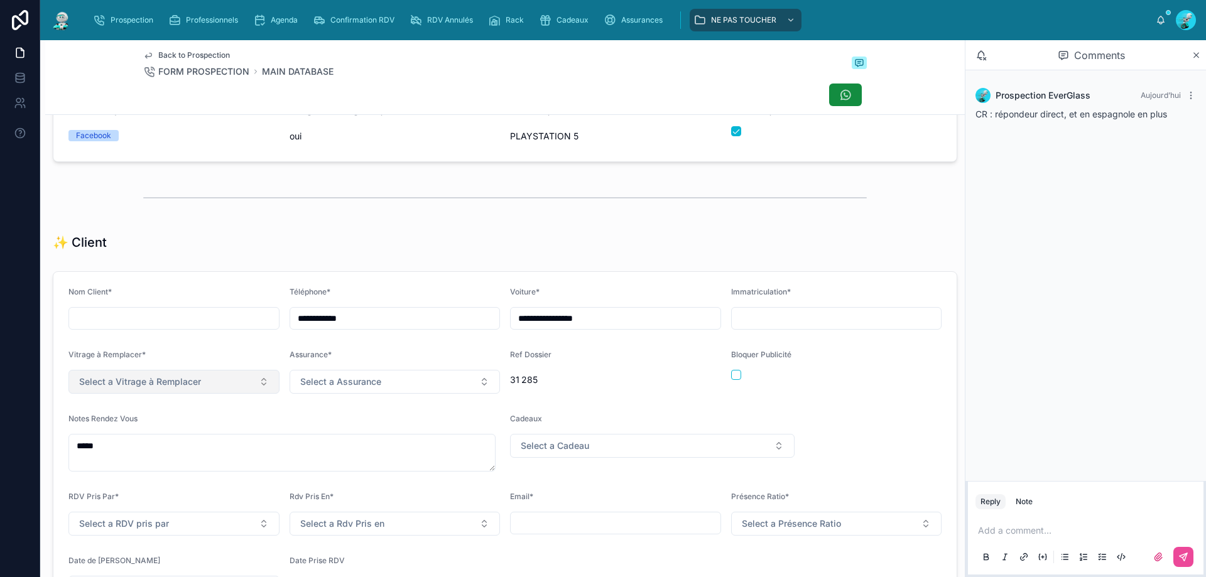
scroll to position [209, 0]
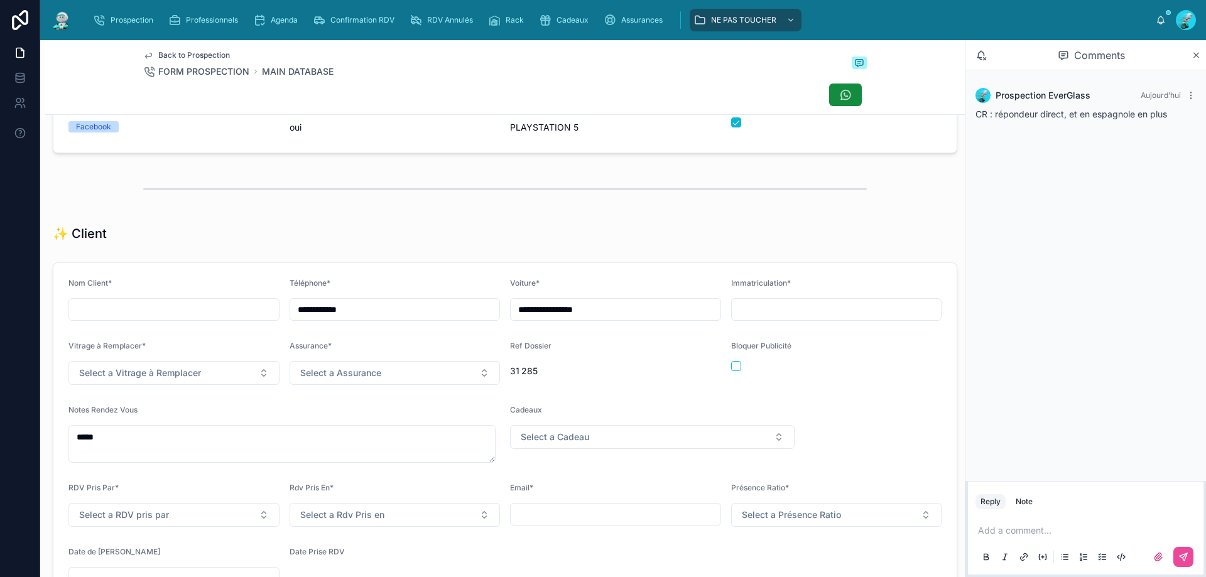
drag, startPoint x: 300, startPoint y: 177, endPoint x: 310, endPoint y: 190, distance: 16.2
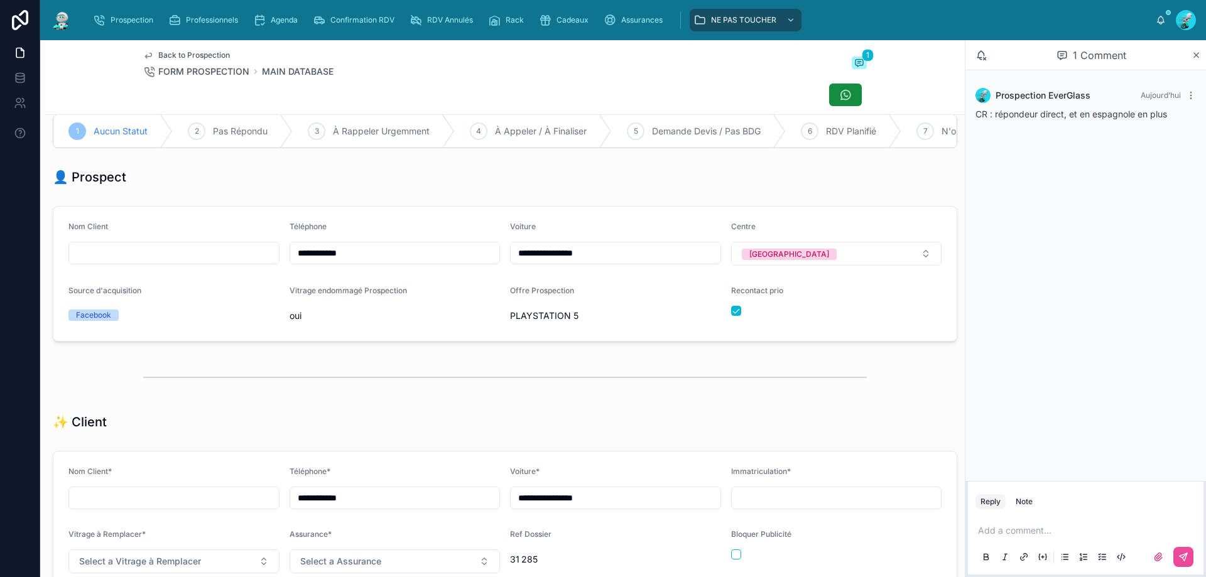
scroll to position [0, 0]
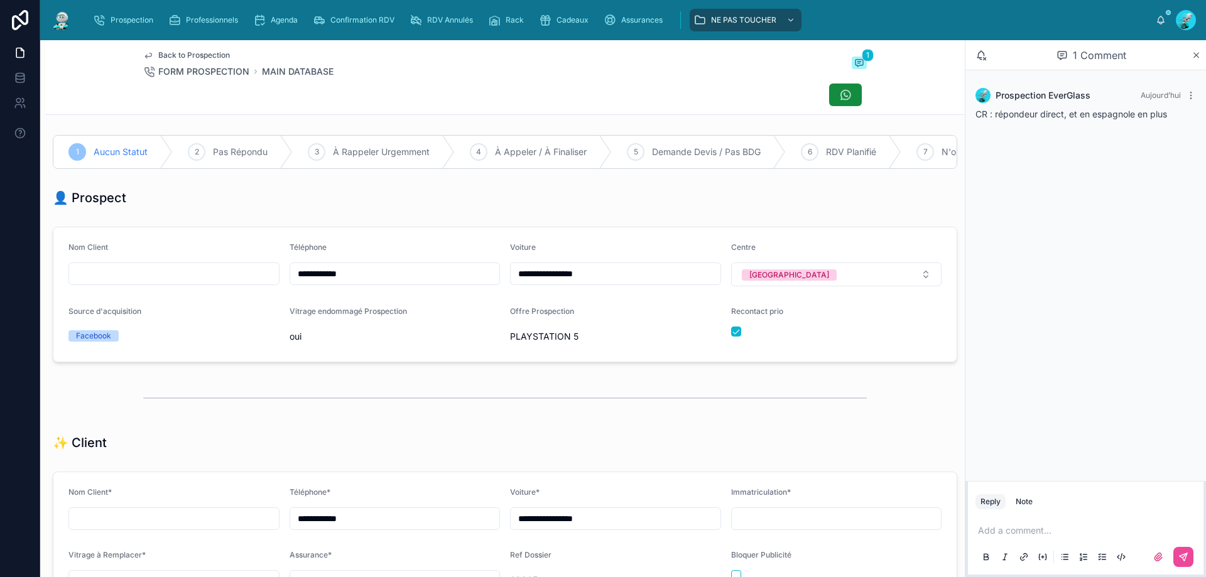
drag, startPoint x: 368, startPoint y: 286, endPoint x: 377, endPoint y: 229, distance: 57.9
click at [237, 287] on form "**********" at bounding box center [504, 294] width 903 height 134
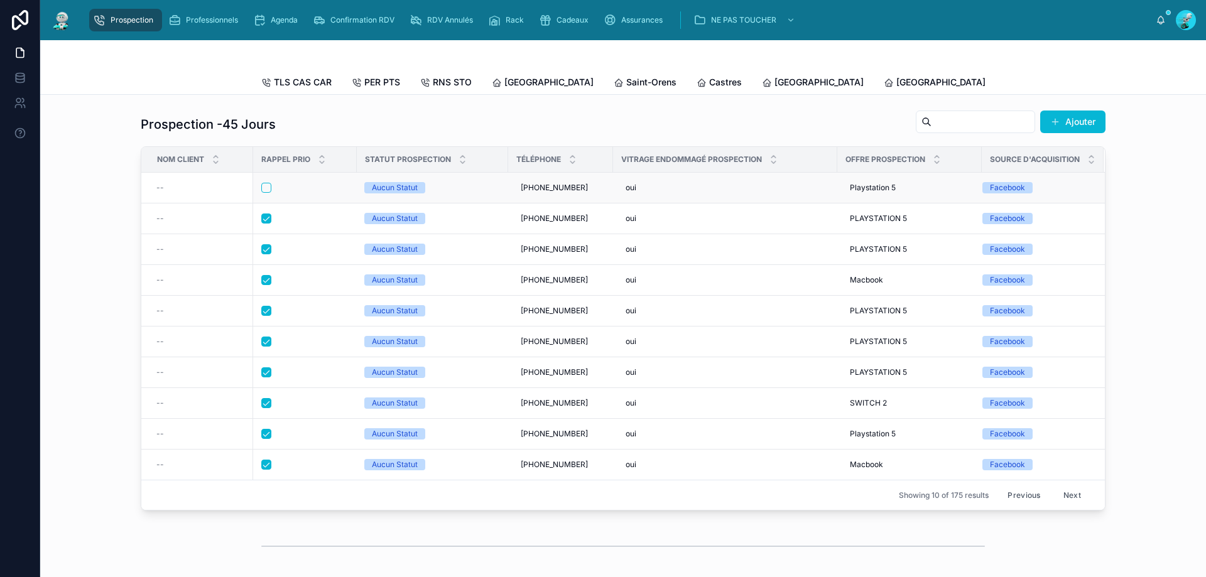
click at [317, 193] on div at bounding box center [304, 188] width 87 height 10
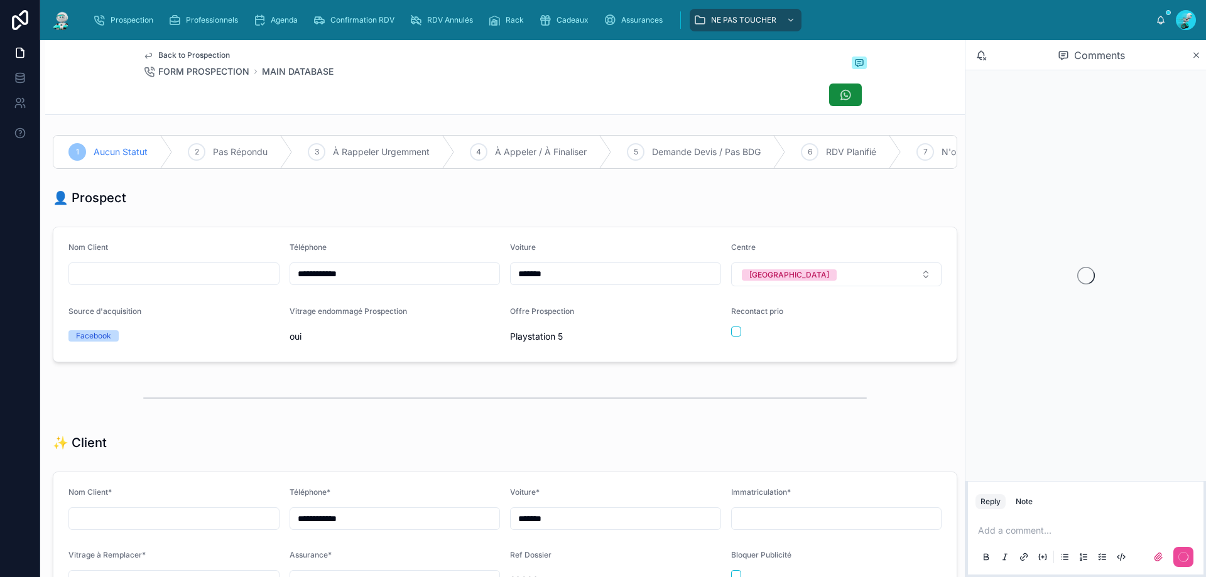
scroll to position [70, 0]
drag, startPoint x: 381, startPoint y: 281, endPoint x: 270, endPoint y: 285, distance: 111.3
click at [259, 287] on form "**********" at bounding box center [504, 294] width 903 height 134
drag, startPoint x: 210, startPoint y: 82, endPoint x: 322, endPoint y: 134, distance: 123.1
click at [211, 85] on div "Back to Prospection FORM PROSPECTION MAIN DATABASE" at bounding box center [505, 77] width 724 height 74
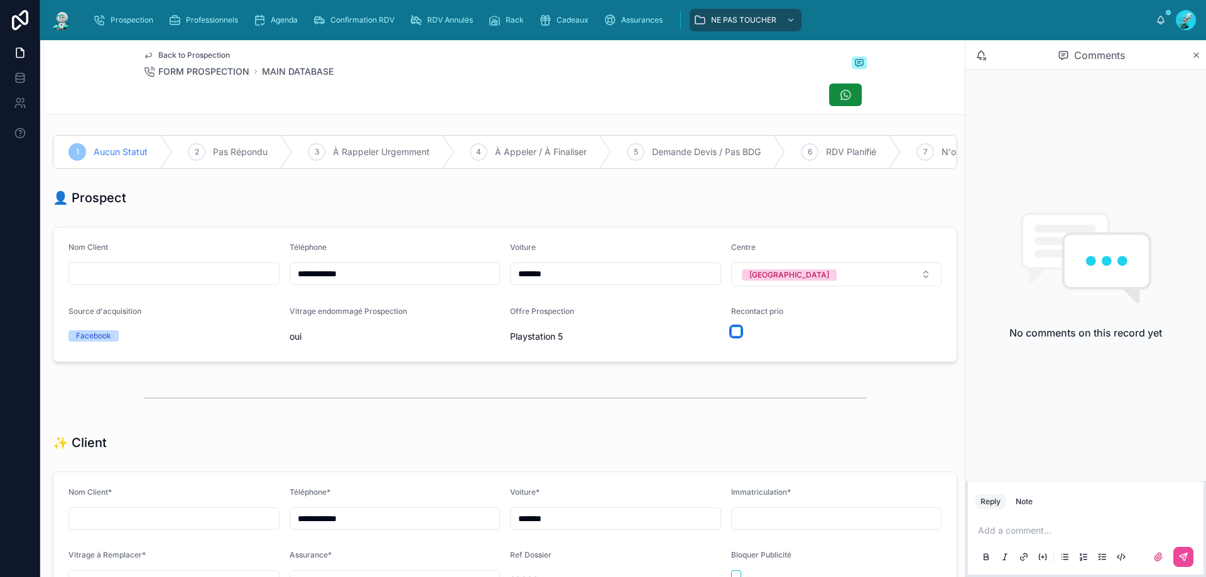
drag, startPoint x: 733, startPoint y: 338, endPoint x: 783, endPoint y: 353, distance: 51.9
click at [739, 337] on div at bounding box center [836, 332] width 211 height 10
click at [731, 337] on button "button" at bounding box center [736, 332] width 10 height 10
click at [1001, 531] on p at bounding box center [1088, 531] width 221 height 13
click at [1176, 550] on button at bounding box center [1184, 557] width 20 height 20
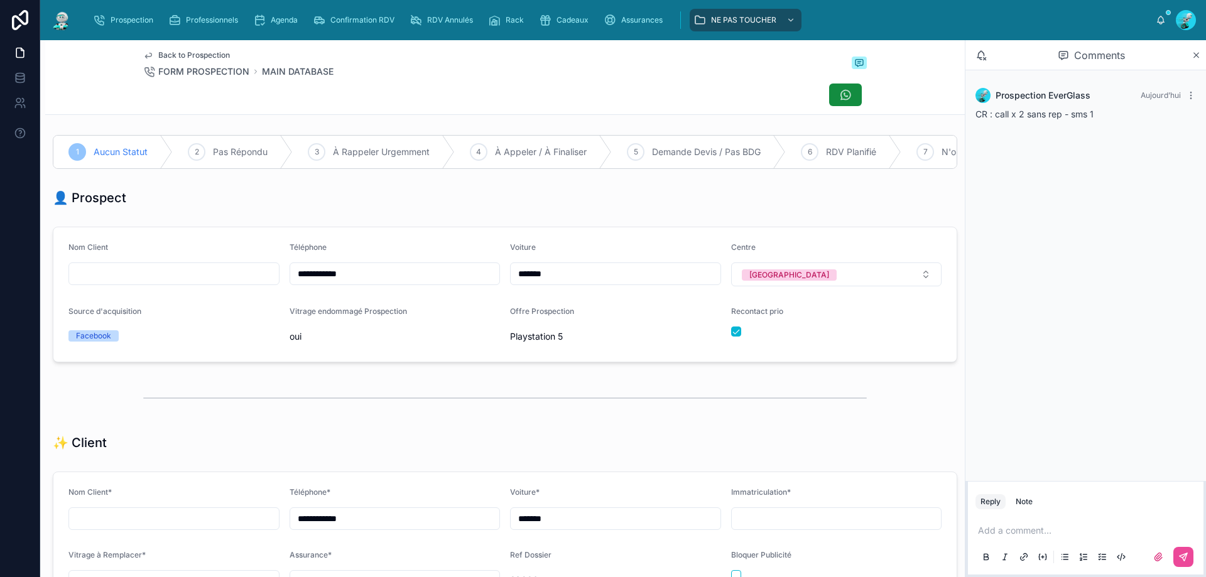
click at [392, 71] on div "Back to Prospection FORM PROSPECTION MAIN DATABASE" at bounding box center [505, 64] width 724 height 28
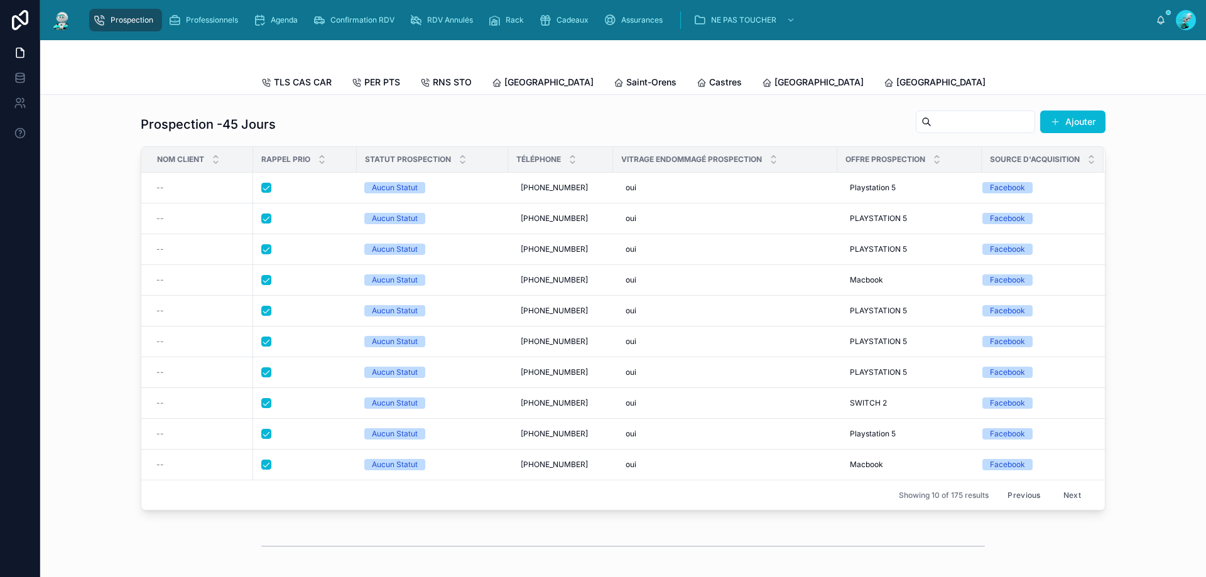
click at [1016, 499] on button "Previous" at bounding box center [1024, 495] width 50 height 19
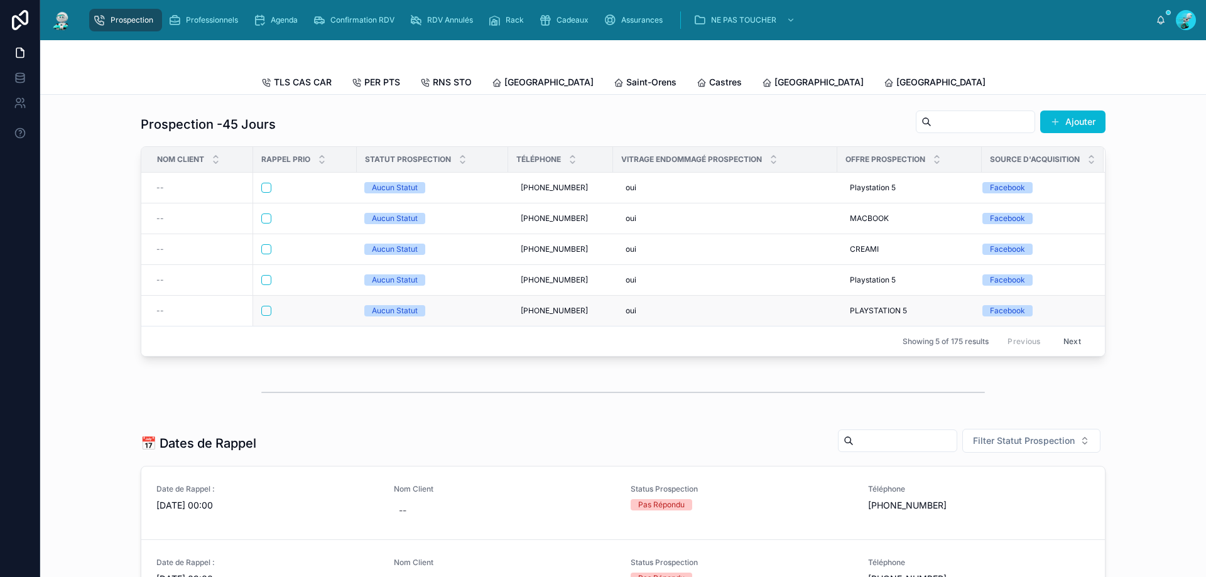
click at [303, 316] on div at bounding box center [304, 311] width 87 height 10
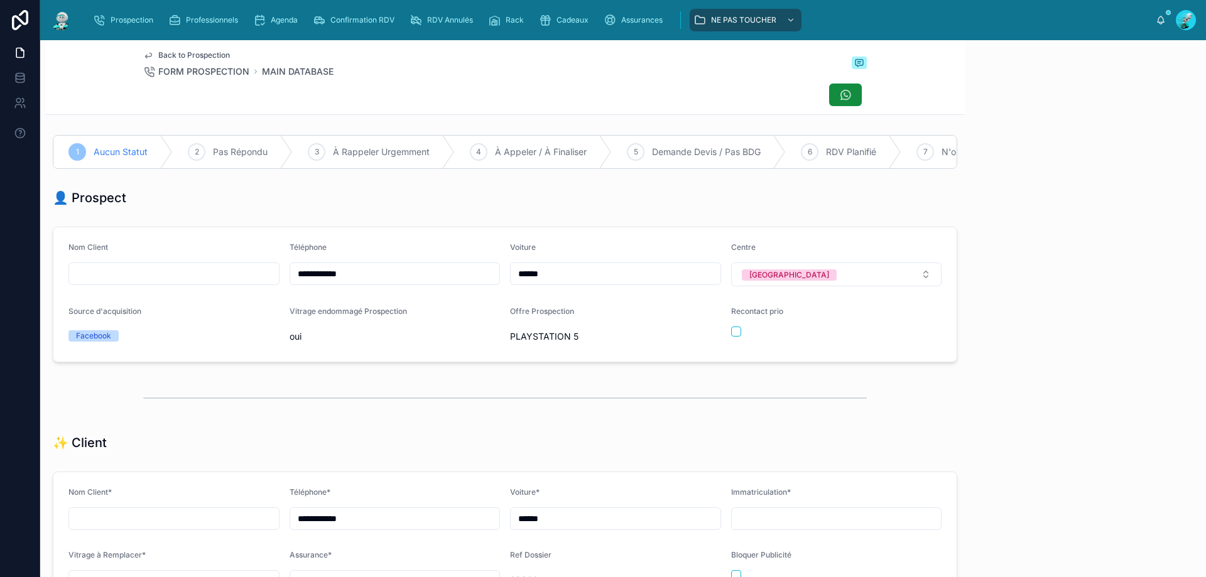
scroll to position [70, 0]
drag, startPoint x: 366, startPoint y: 285, endPoint x: 254, endPoint y: 286, distance: 111.8
click at [249, 286] on form "**********" at bounding box center [504, 294] width 903 height 134
click at [447, 68] on div "Back to Prospection FORM PROSPECTION MAIN DATABASE" at bounding box center [505, 64] width 724 height 28
click at [1050, 533] on p at bounding box center [1088, 531] width 221 height 13
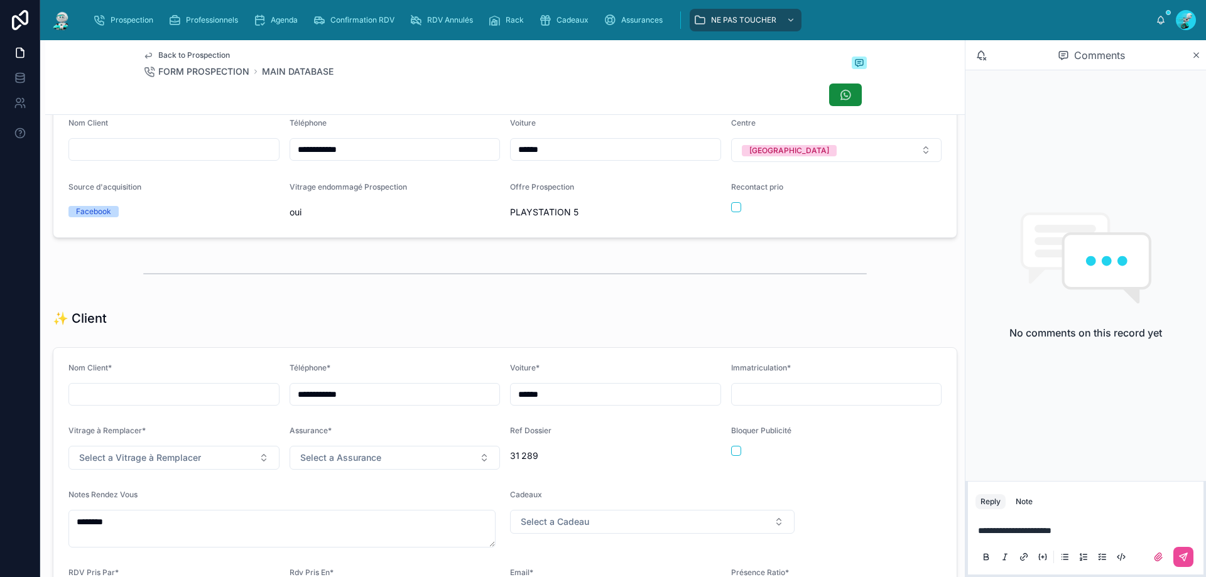
scroll to position [0, 0]
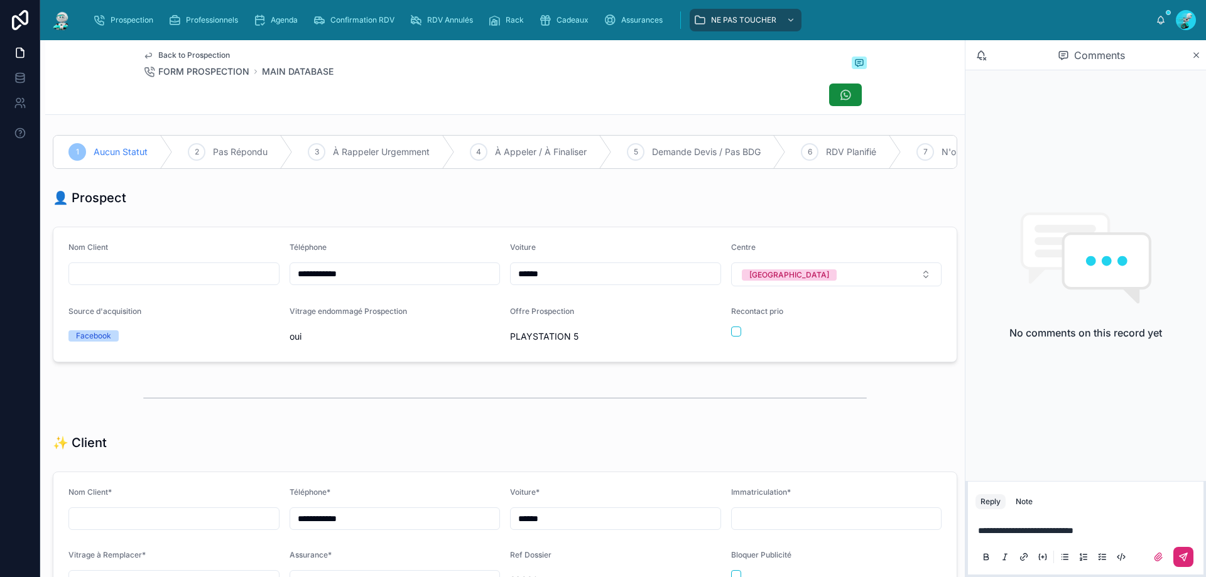
click at [1185, 555] on icon at bounding box center [1184, 557] width 10 height 10
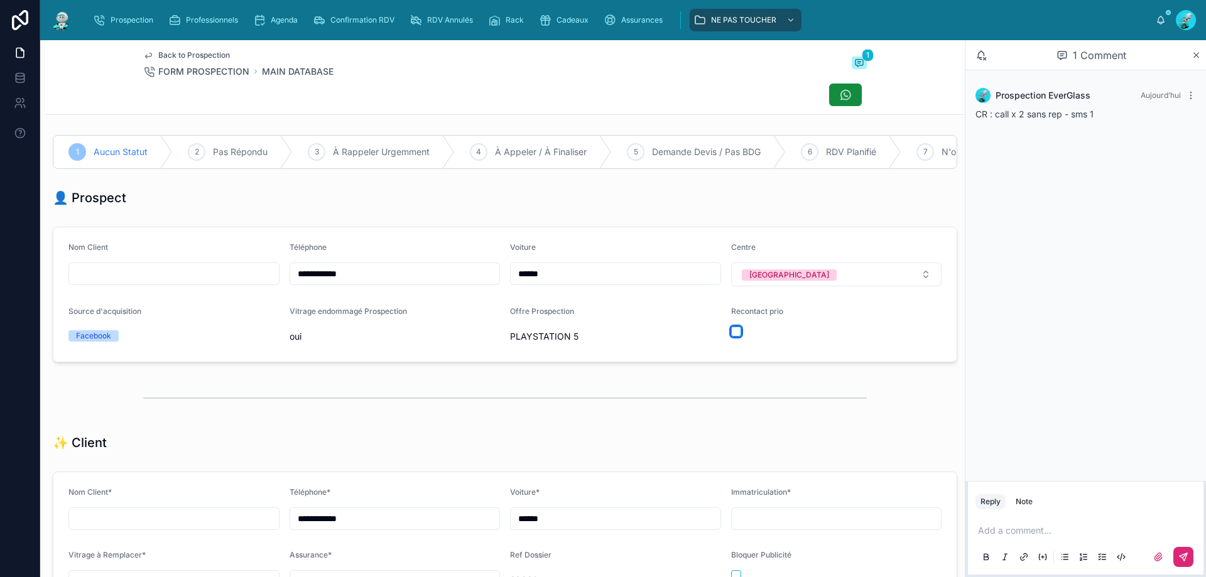
click at [731, 337] on button "button" at bounding box center [736, 332] width 10 height 10
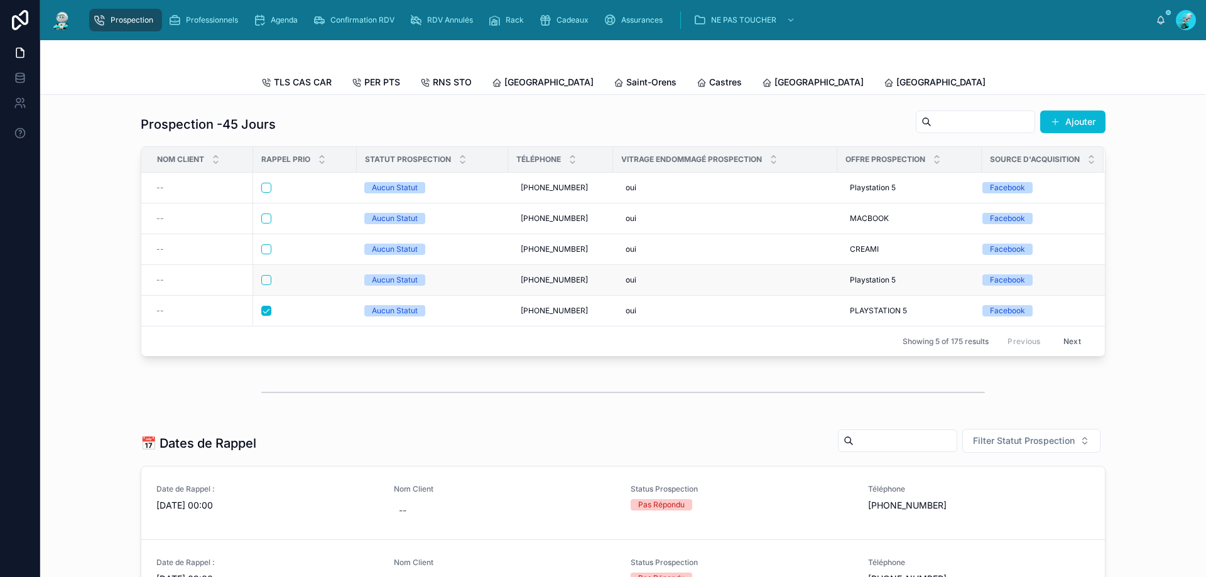
click at [315, 285] on div at bounding box center [304, 280] width 87 height 10
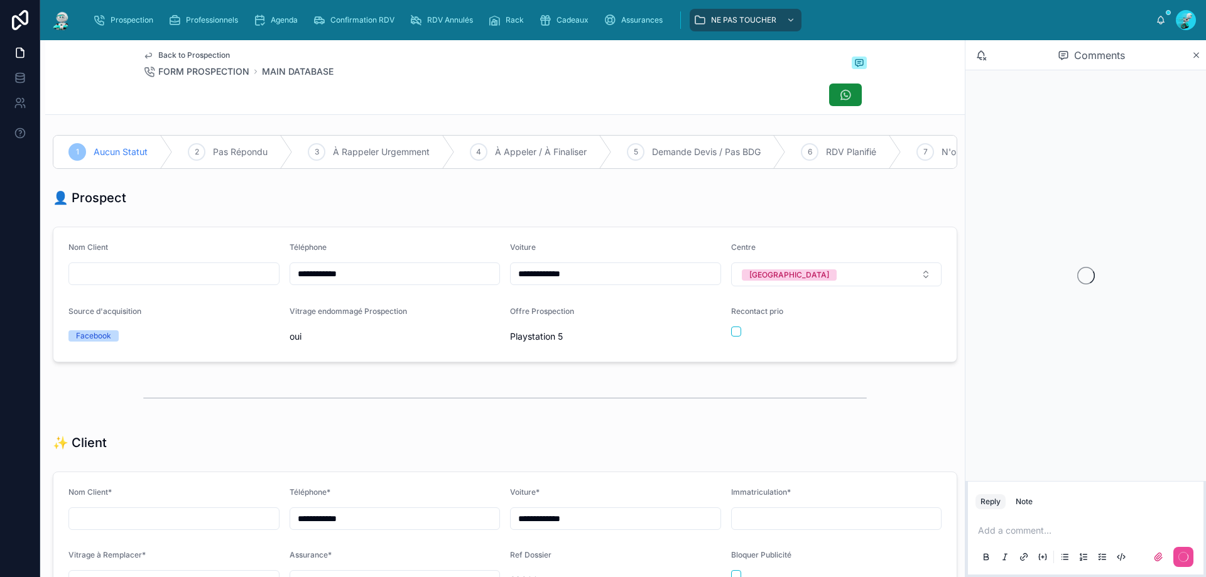
scroll to position [70, 0]
drag, startPoint x: 257, startPoint y: 281, endPoint x: 286, endPoint y: 285, distance: 29.1
click at [244, 283] on form "**********" at bounding box center [504, 294] width 903 height 134
click at [494, 80] on div "Back to Prospection FORM PROSPECTION MAIN DATABASE" at bounding box center [505, 77] width 724 height 74
click at [457, 76] on div "Back to Prospection FORM PROSPECTION MAIN DATABASE" at bounding box center [505, 64] width 724 height 28
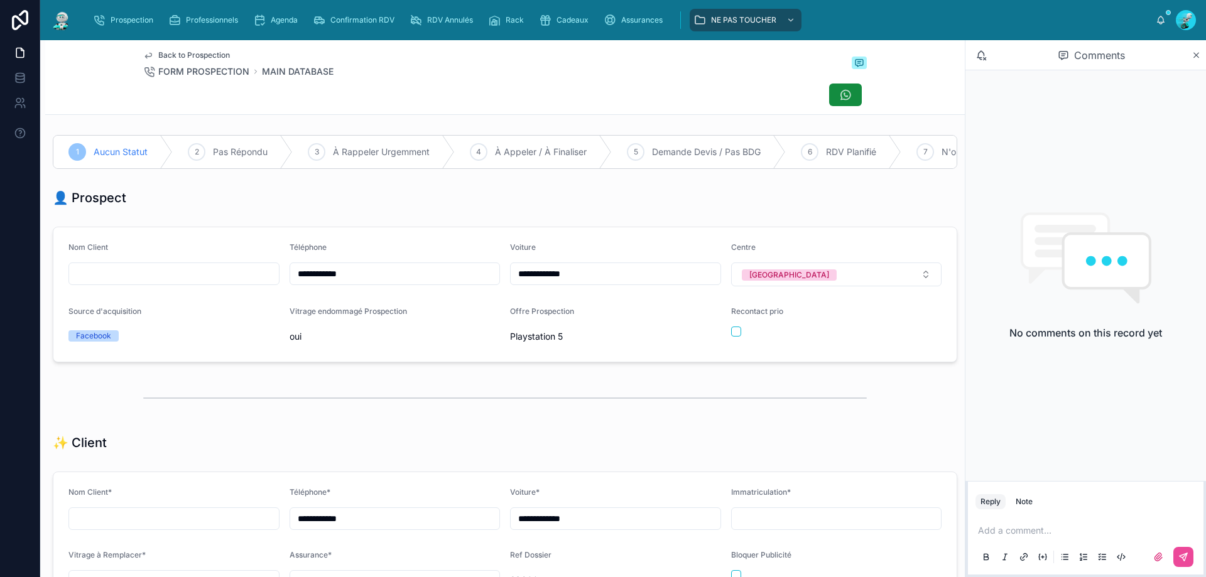
click at [1000, 529] on p at bounding box center [1088, 531] width 221 height 13
click at [1032, 533] on p at bounding box center [1088, 531] width 221 height 13
click at [1181, 562] on icon at bounding box center [1184, 557] width 10 height 10
drag, startPoint x: 725, startPoint y: 340, endPoint x: 151, endPoint y: 3, distance: 665.7
click at [731, 337] on button "button" at bounding box center [736, 332] width 10 height 10
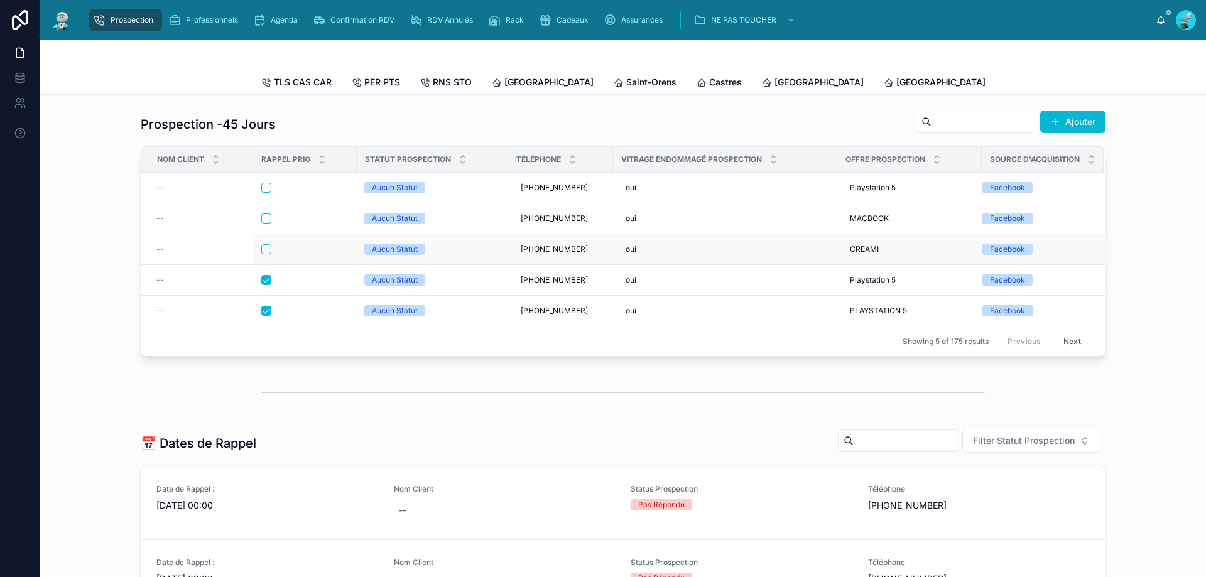
click at [314, 254] on div at bounding box center [304, 249] width 87 height 10
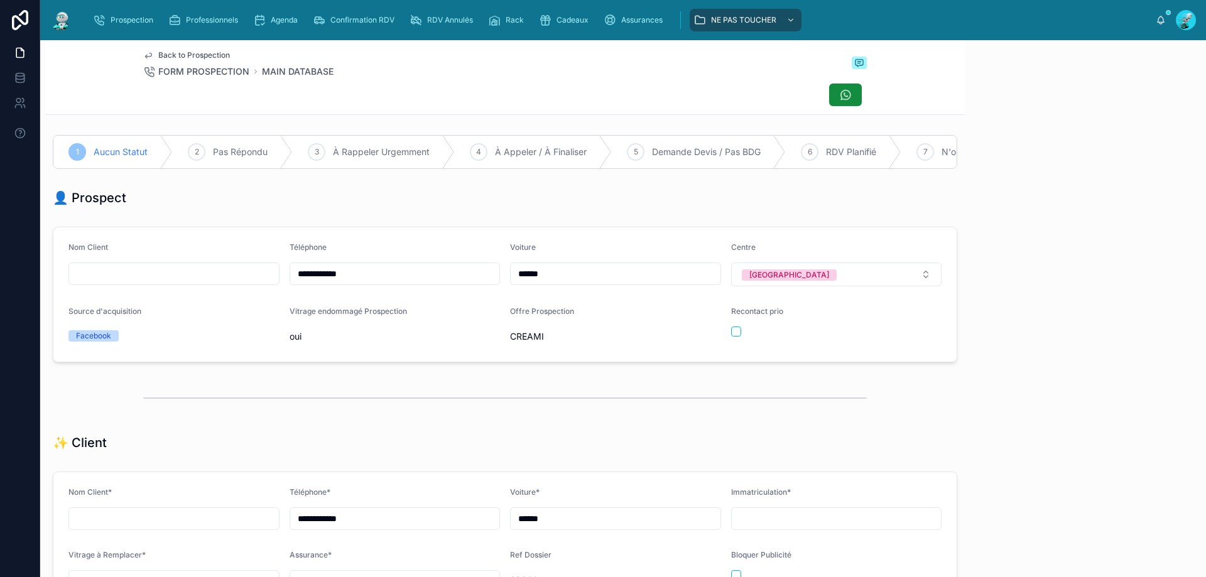
scroll to position [70, 0]
drag, startPoint x: 386, startPoint y: 284, endPoint x: 265, endPoint y: 281, distance: 120.7
click at [265, 281] on form "**********" at bounding box center [504, 294] width 903 height 134
click at [484, 70] on div "Back to Prospection FORM PROSPECTION MAIN DATABASE" at bounding box center [505, 64] width 724 height 28
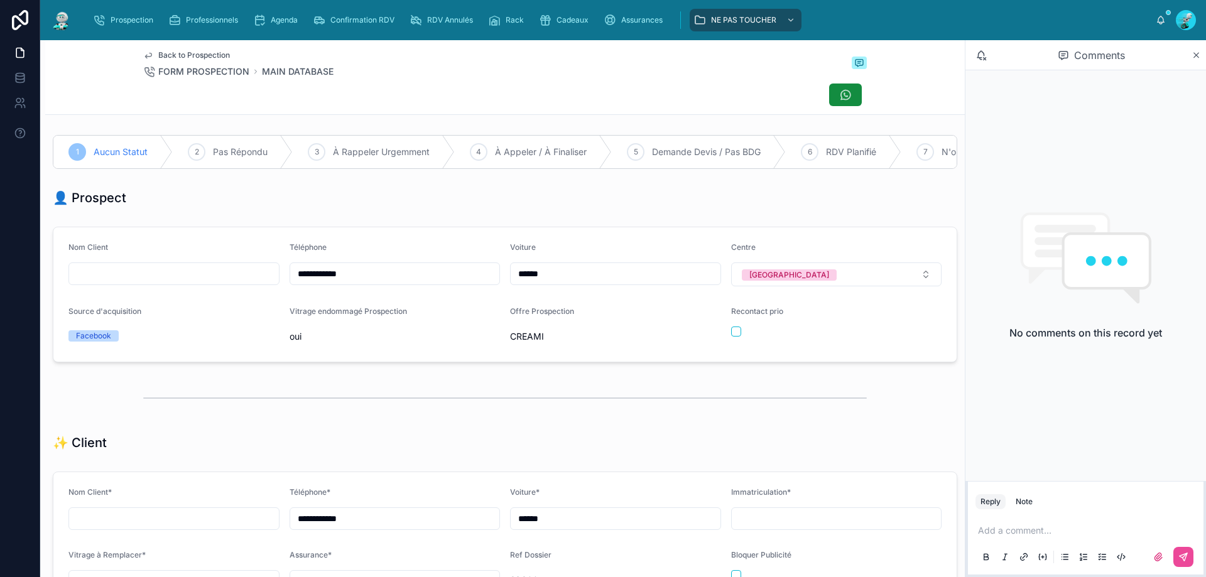
click at [1041, 530] on p at bounding box center [1088, 531] width 221 height 13
click at [1189, 562] on button at bounding box center [1184, 557] width 20 height 20
click at [731, 337] on button "button" at bounding box center [736, 332] width 10 height 10
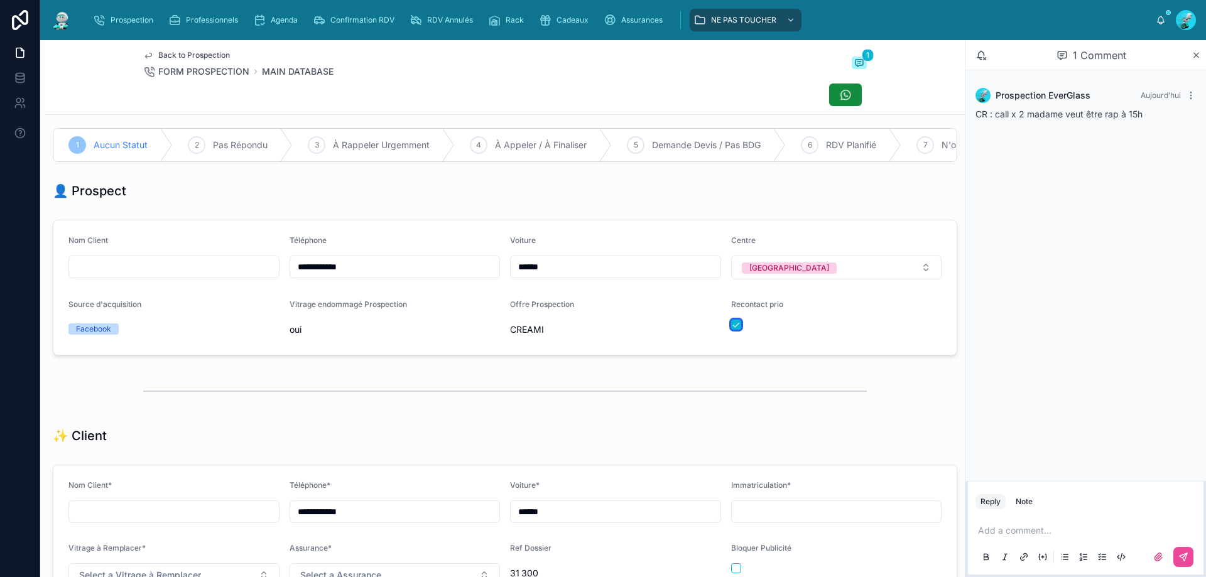
scroll to position [0, 0]
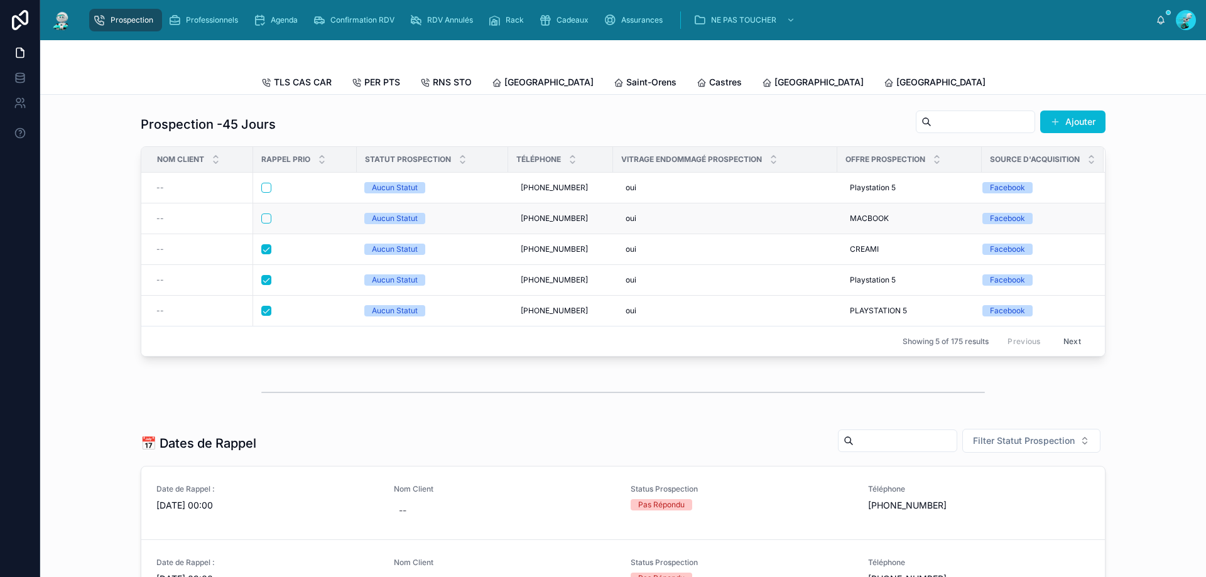
click at [309, 224] on div at bounding box center [304, 219] width 87 height 10
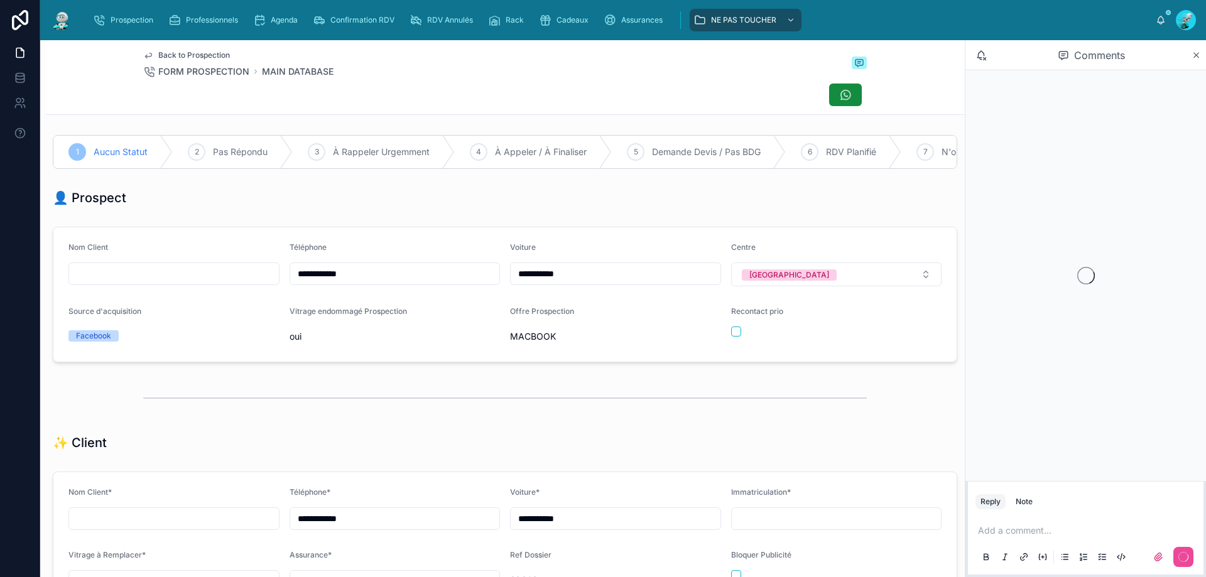
scroll to position [70, 0]
drag, startPoint x: 361, startPoint y: 285, endPoint x: 322, endPoint y: 277, distance: 39.8
click at [263, 277] on form "**********" at bounding box center [504, 294] width 903 height 134
click at [450, 78] on div "Back to Prospection FORM PROSPECTION MAIN DATABASE" at bounding box center [505, 77] width 724 height 74
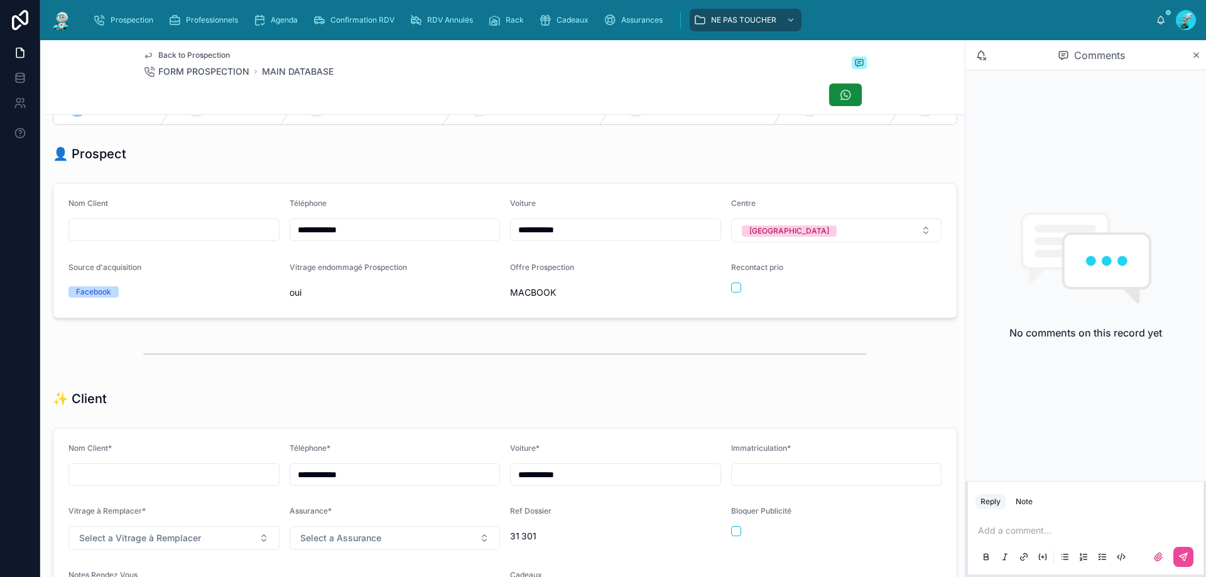
scroll to position [0, 0]
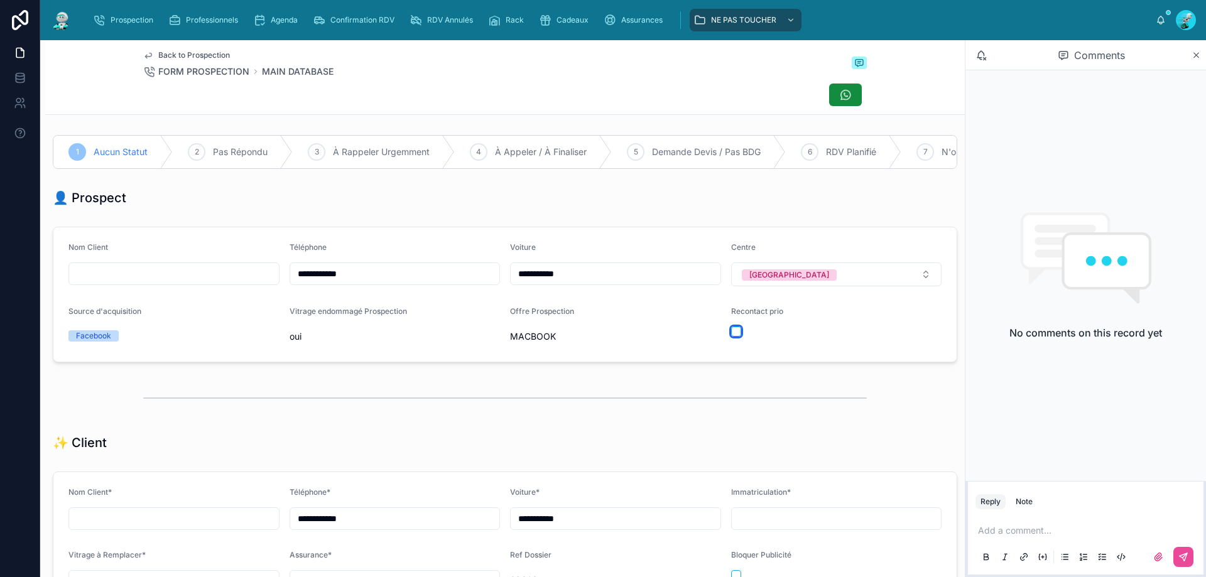
click at [731, 337] on button "button" at bounding box center [736, 332] width 10 height 10
click at [1017, 530] on p at bounding box center [1088, 531] width 221 height 13
click at [1189, 554] on button at bounding box center [1184, 557] width 20 height 20
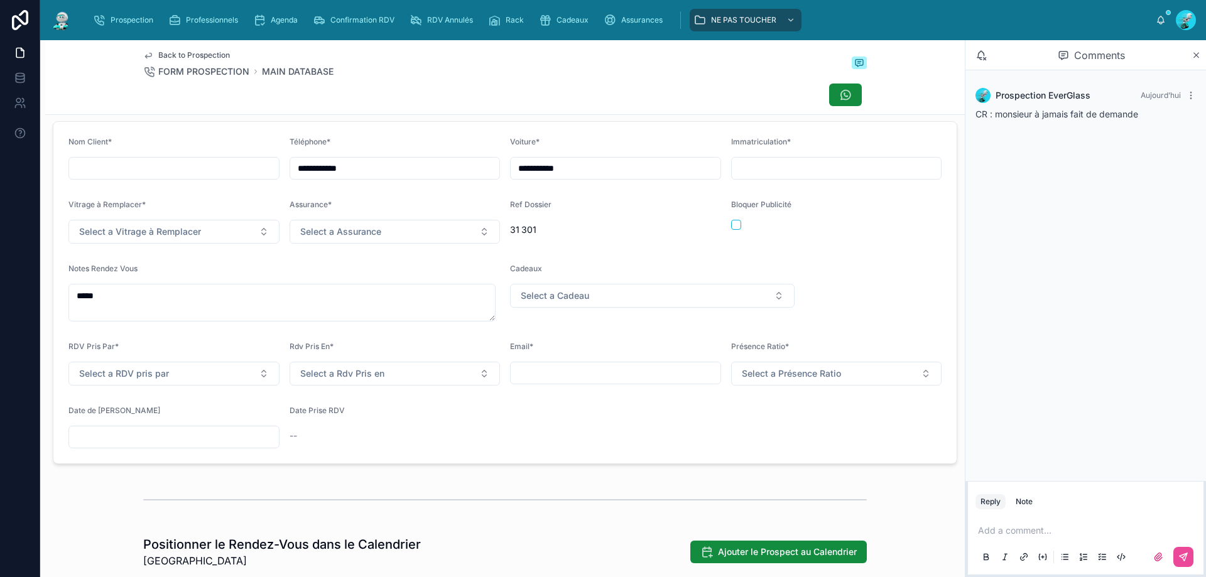
scroll to position [356, 0]
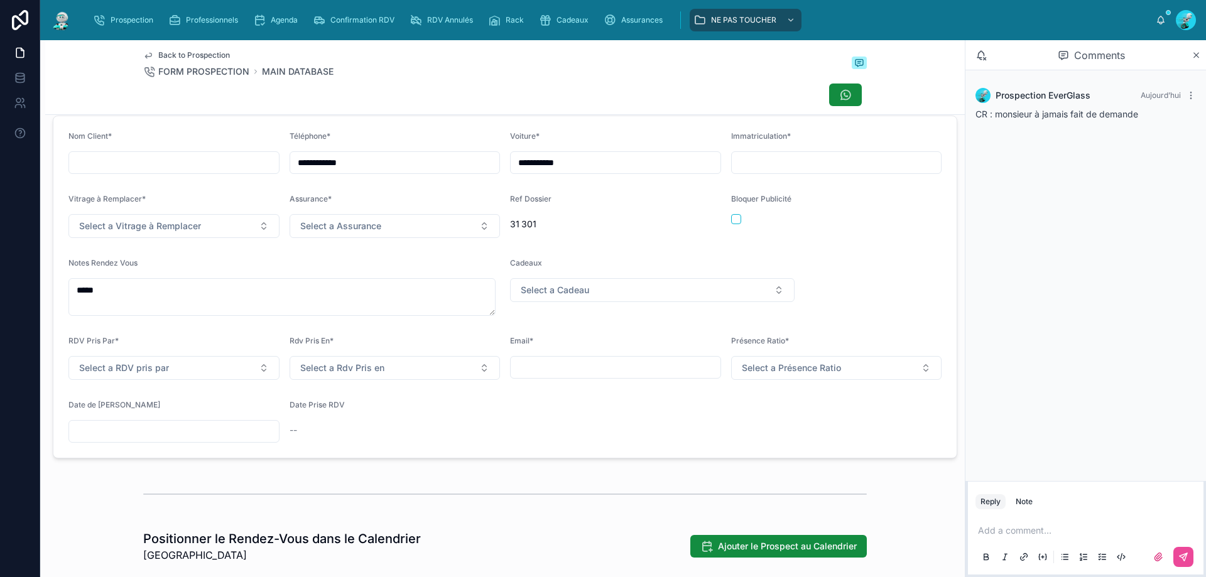
click at [147, 440] on input "text" at bounding box center [174, 432] width 210 height 18
click at [310, 484] on div at bounding box center [505, 494] width 920 height 41
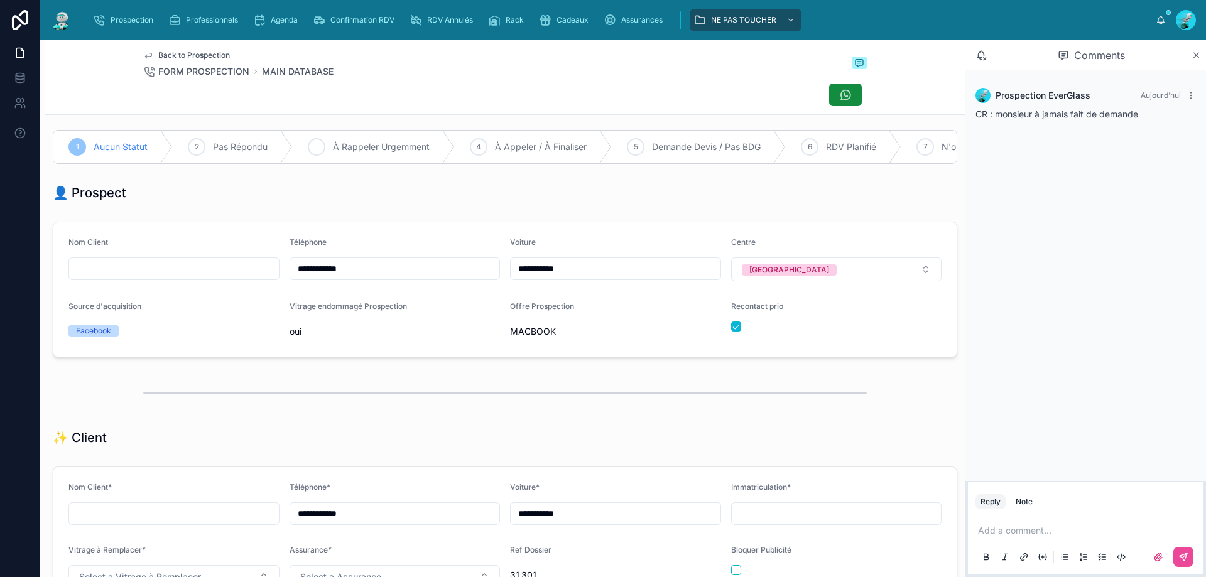
scroll to position [0, 0]
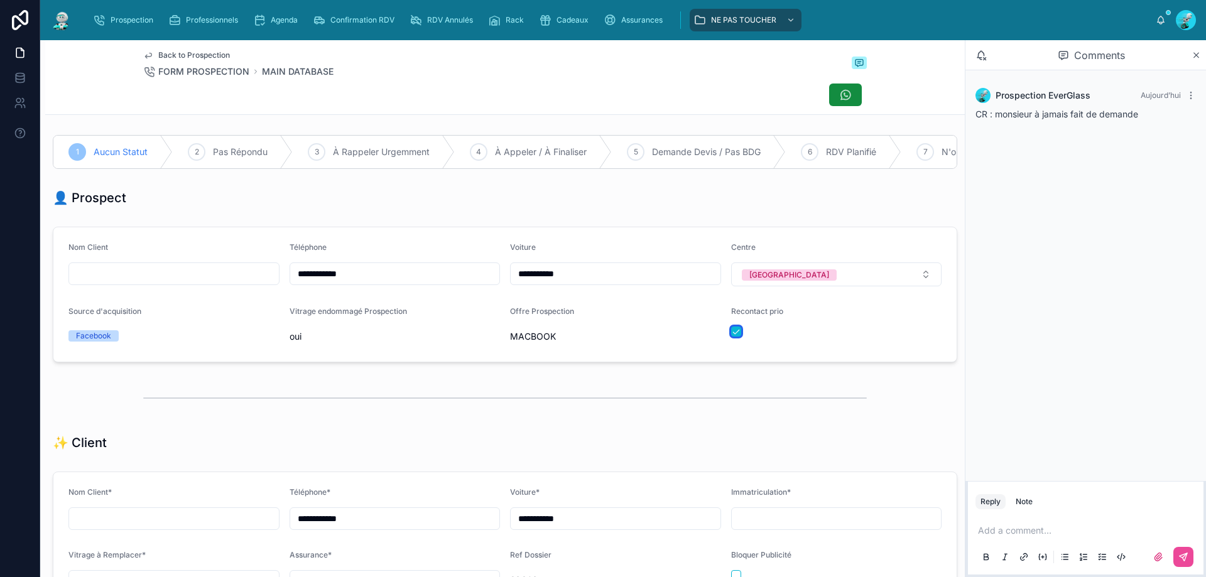
drag, startPoint x: 729, startPoint y: 337, endPoint x: 638, endPoint y: 265, distance: 116.8
click at [731, 337] on button "button" at bounding box center [736, 332] width 10 height 10
click at [851, 152] on icon at bounding box center [856, 152] width 10 height 10
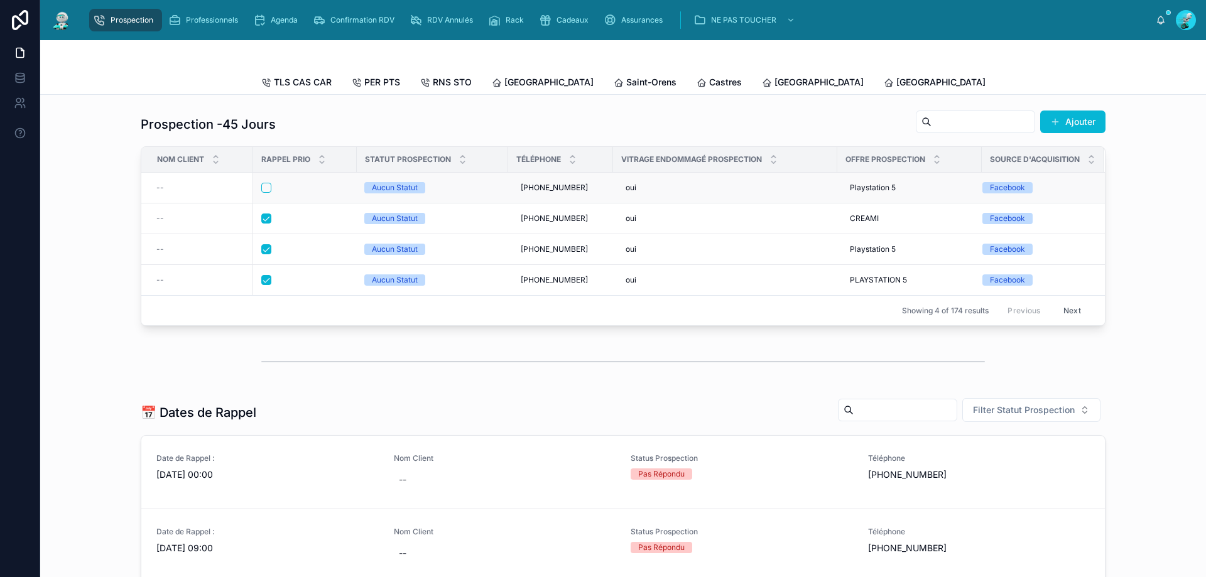
click at [322, 193] on div at bounding box center [304, 188] width 87 height 10
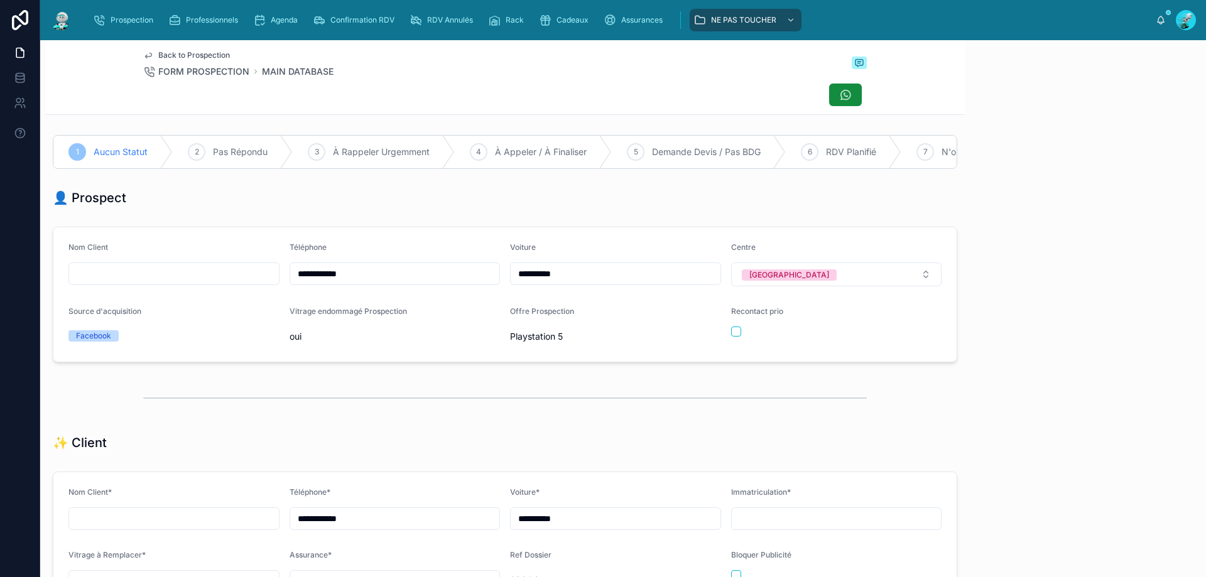
scroll to position [70, 0]
click at [405, 82] on div "Back to Prospection FORM PROSPECTION MAIN DATABASE" at bounding box center [505, 77] width 724 height 74
drag, startPoint x: 357, startPoint y: 282, endPoint x: 248, endPoint y: 282, distance: 109.3
click at [248, 282] on form "**********" at bounding box center [504, 294] width 903 height 134
click at [443, 207] on div "👤 Prospect" at bounding box center [505, 198] width 905 height 18
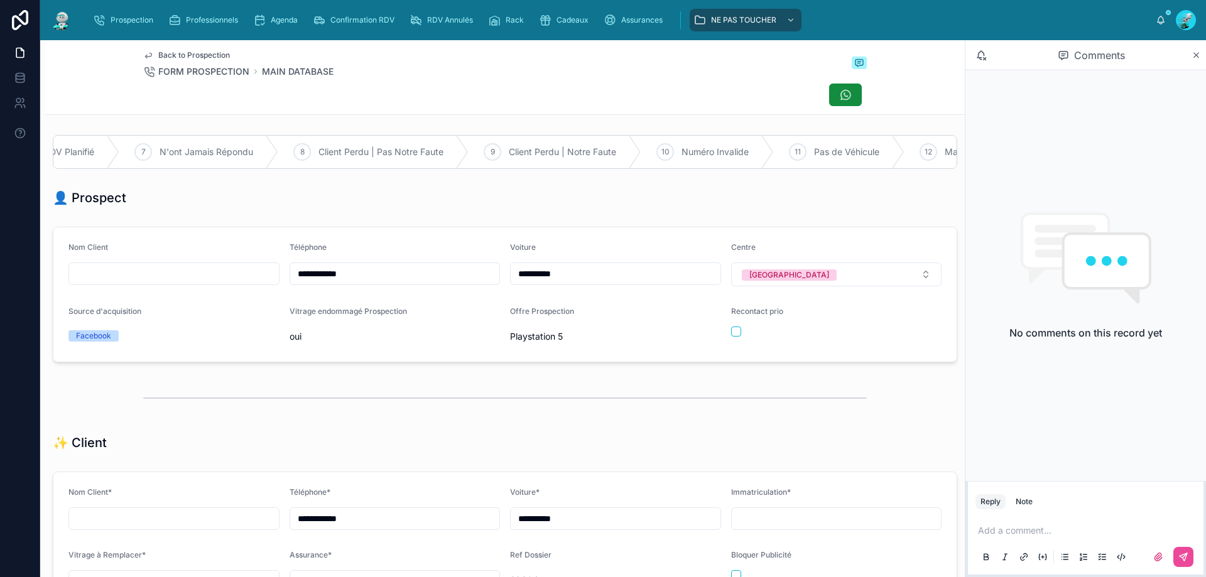
scroll to position [0, 868]
click at [628, 151] on span "Numéro Invalide" at bounding box center [642, 152] width 67 height 13
click at [1030, 530] on p at bounding box center [1088, 531] width 221 height 13
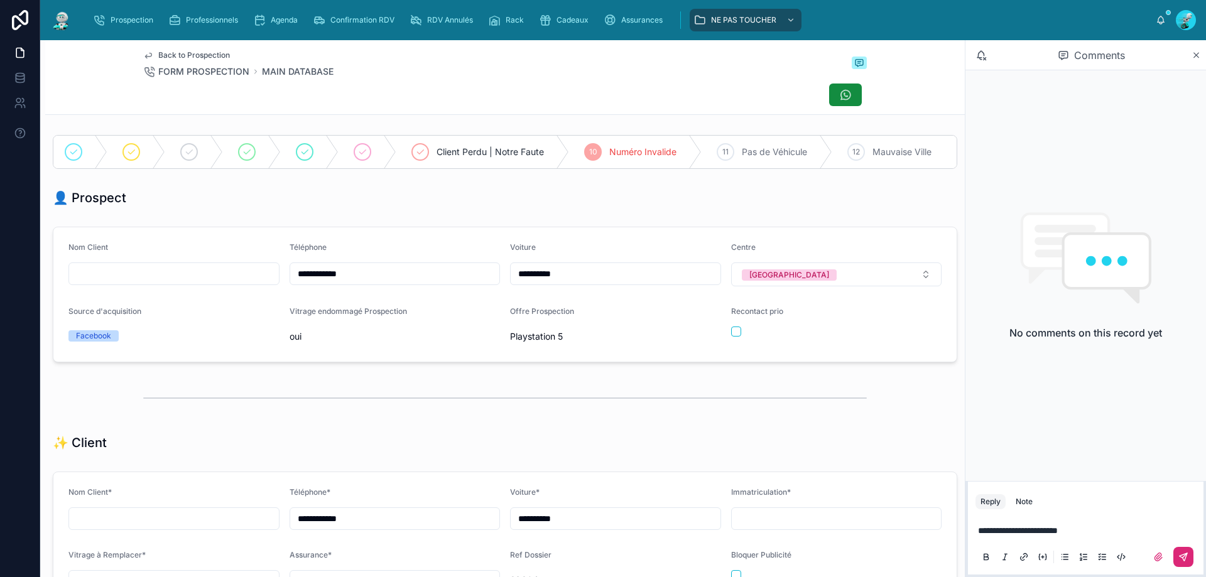
click at [1191, 557] on button at bounding box center [1184, 557] width 20 height 20
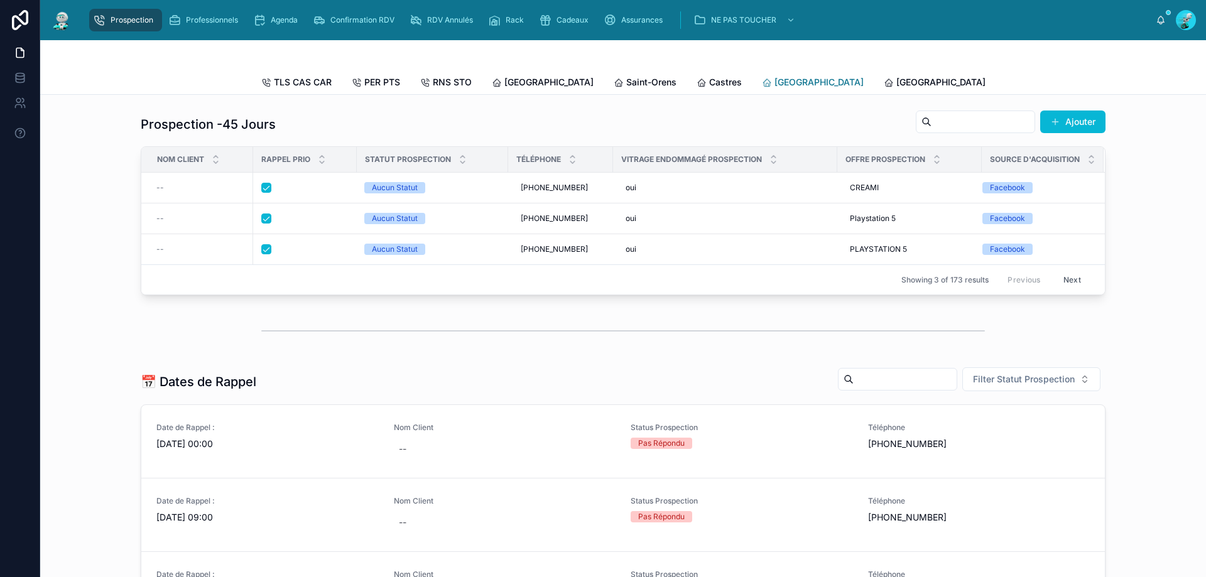
click at [775, 85] on span "[GEOGRAPHIC_DATA]" at bounding box center [819, 82] width 89 height 13
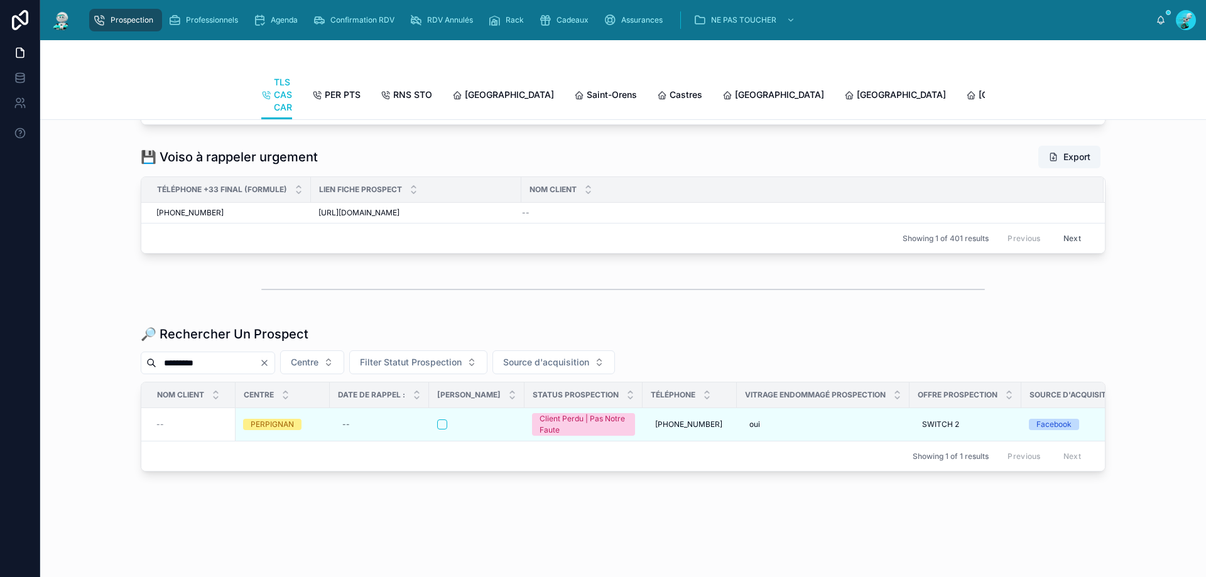
scroll to position [1467, 0]
click at [267, 361] on icon "Clear" at bounding box center [264, 363] width 5 height 5
drag, startPoint x: 261, startPoint y: 357, endPoint x: 251, endPoint y: 323, distance: 36.2
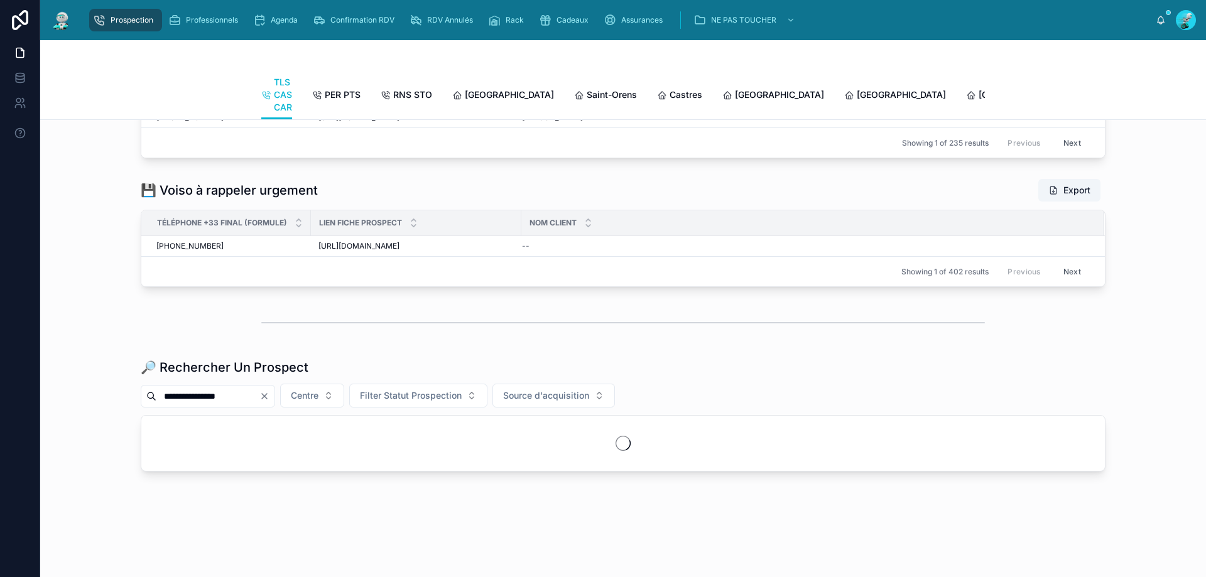
scroll to position [1465, 0]
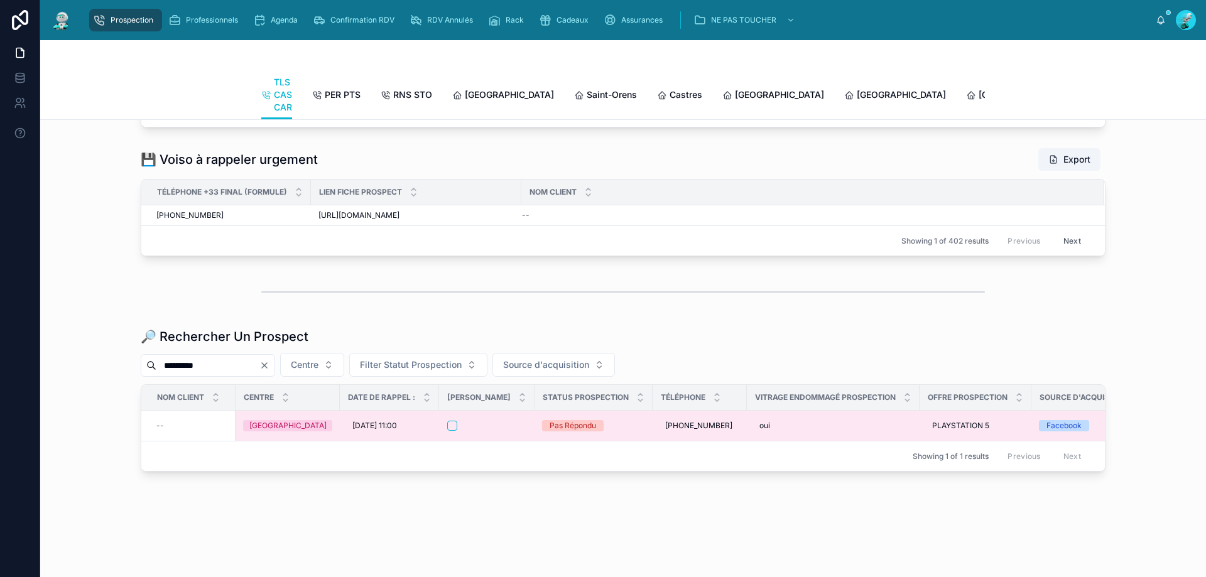
type input "*********"
click at [495, 421] on div at bounding box center [486, 426] width 79 height 10
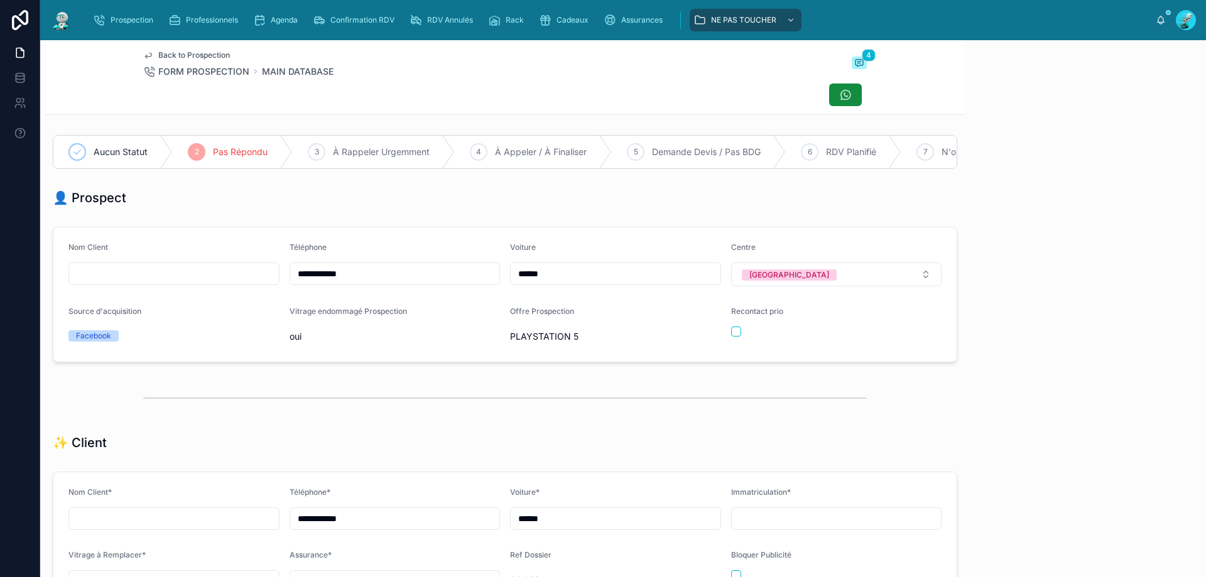
scroll to position [55, 0]
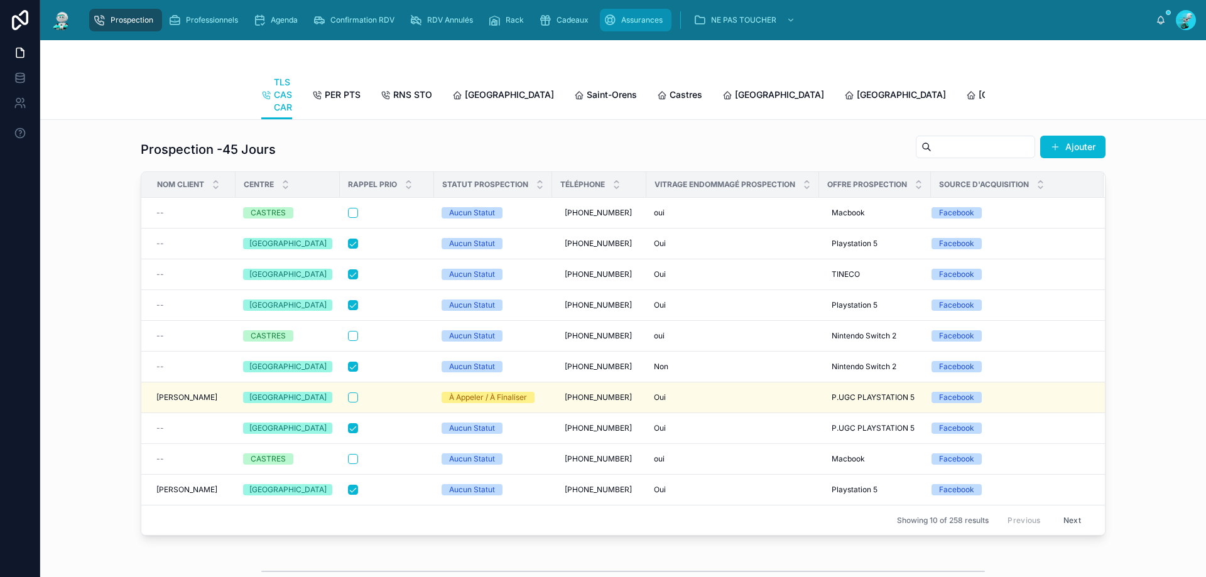
click at [648, 28] on div "Assurances" at bounding box center [636, 20] width 64 height 20
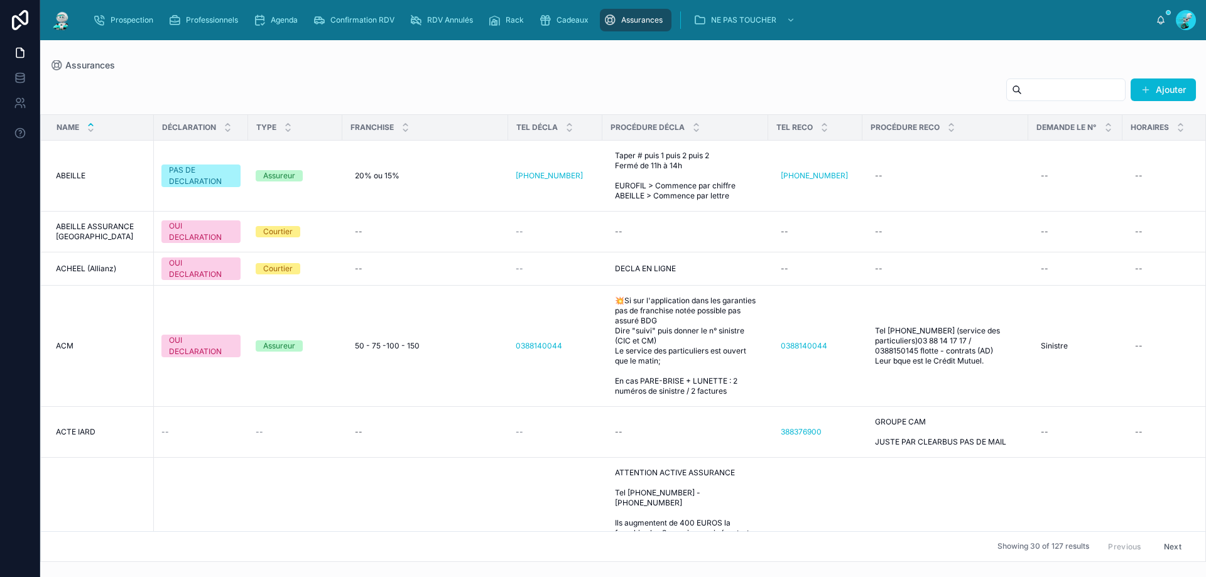
click at [1022, 95] on input "text" at bounding box center [1073, 90] width 103 height 18
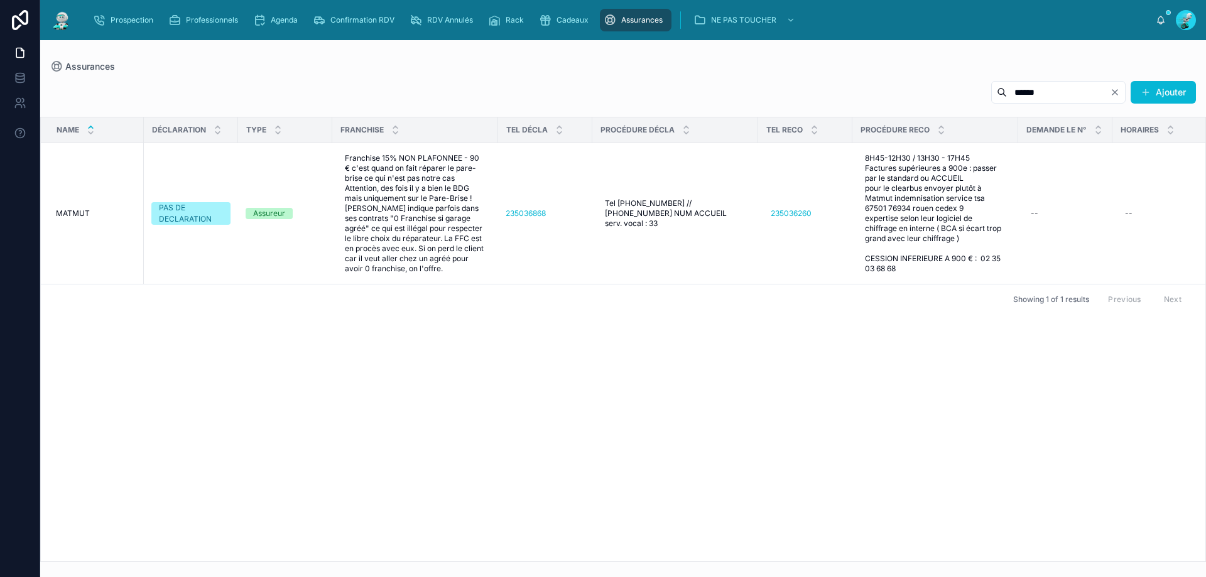
type input "******"
click at [512, 332] on div "Name DÉCLARATION TYPE FRANCHISE TEL DÉCLA PROCÉDURE DÉCLA TEL RECO PROCÉDURE RE…" at bounding box center [623, 339] width 1165 height 444
drag, startPoint x: 1041, startPoint y: 91, endPoint x: 835, endPoint y: 115, distance: 207.5
click at [835, 115] on div "****** Ajouter Name DÉCLARATION TYPE FRANCHISE TEL DÉCLA PROCÉDURE DÉCLA TEL RE…" at bounding box center [623, 317] width 1166 height 489
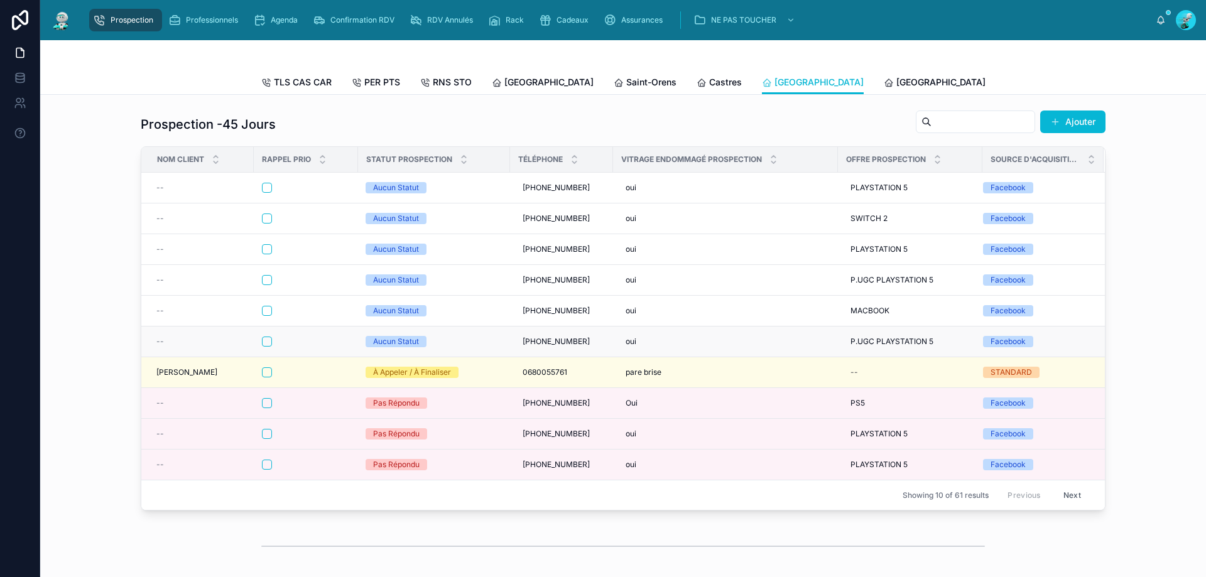
click at [325, 347] on div at bounding box center [306, 342] width 88 height 10
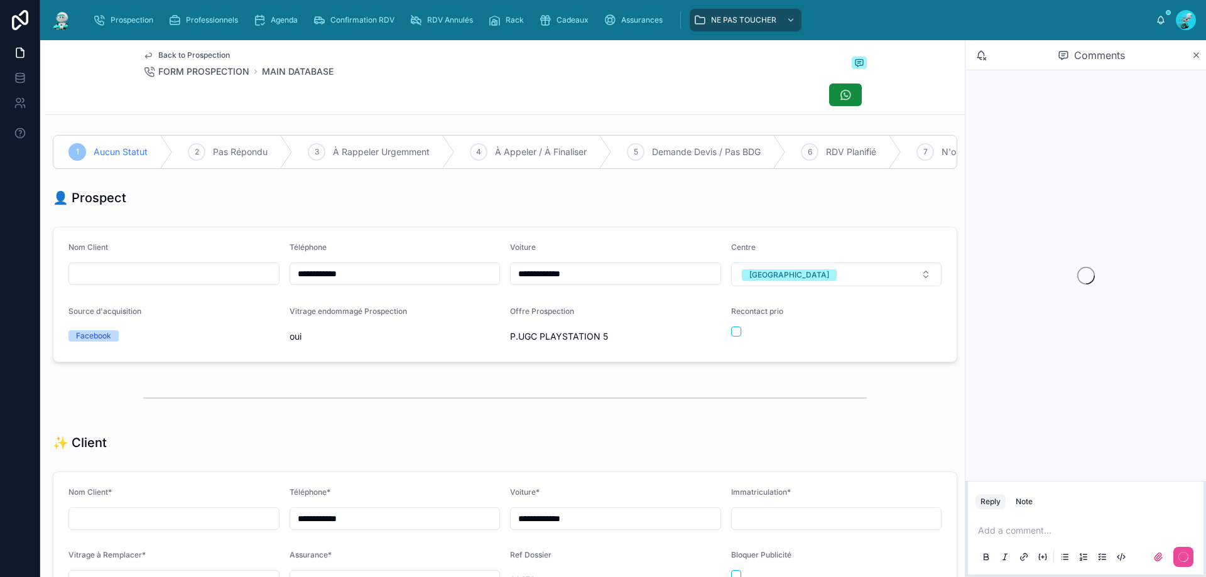
scroll to position [55, 0]
drag, startPoint x: 369, startPoint y: 285, endPoint x: 264, endPoint y: 298, distance: 106.4
click at [264, 298] on form "**********" at bounding box center [504, 294] width 903 height 134
click at [401, 199] on div "👤 Prospect" at bounding box center [505, 198] width 905 height 18
click at [585, 77] on div "Back to Prospection FORM PROSPECTION MAIN DATABASE" at bounding box center [505, 64] width 724 height 28
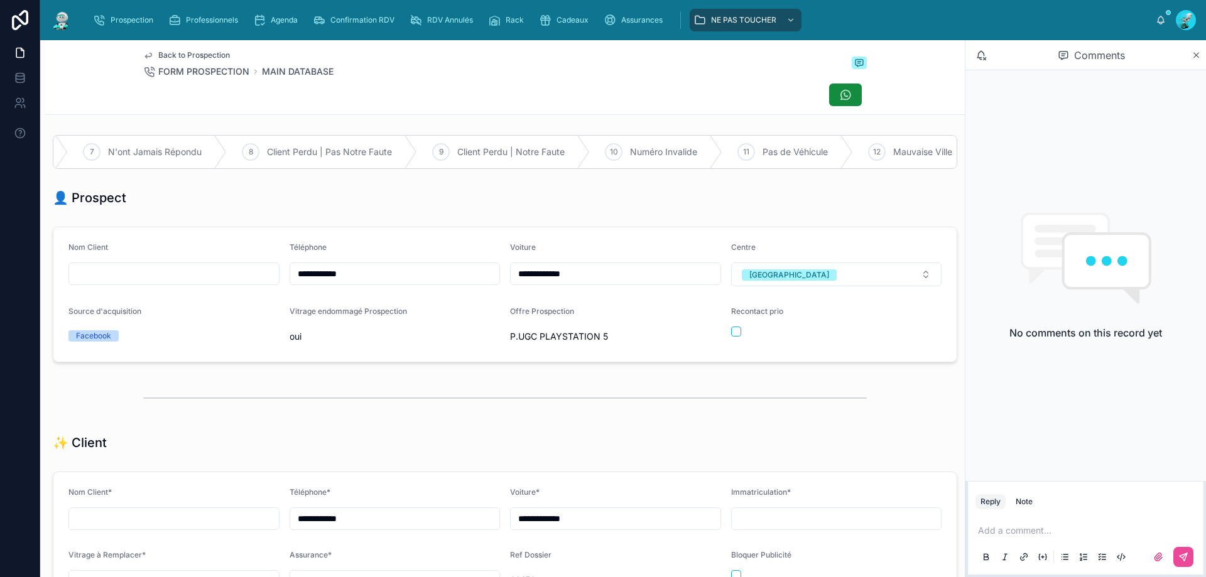
scroll to position [0, 868]
drag, startPoint x: 770, startPoint y: 161, endPoint x: 772, endPoint y: 180, distance: 18.9
click at [770, 163] on div "11 Pas de Véhicule" at bounding box center [767, 152] width 131 height 33
click at [1029, 525] on p at bounding box center [1088, 531] width 221 height 13
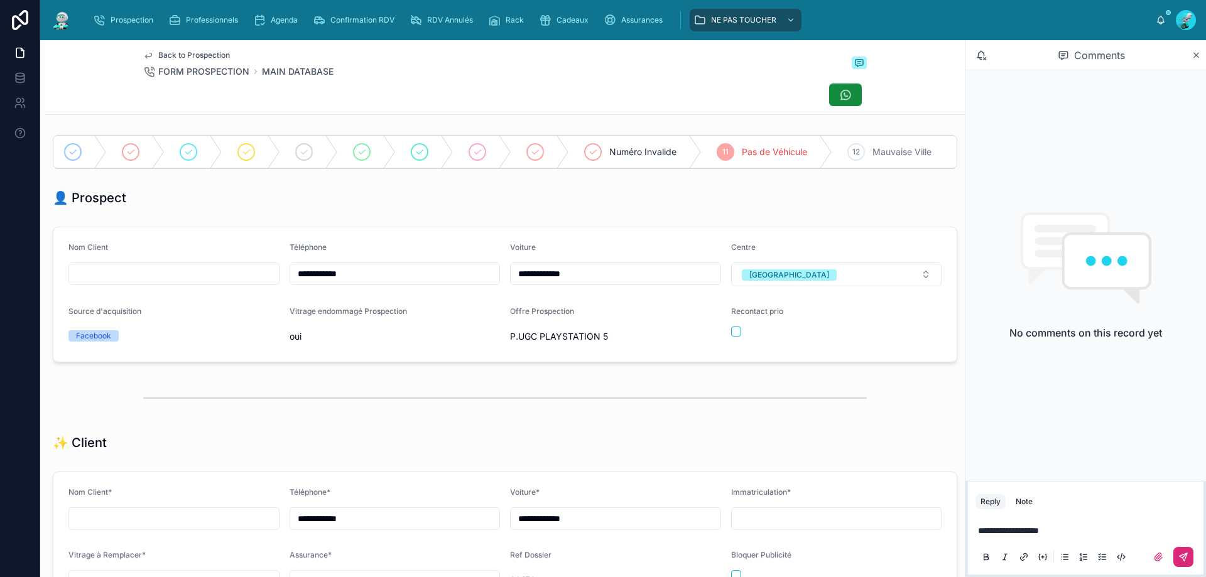
drag, startPoint x: 1187, startPoint y: 564, endPoint x: 1159, endPoint y: 558, distance: 28.3
click at [1186, 564] on button at bounding box center [1184, 557] width 20 height 20
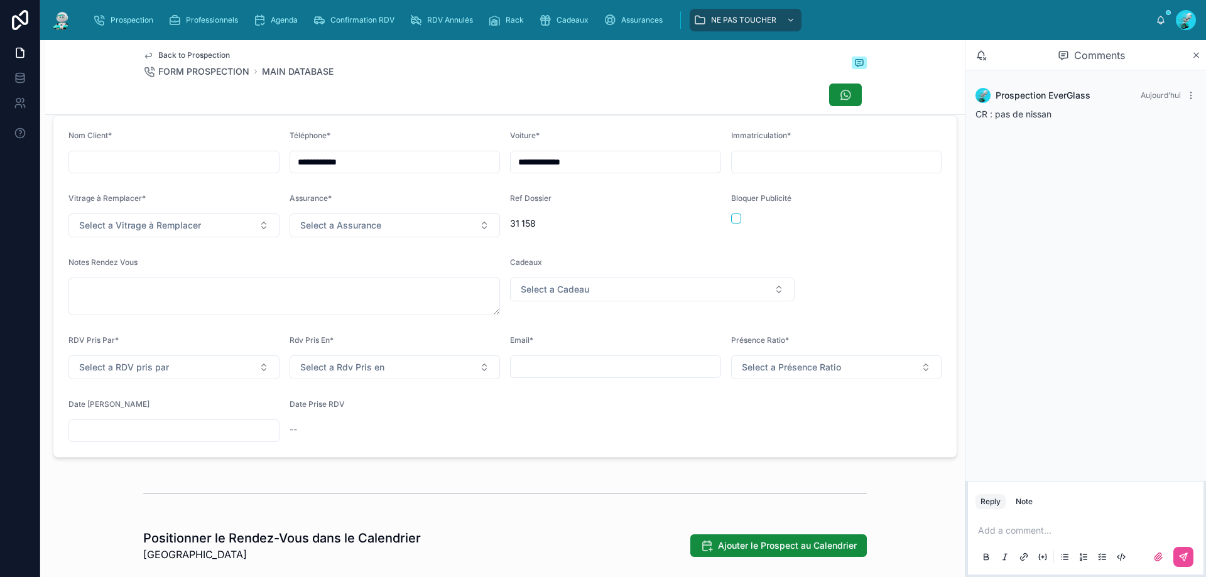
scroll to position [335, 0]
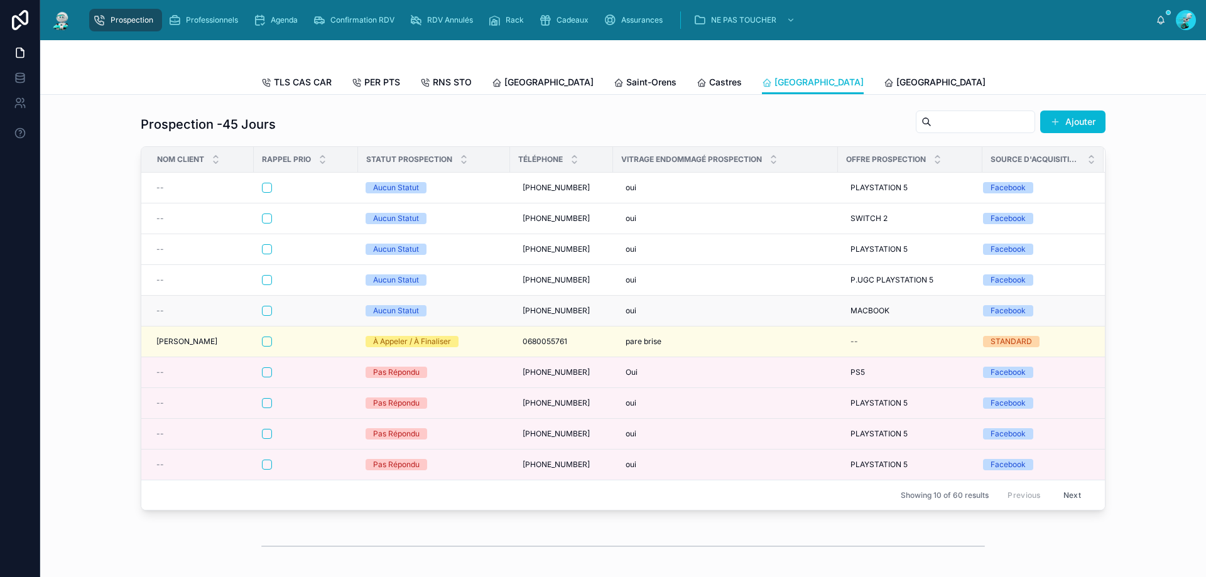
click at [294, 316] on div at bounding box center [306, 311] width 88 height 10
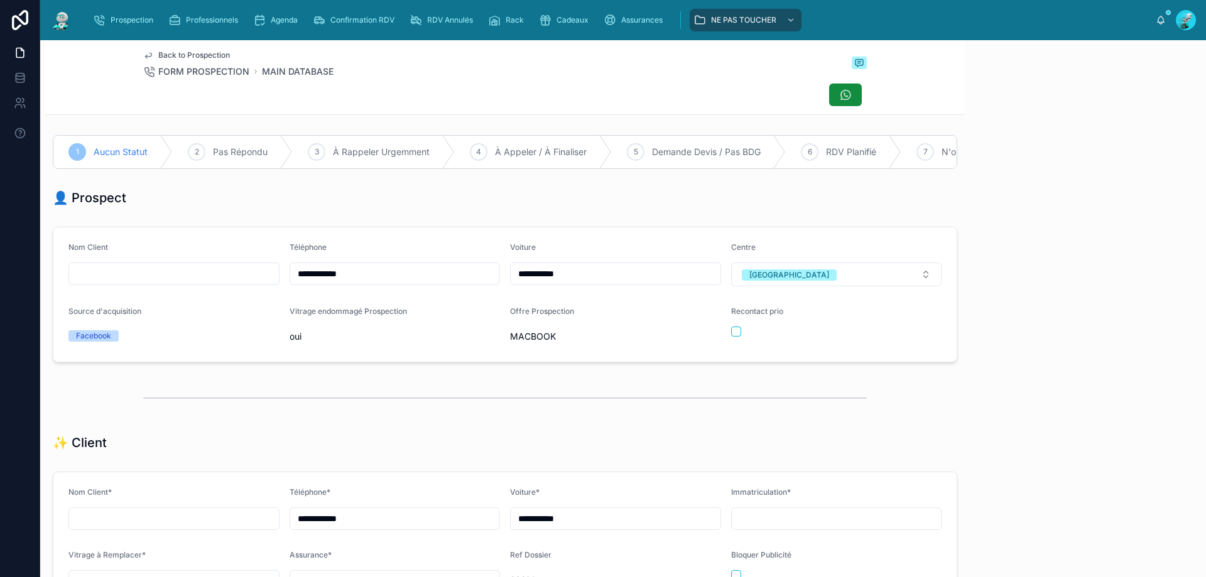
scroll to position [70, 0]
drag, startPoint x: 361, startPoint y: 278, endPoint x: 266, endPoint y: 297, distance: 96.7
click at [266, 297] on form "**********" at bounding box center [504, 294] width 903 height 134
click at [573, 114] on div "Back to Prospection FORM PROSPECTION MAIN DATABASE" at bounding box center [505, 77] width 920 height 75
click at [467, 99] on div at bounding box center [505, 95] width 724 height 24
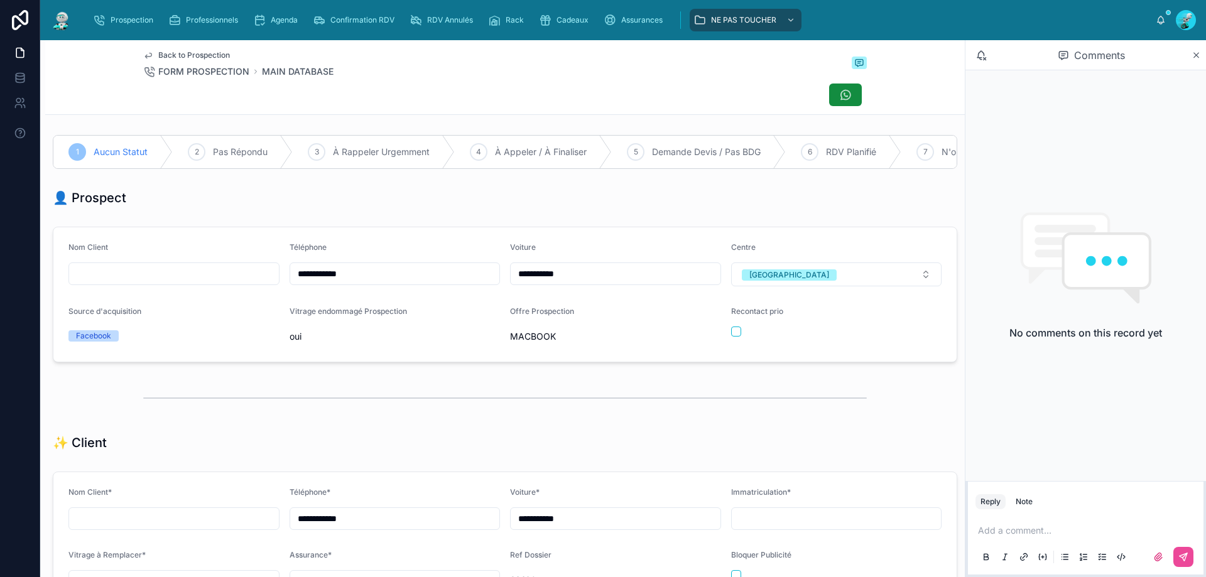
click at [1025, 531] on p at bounding box center [1088, 531] width 221 height 13
click at [1193, 555] on button at bounding box center [1184, 557] width 20 height 20
click at [363, 106] on div at bounding box center [505, 95] width 724 height 24
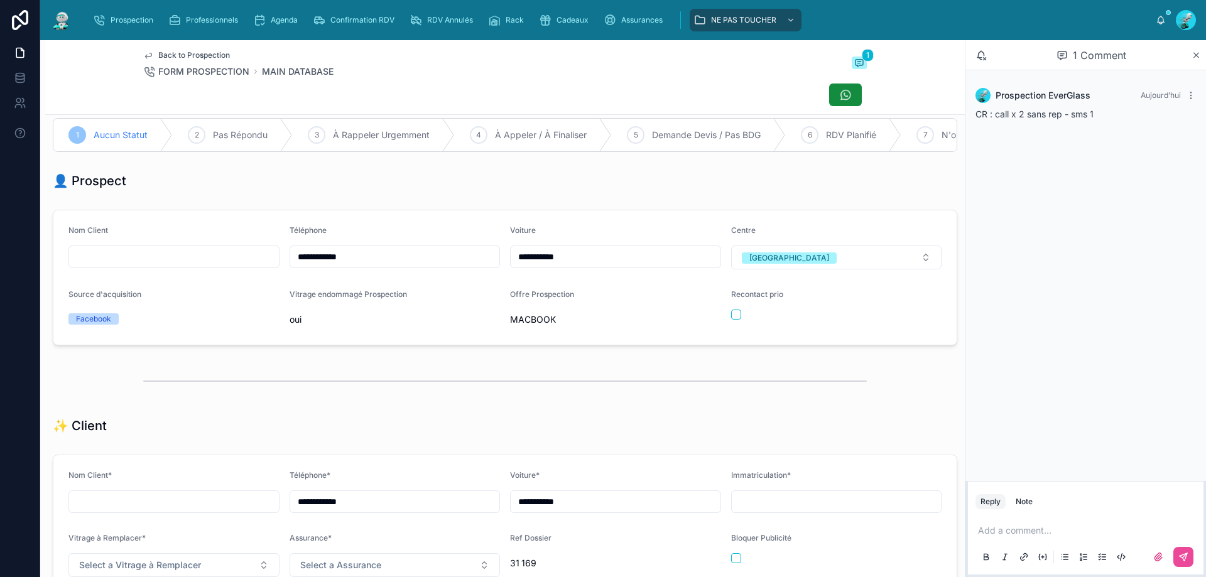
scroll to position [0, 0]
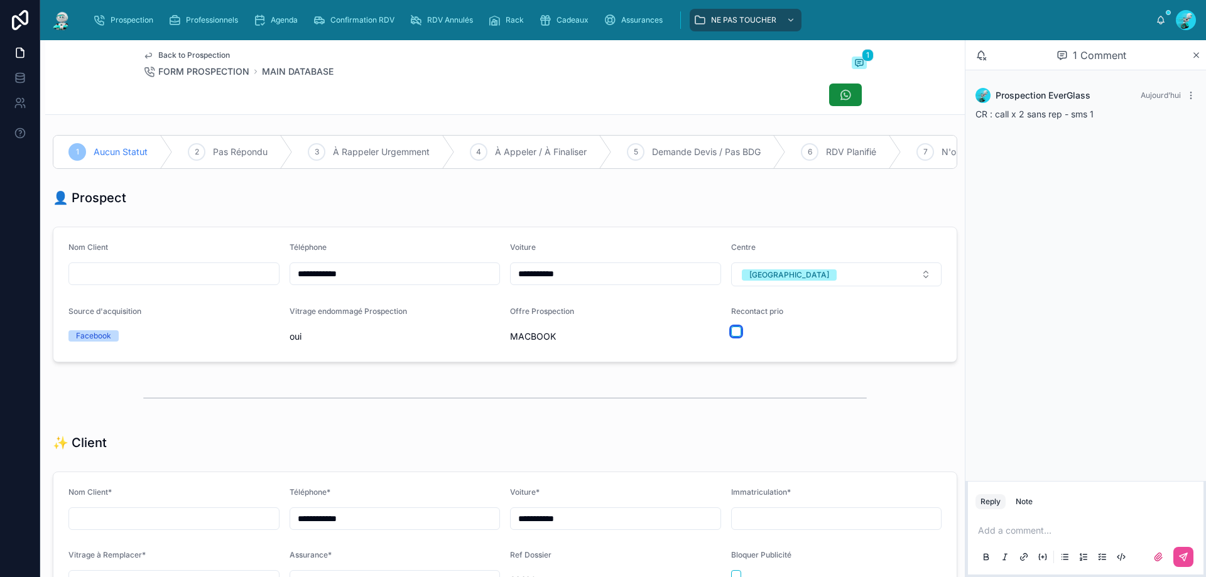
click at [731, 337] on button "button" at bounding box center [736, 332] width 10 height 10
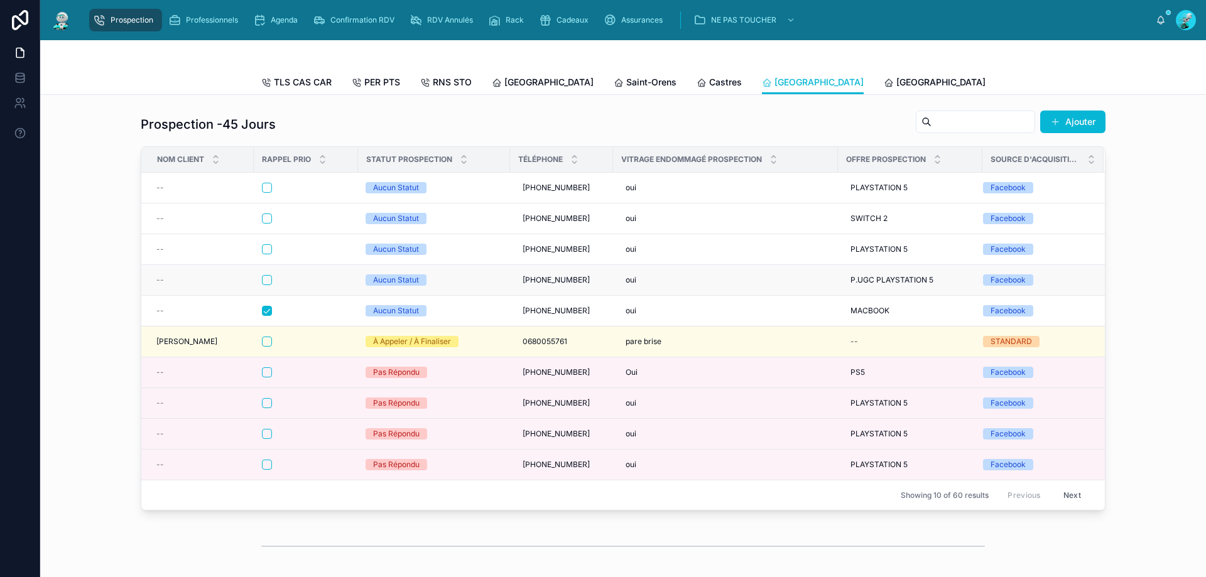
click at [297, 285] on div at bounding box center [306, 280] width 88 height 10
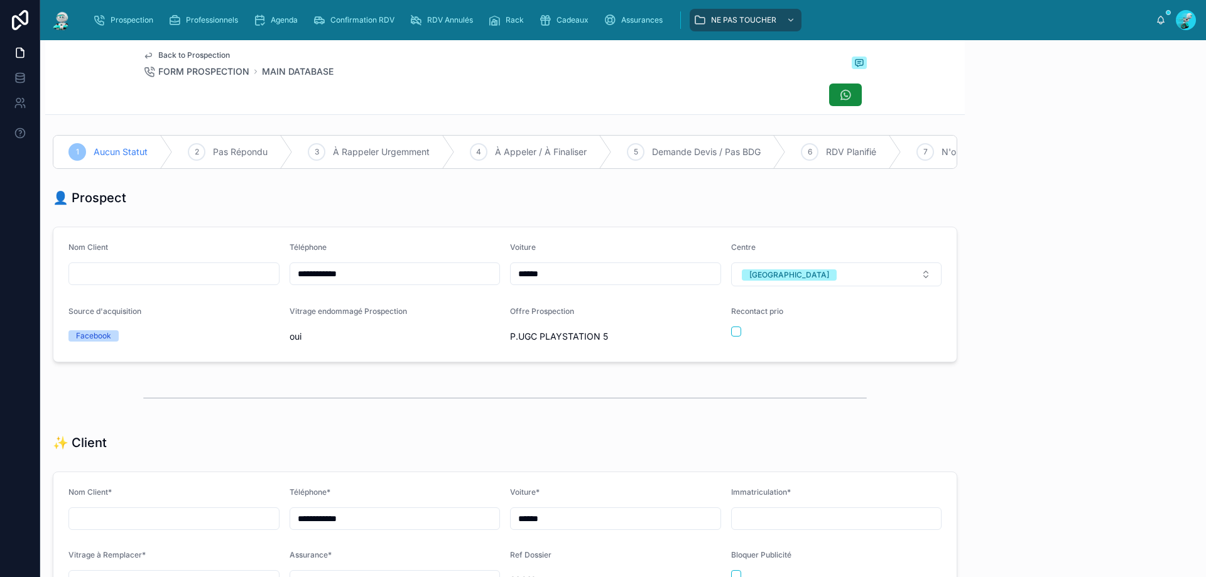
scroll to position [70, 0]
drag, startPoint x: 363, startPoint y: 281, endPoint x: 246, endPoint y: 293, distance: 117.5
click at [246, 293] on form "**********" at bounding box center [504, 294] width 903 height 134
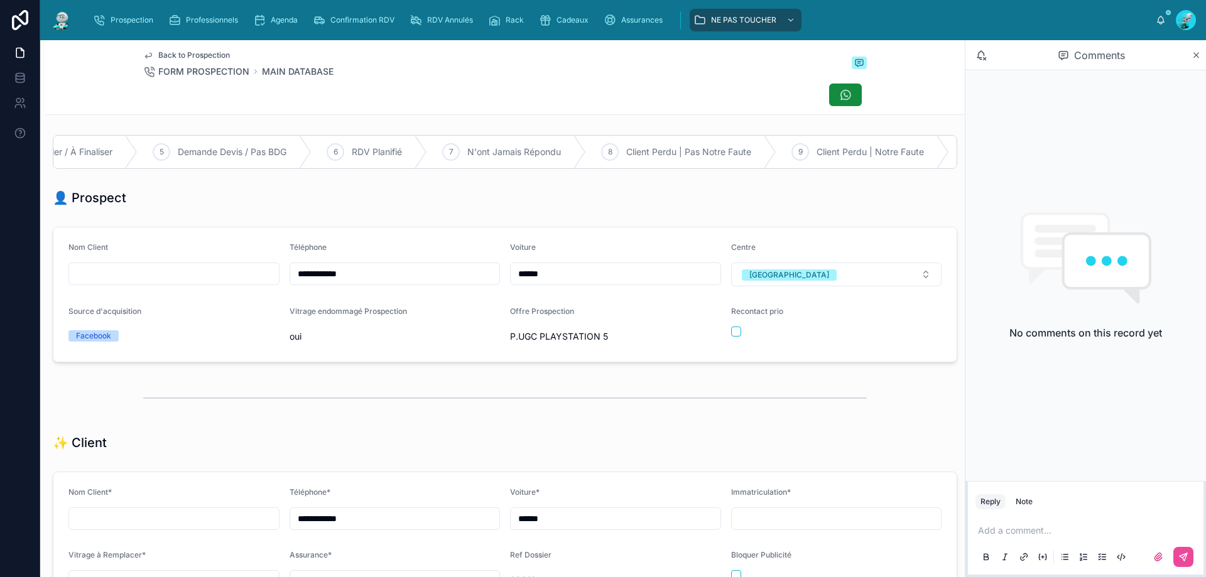
scroll to position [0, 868]
click at [743, 146] on span "Pas de Véhicule" at bounding box center [774, 152] width 65 height 13
click at [663, 158] on span "Numéro Invalide" at bounding box center [642, 152] width 67 height 13
click at [1022, 536] on p at bounding box center [1088, 531] width 221 height 13
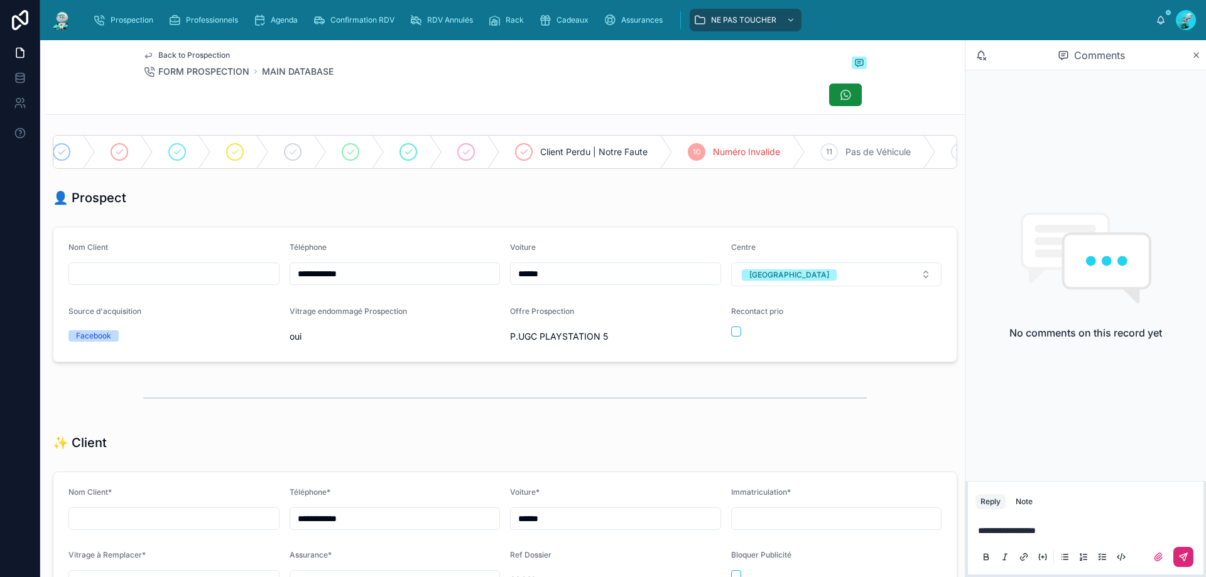
click at [1185, 561] on icon at bounding box center [1184, 558] width 8 height 8
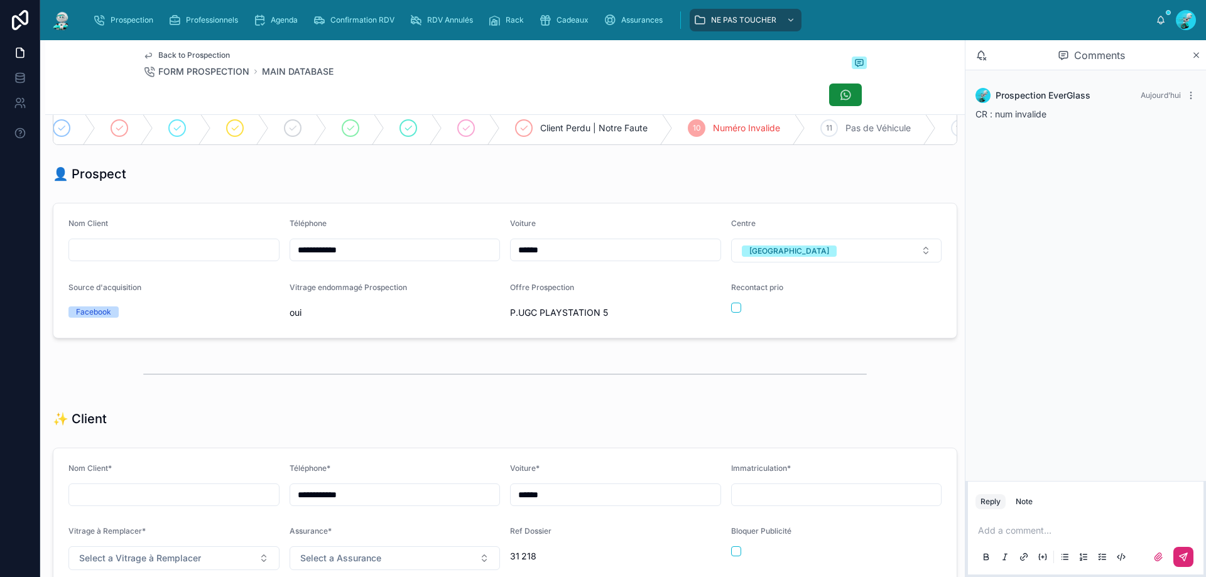
scroll to position [0, 0]
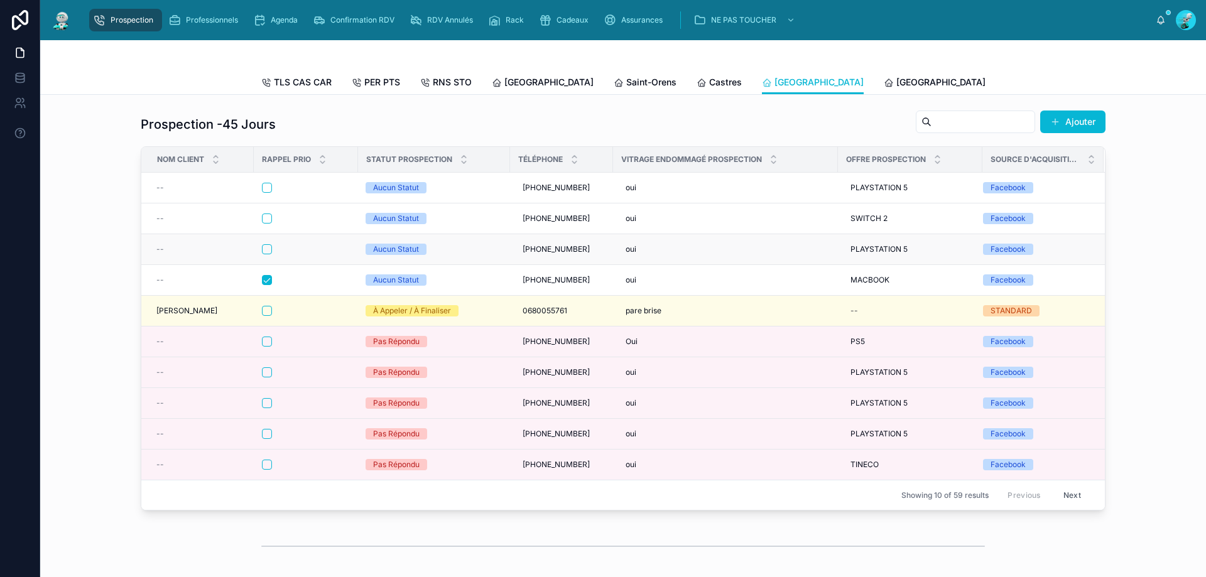
click at [302, 254] on div at bounding box center [306, 249] width 88 height 10
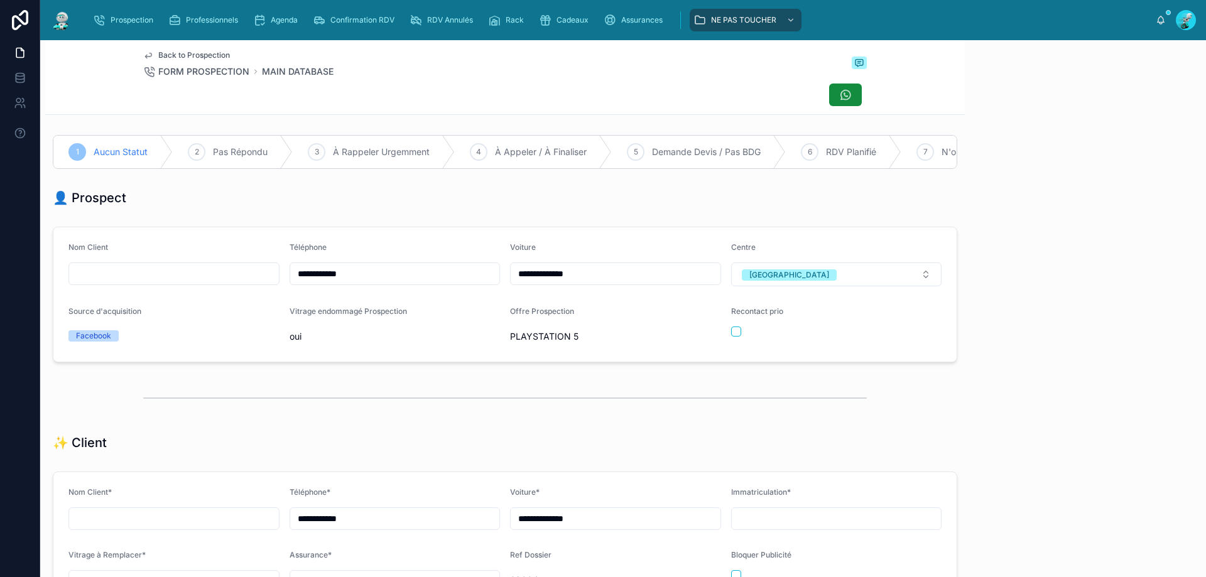
scroll to position [70, 0]
drag, startPoint x: 368, startPoint y: 283, endPoint x: 153, endPoint y: 266, distance: 216.2
click at [150, 266] on form "**********" at bounding box center [504, 294] width 903 height 134
click at [619, 94] on div at bounding box center [505, 95] width 724 height 24
drag, startPoint x: 730, startPoint y: 341, endPoint x: 852, endPoint y: 433, distance: 152.5
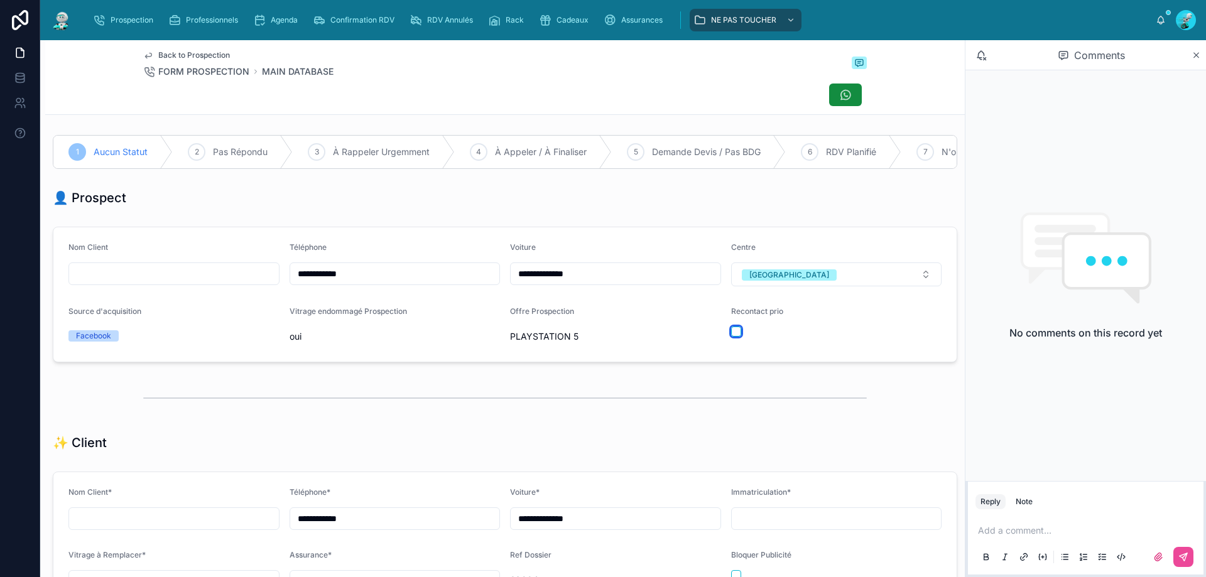
click at [731, 337] on button "button" at bounding box center [736, 332] width 10 height 10
click at [1011, 535] on p at bounding box center [1088, 531] width 221 height 13
click at [1175, 553] on button at bounding box center [1184, 557] width 20 height 20
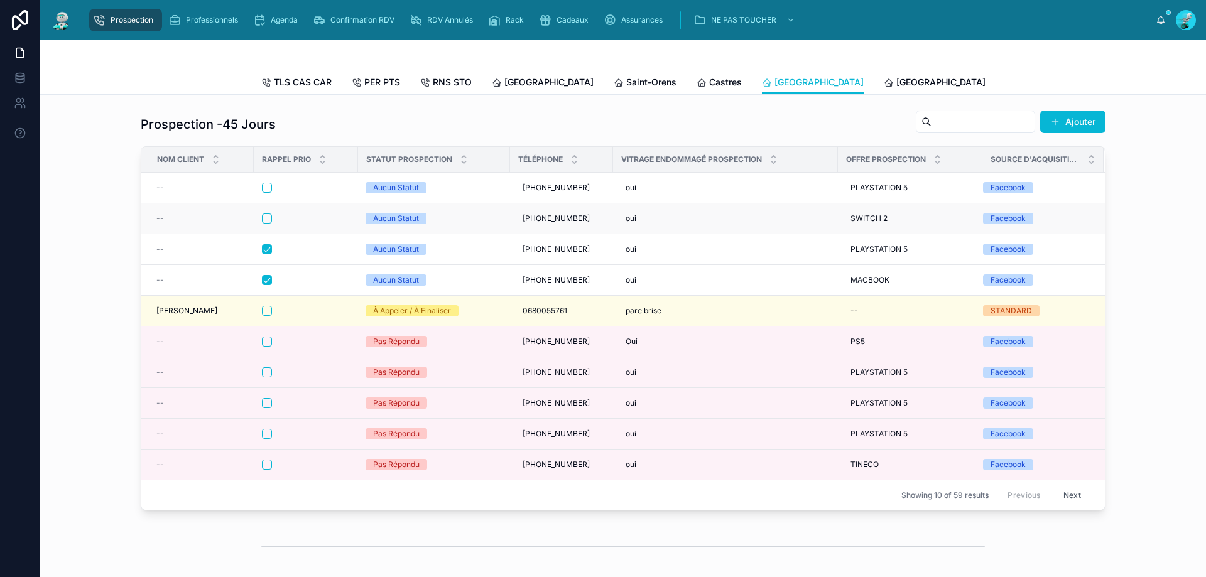
click at [325, 224] on div at bounding box center [306, 219] width 88 height 10
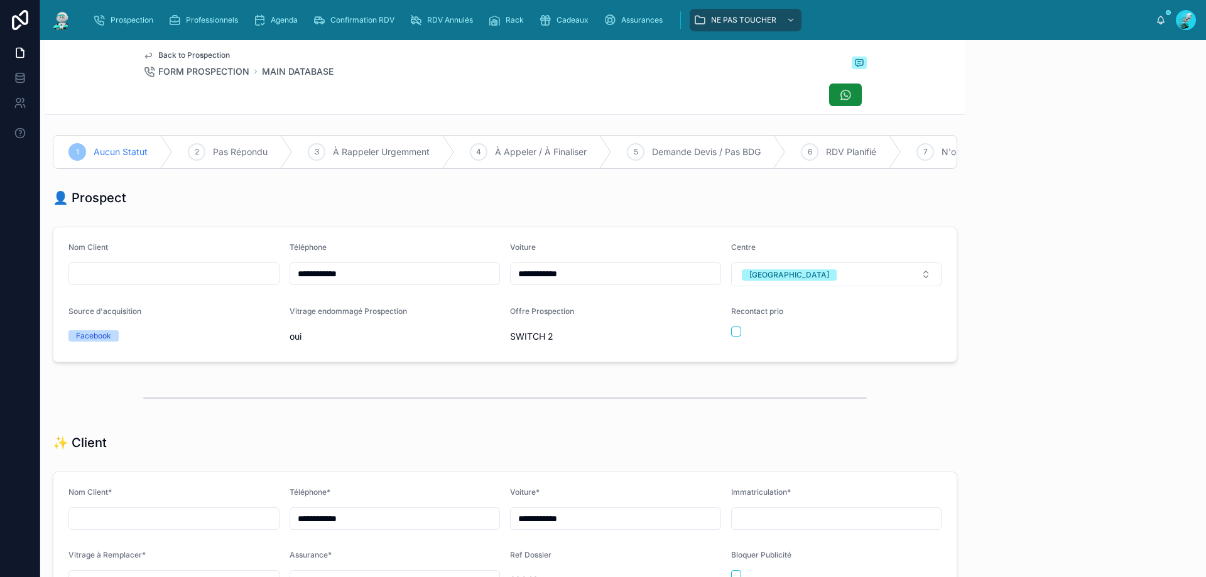
scroll to position [70, 0]
drag, startPoint x: 359, startPoint y: 288, endPoint x: 258, endPoint y: 287, distance: 100.5
click at [258, 287] on form "**********" at bounding box center [504, 294] width 903 height 134
drag, startPoint x: 442, startPoint y: 213, endPoint x: 464, endPoint y: 214, distance: 21.4
click at [442, 207] on div "👤 Prospect" at bounding box center [505, 198] width 905 height 18
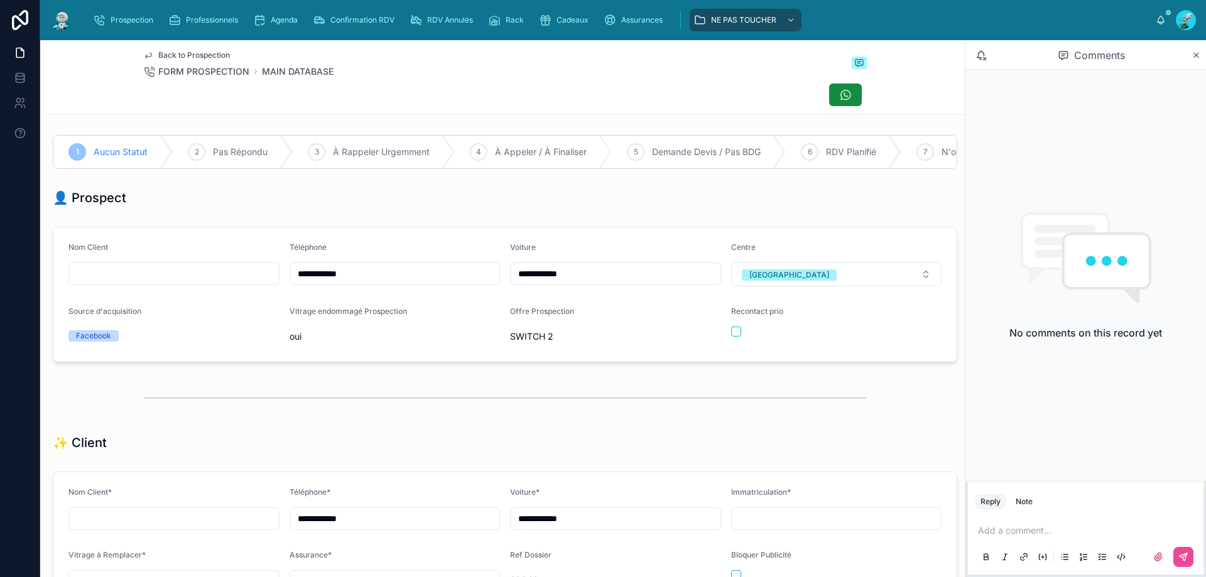
drag, startPoint x: 1025, startPoint y: 534, endPoint x: 920, endPoint y: 498, distance: 111.7
click at [1019, 530] on p at bounding box center [1088, 531] width 221 height 13
click at [1187, 563] on button at bounding box center [1184, 557] width 20 height 20
click at [731, 337] on button "button" at bounding box center [736, 332] width 10 height 10
click at [915, 200] on div "👤 Prospect" at bounding box center [505, 198] width 905 height 18
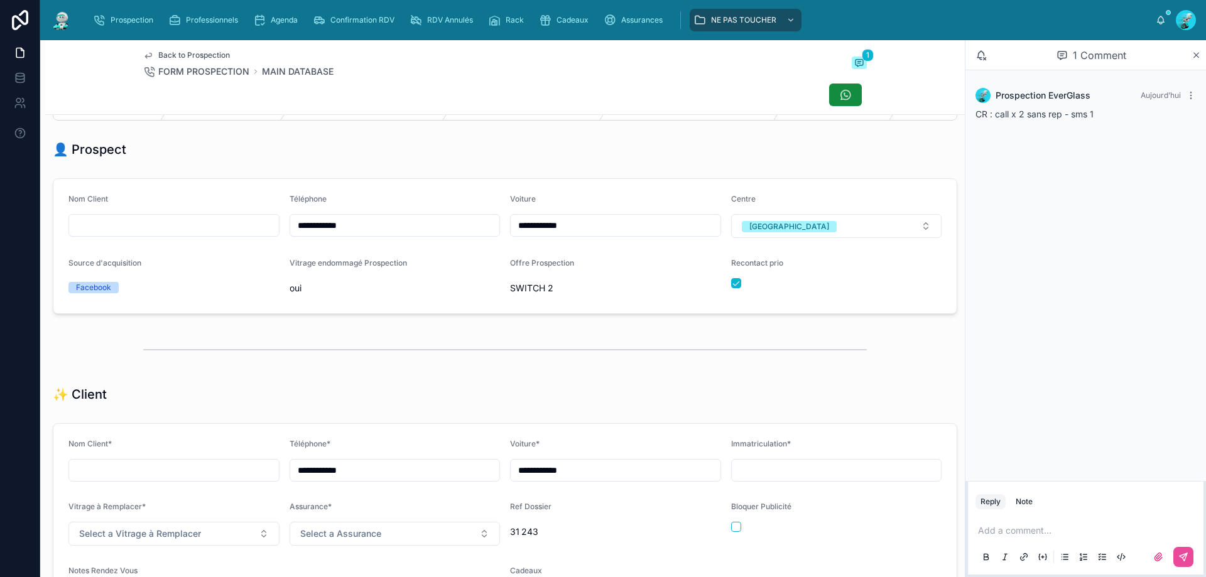
scroll to position [0, 0]
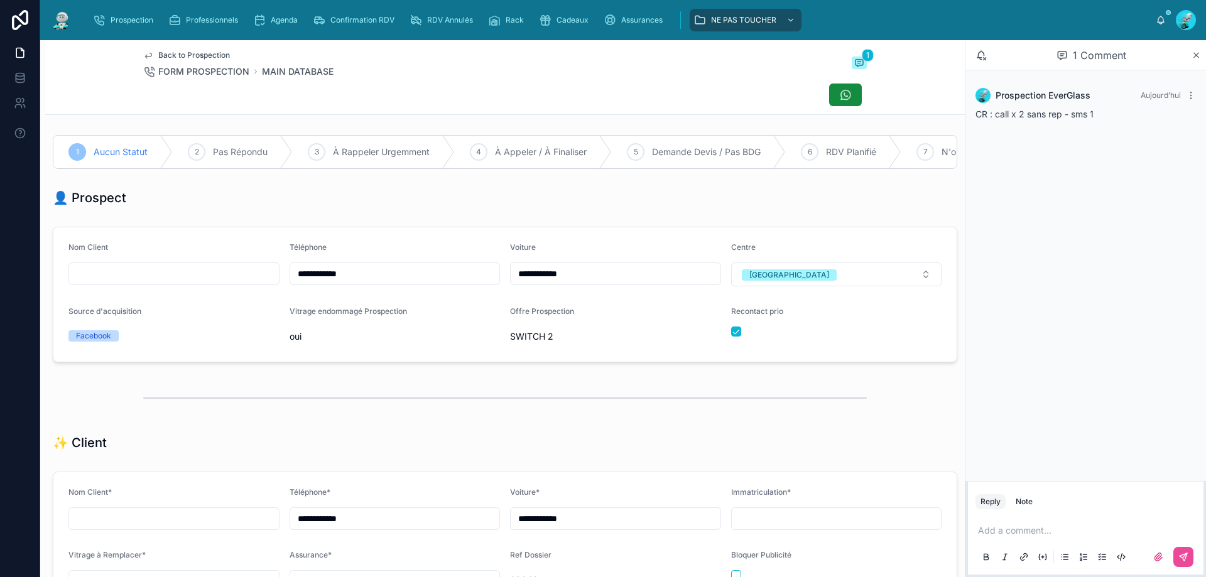
click at [307, 402] on div at bounding box center [505, 398] width 724 height 31
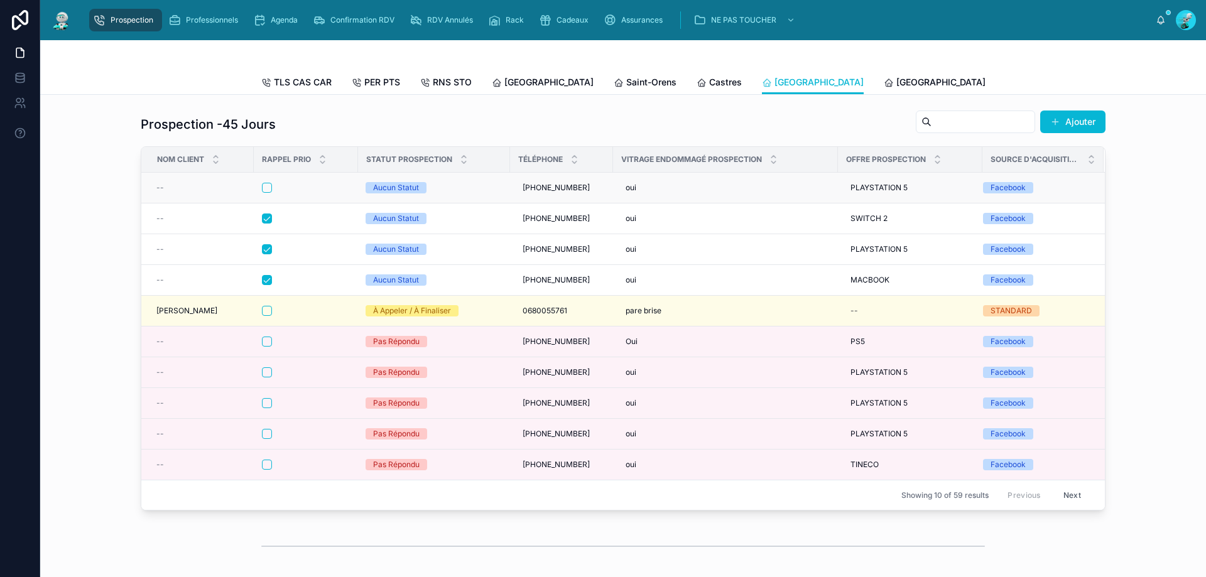
click at [298, 193] on div at bounding box center [306, 188] width 88 height 10
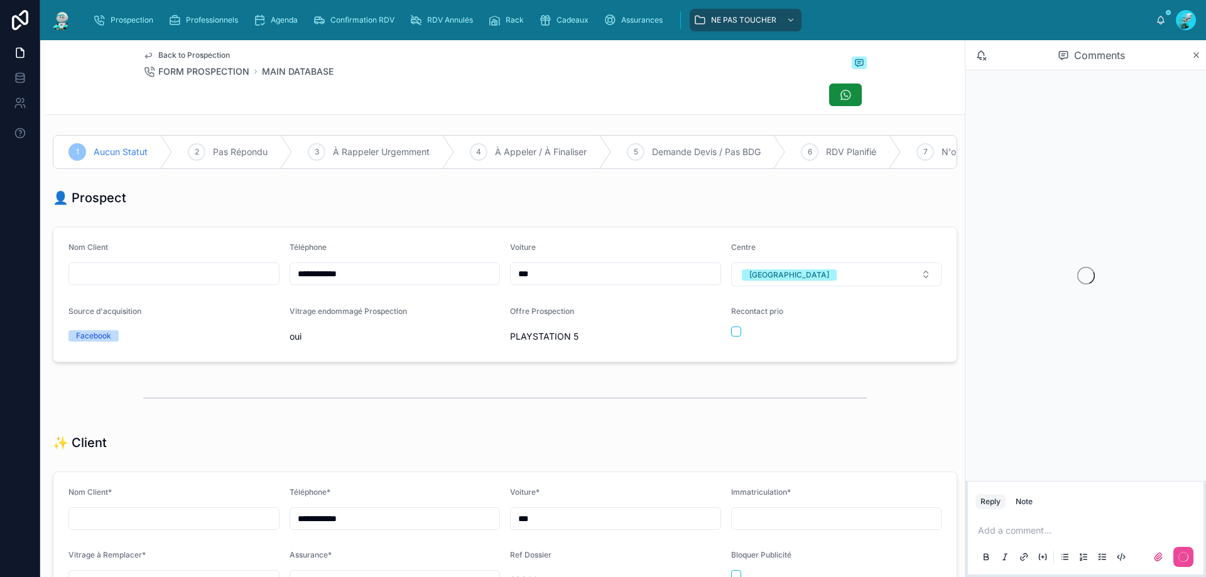
scroll to position [70, 0]
drag, startPoint x: 361, startPoint y: 282, endPoint x: 254, endPoint y: 295, distance: 107.5
click at [252, 295] on form "**********" at bounding box center [504, 294] width 903 height 134
drag, startPoint x: 661, startPoint y: 156, endPoint x: 692, endPoint y: 173, distance: 35.1
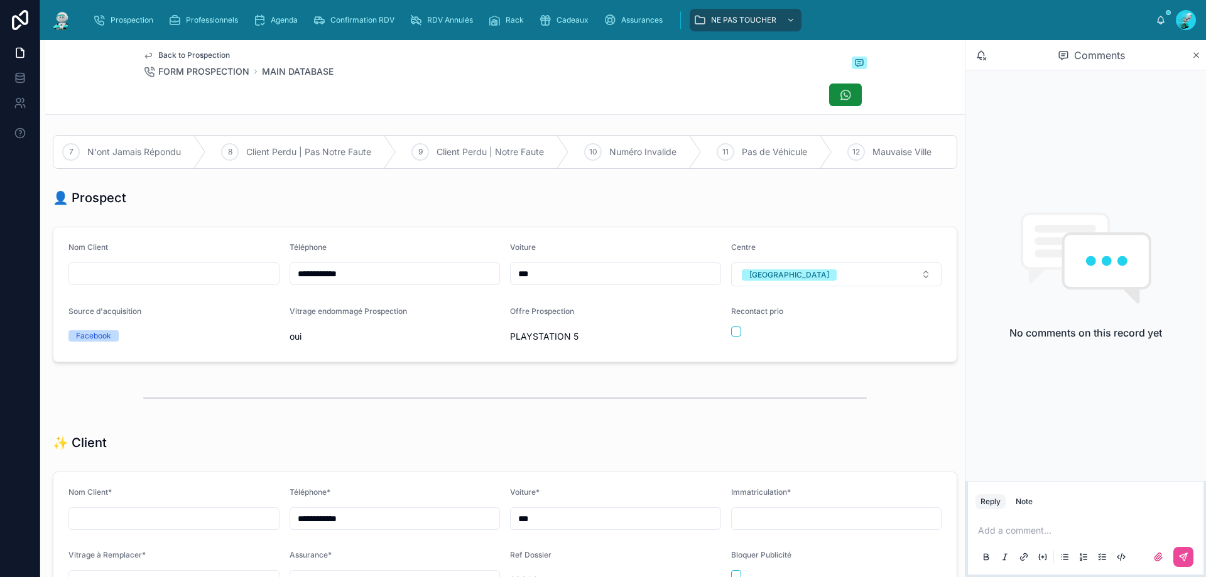
click at [659, 156] on span "Numéro Invalide" at bounding box center [642, 152] width 67 height 13
click at [1025, 531] on p at bounding box center [1088, 531] width 221 height 13
click at [1186, 556] on icon at bounding box center [1184, 557] width 10 height 10
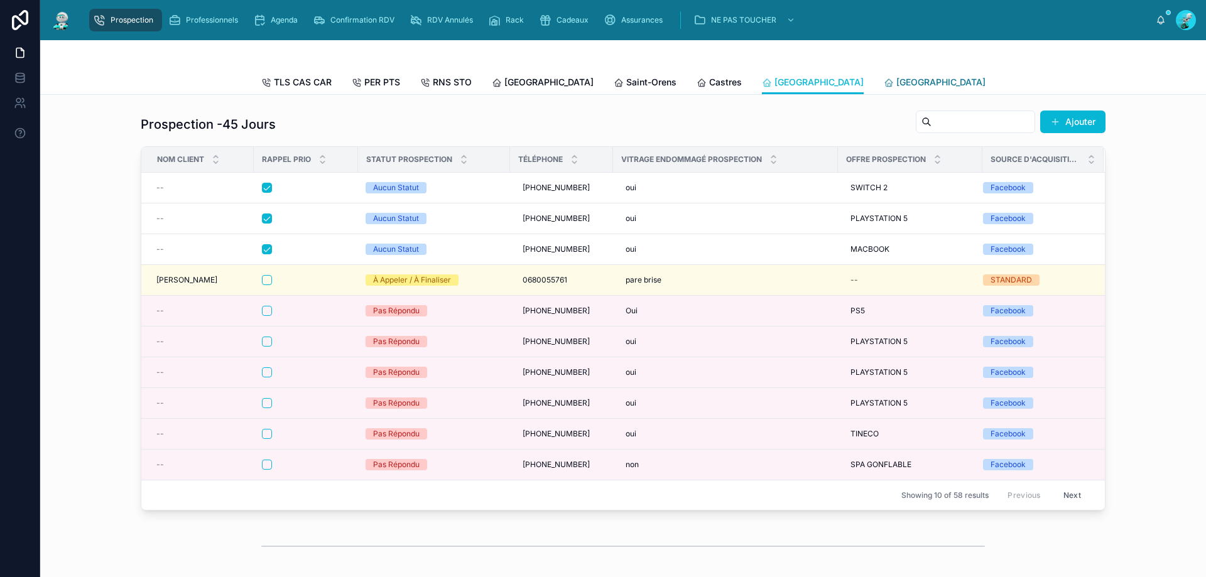
click at [897, 79] on span "[GEOGRAPHIC_DATA]" at bounding box center [941, 82] width 89 height 13
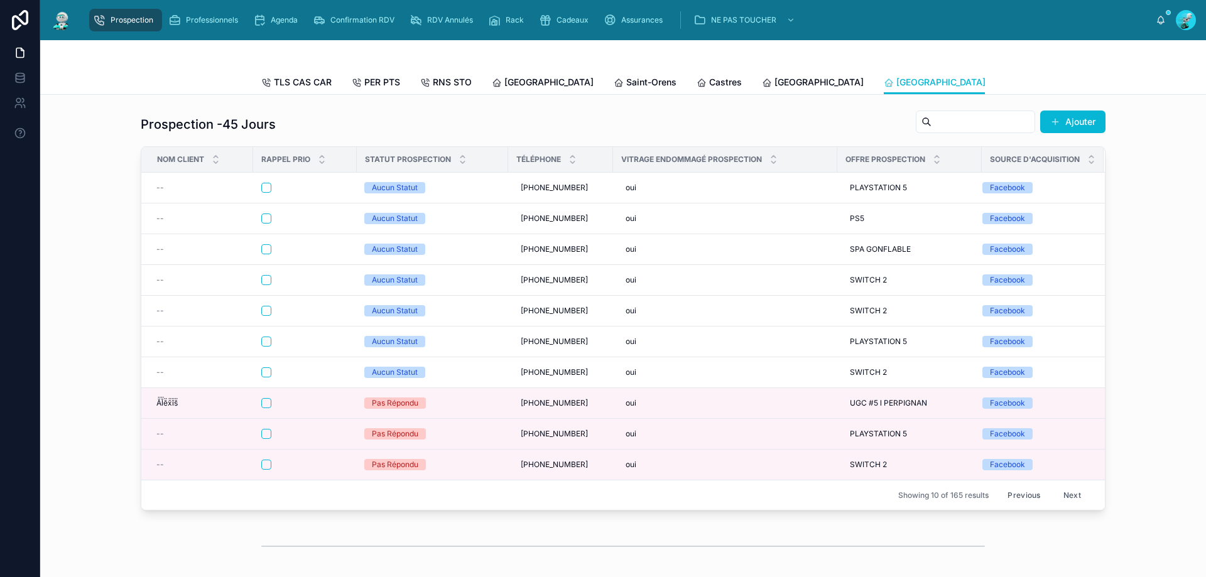
click at [1024, 502] on button "Previous" at bounding box center [1024, 495] width 50 height 19
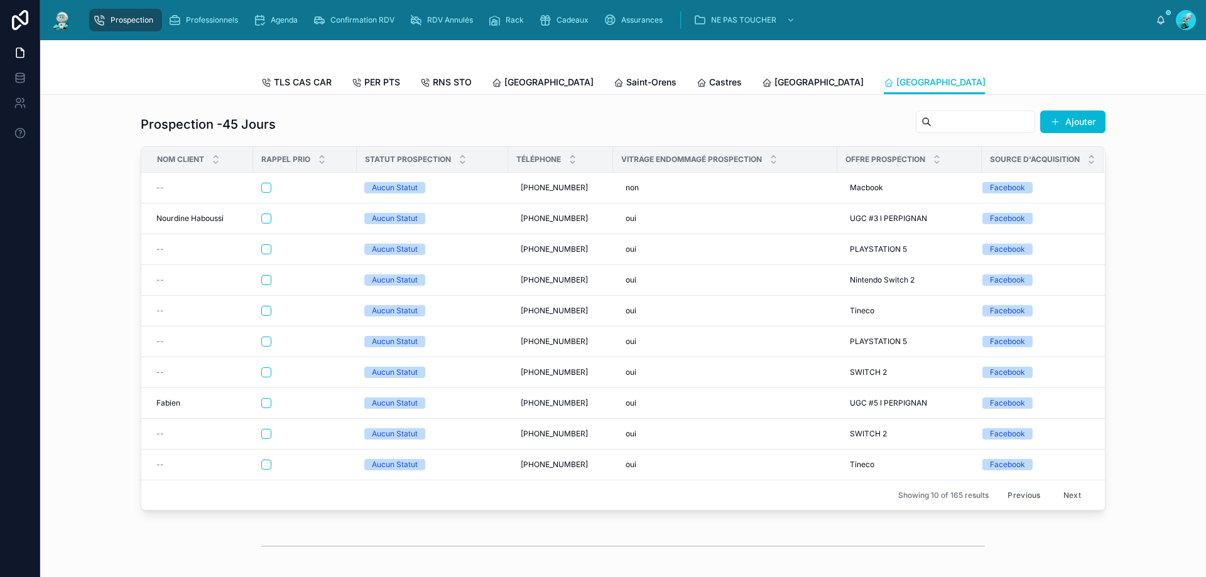
click at [1079, 502] on button "Next" at bounding box center [1072, 495] width 35 height 19
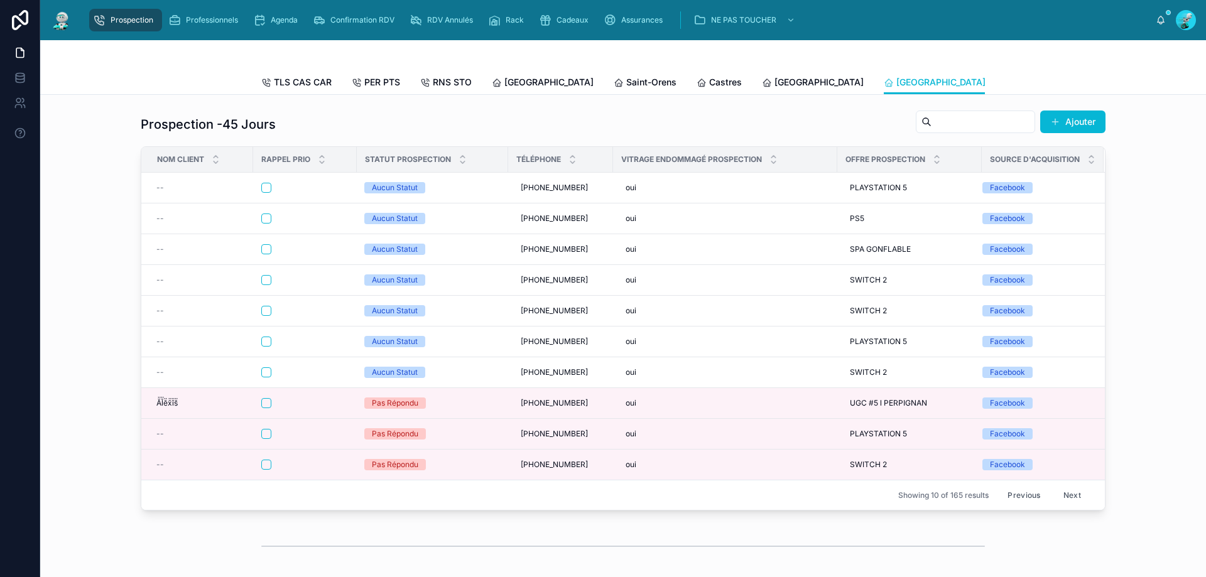
click at [1006, 75] on link "[GEOGRAPHIC_DATA]" at bounding box center [1057, 83] width 102 height 25
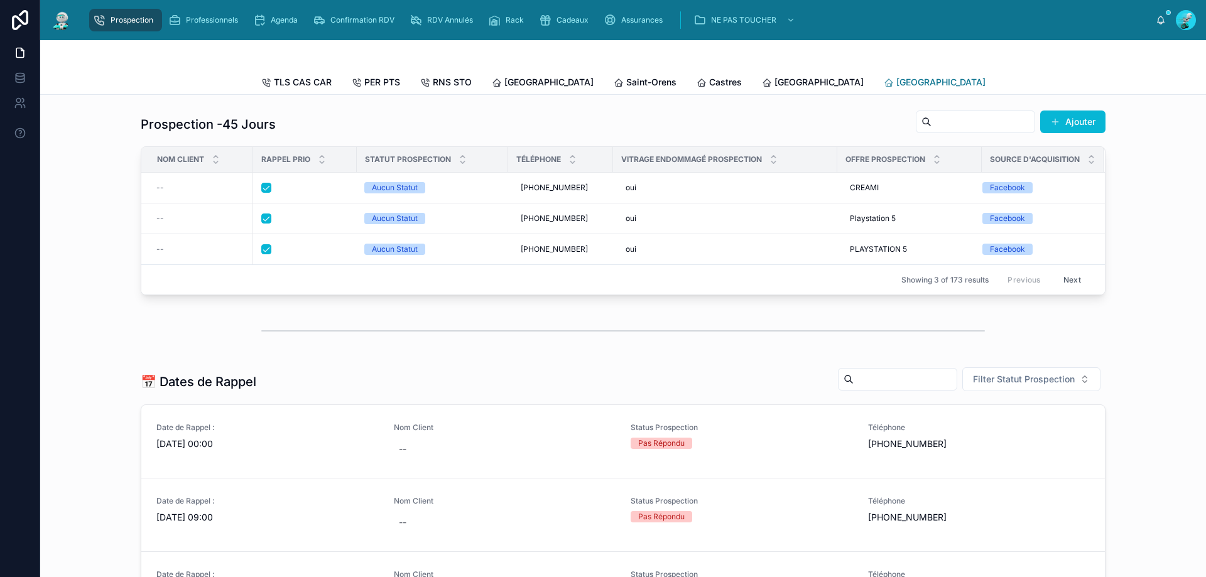
click at [884, 72] on link "[GEOGRAPHIC_DATA]" at bounding box center [935, 83] width 102 height 25
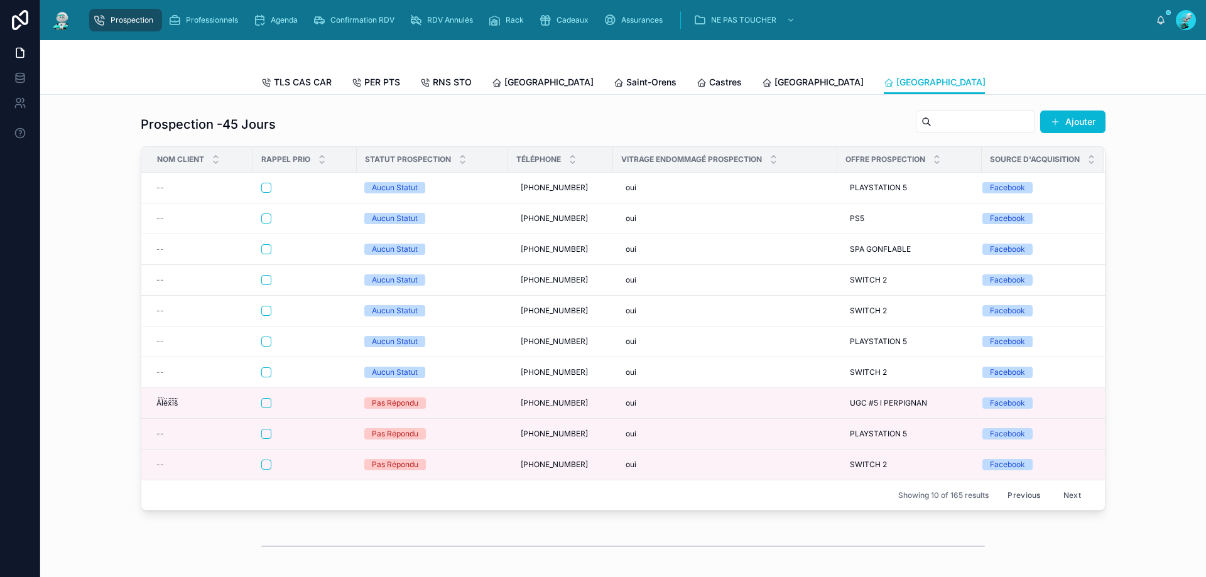
click at [1140, 87] on span "[GEOGRAPHIC_DATA]" at bounding box center [1184, 82] width 89 height 13
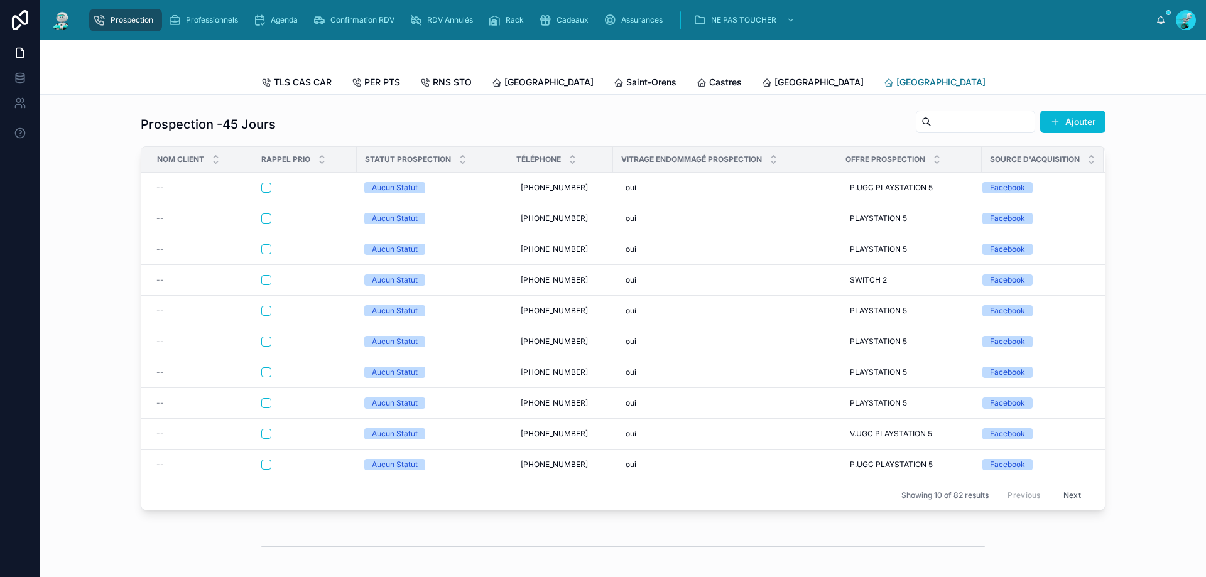
drag, startPoint x: 810, startPoint y: 80, endPoint x: 481, endPoint y: 41, distance: 332.1
click at [897, 80] on span "[GEOGRAPHIC_DATA]" at bounding box center [941, 82] width 89 height 13
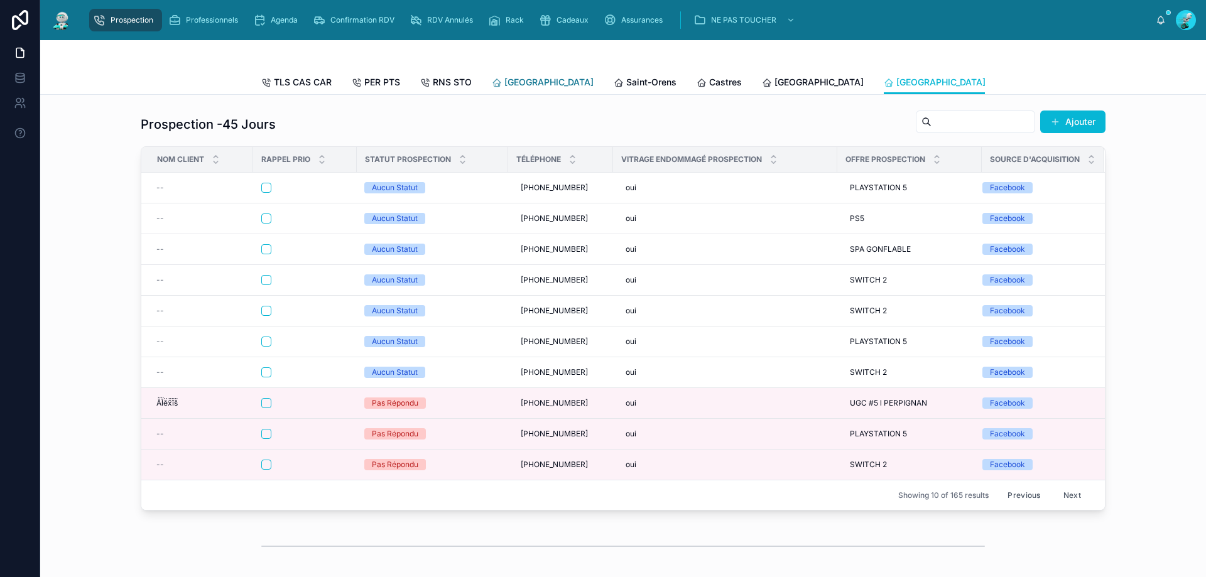
click at [523, 80] on span "[GEOGRAPHIC_DATA]" at bounding box center [549, 82] width 89 height 13
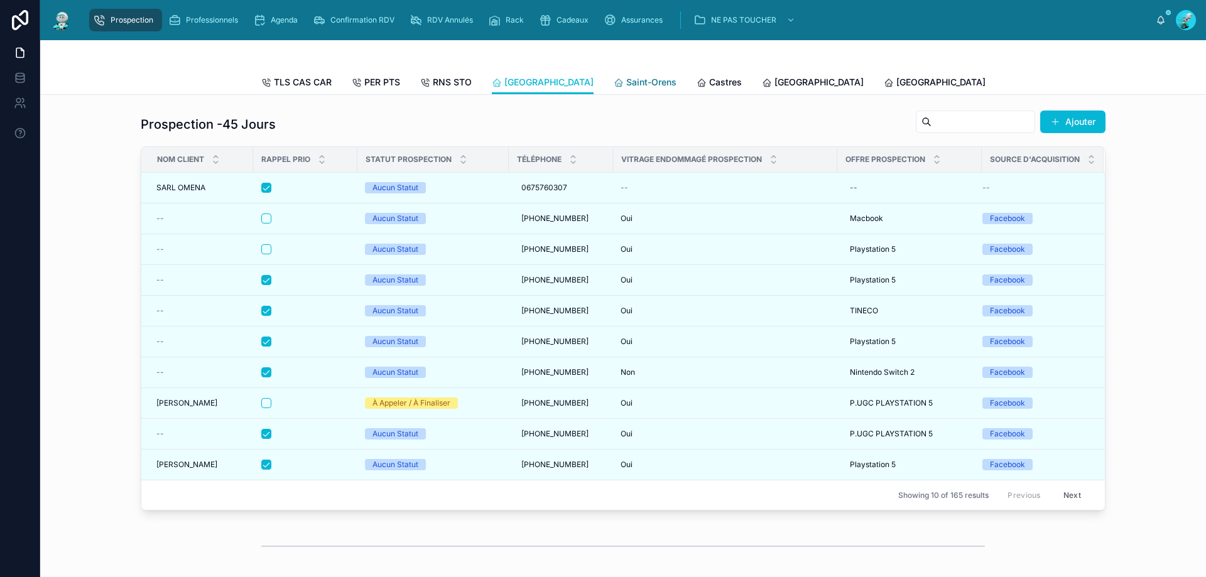
click at [626, 77] on span "Saint-Orens" at bounding box center [651, 82] width 50 height 13
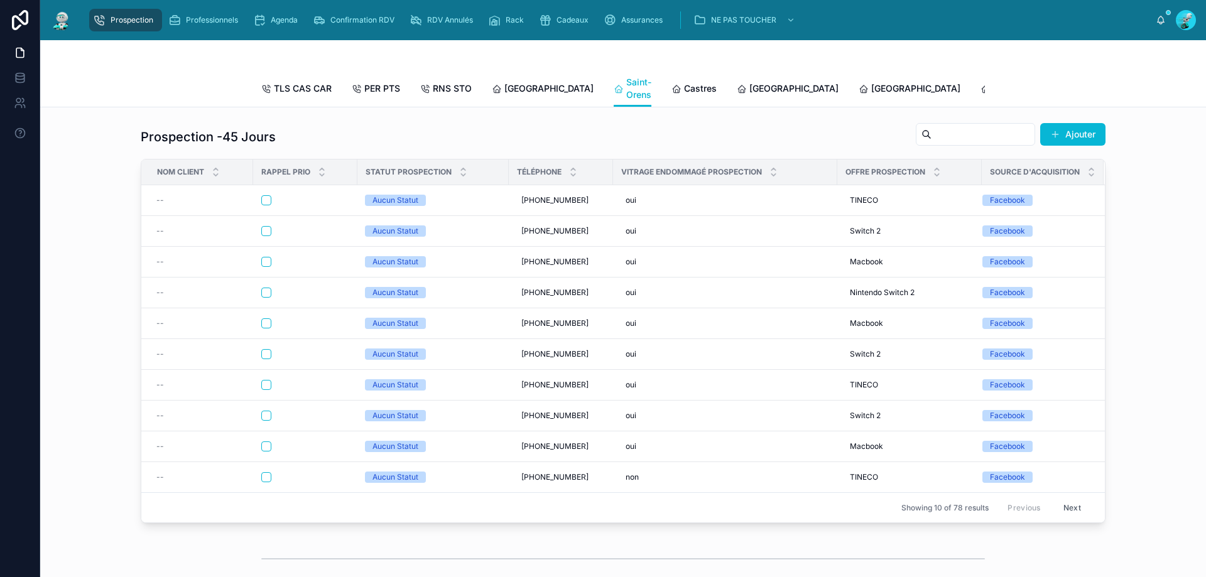
click at [1072, 515] on button "Next" at bounding box center [1072, 507] width 35 height 19
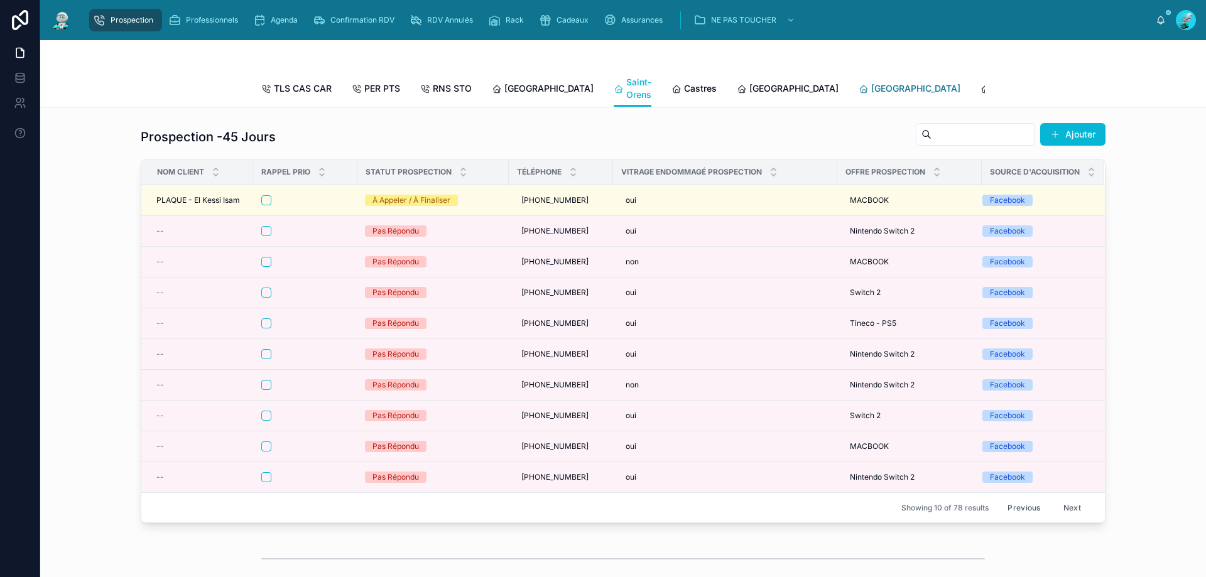
click at [871, 88] on span "[GEOGRAPHIC_DATA]" at bounding box center [915, 88] width 89 height 13
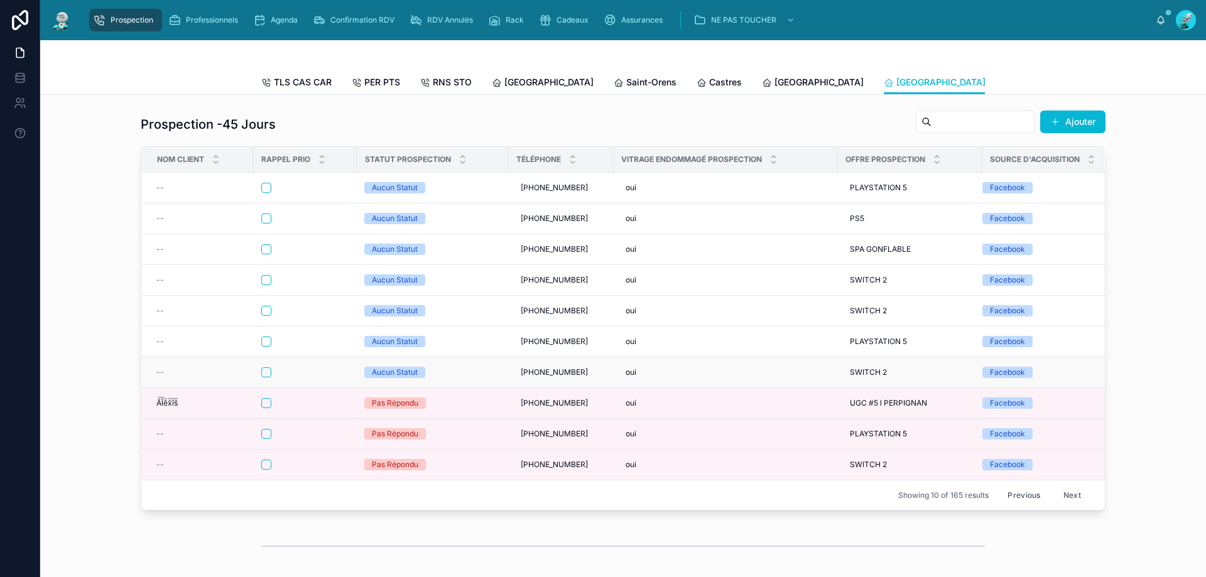
click at [312, 378] on div at bounding box center [304, 373] width 87 height 10
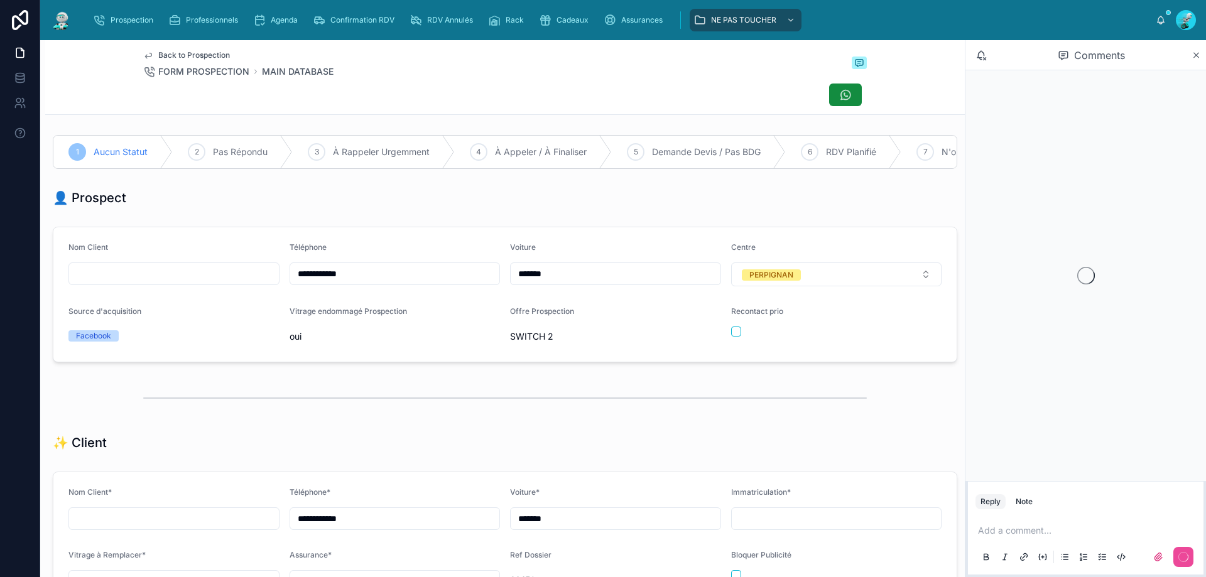
scroll to position [55, 0]
drag, startPoint x: 373, startPoint y: 284, endPoint x: 286, endPoint y: 297, distance: 88.2
click at [286, 297] on form "**********" at bounding box center [504, 294] width 903 height 134
click at [723, 342] on form "**********" at bounding box center [504, 294] width 903 height 134
click at [731, 337] on button "button" at bounding box center [736, 332] width 10 height 10
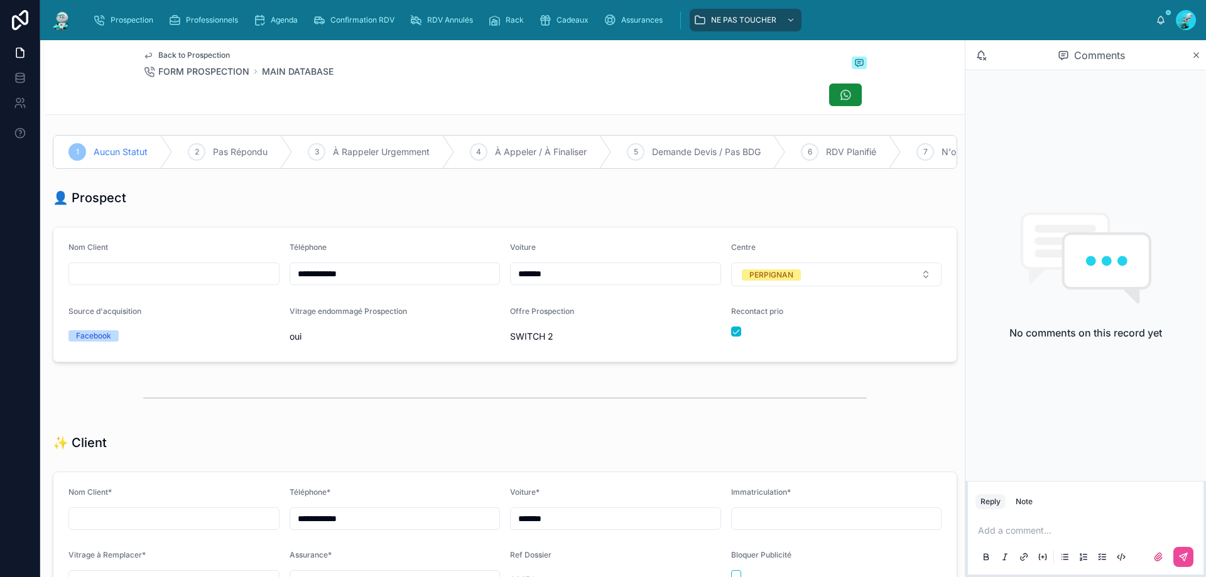
click at [1039, 529] on p at bounding box center [1088, 531] width 221 height 13
click at [1194, 555] on div at bounding box center [1086, 557] width 221 height 25
click at [1185, 564] on button at bounding box center [1184, 557] width 20 height 20
click at [329, 112] on div "Back to Prospection FORM PROSPECTION MAIN DATABASE" at bounding box center [505, 77] width 724 height 74
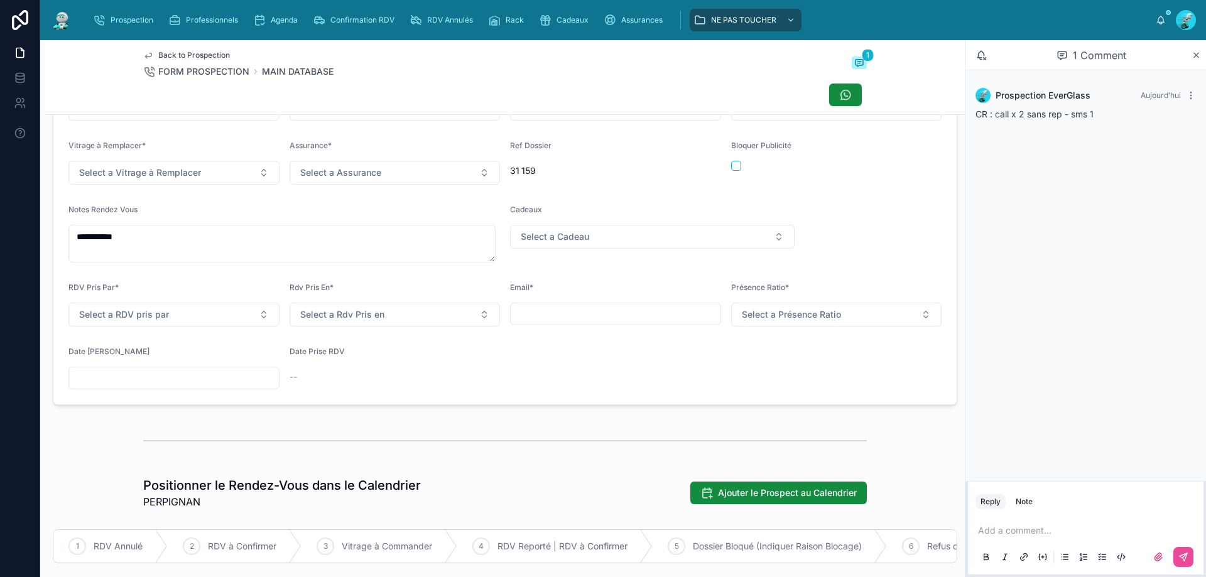
scroll to position [419, 0]
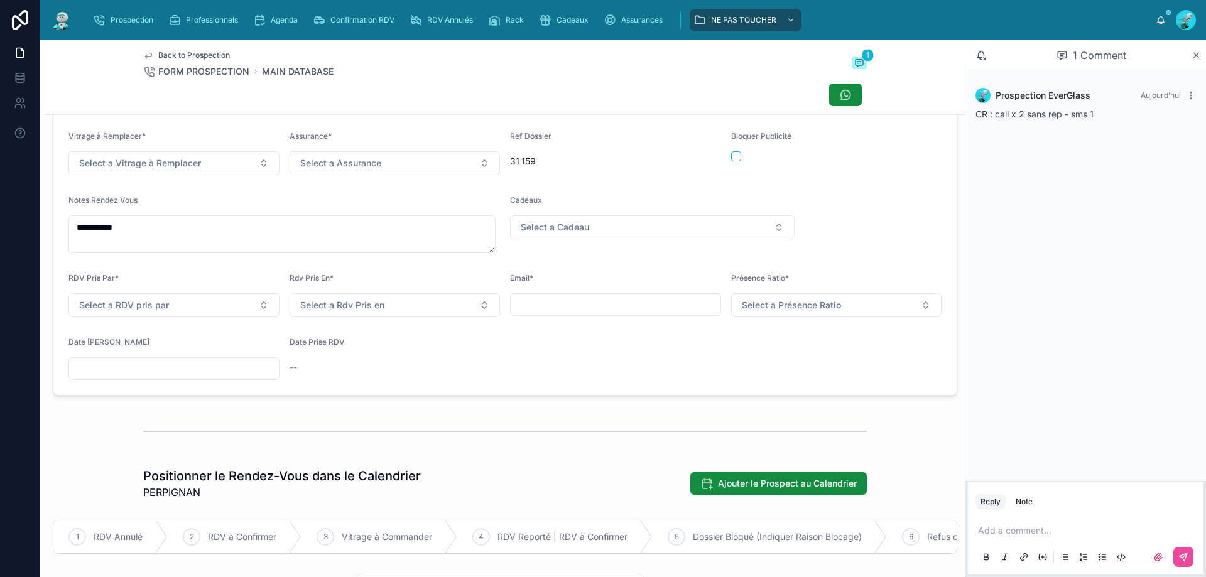
click at [165, 378] on input "text" at bounding box center [174, 369] width 210 height 18
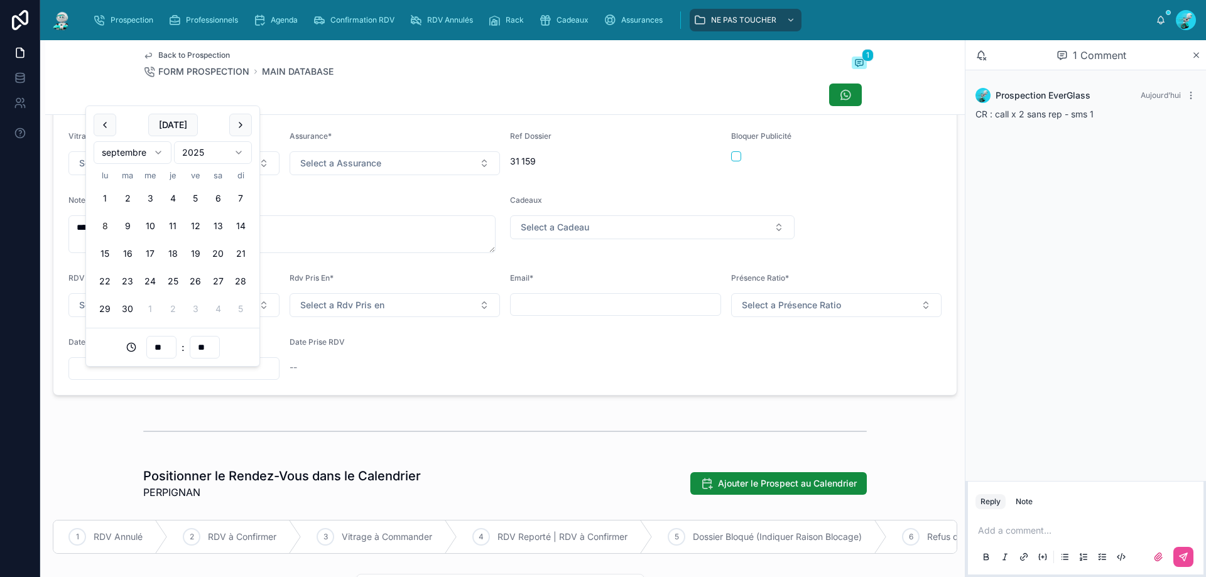
click at [401, 374] on div "--" at bounding box center [395, 367] width 211 height 13
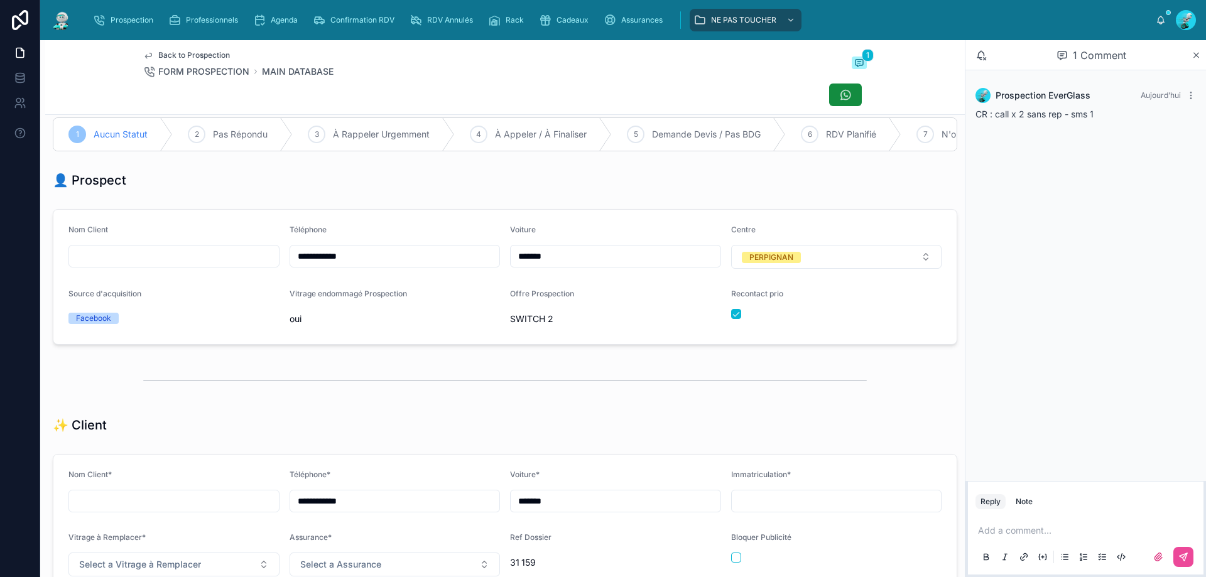
scroll to position [0, 0]
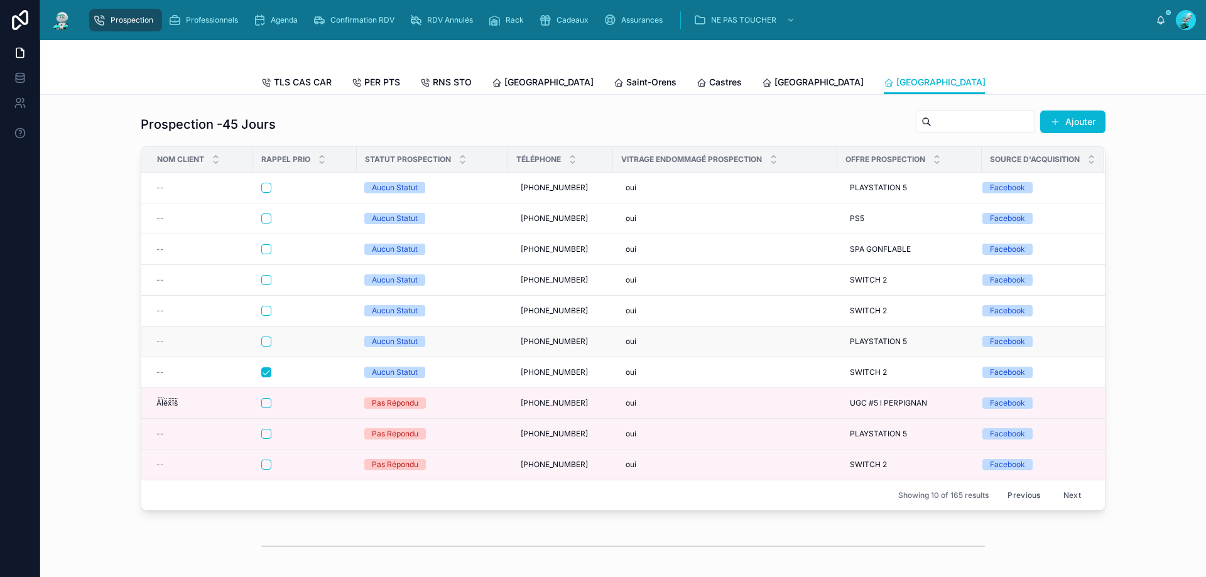
click at [315, 347] on div at bounding box center [304, 342] width 87 height 10
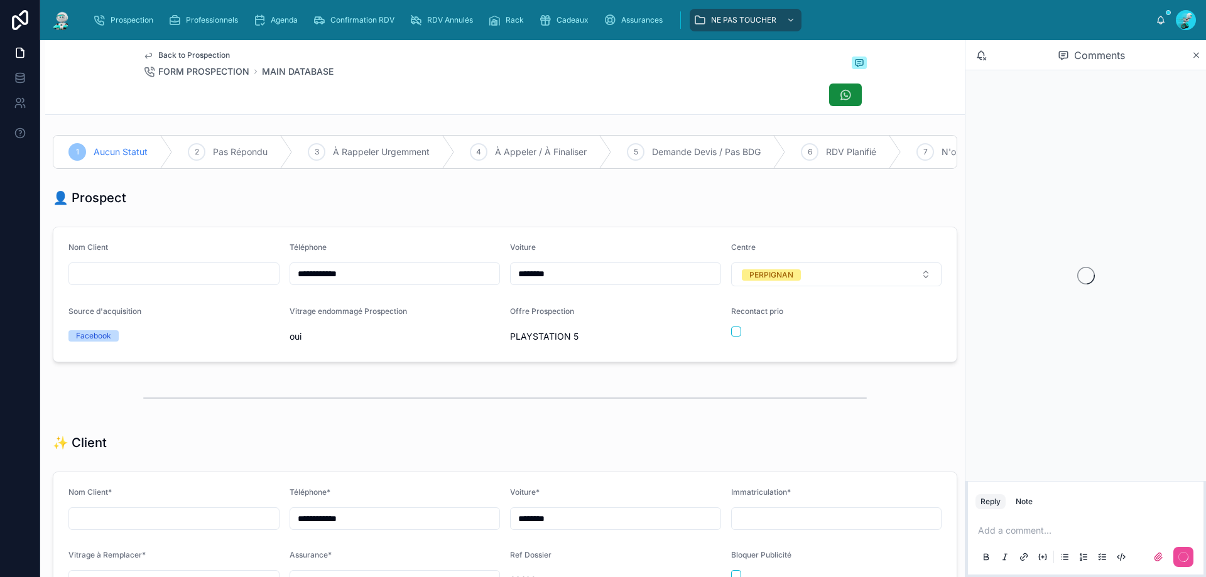
scroll to position [70, 0]
drag, startPoint x: 369, startPoint y: 282, endPoint x: 188, endPoint y: 290, distance: 180.5
click at [188, 290] on form "**********" at bounding box center [504, 294] width 903 height 134
click at [267, 197] on div "👤 Prospect" at bounding box center [505, 198] width 920 height 28
drag, startPoint x: 1013, startPoint y: 534, endPoint x: 922, endPoint y: 472, distance: 110.3
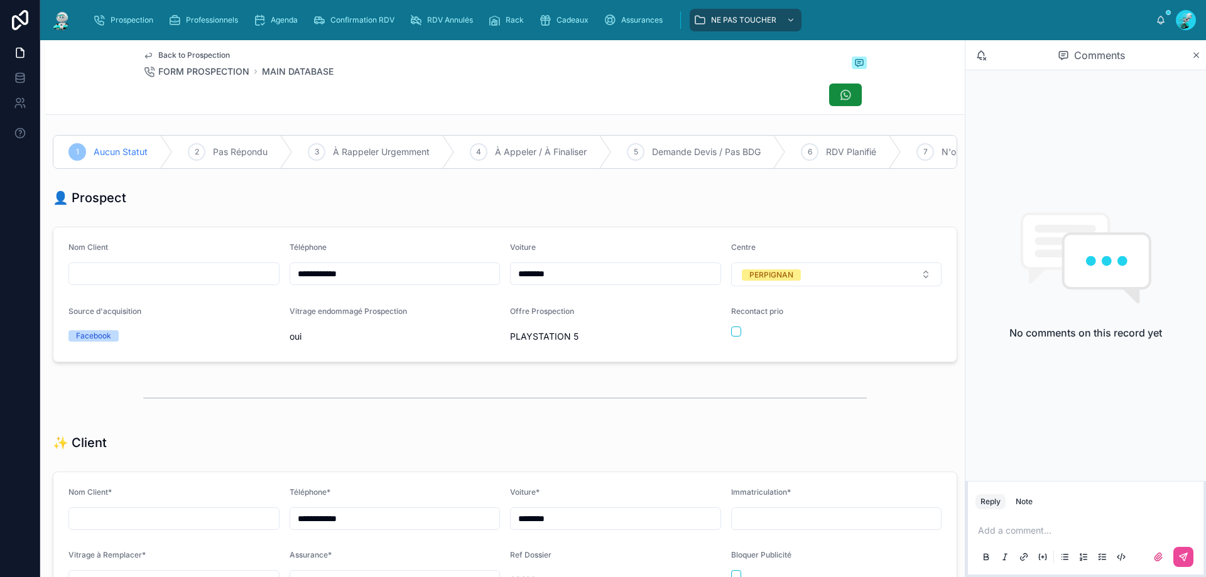
click at [1013, 533] on p at bounding box center [1088, 531] width 221 height 13
click at [1187, 559] on icon at bounding box center [1184, 557] width 10 height 10
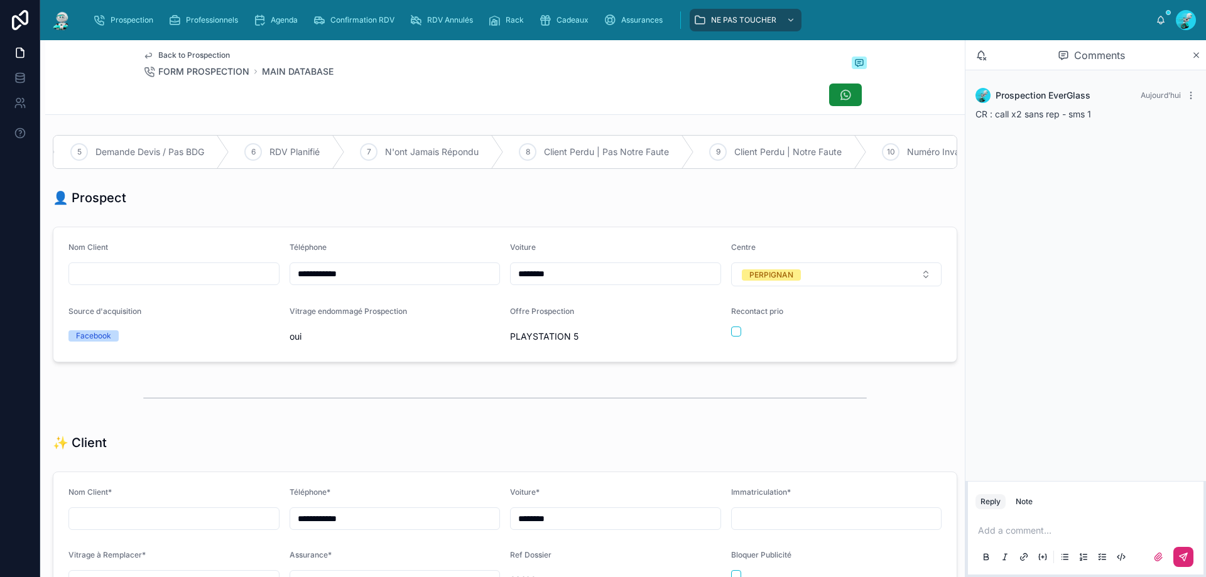
scroll to position [0, 0]
click at [731, 337] on button "button" at bounding box center [736, 332] width 10 height 10
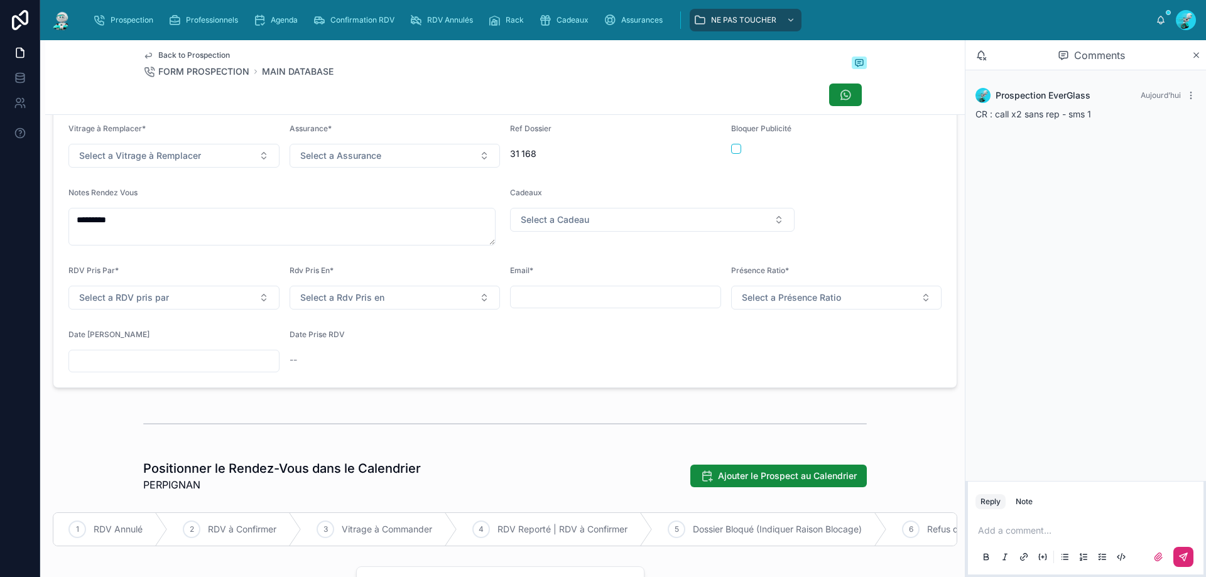
scroll to position [503, 0]
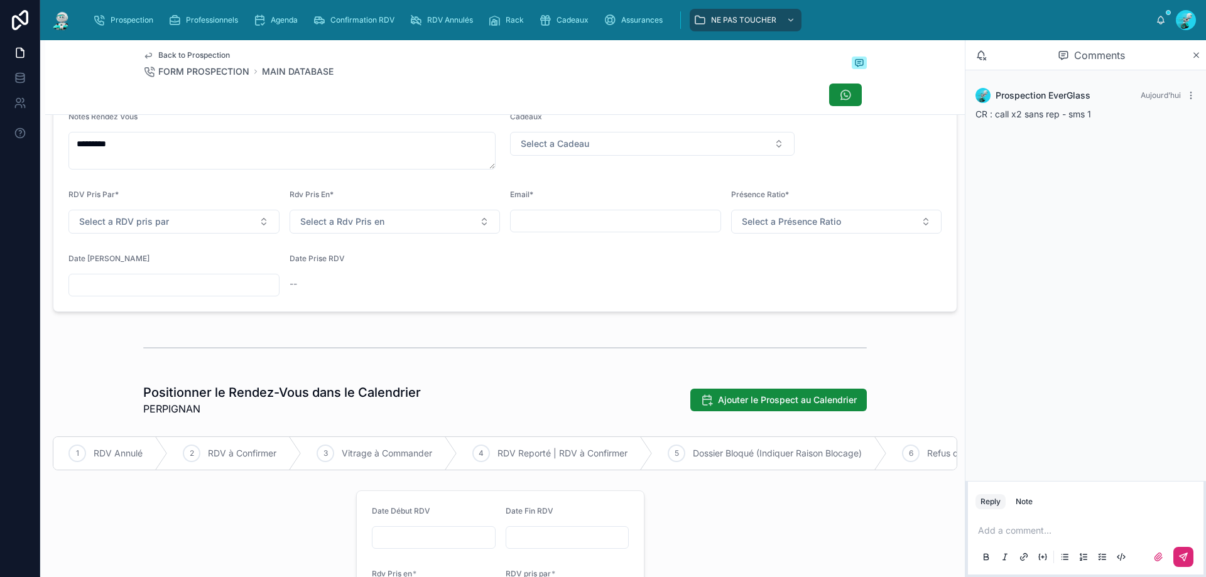
click at [152, 288] on input "text" at bounding box center [174, 285] width 210 height 18
click at [432, 329] on div "**********" at bounding box center [505, 513] width 920 height 1773
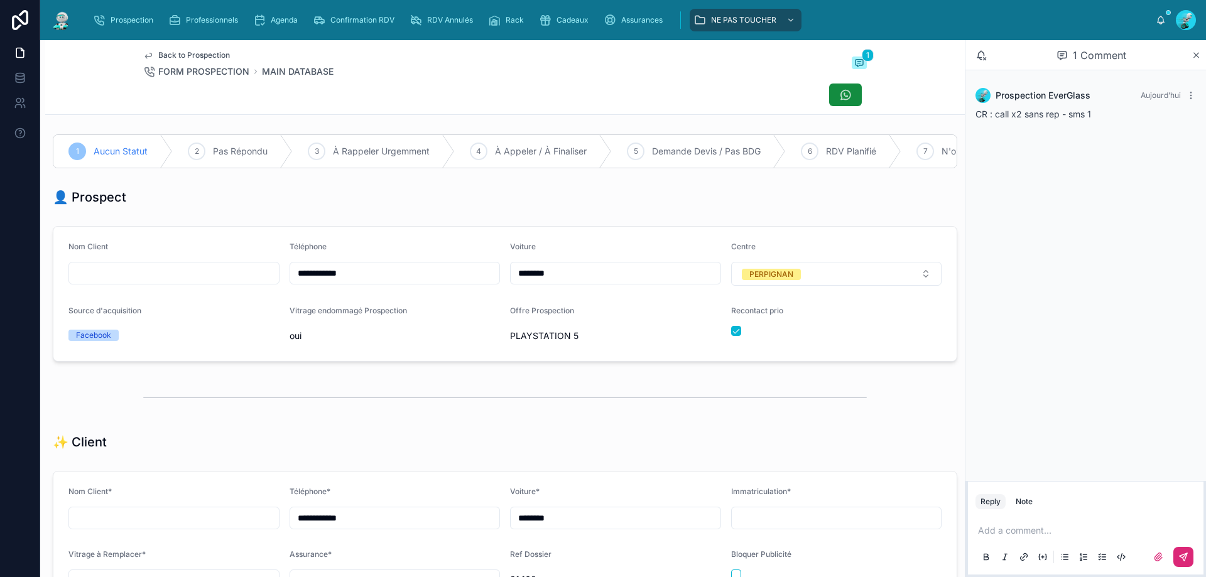
scroll to position [0, 0]
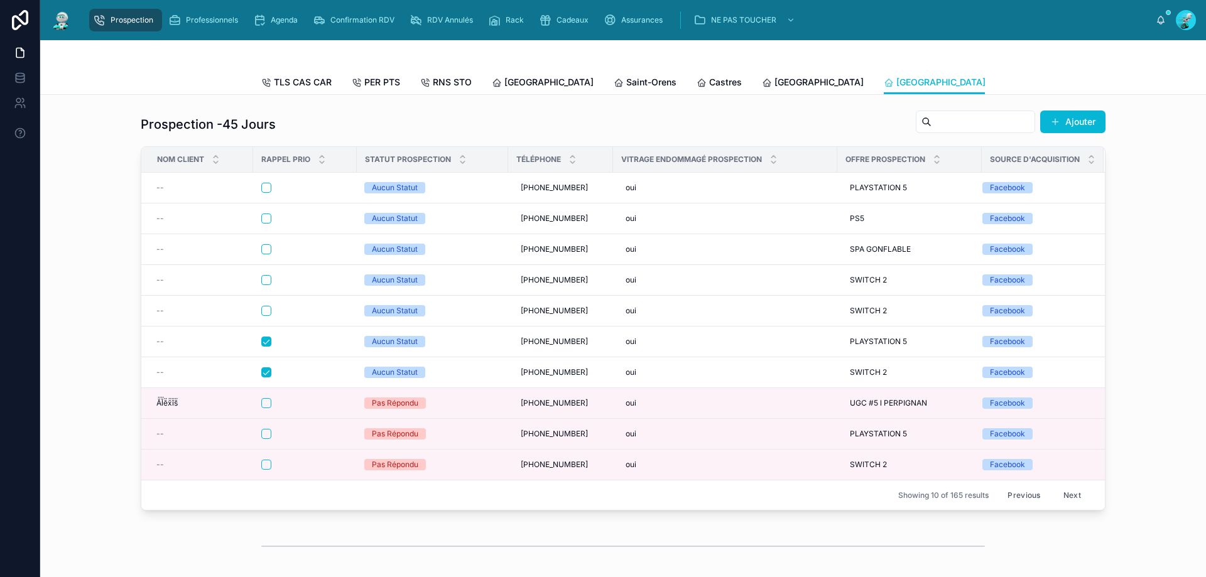
drag, startPoint x: 510, startPoint y: 121, endPoint x: 495, endPoint y: 156, distance: 38.0
click at [511, 121] on div "Prospection -45 Jours Ajouter" at bounding box center [623, 124] width 965 height 29
click at [312, 316] on div at bounding box center [304, 311] width 87 height 10
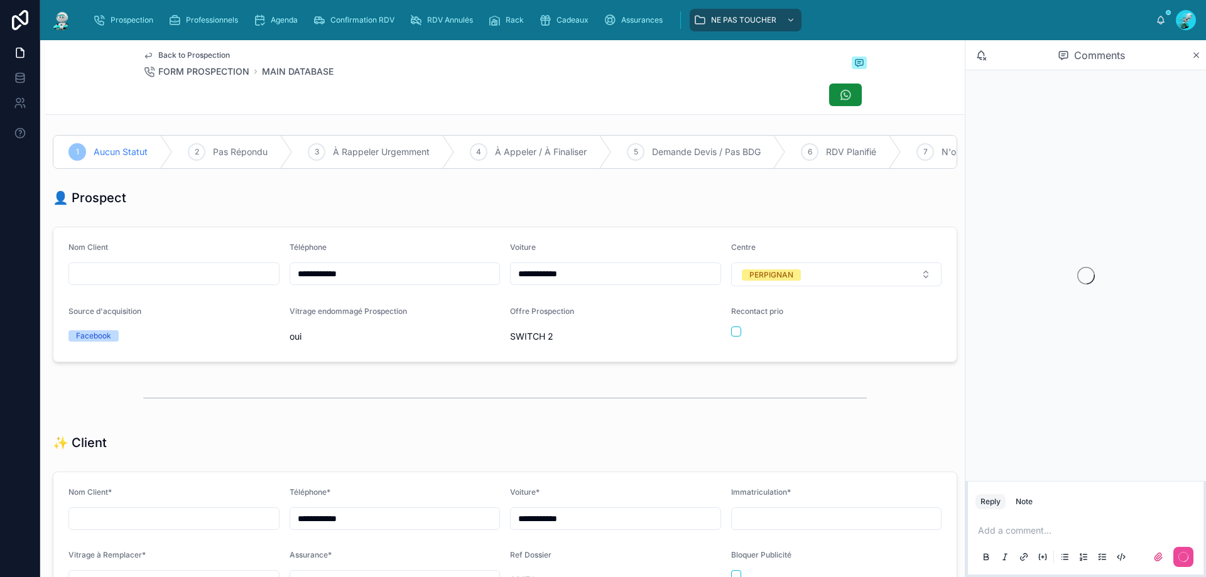
scroll to position [70, 0]
drag, startPoint x: 388, startPoint y: 289, endPoint x: 253, endPoint y: 289, distance: 135.1
click at [249, 289] on form "**********" at bounding box center [504, 294] width 903 height 134
drag, startPoint x: 266, startPoint y: 197, endPoint x: 544, endPoint y: 315, distance: 301.8
click at [271, 200] on div "👤 Prospect" at bounding box center [505, 198] width 920 height 28
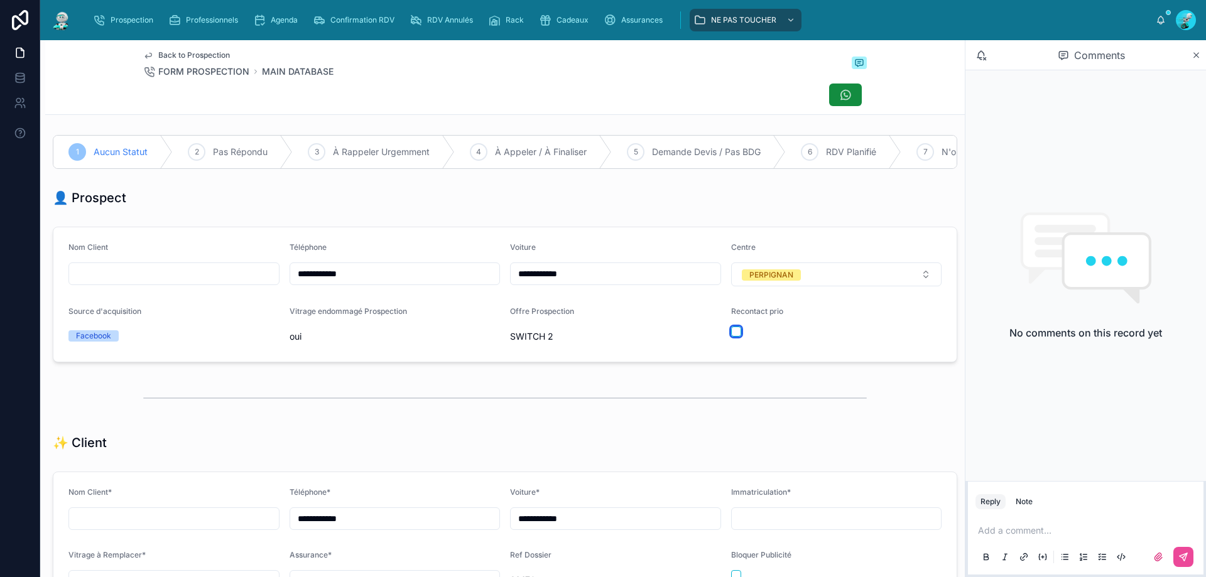
click at [731, 337] on button "button" at bounding box center [736, 332] width 10 height 10
click at [1003, 526] on p at bounding box center [1088, 531] width 221 height 13
click at [1181, 557] on icon at bounding box center [1184, 558] width 8 height 8
click at [390, 212] on div "👤 Prospect" at bounding box center [505, 198] width 920 height 28
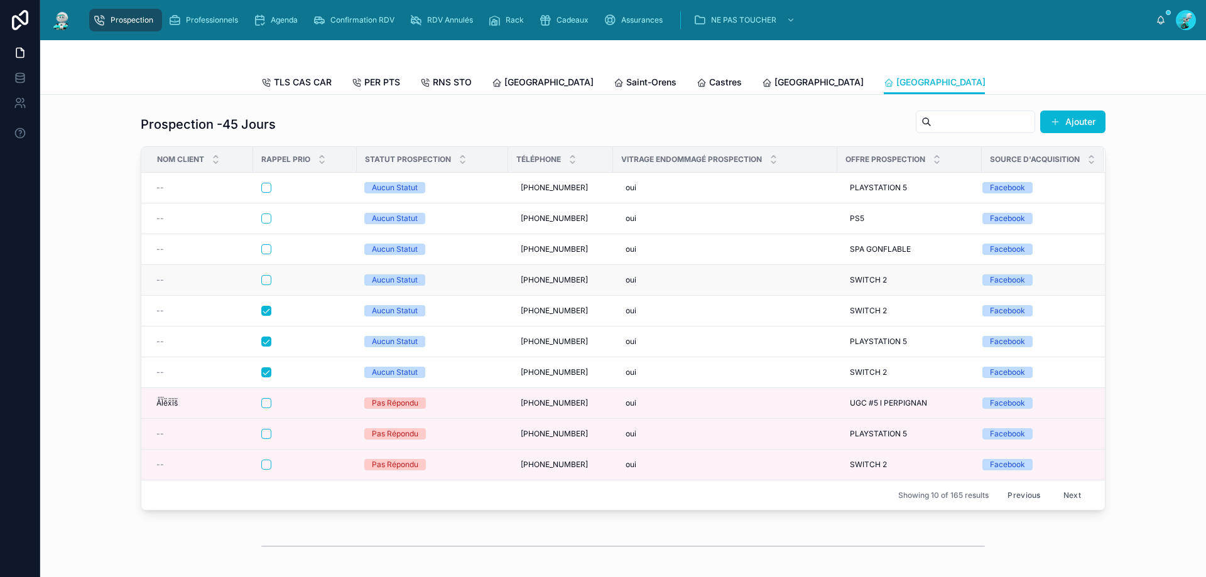
click at [313, 285] on div at bounding box center [304, 280] width 87 height 10
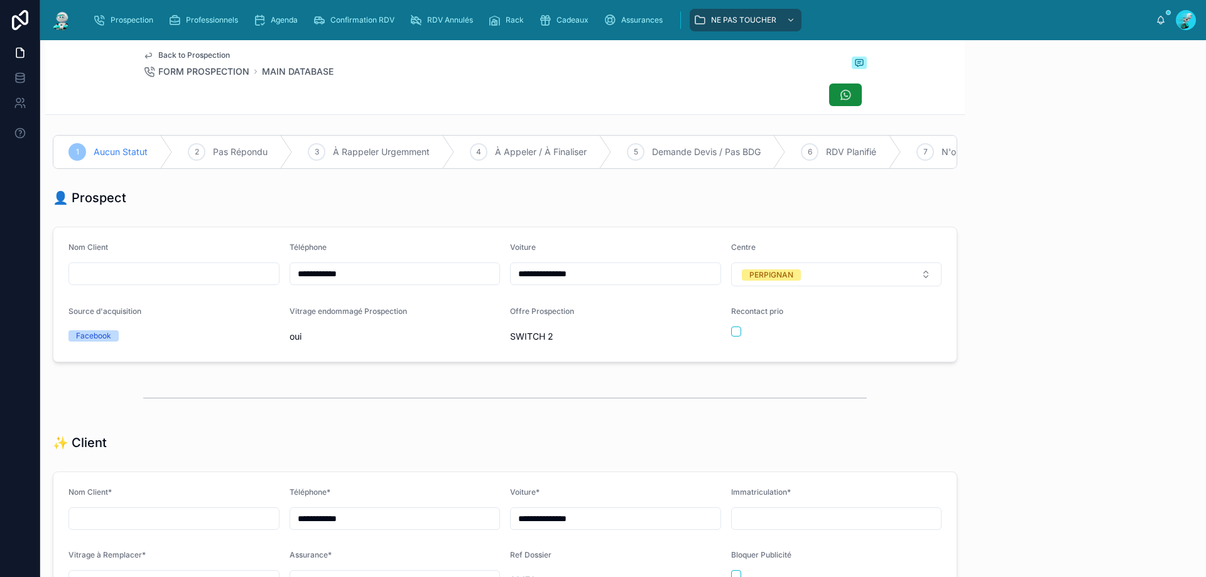
scroll to position [70, 0]
click at [546, 67] on div "Back to Prospection FORM PROSPECTION MAIN DATABASE" at bounding box center [505, 64] width 724 height 28
drag, startPoint x: 530, startPoint y: 223, endPoint x: 512, endPoint y: 227, distance: 18.0
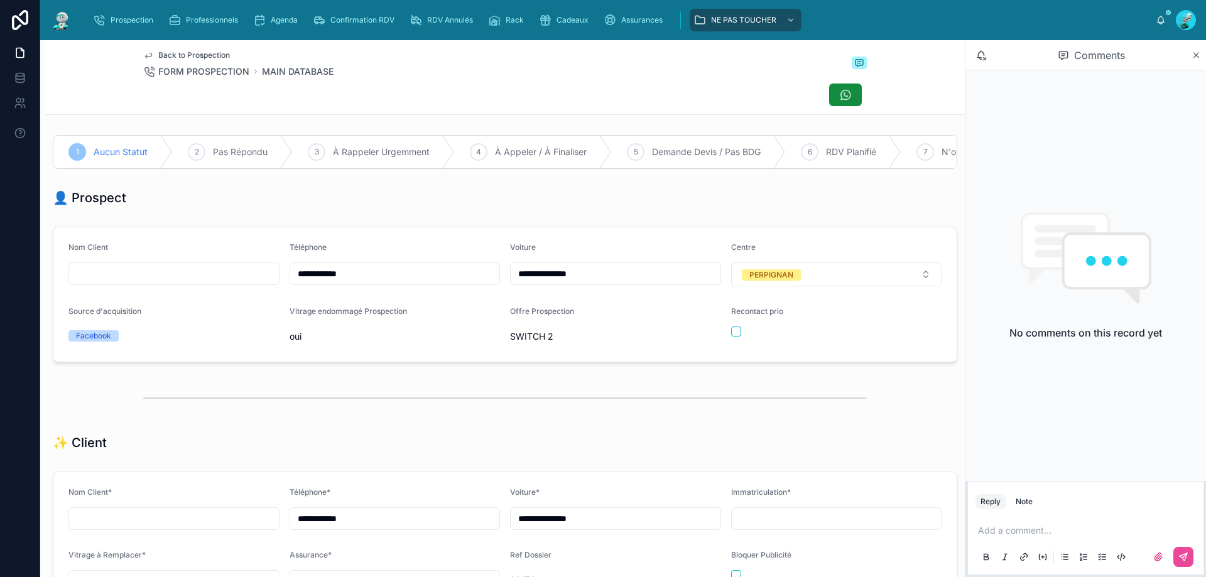
click at [430, 241] on form "**********" at bounding box center [504, 294] width 903 height 134
drag, startPoint x: 378, startPoint y: 278, endPoint x: 266, endPoint y: 292, distance: 112.1
click at [266, 292] on form "**********" at bounding box center [504, 294] width 903 height 134
click at [366, 106] on div at bounding box center [505, 95] width 724 height 24
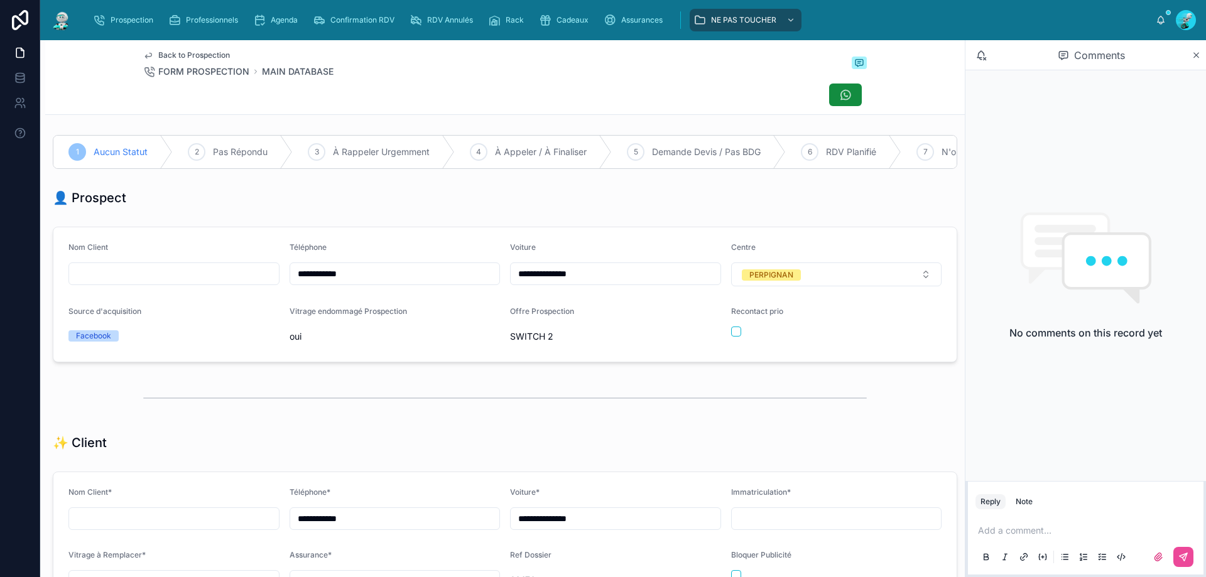
click at [1022, 533] on p at bounding box center [1088, 531] width 221 height 13
click at [1176, 555] on button at bounding box center [1184, 557] width 20 height 20
click at [538, 75] on div "Back to Prospection FORM PROSPECTION MAIN DATABASE" at bounding box center [505, 64] width 724 height 28
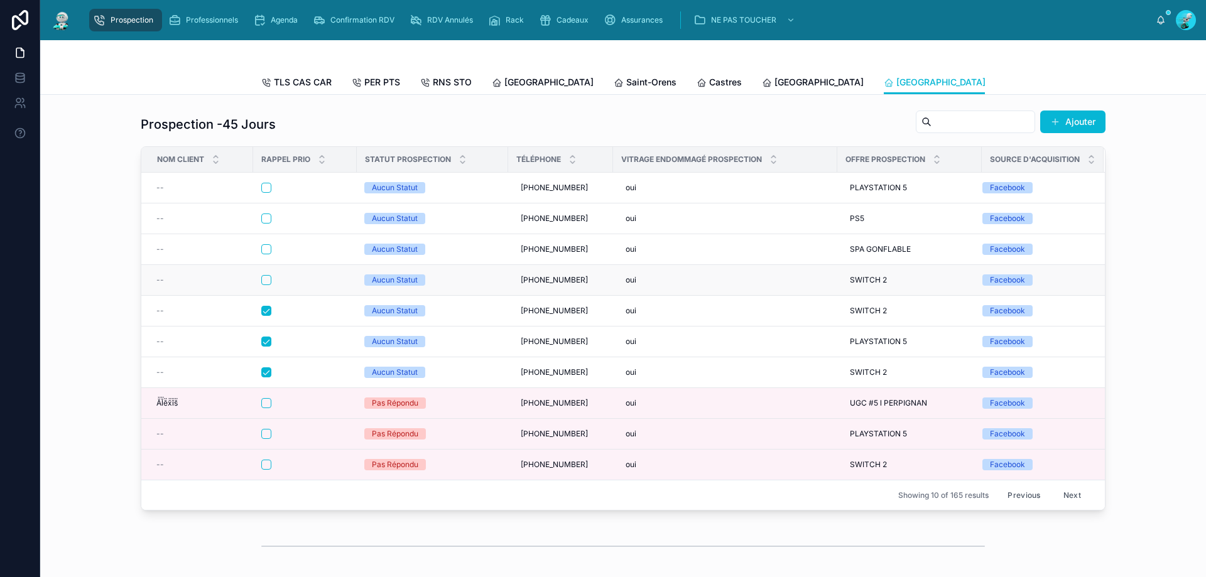
click at [293, 285] on div at bounding box center [304, 280] width 87 height 10
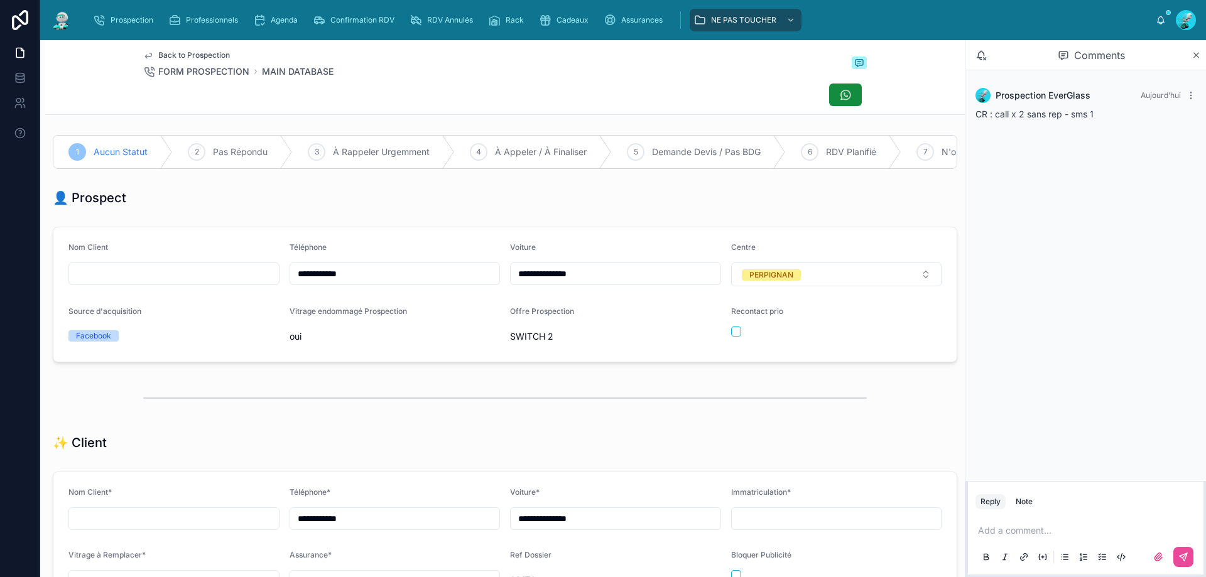
scroll to position [70, 0]
click at [731, 337] on button "button" at bounding box center [736, 332] width 10 height 10
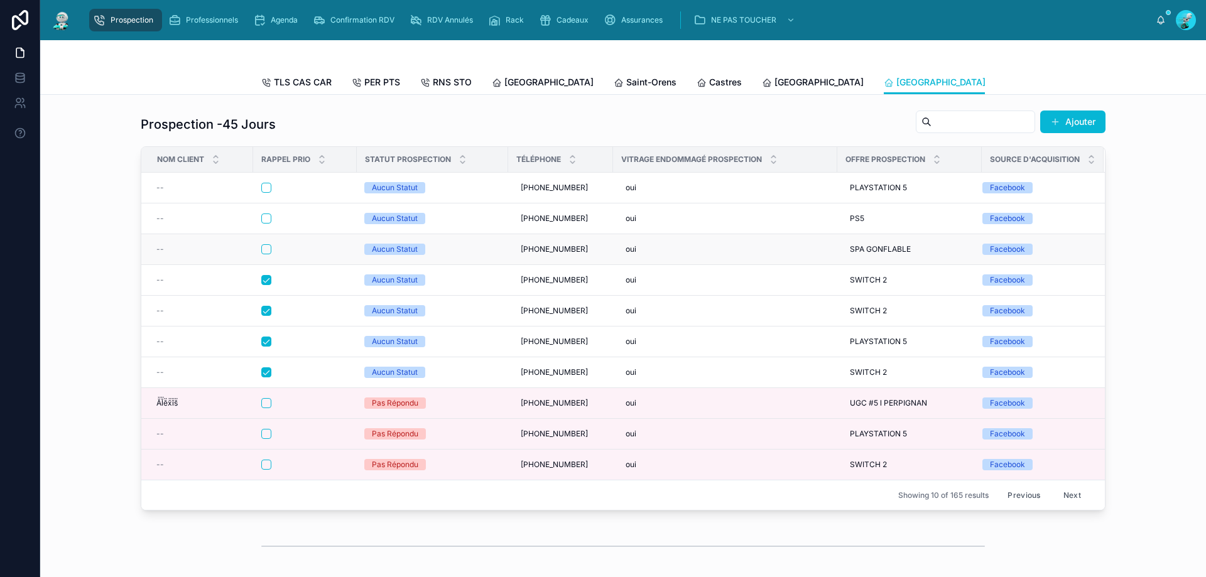
click at [315, 254] on div at bounding box center [304, 249] width 87 height 10
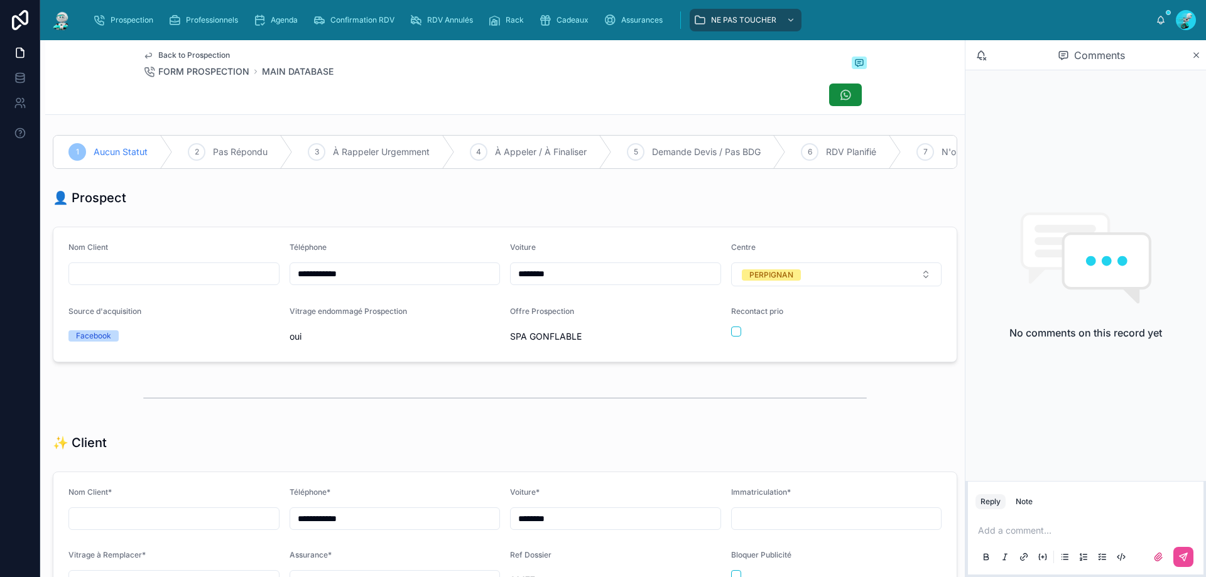
drag, startPoint x: 554, startPoint y: 280, endPoint x: 430, endPoint y: 277, distance: 123.8
click at [430, 278] on form "**********" at bounding box center [504, 294] width 903 height 134
drag, startPoint x: 366, startPoint y: 288, endPoint x: 254, endPoint y: 286, distance: 111.8
click at [254, 286] on form "**********" at bounding box center [504, 294] width 903 height 134
click at [481, 84] on div at bounding box center [505, 95] width 724 height 24
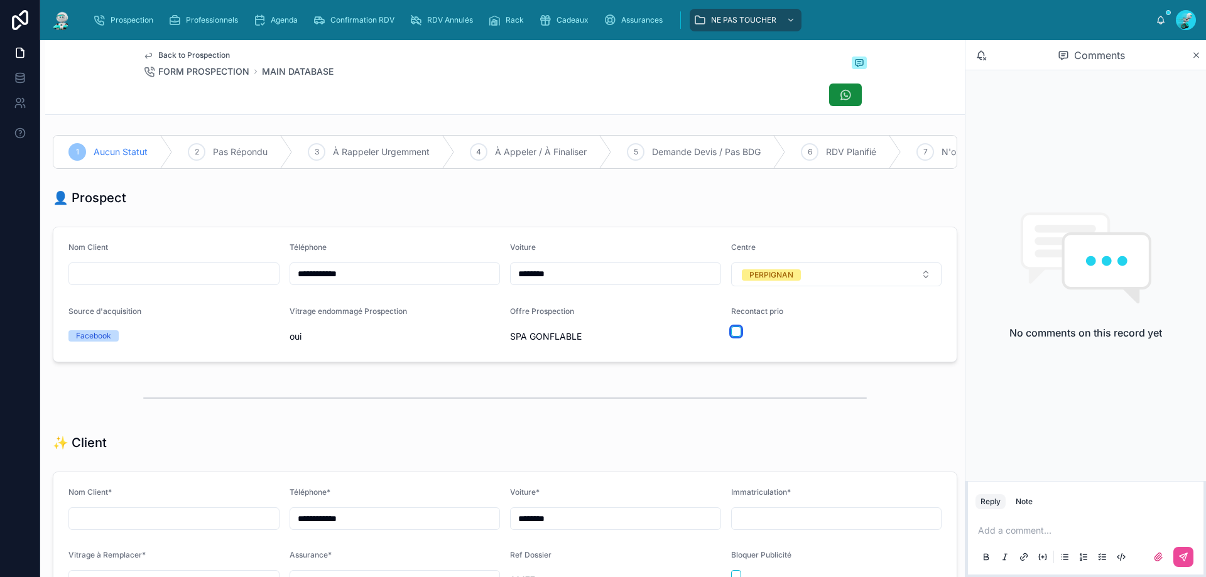
click at [731, 337] on button "button" at bounding box center [736, 332] width 10 height 10
click at [1012, 534] on p at bounding box center [1088, 531] width 221 height 13
click at [1179, 557] on icon at bounding box center [1184, 557] width 10 height 10
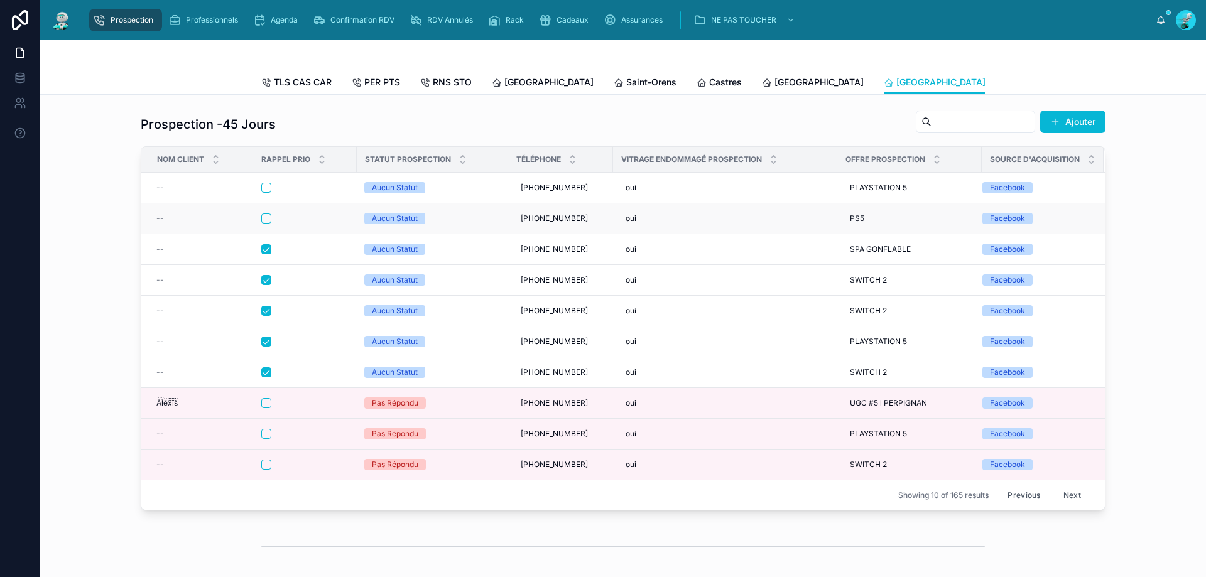
click at [302, 224] on div at bounding box center [304, 219] width 87 height 10
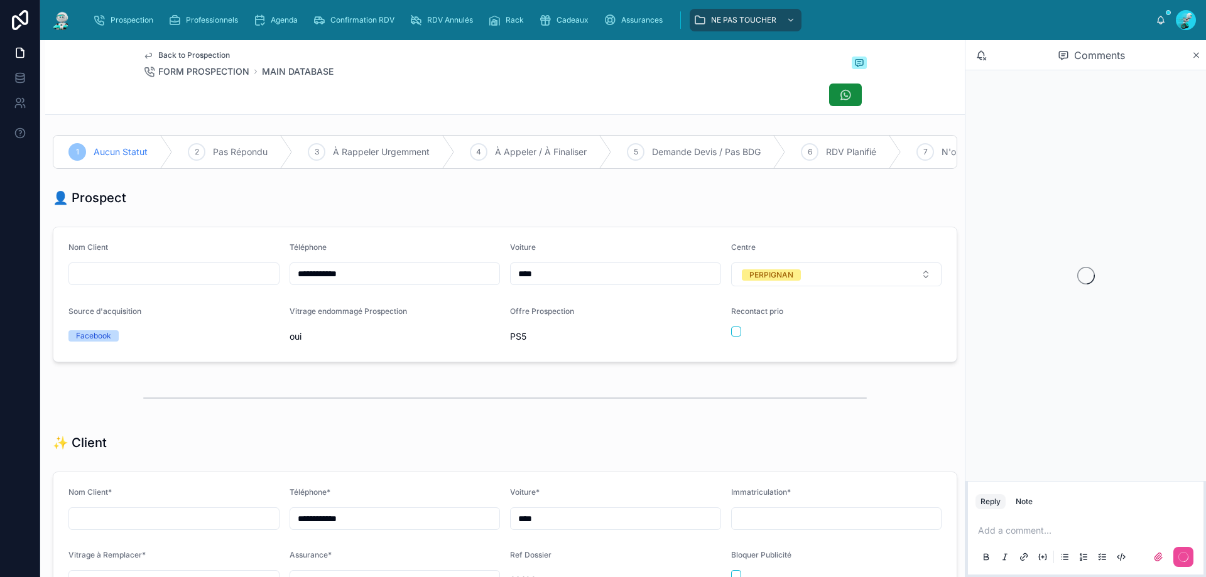
scroll to position [70, 0]
drag, startPoint x: 361, startPoint y: 278, endPoint x: 250, endPoint y: 288, distance: 111.0
click at [250, 288] on form "**********" at bounding box center [504, 294] width 903 height 134
click at [514, 100] on div at bounding box center [505, 95] width 724 height 24
click at [986, 532] on p at bounding box center [1088, 531] width 221 height 13
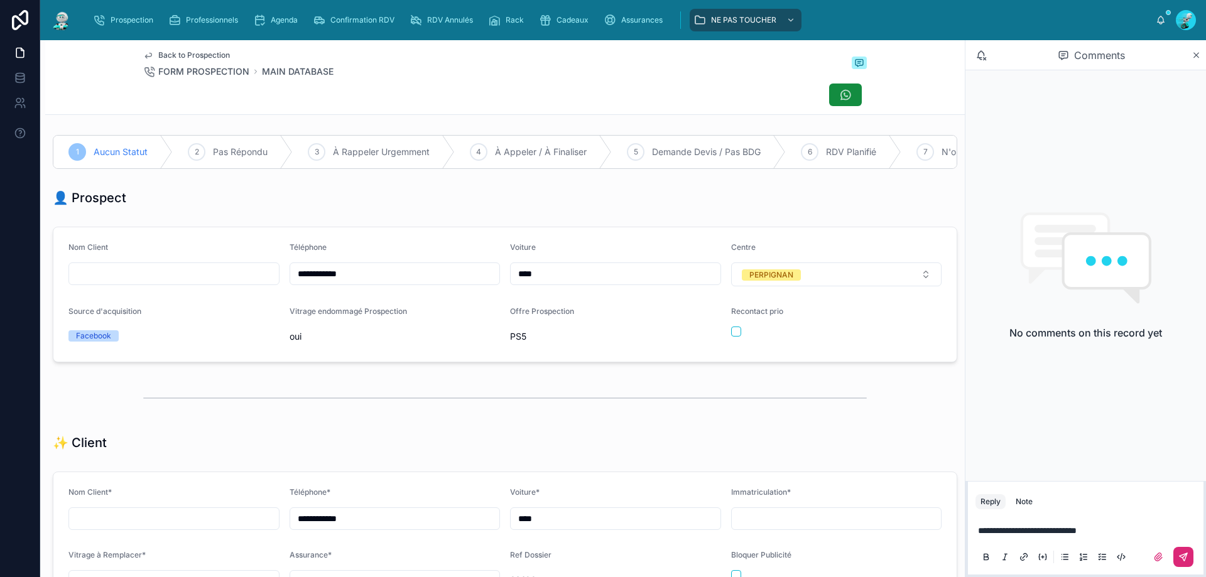
click at [1186, 555] on icon at bounding box center [1185, 556] width 4 height 4
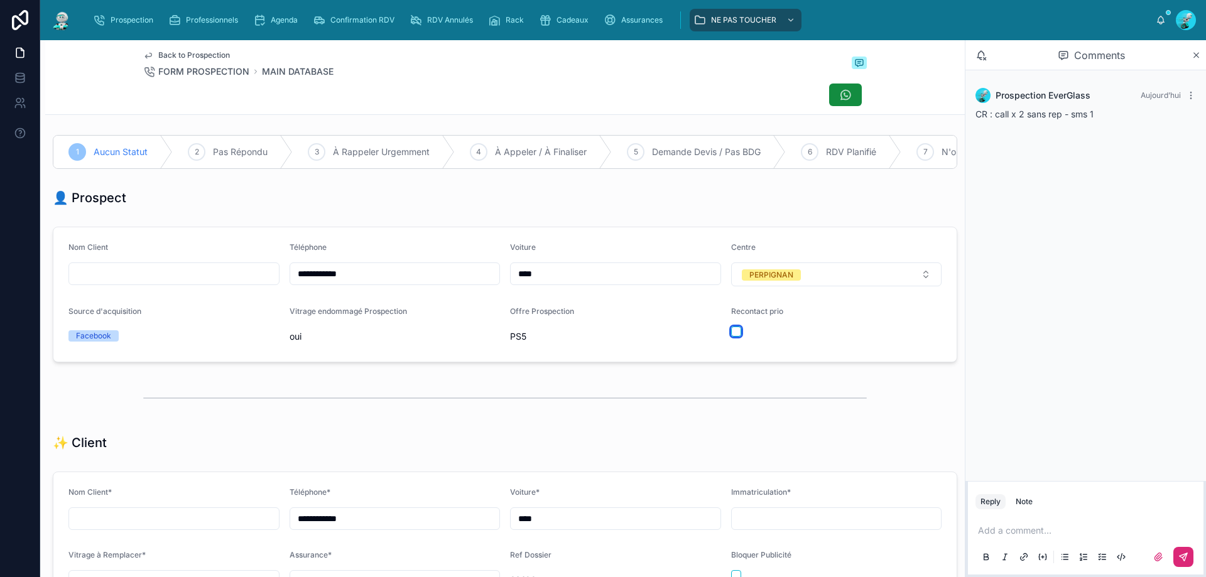
click at [731, 336] on button "button" at bounding box center [736, 332] width 10 height 10
click at [581, 410] on div at bounding box center [505, 398] width 724 height 31
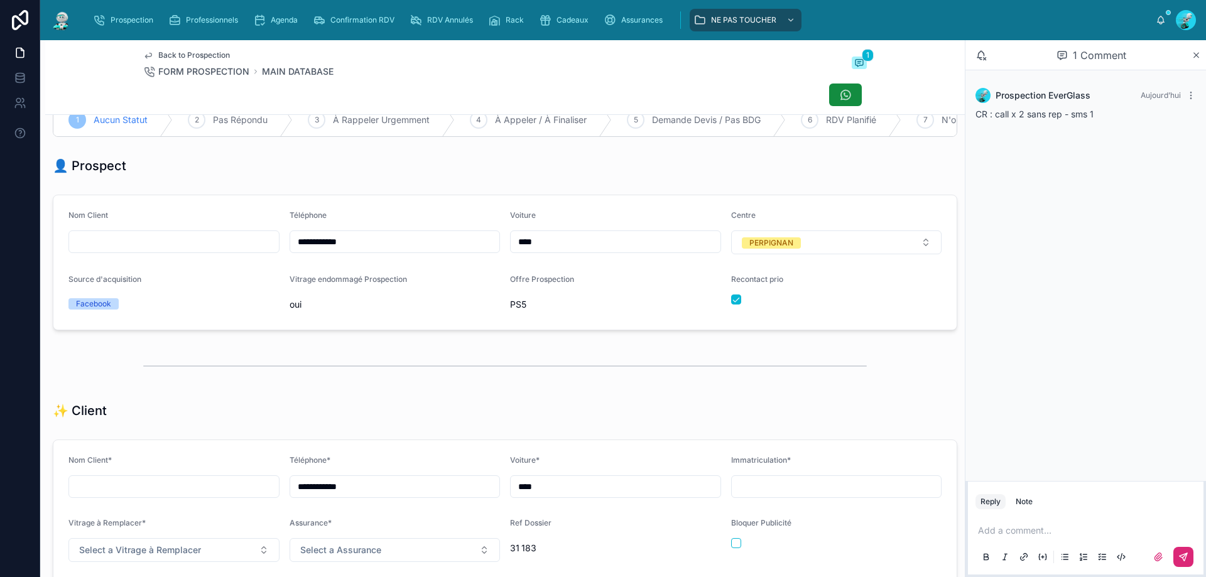
scroll to position [0, 0]
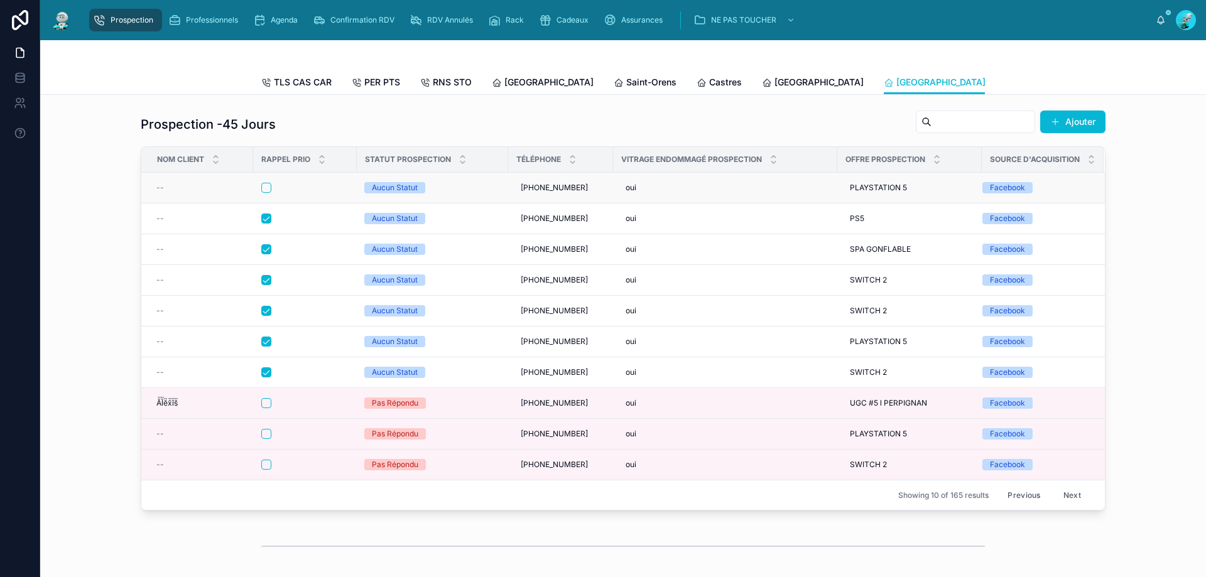
click at [322, 192] on form at bounding box center [305, 187] width 89 height 11
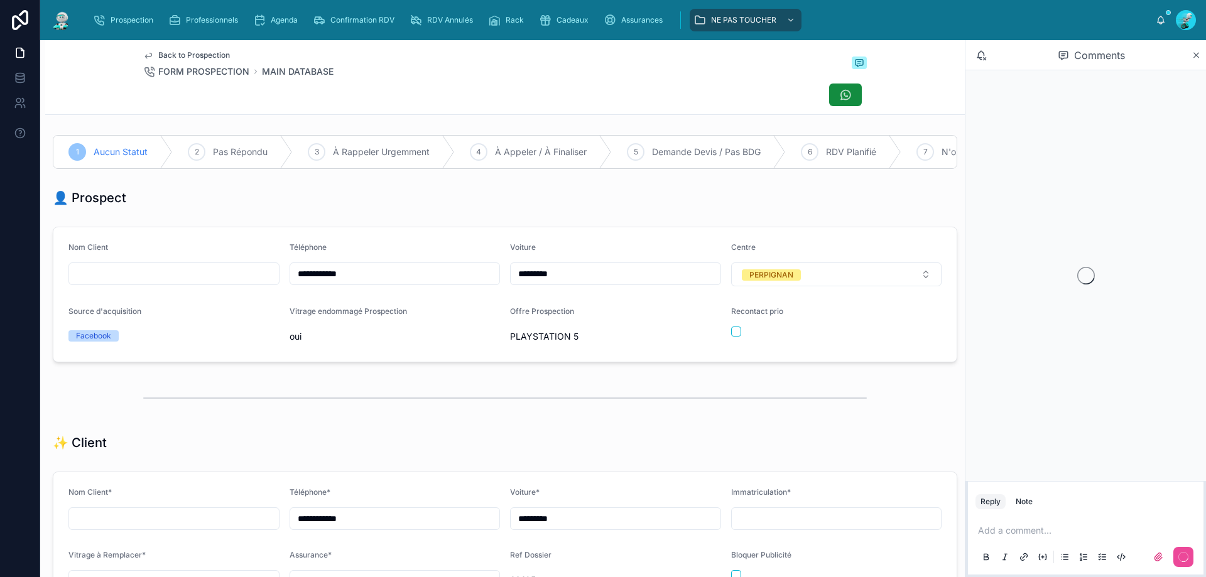
scroll to position [70, 0]
click at [358, 273] on div "**********" at bounding box center [395, 274] width 211 height 23
drag, startPoint x: 370, startPoint y: 283, endPoint x: 261, endPoint y: 286, distance: 108.7
click at [232, 281] on form "**********" at bounding box center [504, 294] width 903 height 134
paste input "**********"
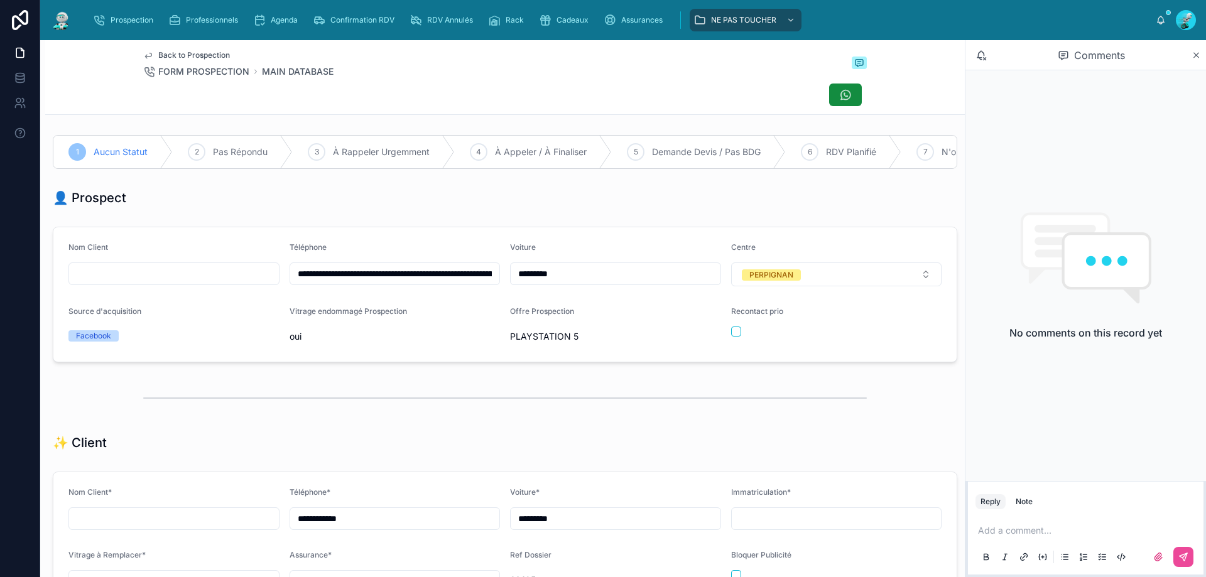
type input "**********"
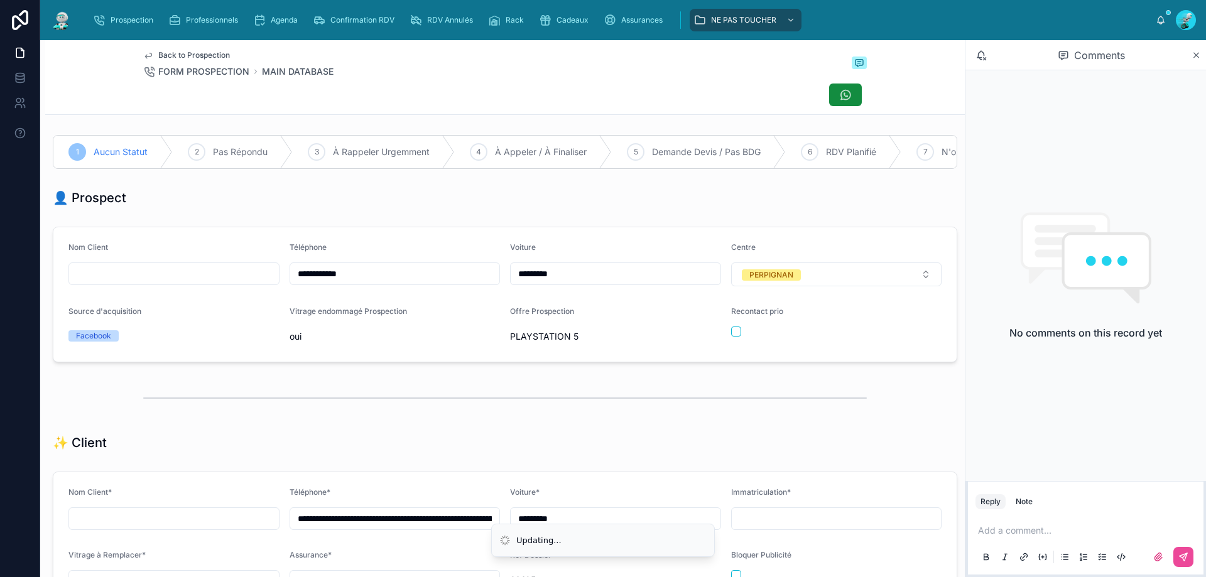
type input "**********"
click at [383, 207] on div "👤 Prospect" at bounding box center [505, 198] width 905 height 18
drag, startPoint x: 340, startPoint y: 293, endPoint x: 287, endPoint y: 303, distance: 53.6
click at [287, 303] on form "**********" at bounding box center [504, 294] width 903 height 134
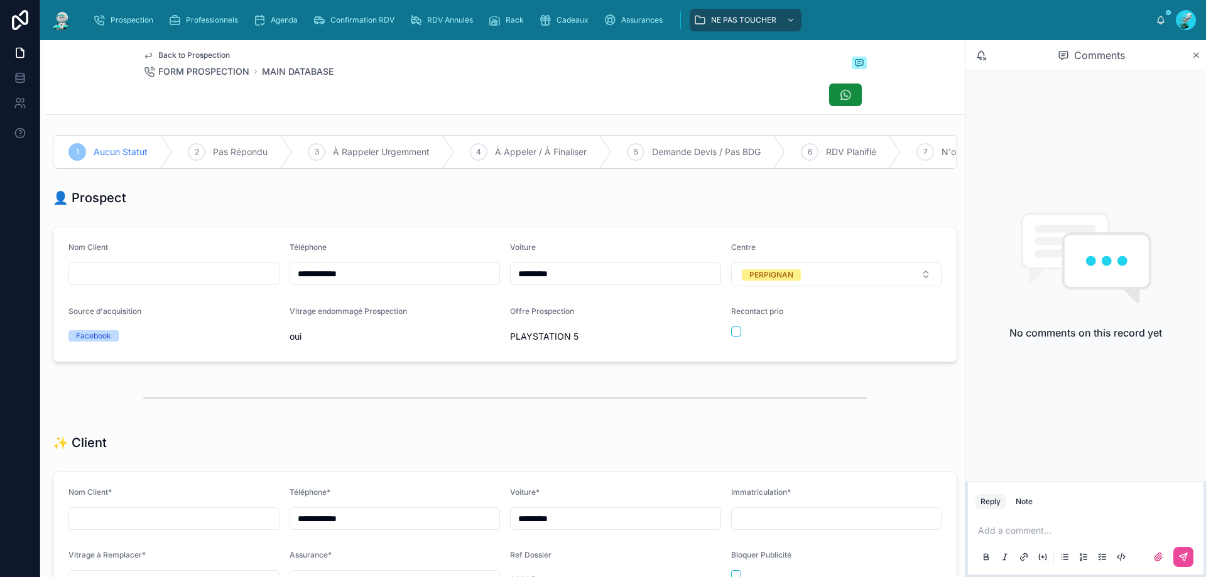
drag, startPoint x: 311, startPoint y: 285, endPoint x: 261, endPoint y: 207, distance: 92.9
click at [261, 207] on div "👤 Prospect" at bounding box center [505, 198] width 905 height 18
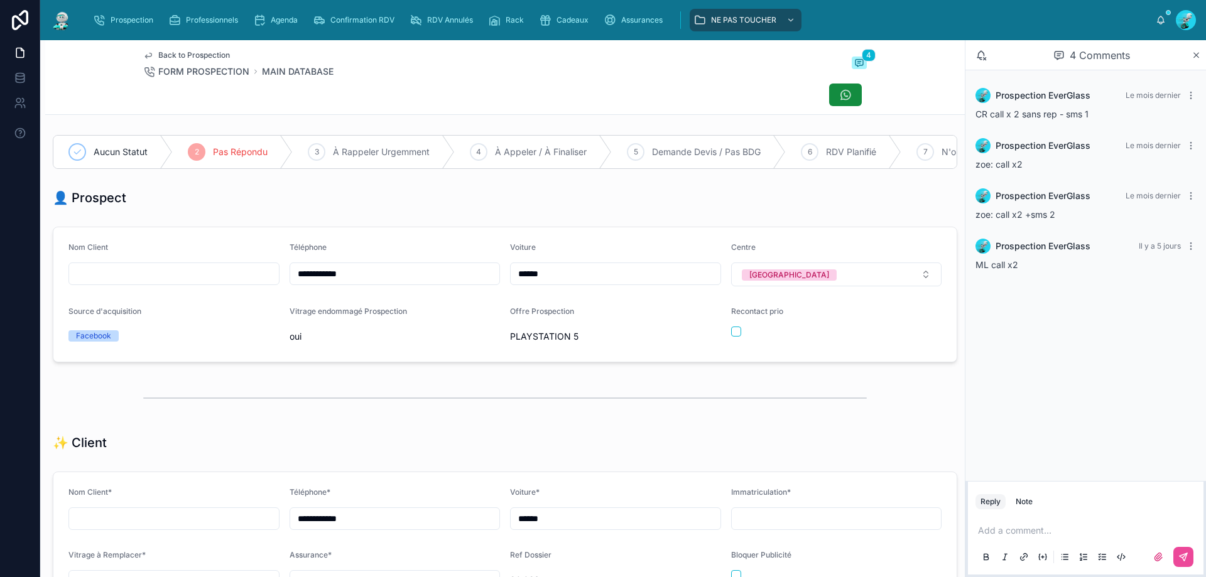
scroll to position [55, 0]
click at [159, 26] on link "Prospection" at bounding box center [125, 20] width 73 height 23
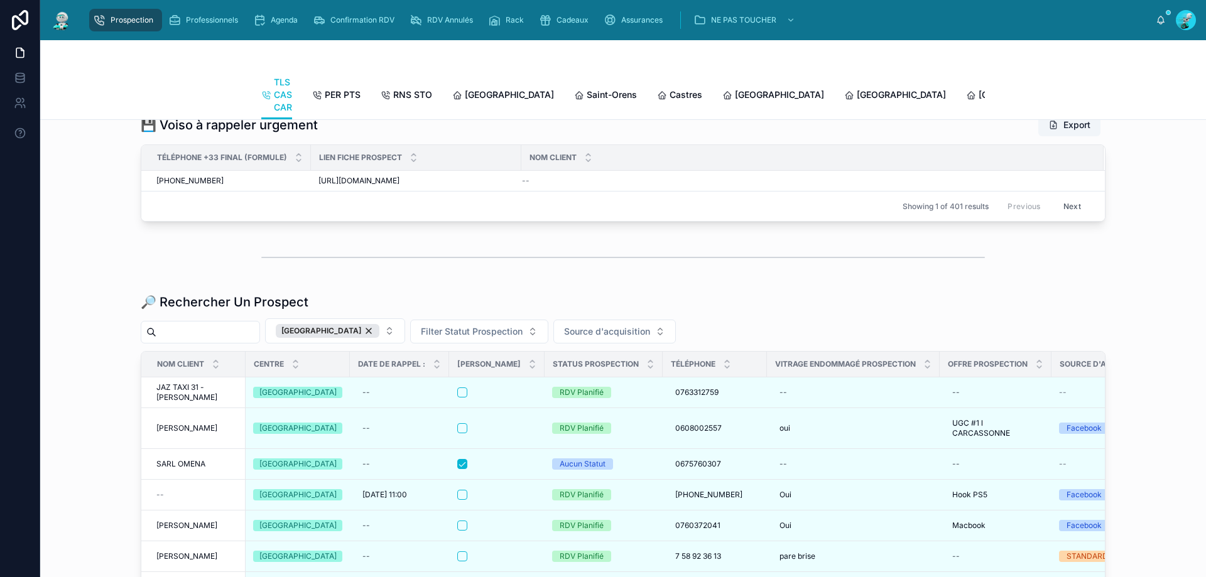
scroll to position [1529, 0]
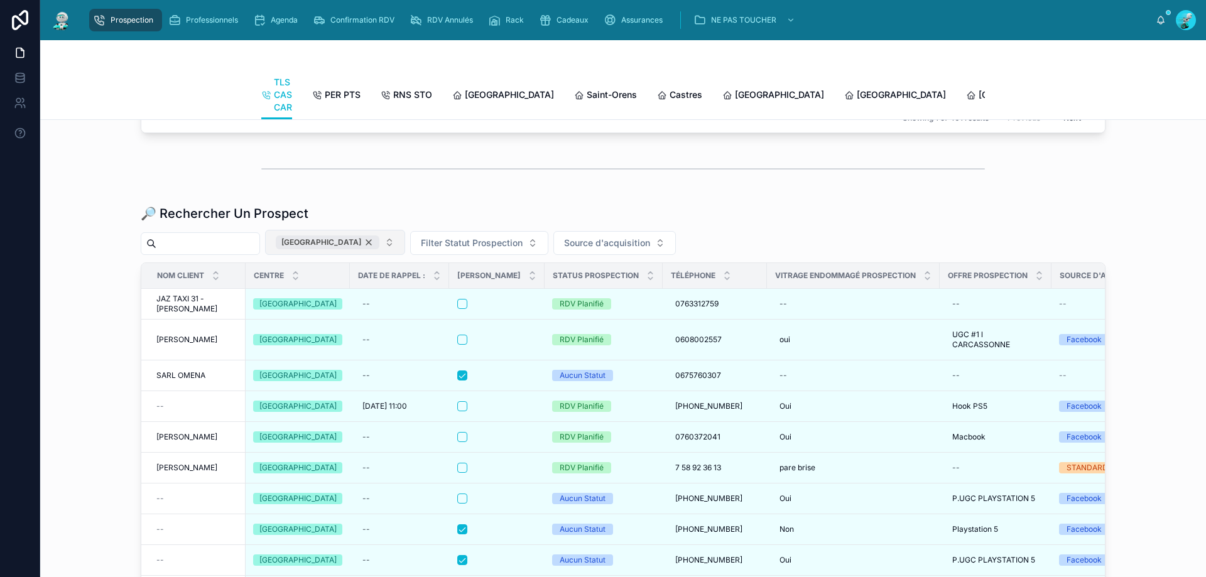
click at [357, 249] on div "[GEOGRAPHIC_DATA]" at bounding box center [328, 243] width 104 height 14
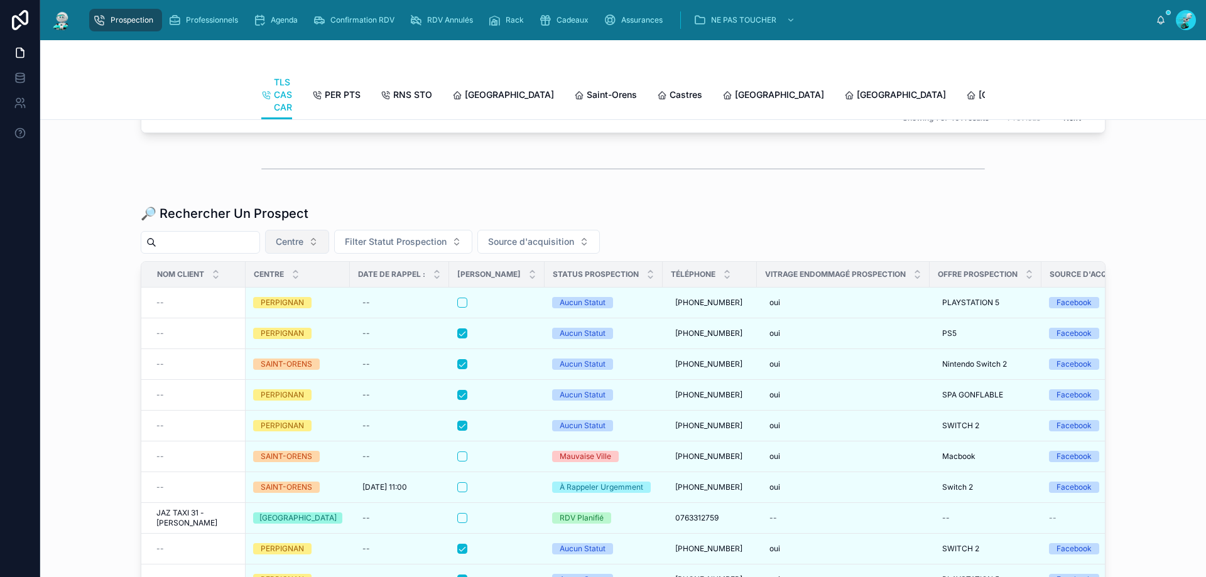
click at [242, 251] on input "text" at bounding box center [207, 243] width 103 height 18
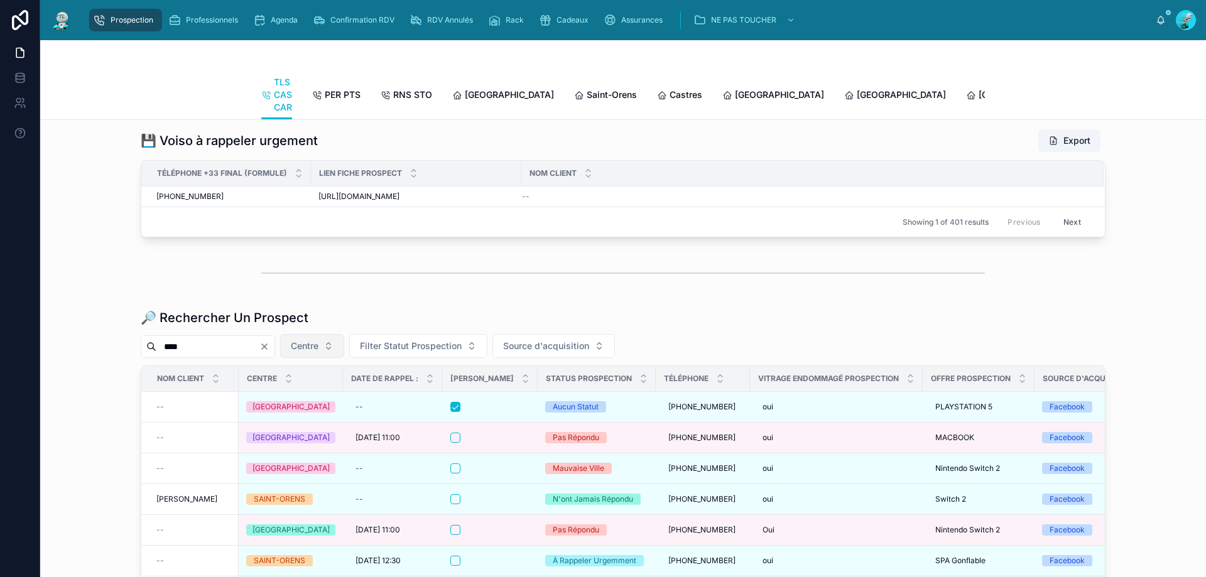
scroll to position [1529, 0]
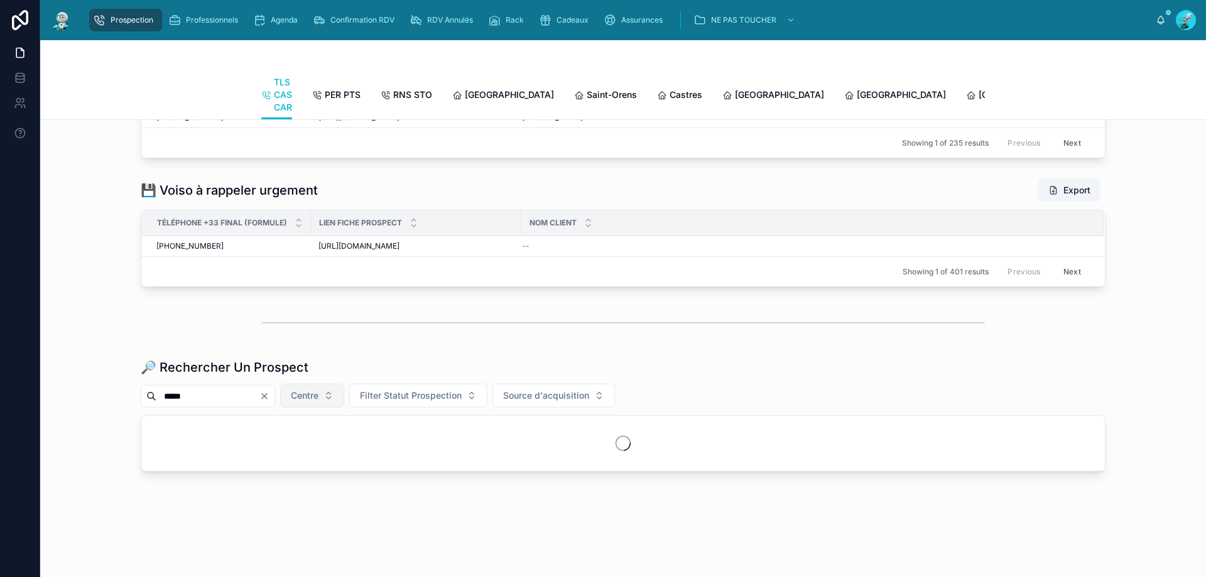
scroll to position [1465, 0]
type input "*********"
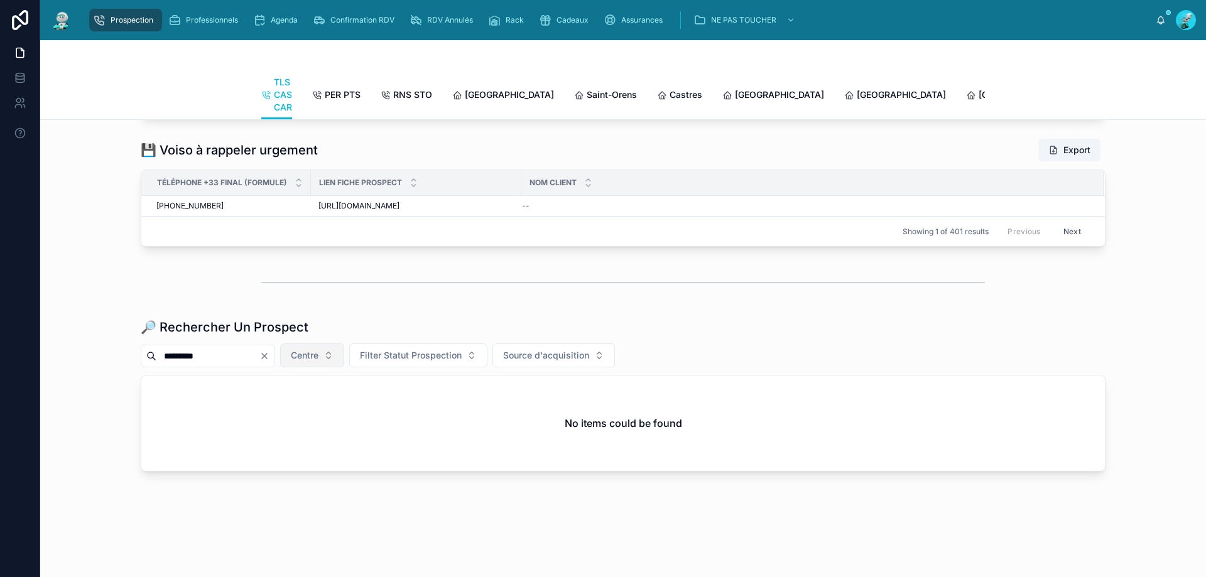
scroll to position [1465, 0]
drag, startPoint x: 266, startPoint y: 359, endPoint x: 15, endPoint y: 359, distance: 251.3
click at [15, 359] on div "Prospection Professionnels Agenda Confirmation RDV RDV Annulés Rack Cadeaux Ass…" at bounding box center [603, 288] width 1206 height 577
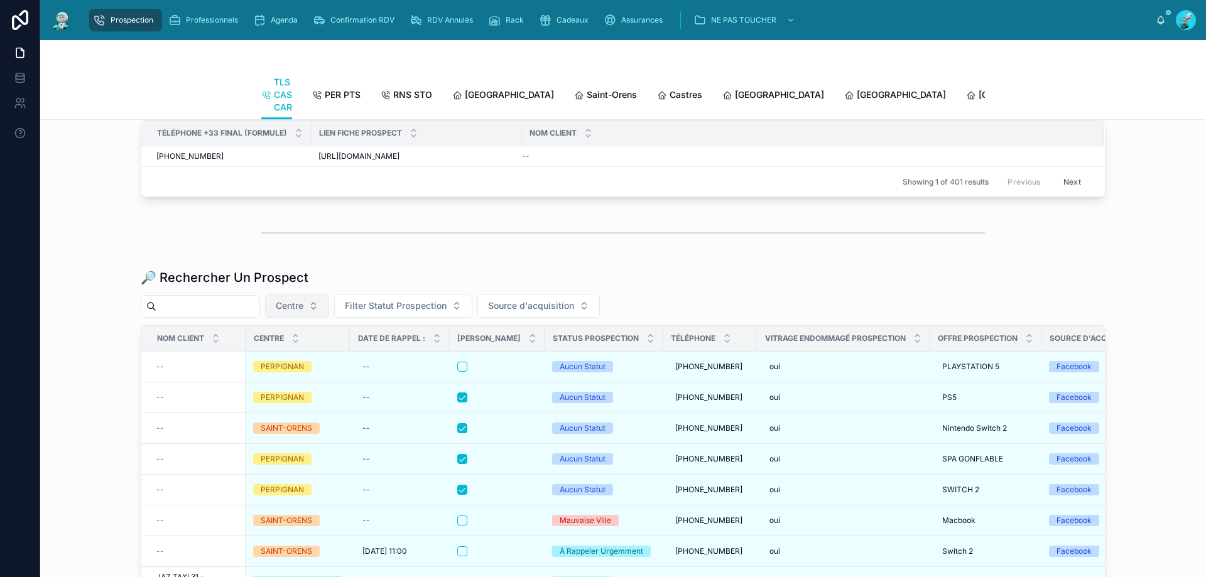
scroll to position [1529, 0]
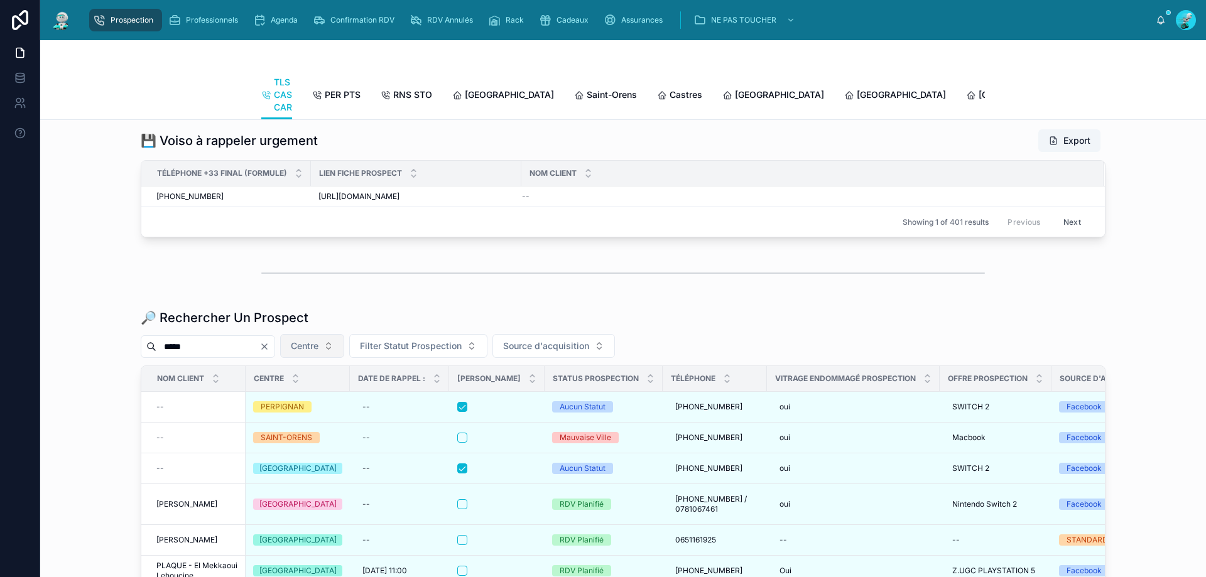
scroll to position [1529, 0]
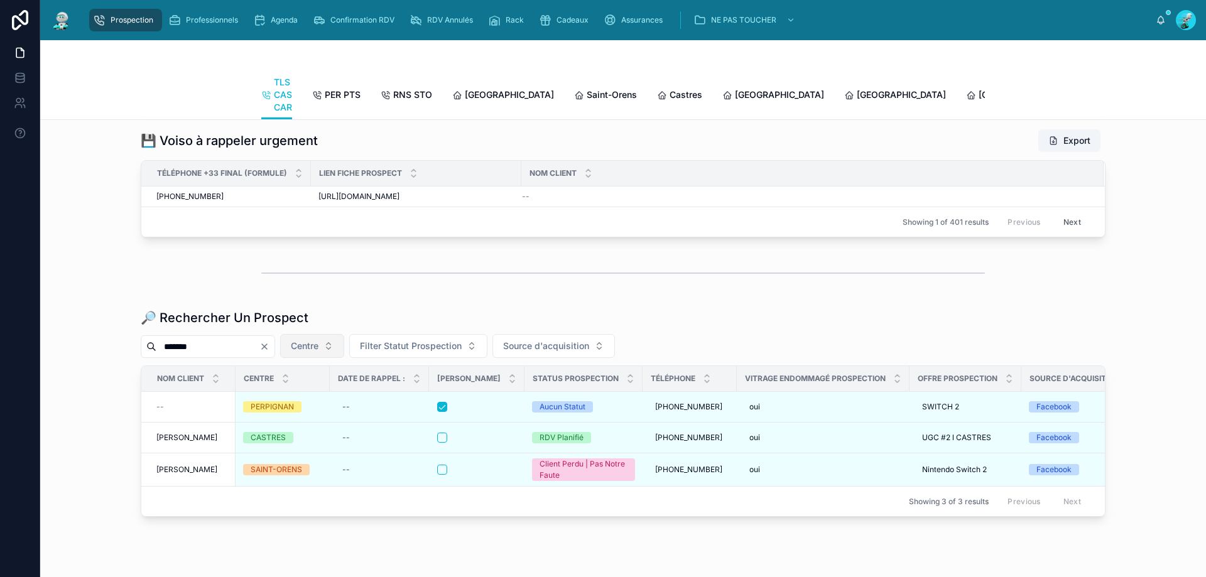
scroll to position [1529, 0]
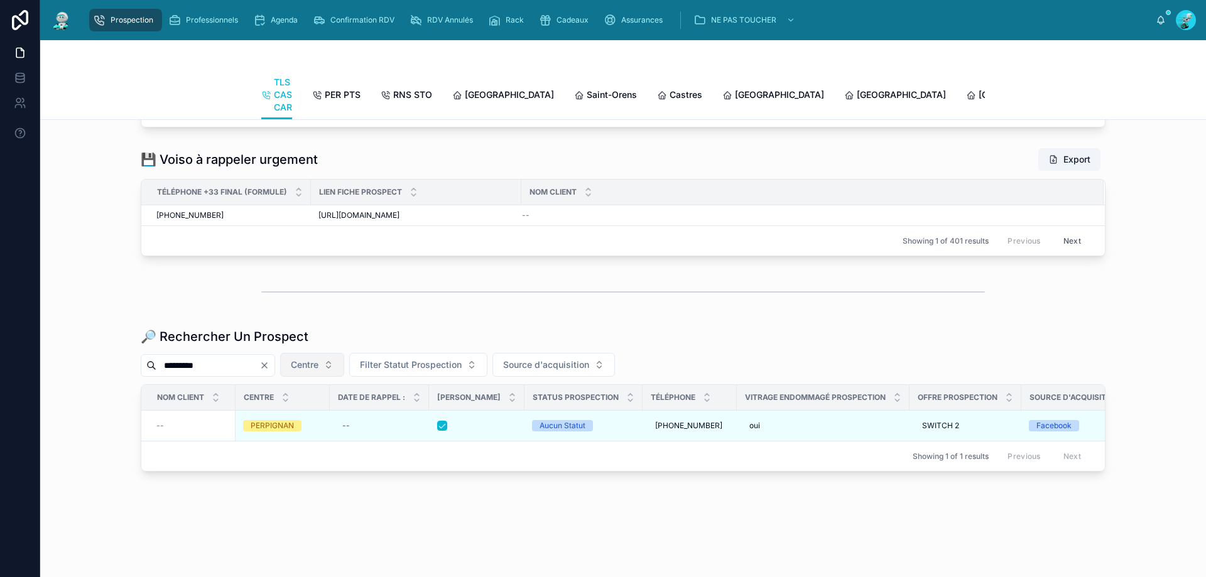
scroll to position [1465, 0]
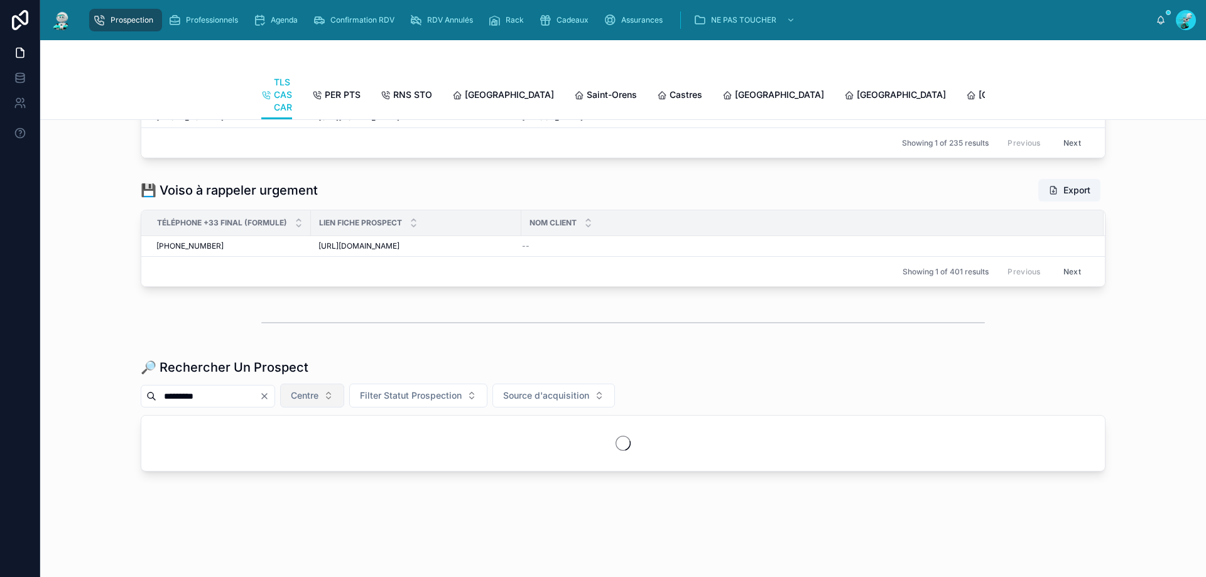
scroll to position [1465, 0]
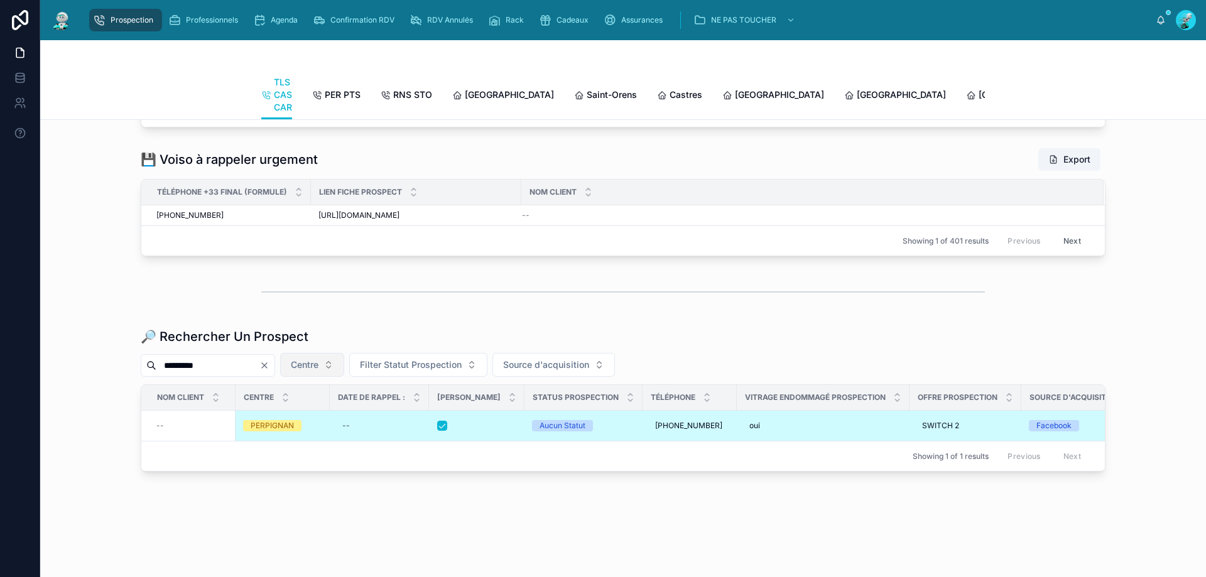
type input "*********"
click at [485, 421] on div at bounding box center [476, 426] width 79 height 10
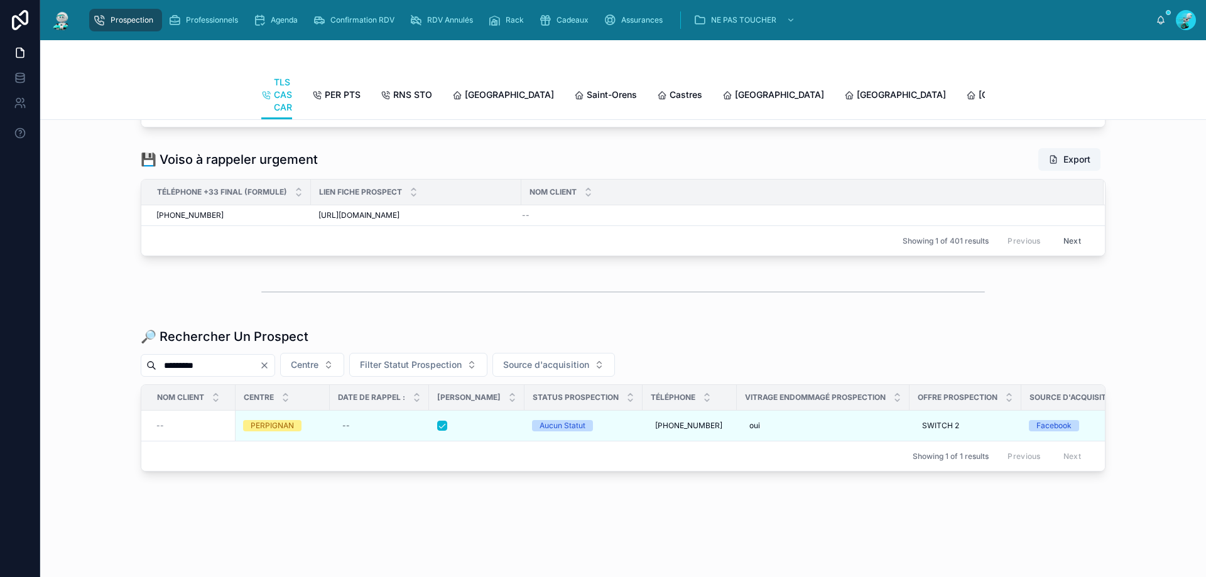
scroll to position [1465, 0]
click at [270, 361] on icon "Clear" at bounding box center [264, 366] width 10 height 10
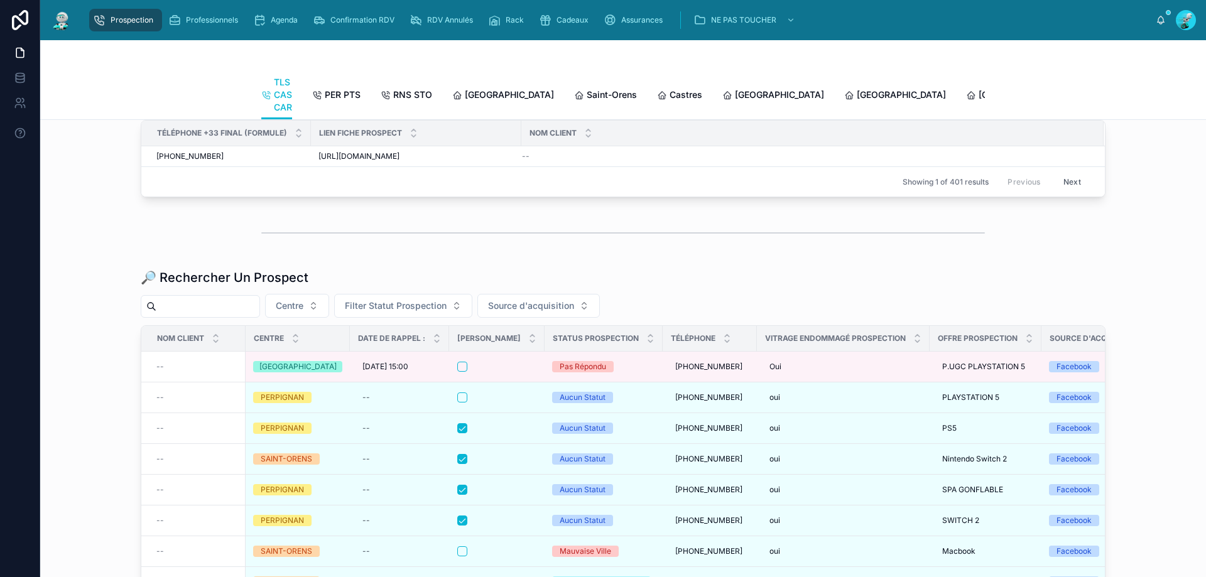
click at [250, 315] on input "text" at bounding box center [207, 307] width 103 height 18
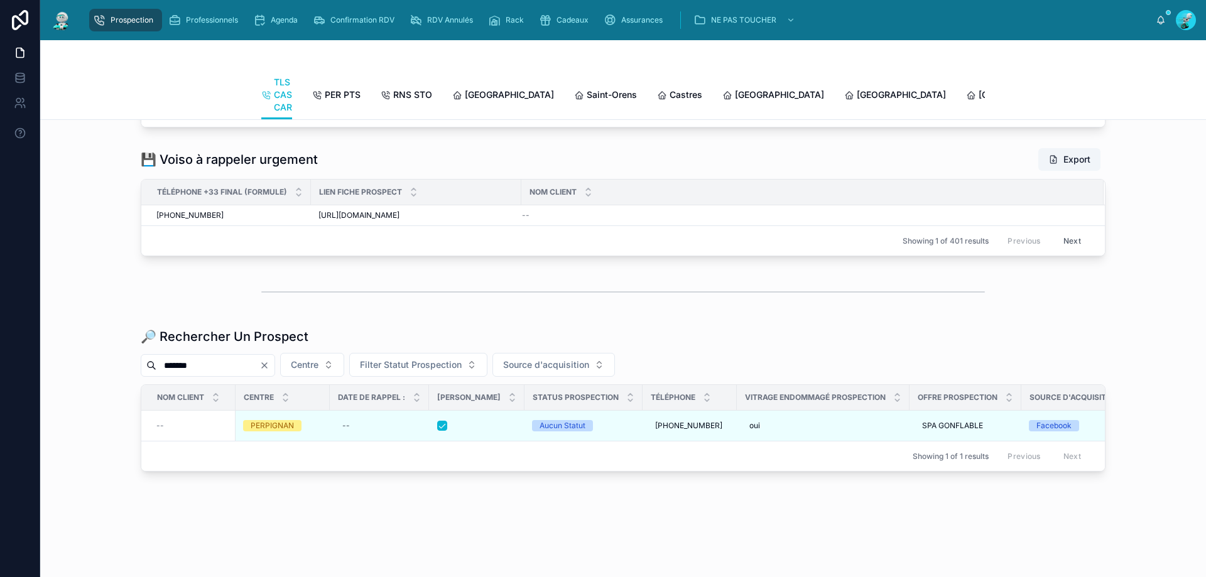
scroll to position [1465, 0]
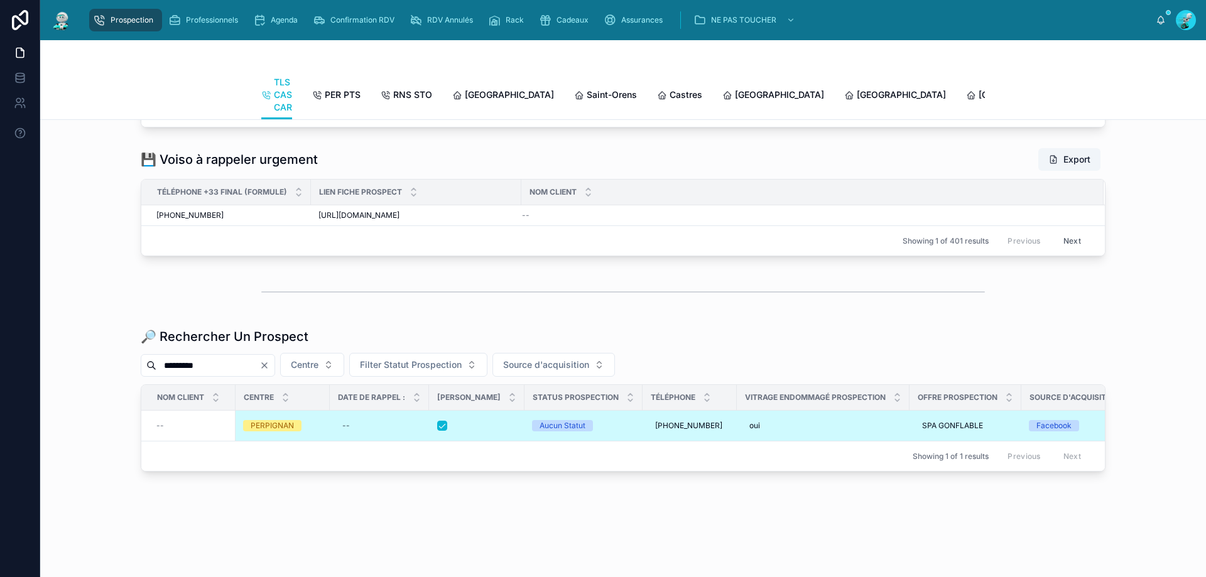
type input "*********"
click at [491, 421] on div at bounding box center [476, 426] width 79 height 10
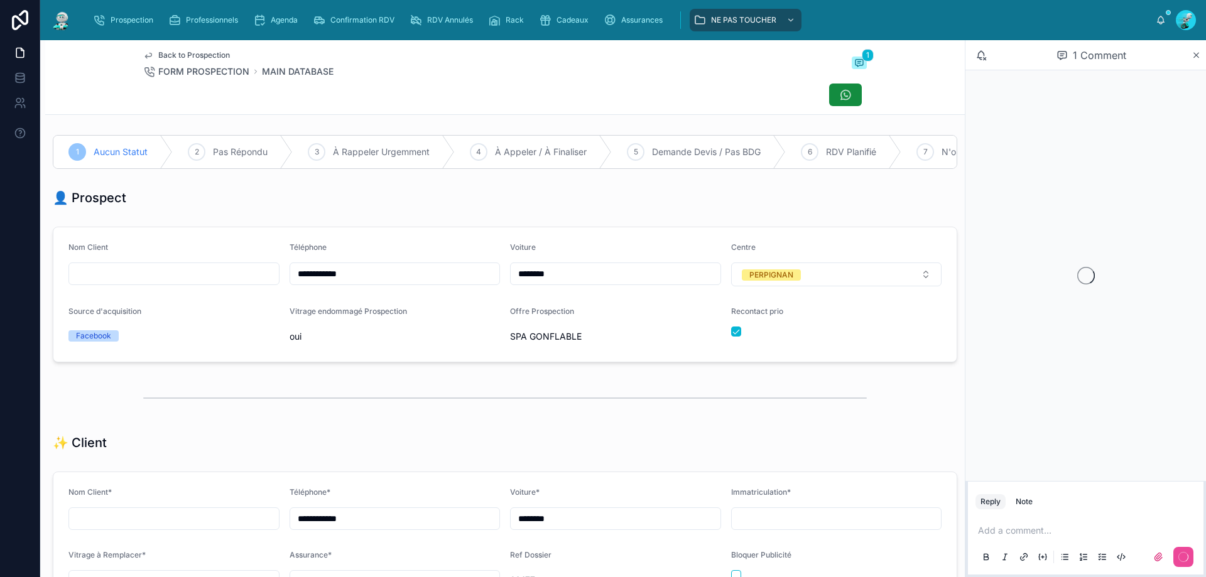
scroll to position [70, 0]
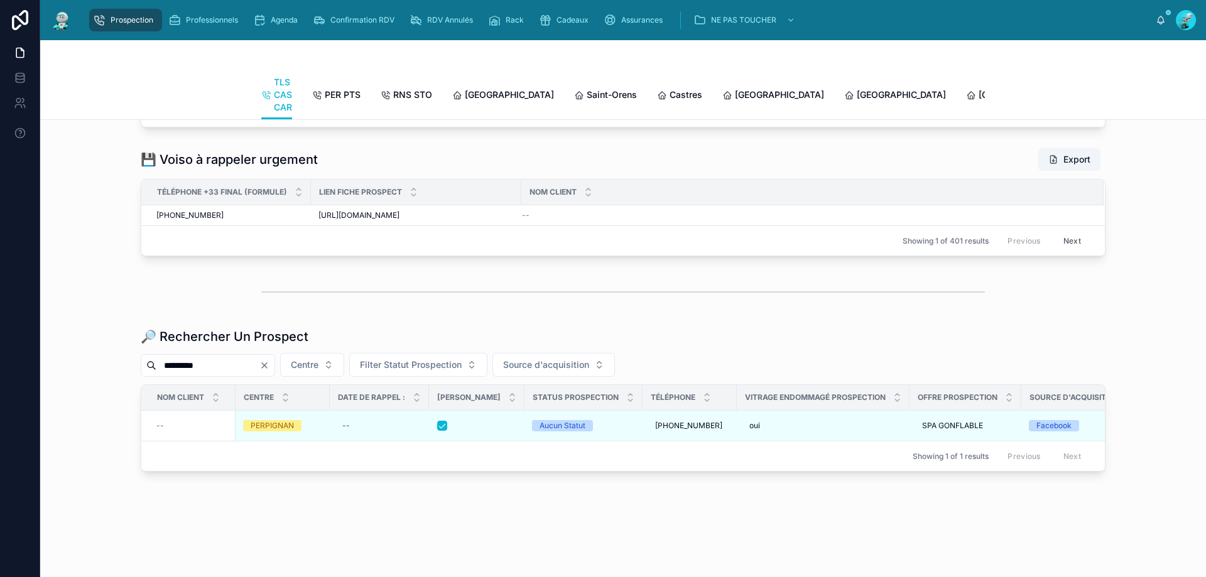
scroll to position [1465, 0]
click at [270, 361] on icon "Clear" at bounding box center [264, 366] width 10 height 10
